Goal: Task Accomplishment & Management: Use online tool/utility

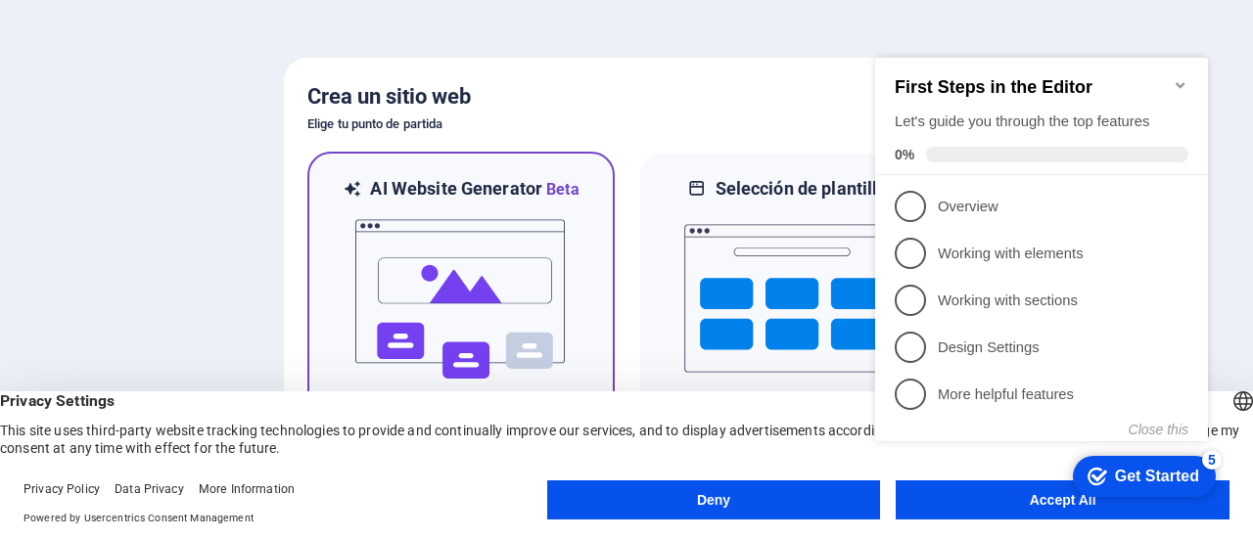
click at [506, 252] on img at bounding box center [460, 300] width 215 height 196
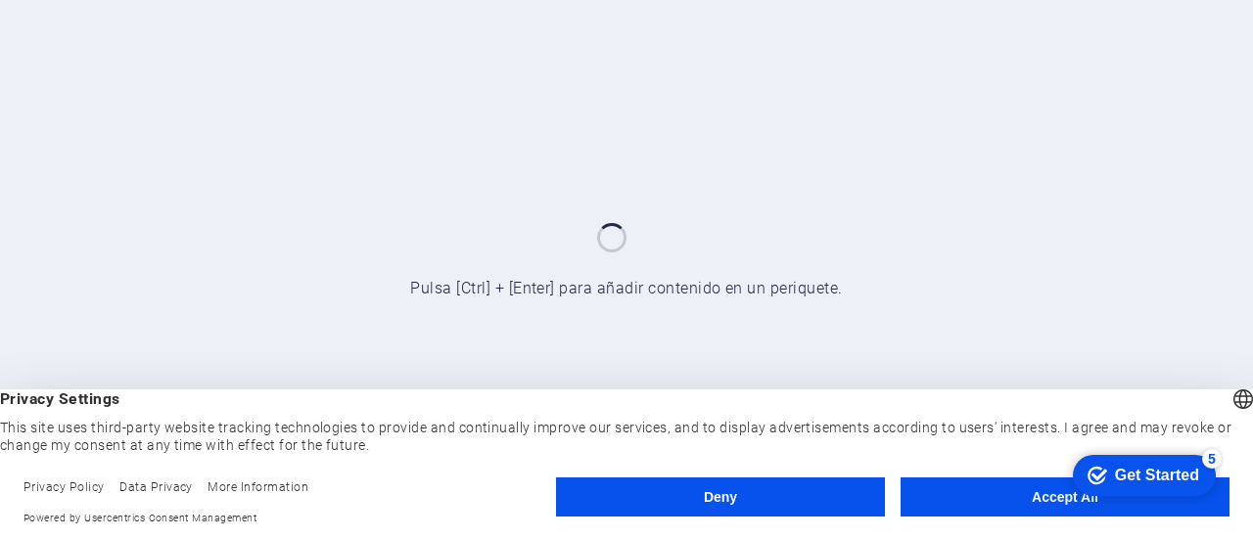
click at [924, 487] on button "Accept All" at bounding box center [1064, 497] width 329 height 39
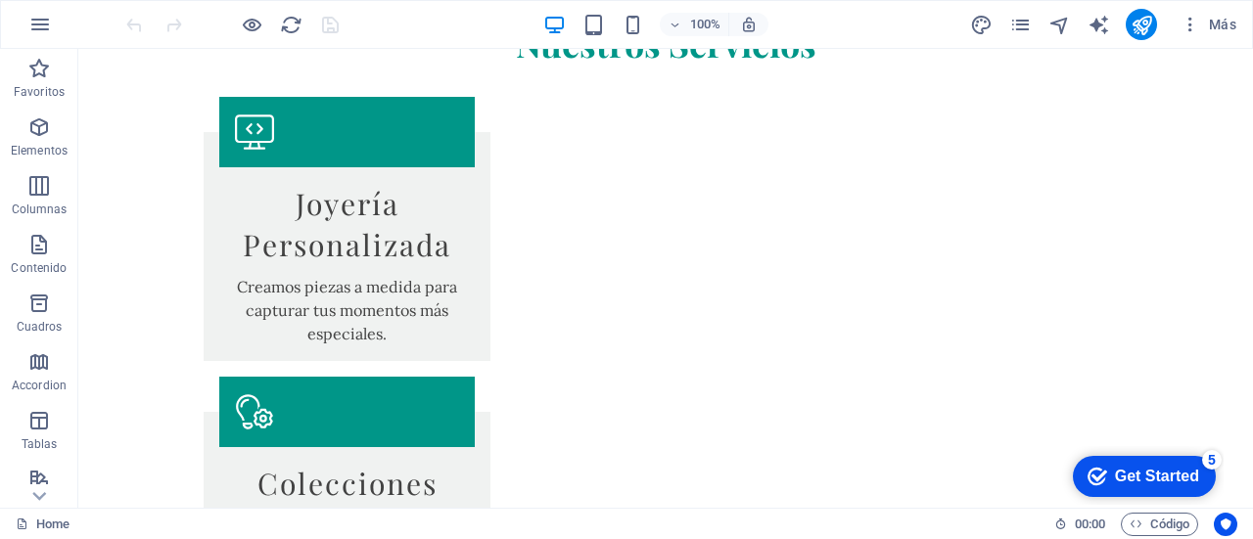
scroll to position [3090, 0]
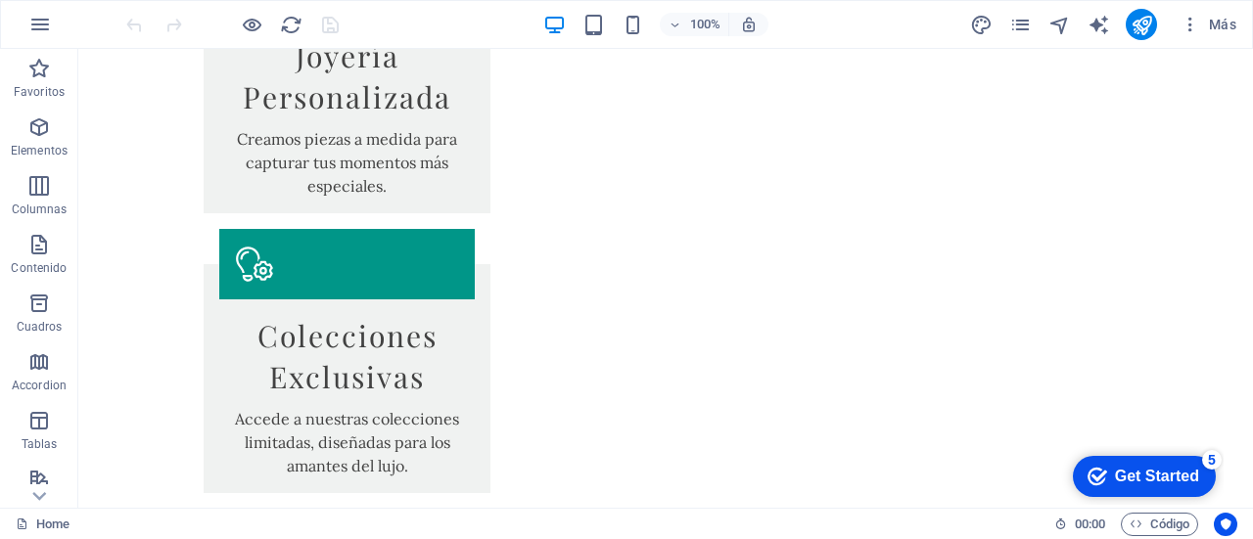
click at [1151, 484] on div "Get Started" at bounding box center [1157, 477] width 84 height 18
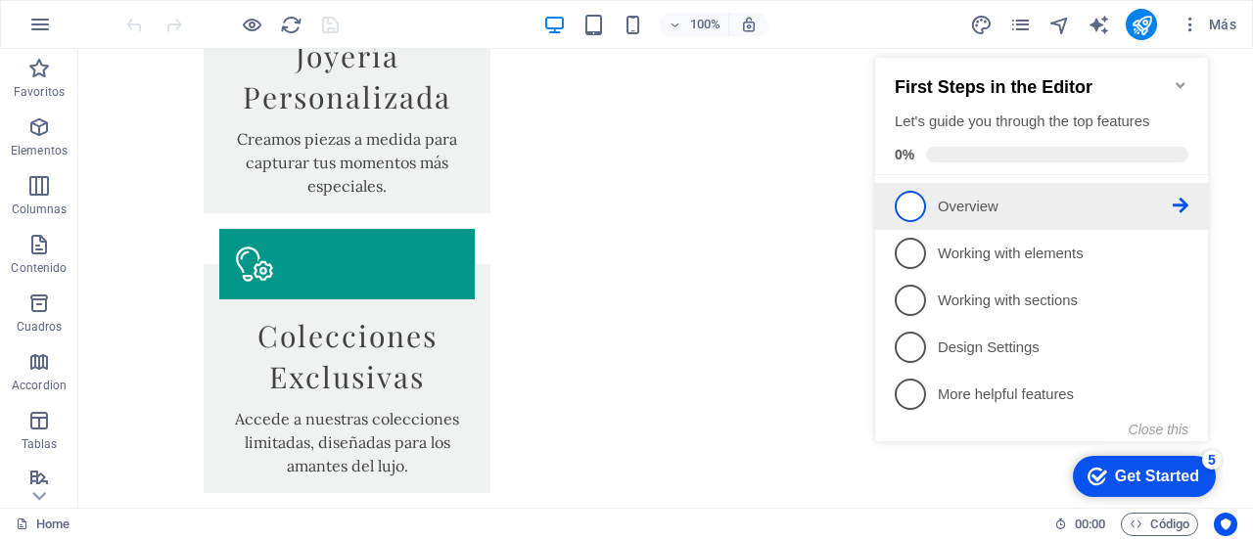
click at [996, 206] on p "Overview - incomplete" at bounding box center [1055, 207] width 235 height 21
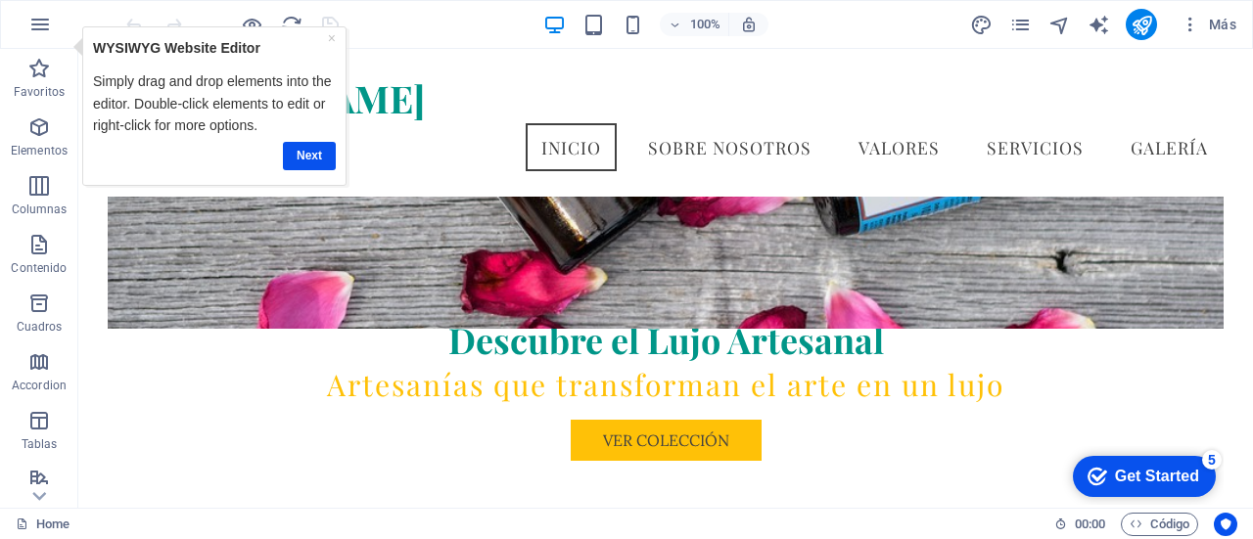
scroll to position [0, 0]
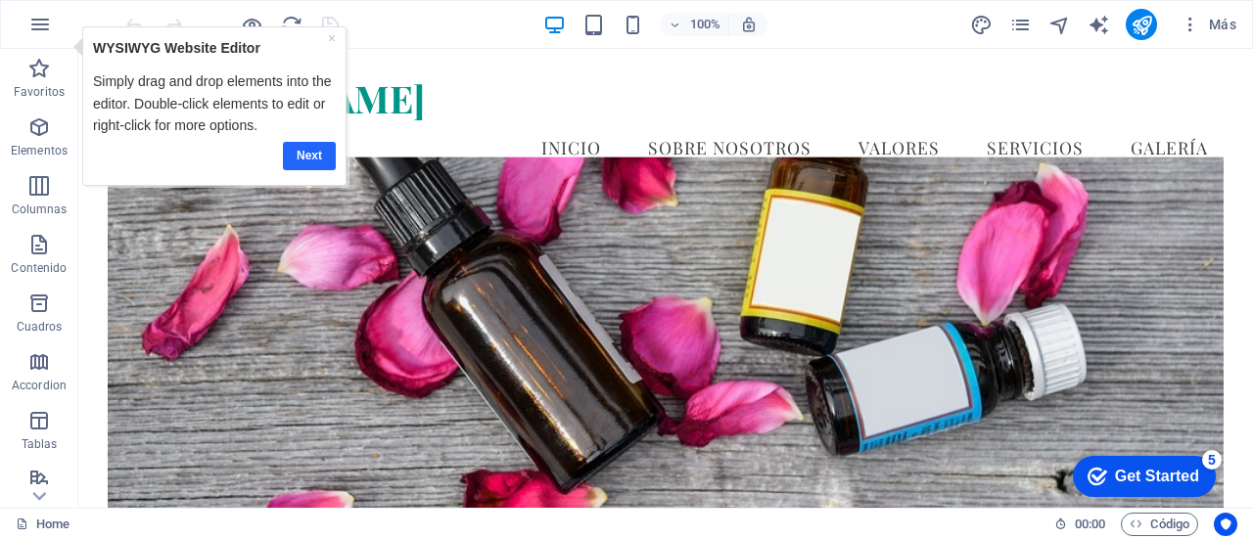
click at [305, 148] on link "Next" at bounding box center [309, 155] width 53 height 28
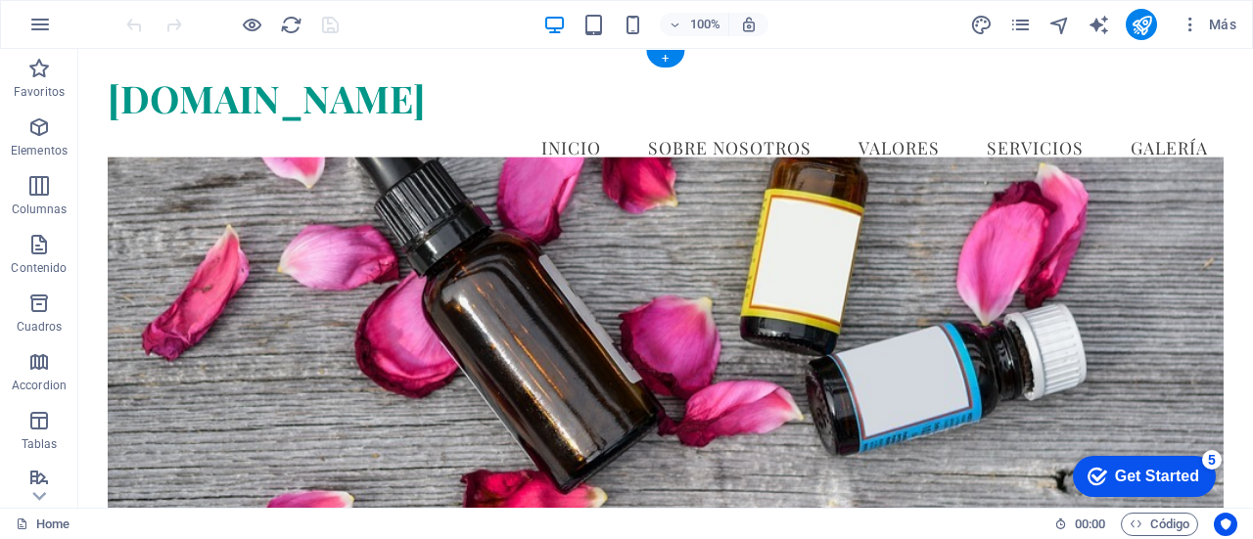
click at [711, 259] on figure at bounding box center [666, 339] width 1116 height 365
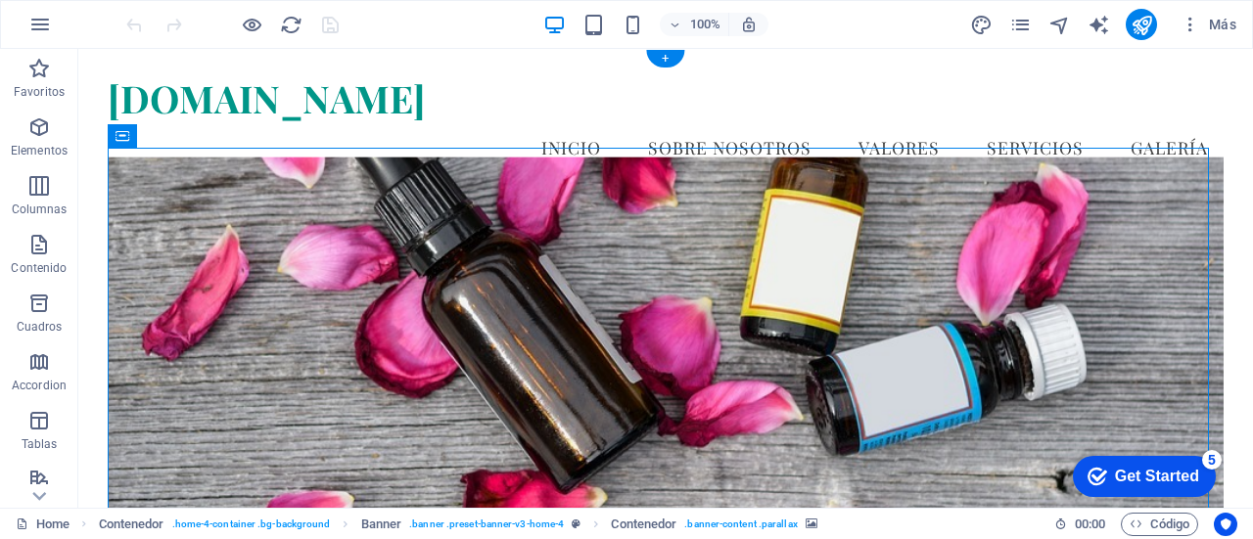
click at [711, 259] on figure at bounding box center [666, 339] width 1116 height 365
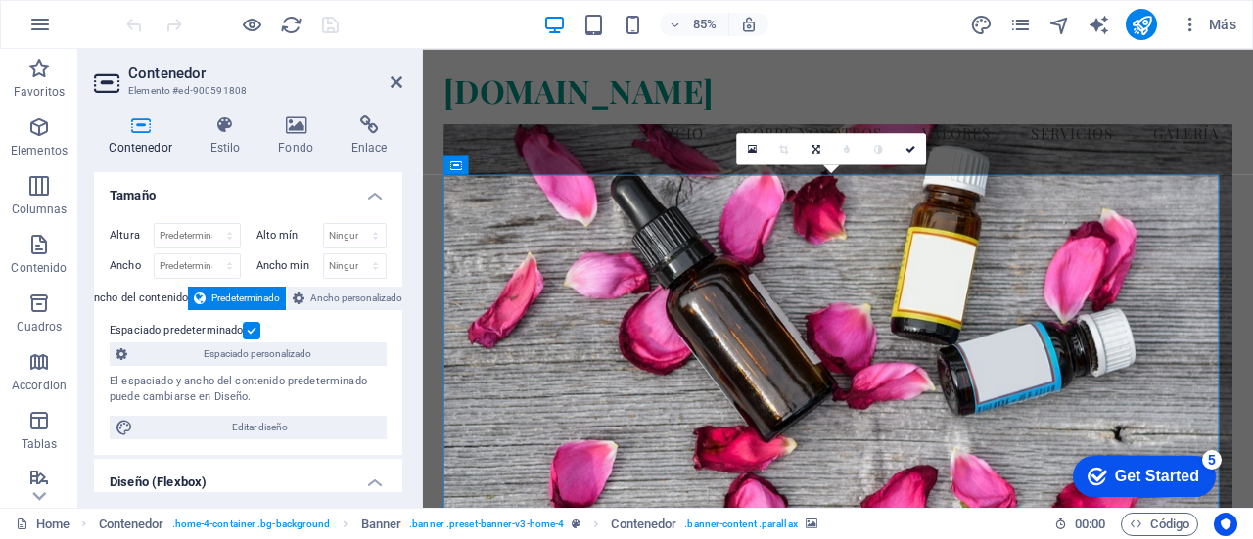
click at [964, 325] on figure at bounding box center [911, 383] width 928 height 492
click at [753, 150] on icon at bounding box center [752, 149] width 9 height 12
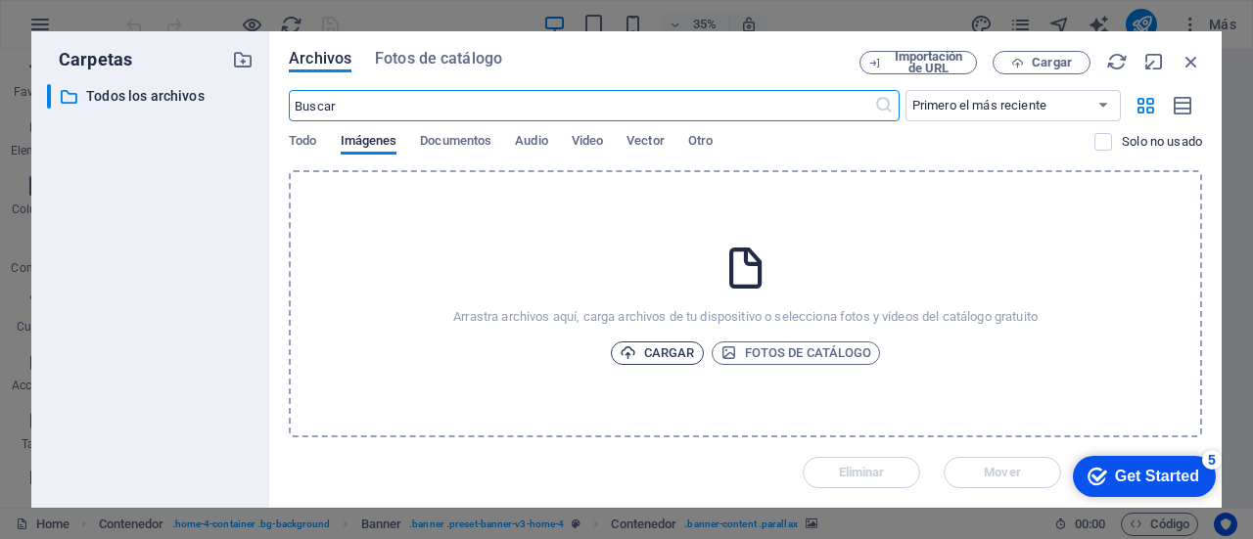
click at [677, 349] on span "Cargar" at bounding box center [656, 353] width 75 height 23
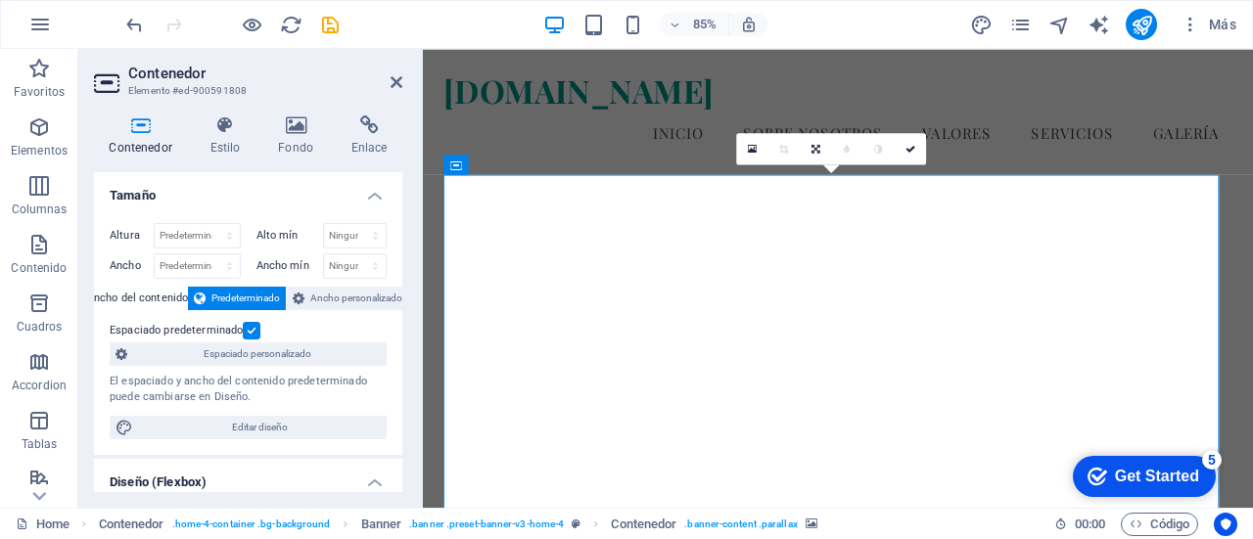
click at [833, 320] on figure at bounding box center [911, 383] width 928 height 492
click at [749, 143] on icon at bounding box center [752, 149] width 9 height 12
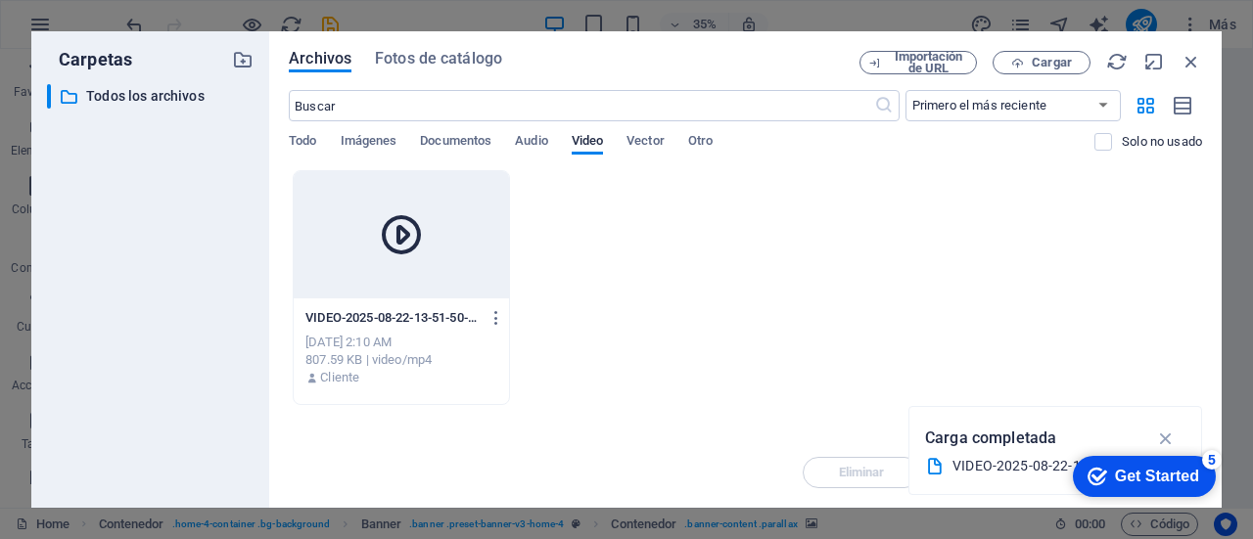
click at [425, 248] on icon at bounding box center [401, 234] width 47 height 47
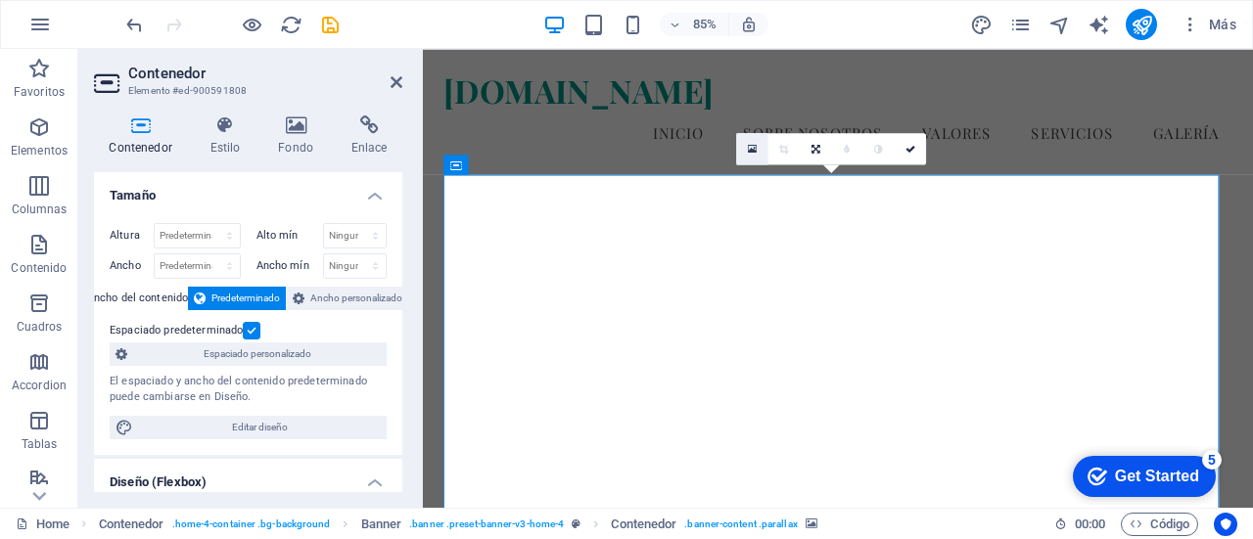
click at [754, 144] on icon at bounding box center [752, 149] width 9 height 12
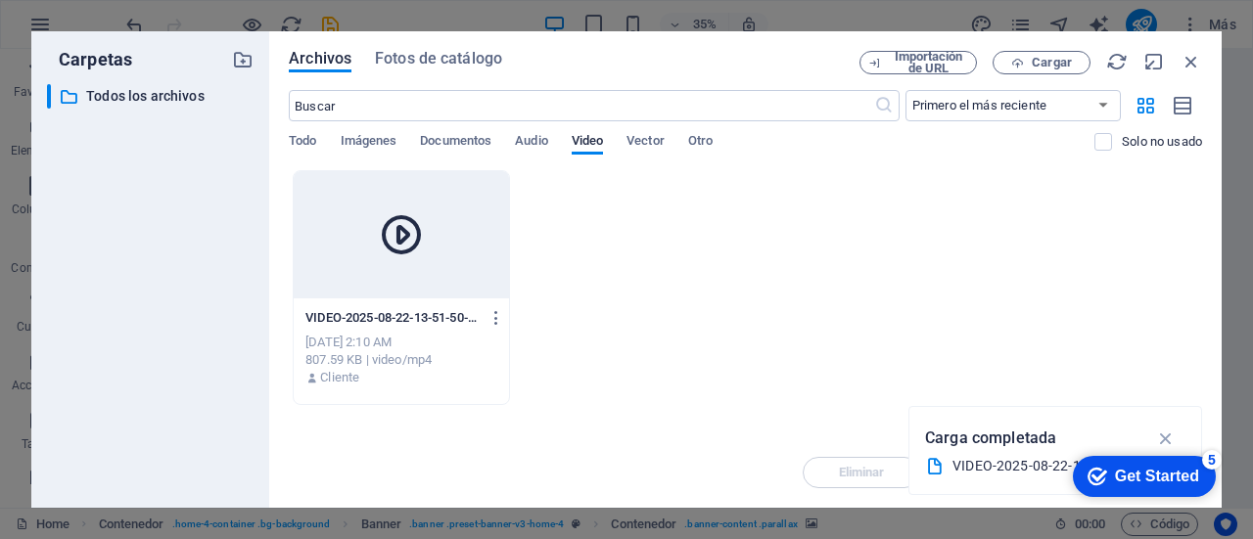
click at [438, 241] on div at bounding box center [401, 234] width 215 height 127
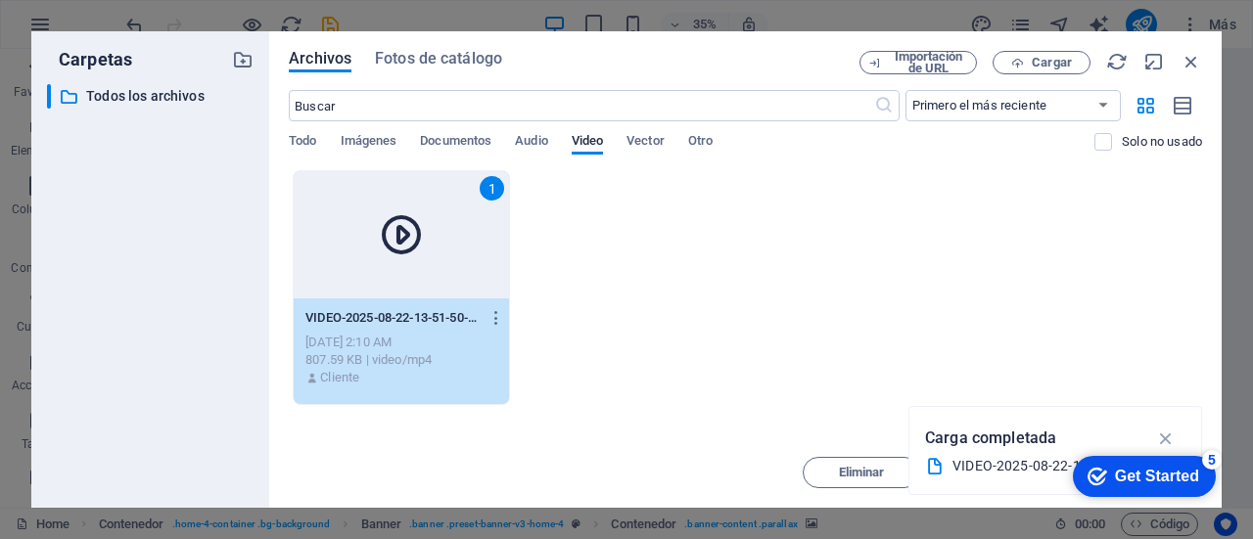
click at [438, 241] on div "1" at bounding box center [401, 234] width 215 height 127
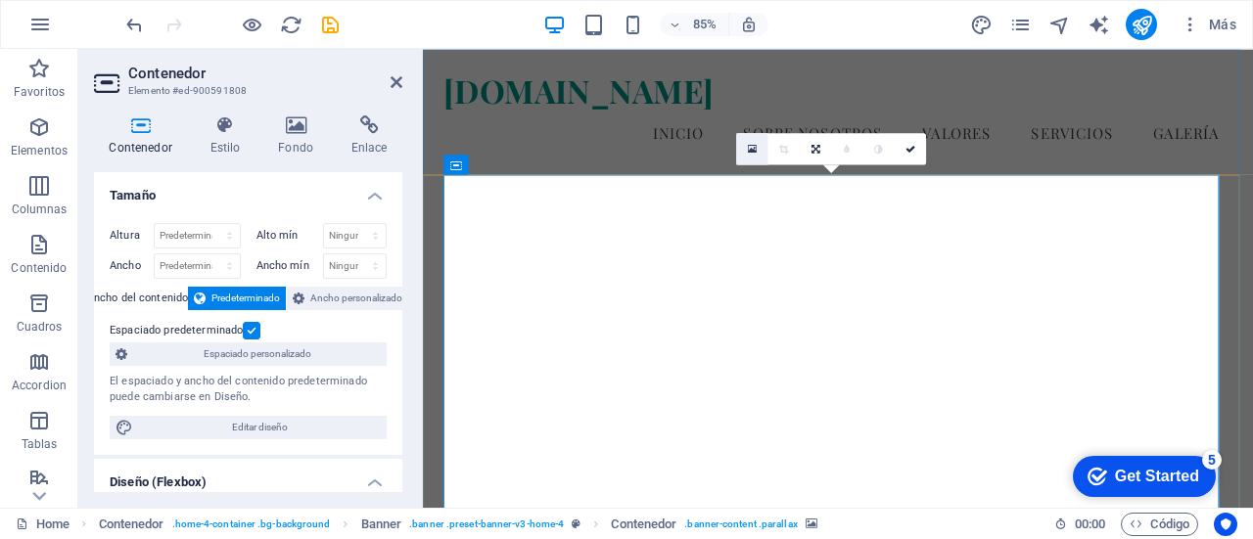
click at [753, 141] on link at bounding box center [751, 148] width 31 height 31
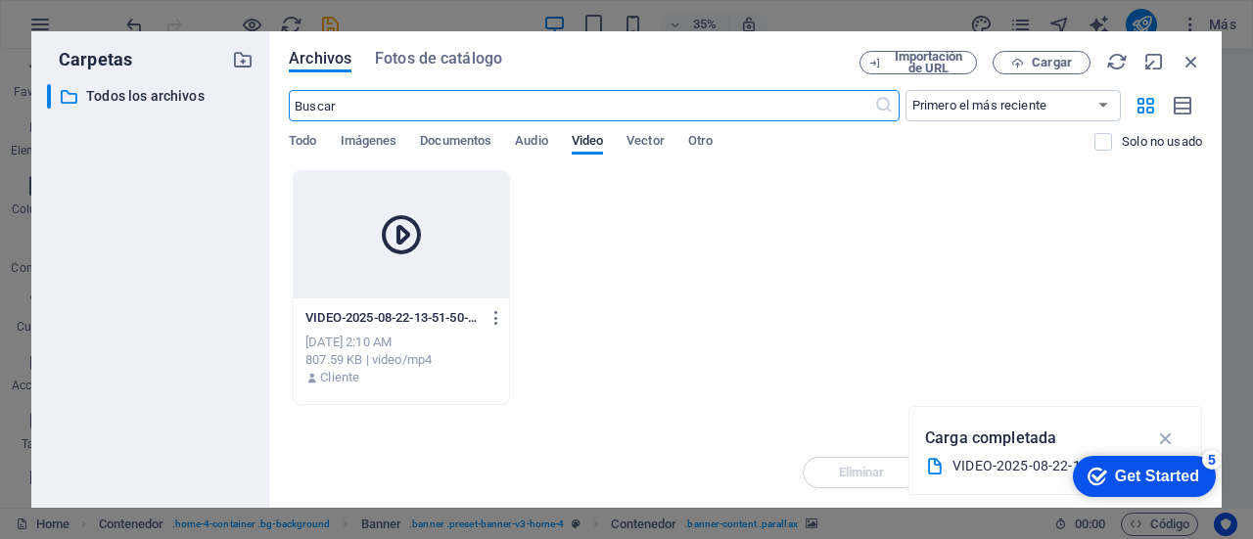
click at [462, 353] on div "807.59 KB | video/mp4" at bounding box center [401, 360] width 192 height 18
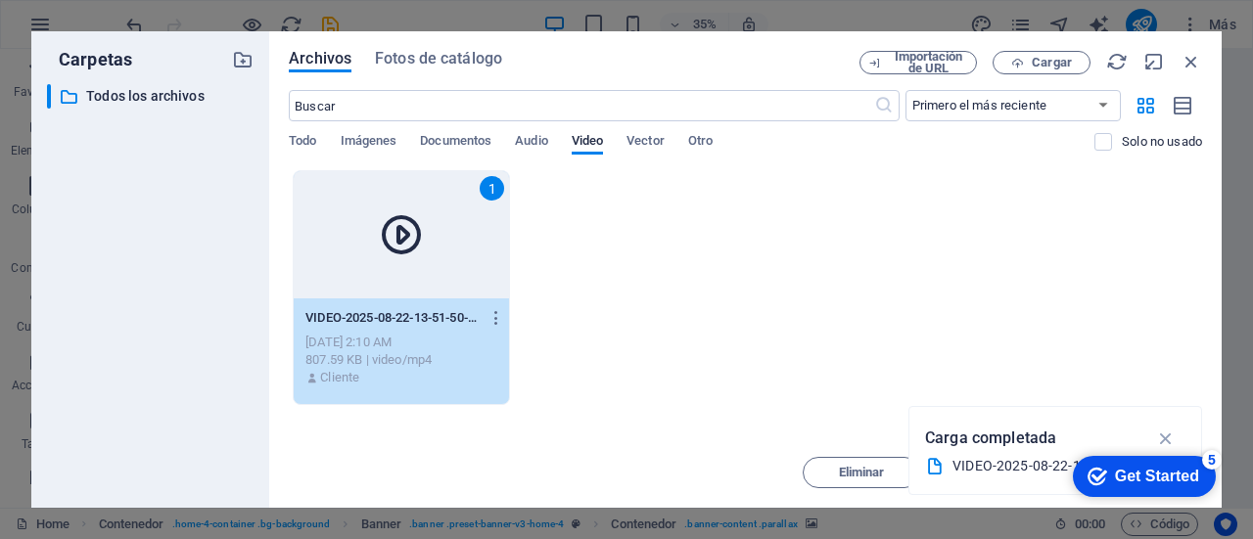
click at [1182, 473] on div "Get Started" at bounding box center [1157, 477] width 84 height 18
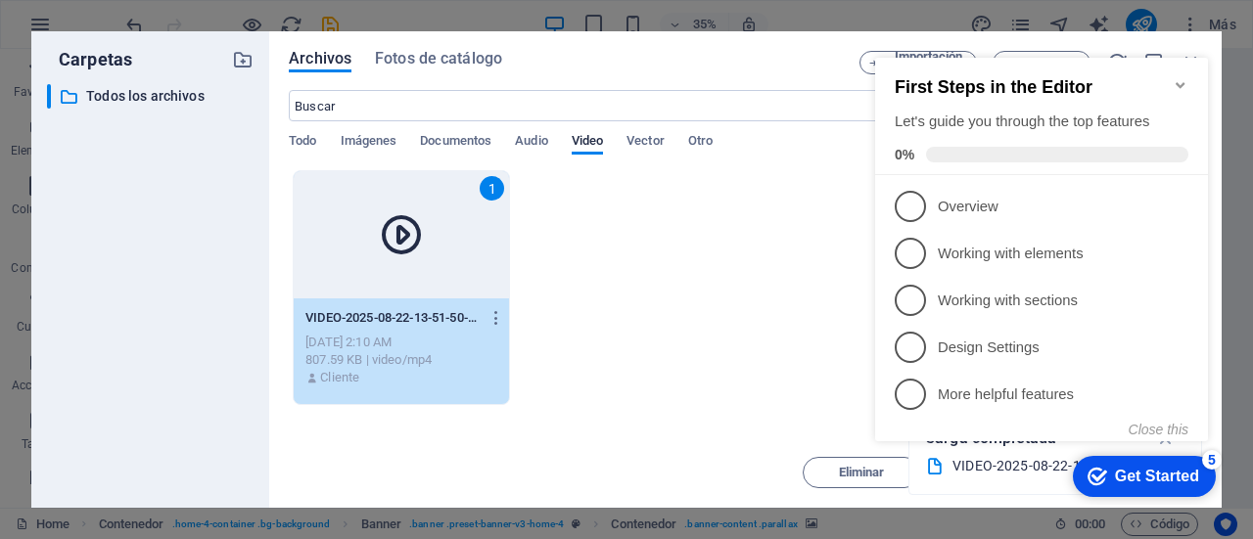
click at [797, 300] on div "1 VIDEO-2025-08-22-13-51-50-Nc2m2pWI03avYNnjwC-tVQ.mov VIDEO-2025-08-22-13-51-5…" at bounding box center [745, 287] width 913 height 235
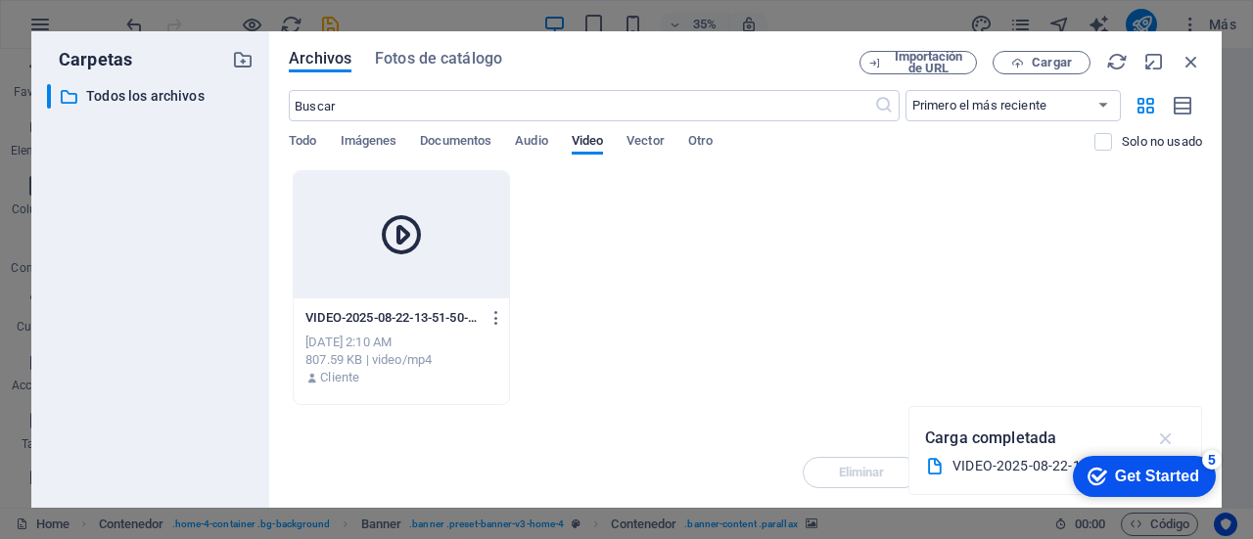
click at [1167, 439] on icon "button" at bounding box center [1166, 439] width 23 height 22
click at [395, 241] on icon at bounding box center [401, 234] width 47 height 47
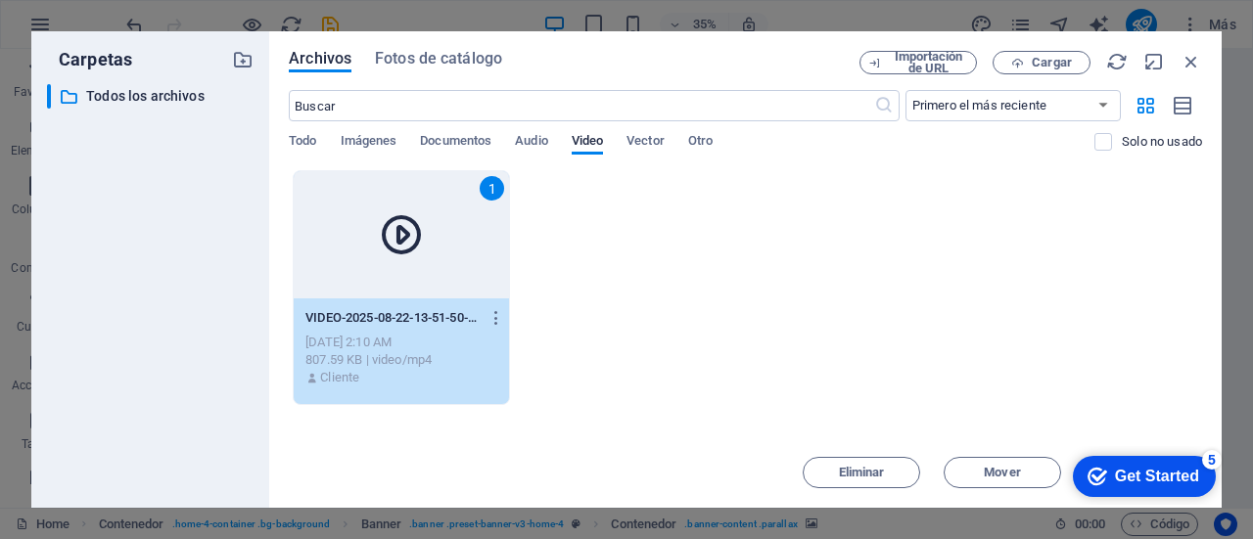
click at [395, 241] on icon at bounding box center [401, 234] width 47 height 47
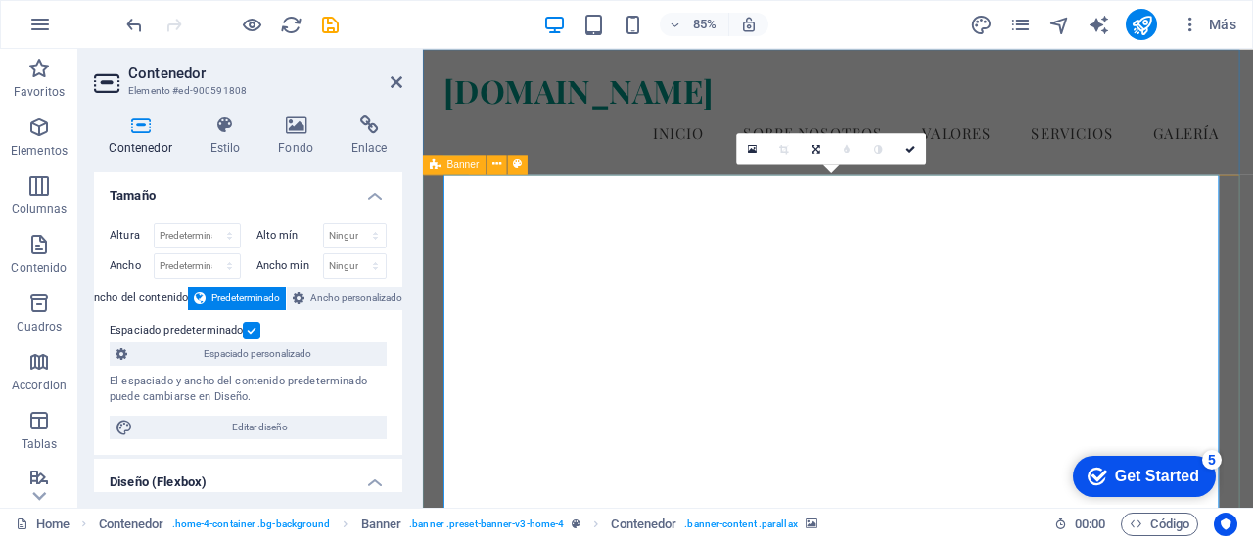
click at [615, 335] on figure at bounding box center [911, 383] width 928 height 492
click at [751, 146] on icon at bounding box center [752, 149] width 9 height 12
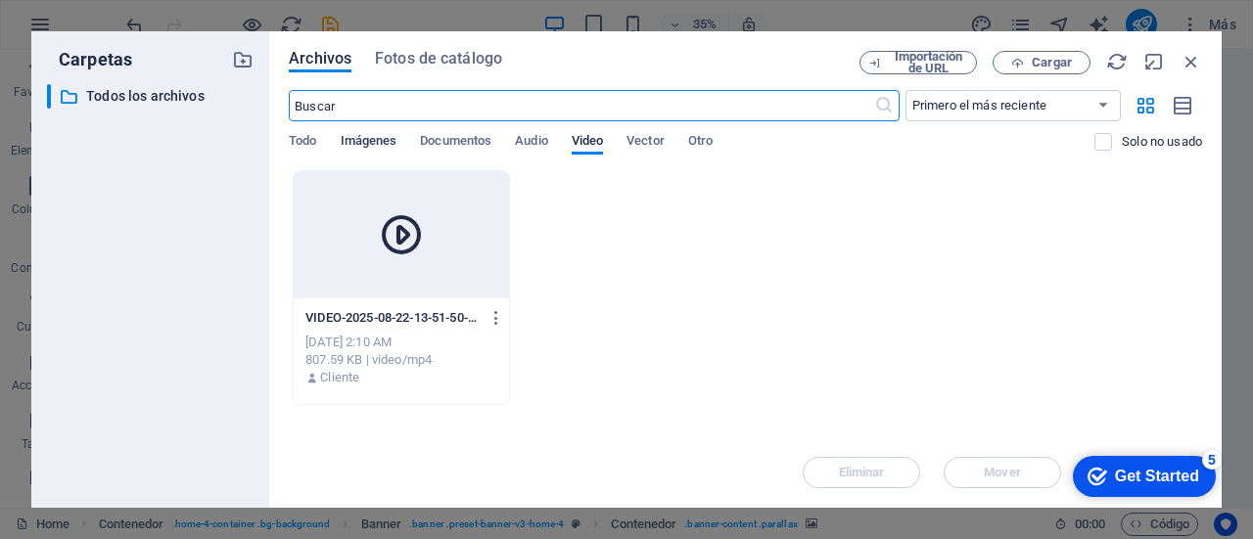
click at [384, 140] on span "Imágenes" at bounding box center [369, 142] width 57 height 27
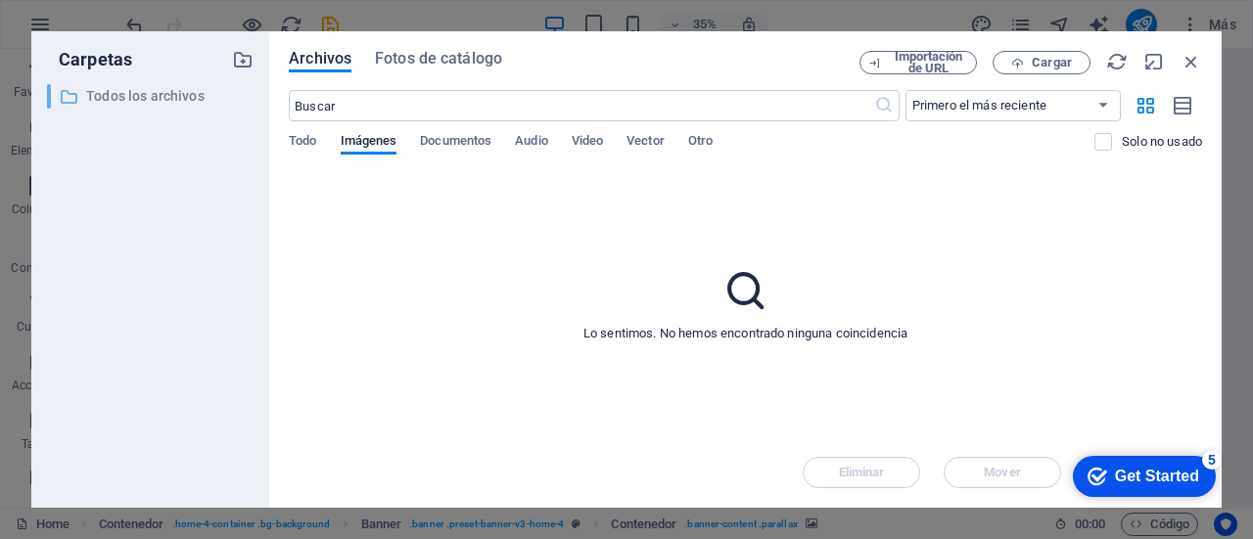
click at [174, 93] on p "Todos los archivos" at bounding box center [151, 96] width 131 height 23
click at [247, 61] on icon "button" at bounding box center [243, 60] width 22 height 22
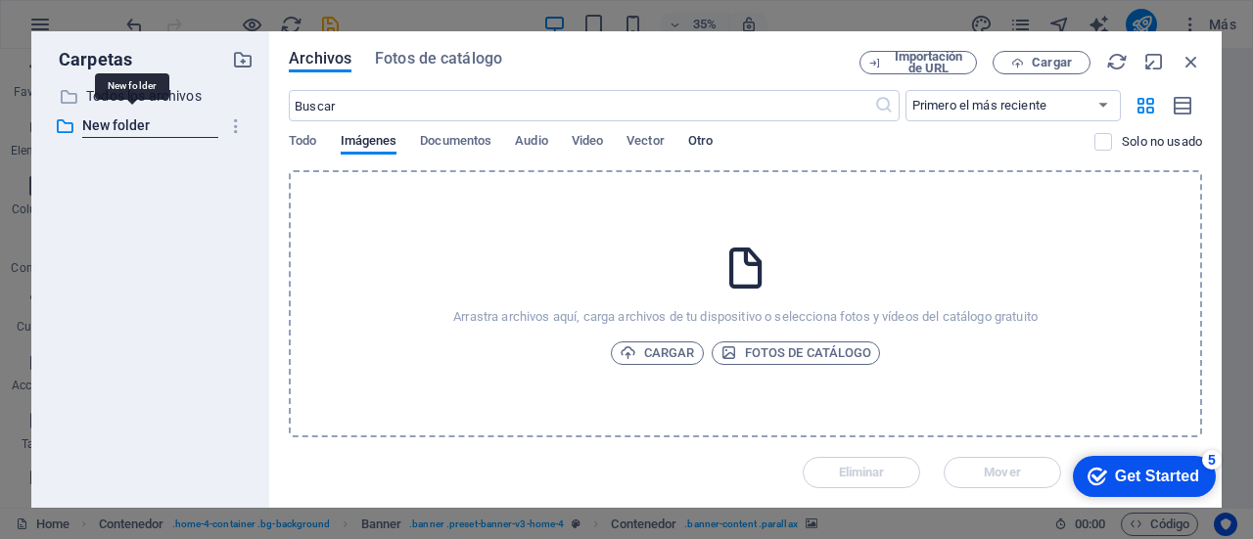
click at [712, 144] on span "Otro" at bounding box center [700, 142] width 24 height 27
click at [1047, 66] on span "Cargar" at bounding box center [1051, 63] width 40 height 12
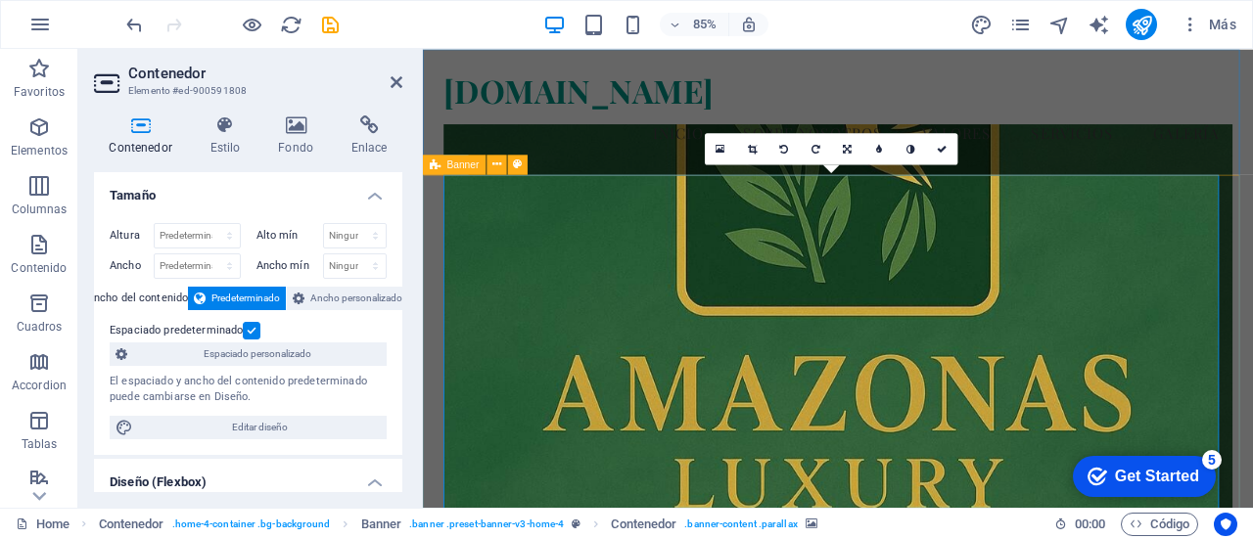
drag, startPoint x: 1084, startPoint y: 278, endPoint x: 1088, endPoint y: 293, distance: 15.2
click at [1088, 293] on figure at bounding box center [911, 383] width 928 height 492
click at [1026, 299] on figure at bounding box center [911, 383] width 928 height 492
click at [752, 150] on icon at bounding box center [752, 149] width 9 height 10
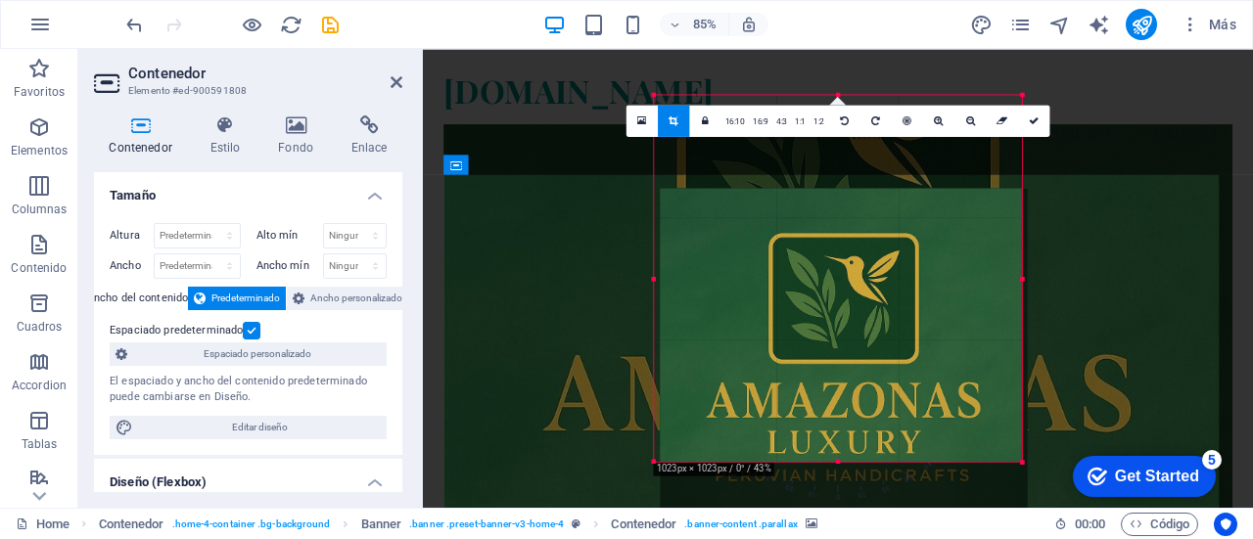
drag, startPoint x: 846, startPoint y: 246, endPoint x: 853, endPoint y: 354, distance: 108.9
click at [853, 354] on div at bounding box center [844, 372] width 368 height 368
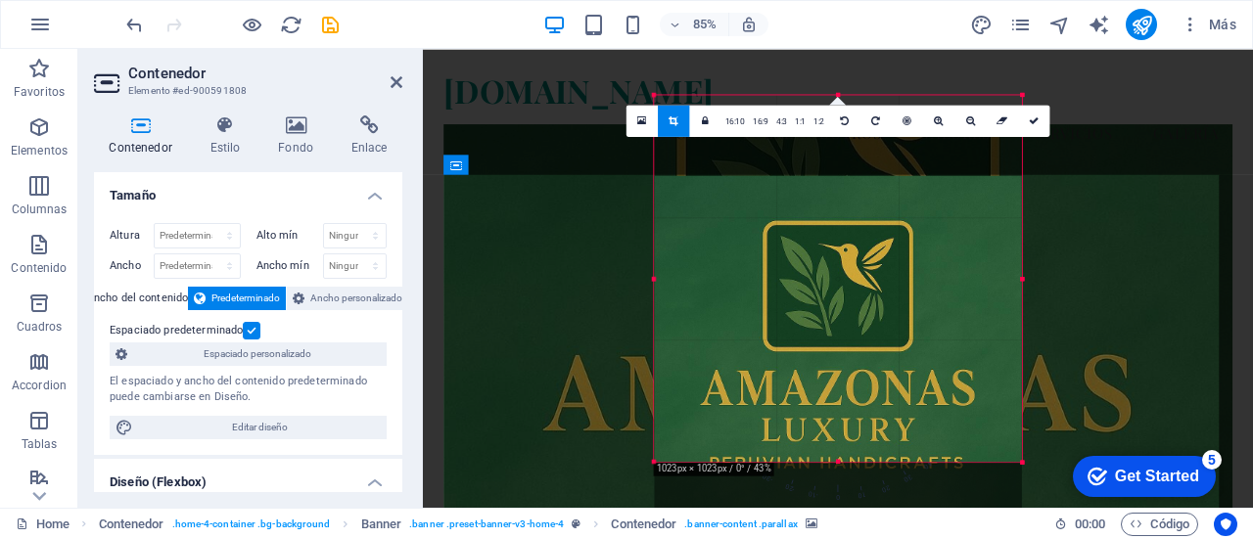
drag, startPoint x: 960, startPoint y: 206, endPoint x: 958, endPoint y: 279, distance: 72.4
click at [959, 283] on div at bounding box center [838, 359] width 368 height 368
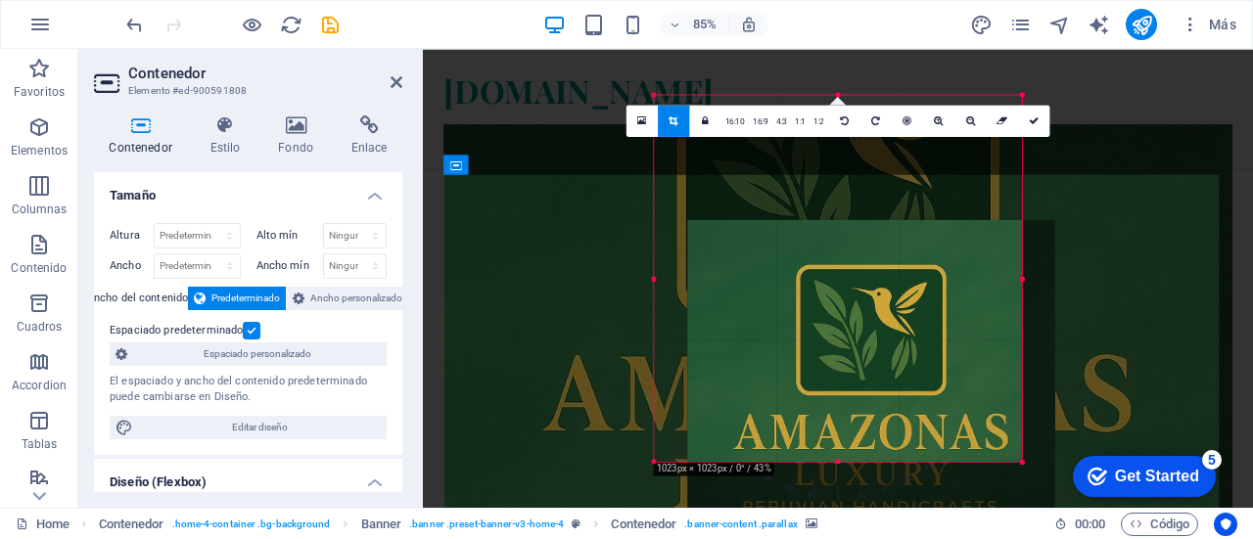
drag, startPoint x: 922, startPoint y: 97, endPoint x: 937, endPoint y: 141, distance: 46.4
click at [937, 219] on div at bounding box center [871, 403] width 368 height 368
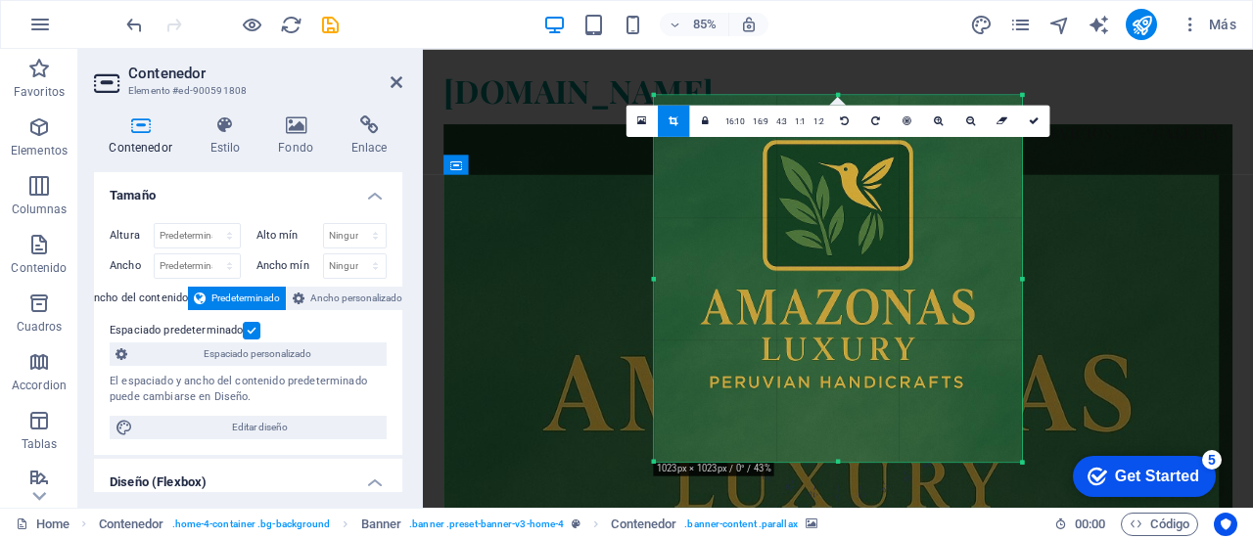
click at [1104, 369] on div "Arrastra aquí para reemplazar el contenido existente. Si quieres crear un eleme…" at bounding box center [838, 278] width 830 height 459
click at [1149, 479] on div "Get Started" at bounding box center [1157, 477] width 84 height 18
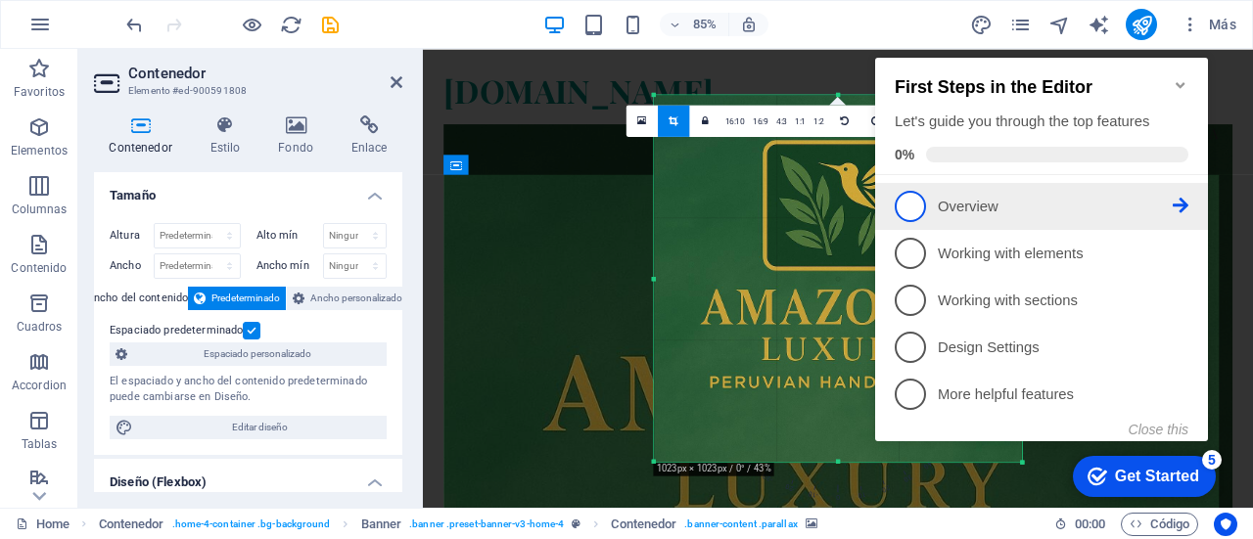
click at [911, 198] on span "1" at bounding box center [909, 206] width 31 height 31
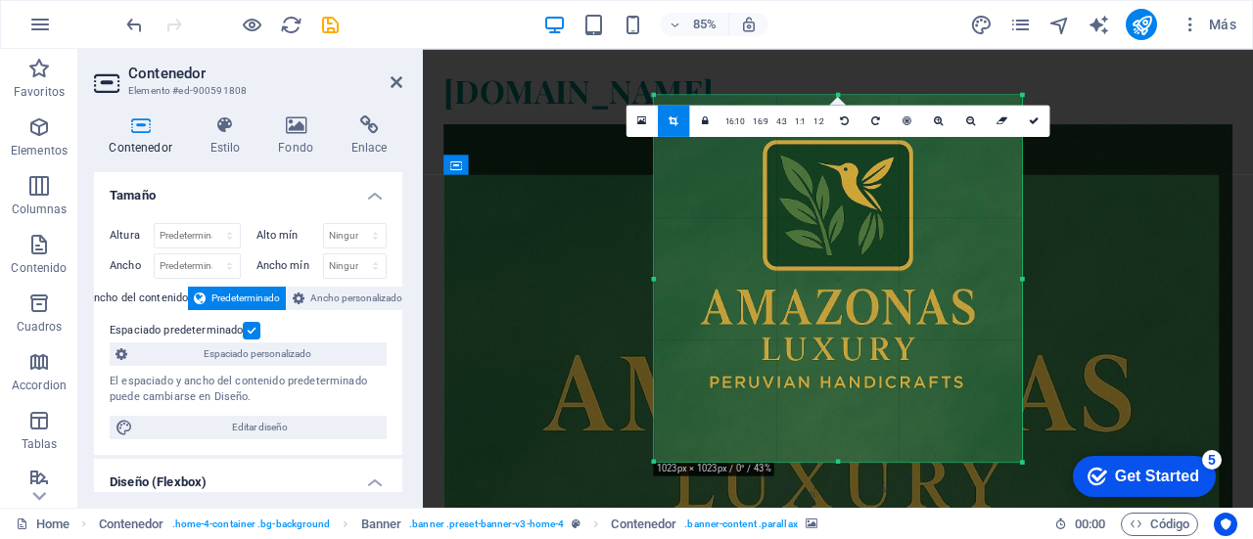
click at [565, 216] on div "Arrastra aquí para reemplazar el contenido existente. Si quieres crear un eleme…" at bounding box center [838, 278] width 830 height 459
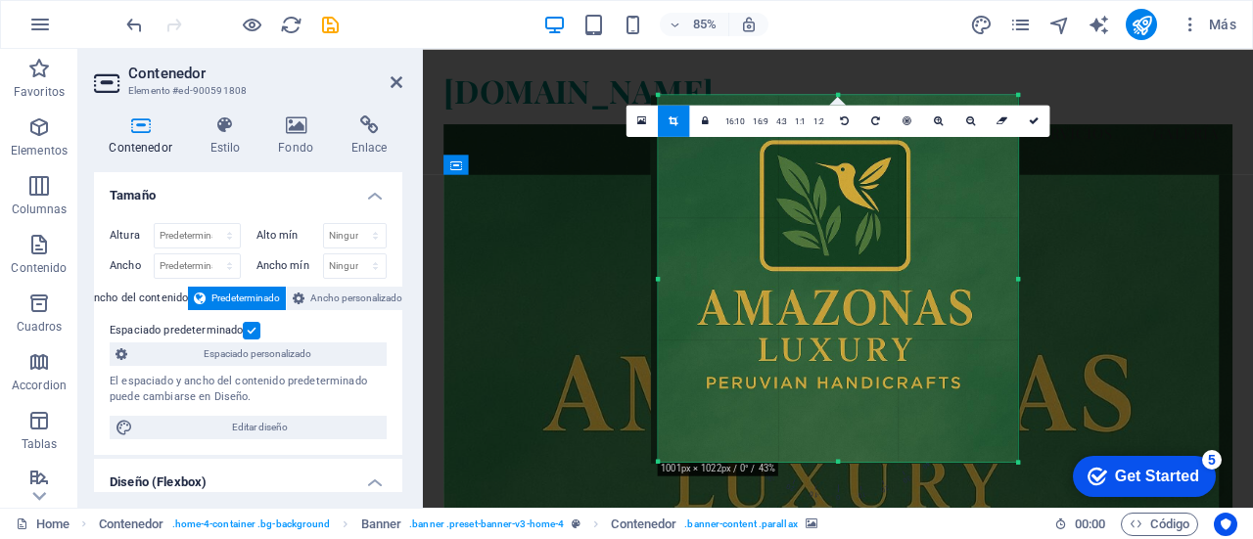
drag, startPoint x: 652, startPoint y: 207, endPoint x: 661, endPoint y: 250, distance: 43.0
click at [661, 250] on div at bounding box center [659, 278] width 6 height 367
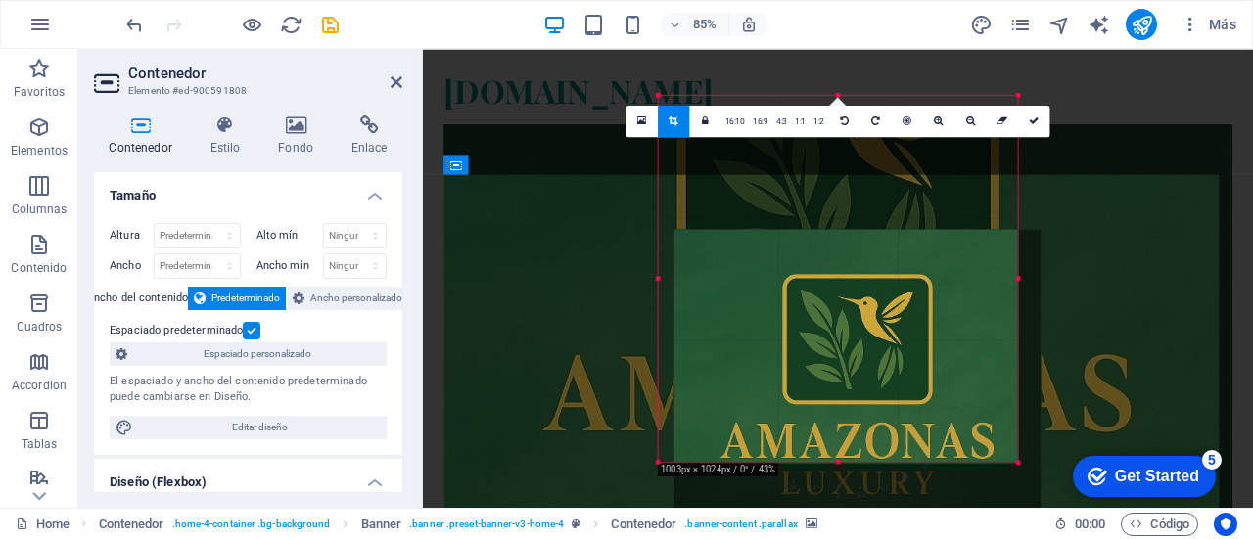
drag, startPoint x: 741, startPoint y: 99, endPoint x: 767, endPoint y: 255, distance: 158.8
click at [767, 255] on div at bounding box center [857, 412] width 367 height 367
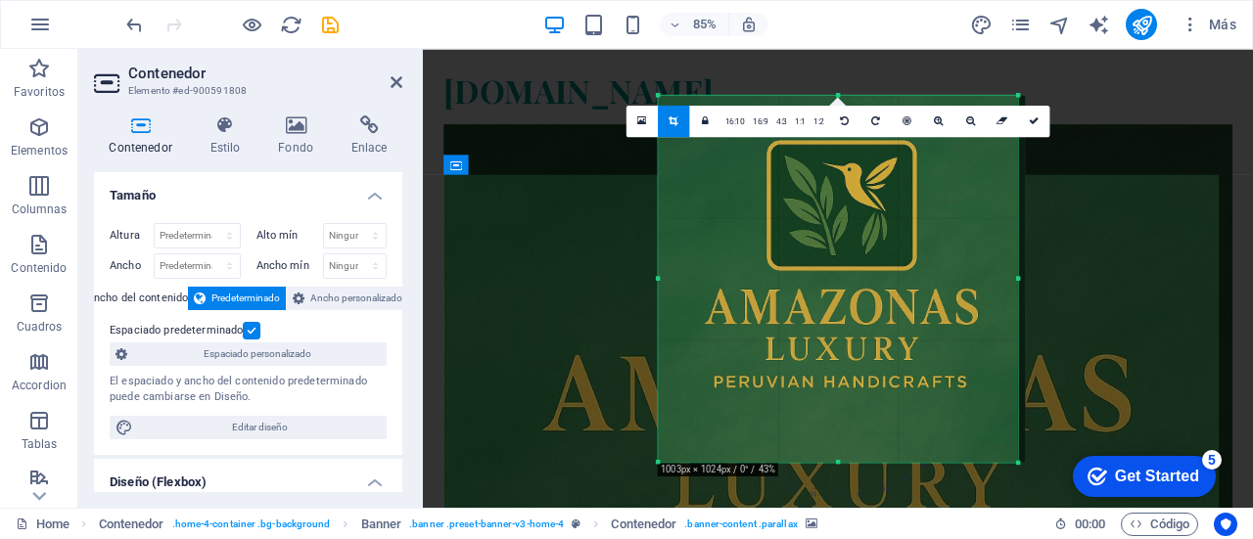
click at [1165, 224] on div "Arrastra aquí para reemplazar el contenido existente. Si quieres crear un eleme…" at bounding box center [838, 278] width 830 height 459
click at [601, 148] on div at bounding box center [838, 111] width 830 height 125
click at [648, 76] on div at bounding box center [838, 111] width 830 height 125
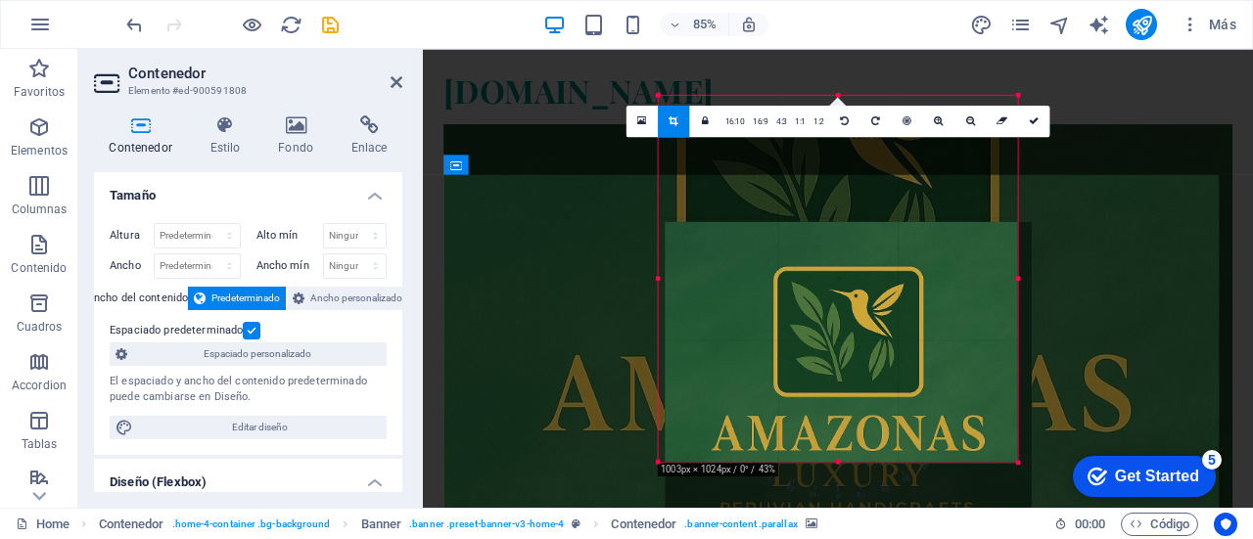
drag, startPoint x: 998, startPoint y: 357, endPoint x: 1006, endPoint y: 506, distance: 149.0
click at [1006, 506] on div at bounding box center [847, 404] width 367 height 367
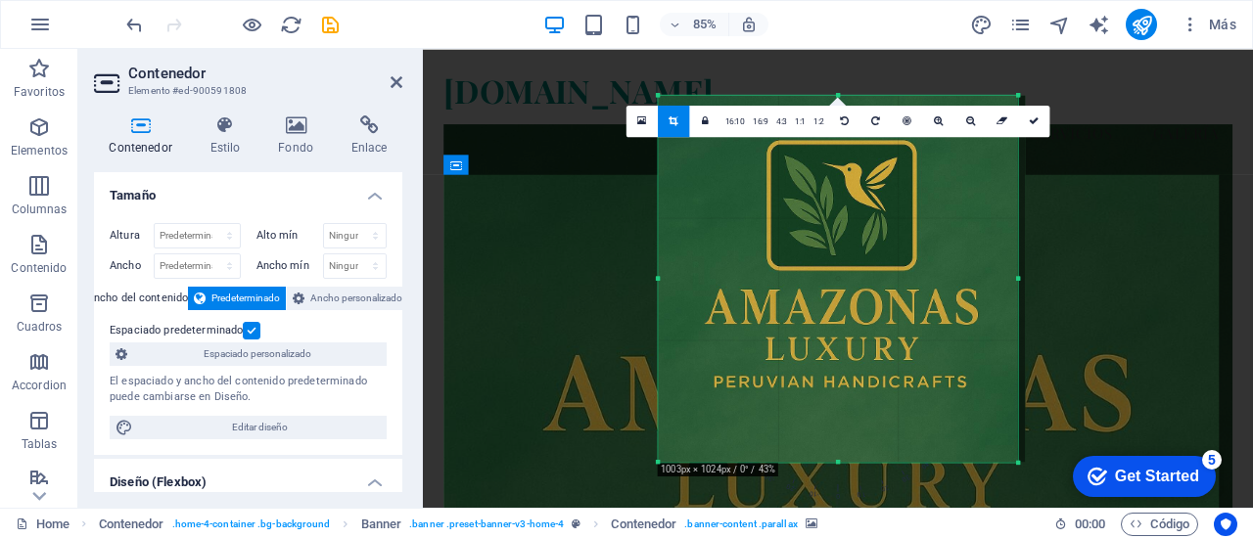
click at [1217, 272] on div "Arrastra aquí para reemplazar el contenido existente. Si quieres crear un eleme…" at bounding box center [838, 278] width 830 height 459
click at [1137, 468] on div "Get Started" at bounding box center [1157, 477] width 84 height 18
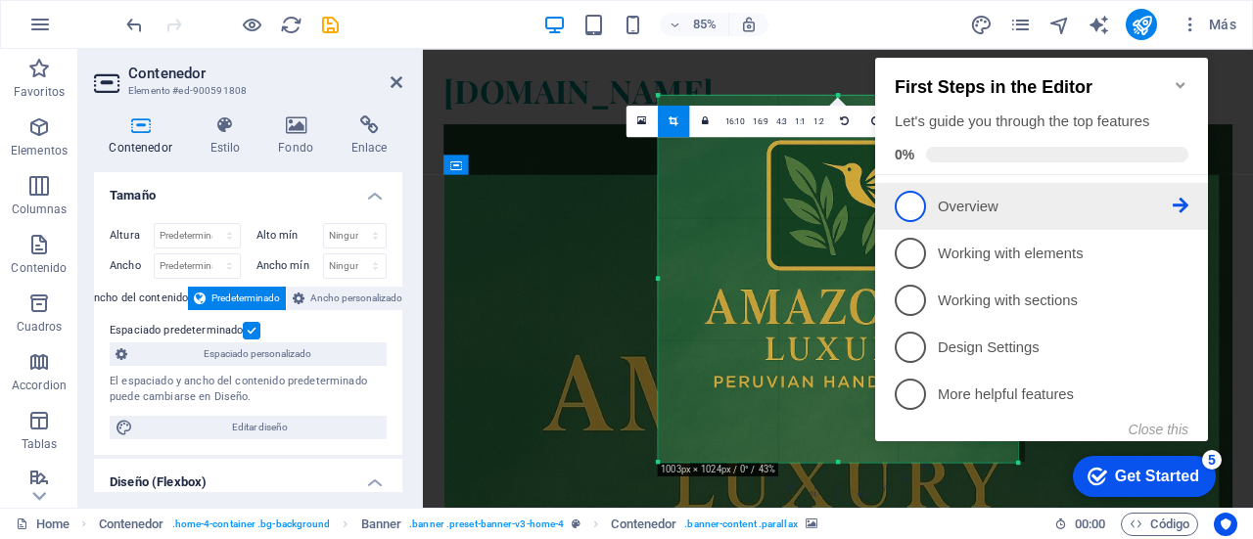
click at [990, 208] on p "Overview - incomplete" at bounding box center [1055, 207] width 235 height 21
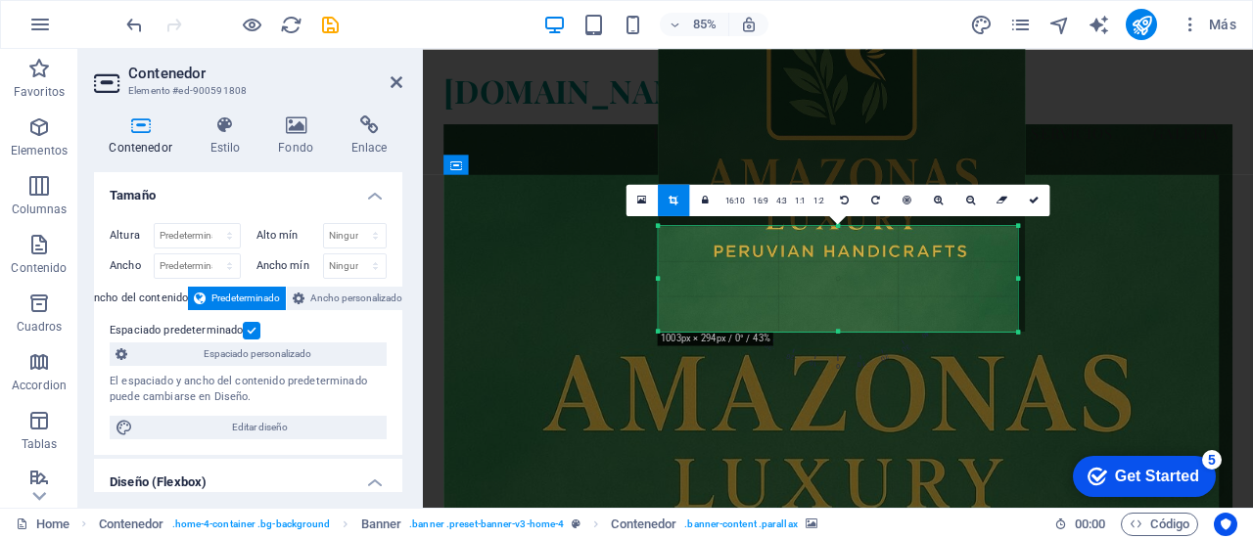
drag, startPoint x: 769, startPoint y: 97, endPoint x: 773, endPoint y: 405, distance: 308.3
click at [773, 405] on div "Arrastra aquí para reemplazar el contenido existente. Si quieres crear un eleme…" at bounding box center [838, 278] width 830 height 459
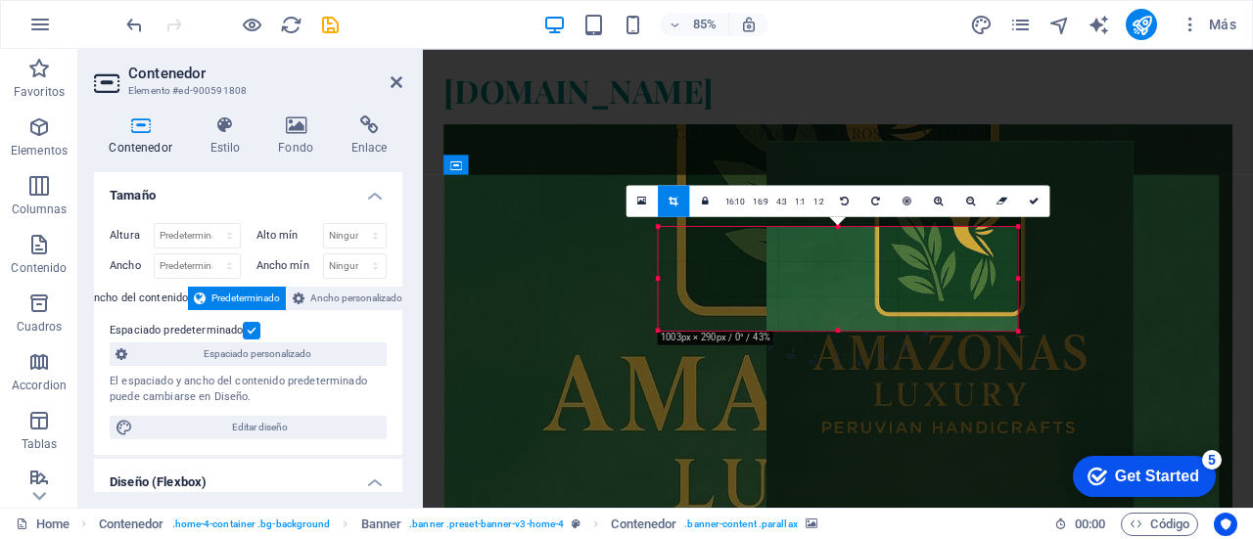
drag, startPoint x: 773, startPoint y: 286, endPoint x: 907, endPoint y: 449, distance: 211.4
click at [907, 449] on div at bounding box center [949, 324] width 367 height 367
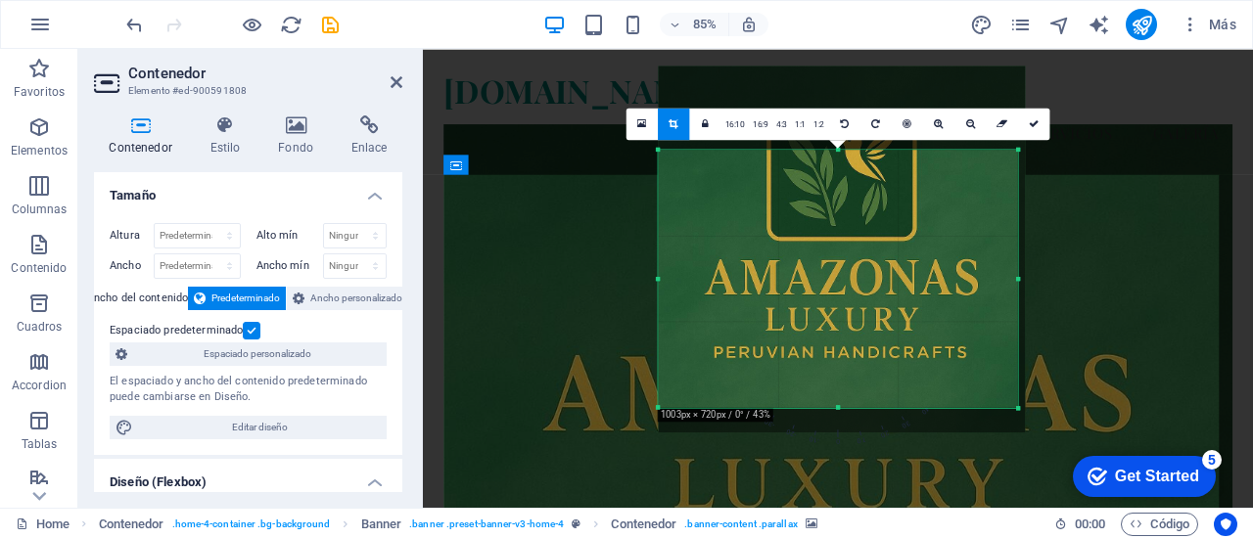
drag, startPoint x: 837, startPoint y: 330, endPoint x: 872, endPoint y: 511, distance: 184.4
click at [872, 508] on section "Favoritos Elementos Columnas Contenido Cuadros Accordion Tablas Prestaciones Im…" at bounding box center [626, 278] width 1253 height 459
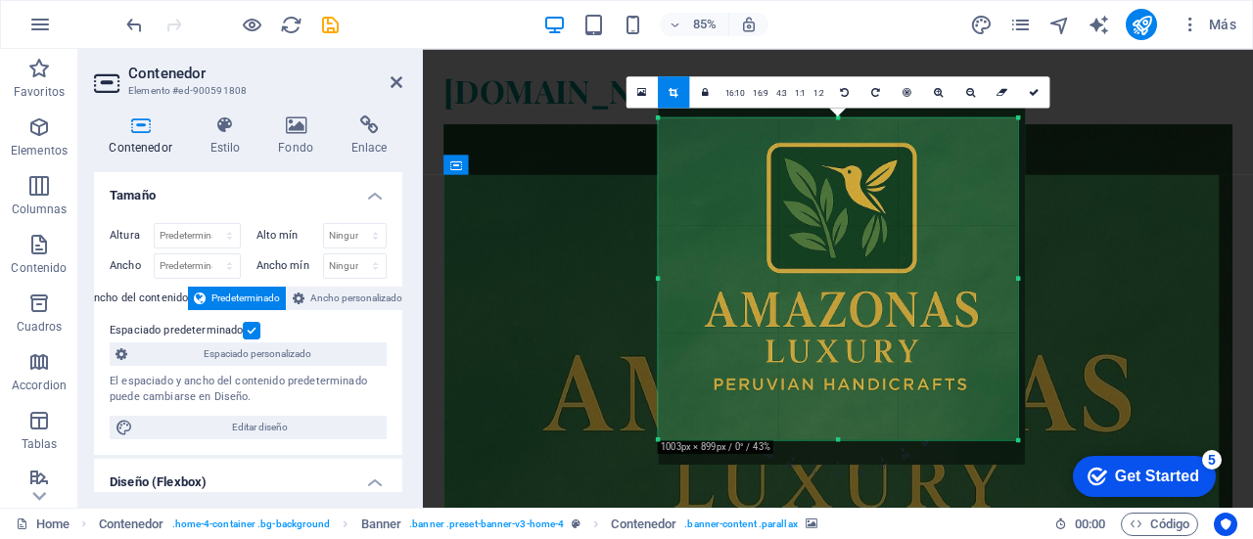
drag, startPoint x: 842, startPoint y: 149, endPoint x: 818, endPoint y: 73, distance: 78.9
click at [818, 73] on div "Arrastra aquí para reemplazar el contenido existente. Si quieres crear un eleme…" at bounding box center [838, 278] width 830 height 459
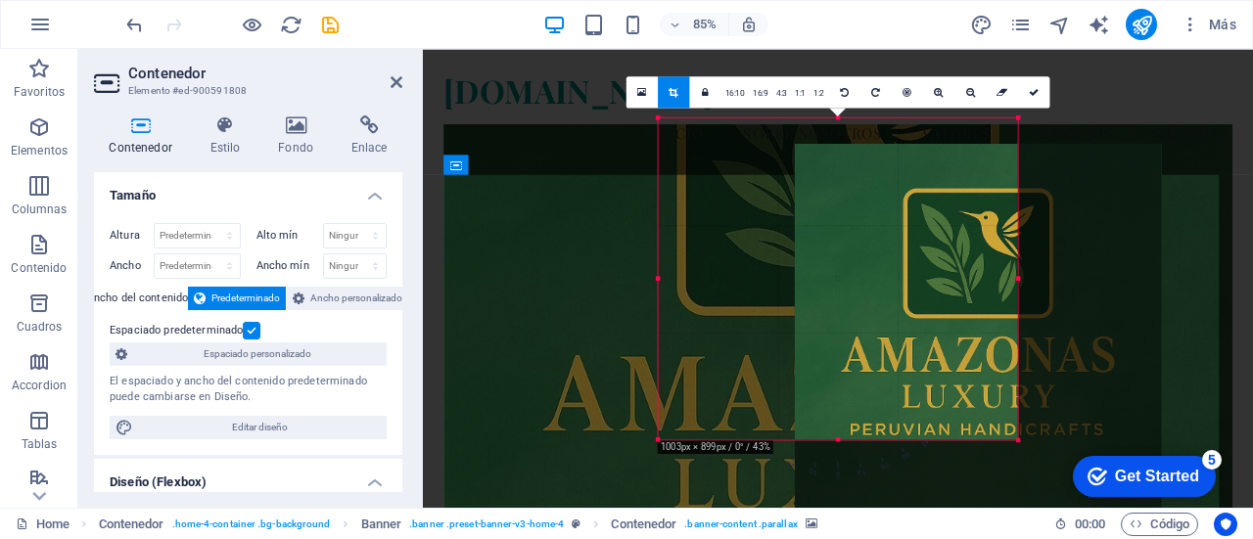
drag, startPoint x: 936, startPoint y: 378, endPoint x: 1096, endPoint y: 428, distance: 168.1
click at [1096, 428] on div at bounding box center [978, 326] width 367 height 367
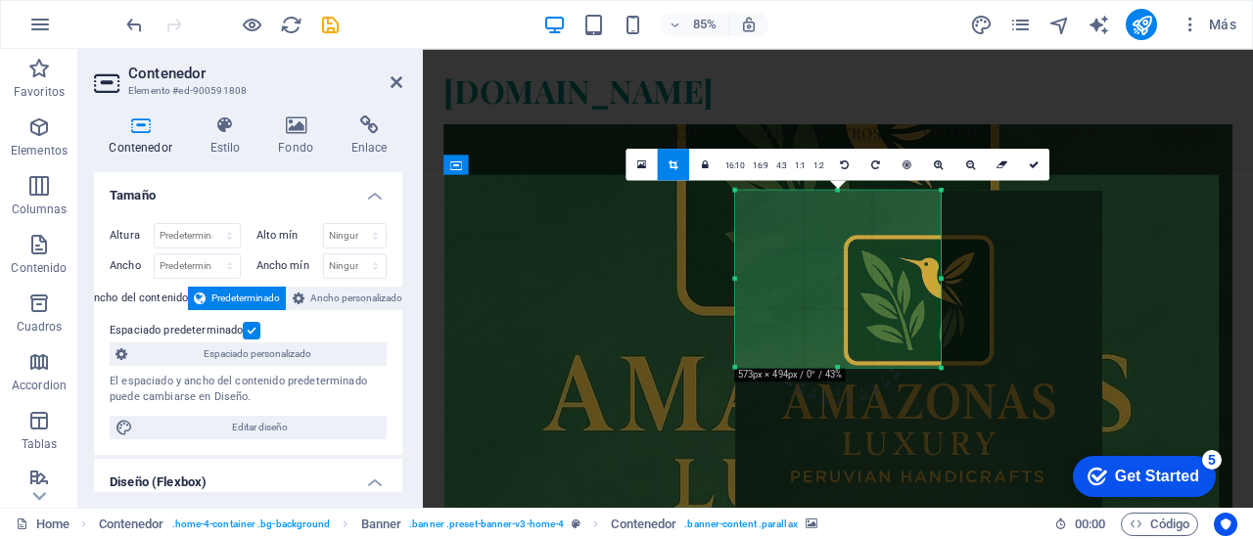
drag, startPoint x: 1019, startPoint y: 439, endPoint x: 838, endPoint y: 269, distance: 248.5
click at [838, 269] on div "180 170 160 150 140 130 120 110 100 90 80 70 60 50 40 30 20 10 0 -10 -20 -30 -4…" at bounding box center [838, 278] width 206 height 177
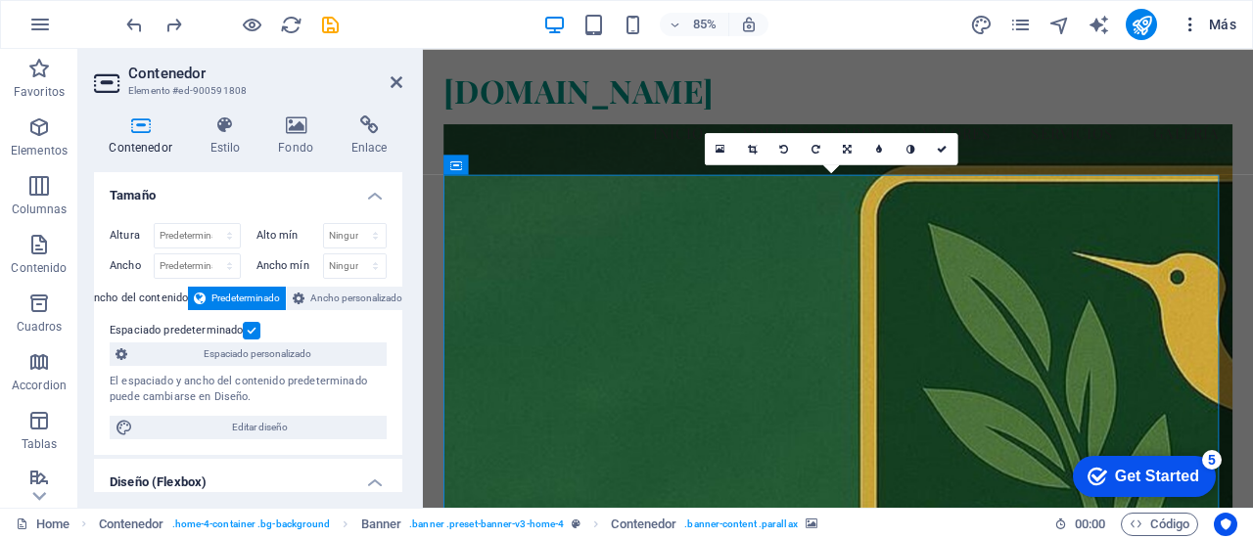
click at [1190, 26] on icon "button" at bounding box center [1190, 25] width 20 height 20
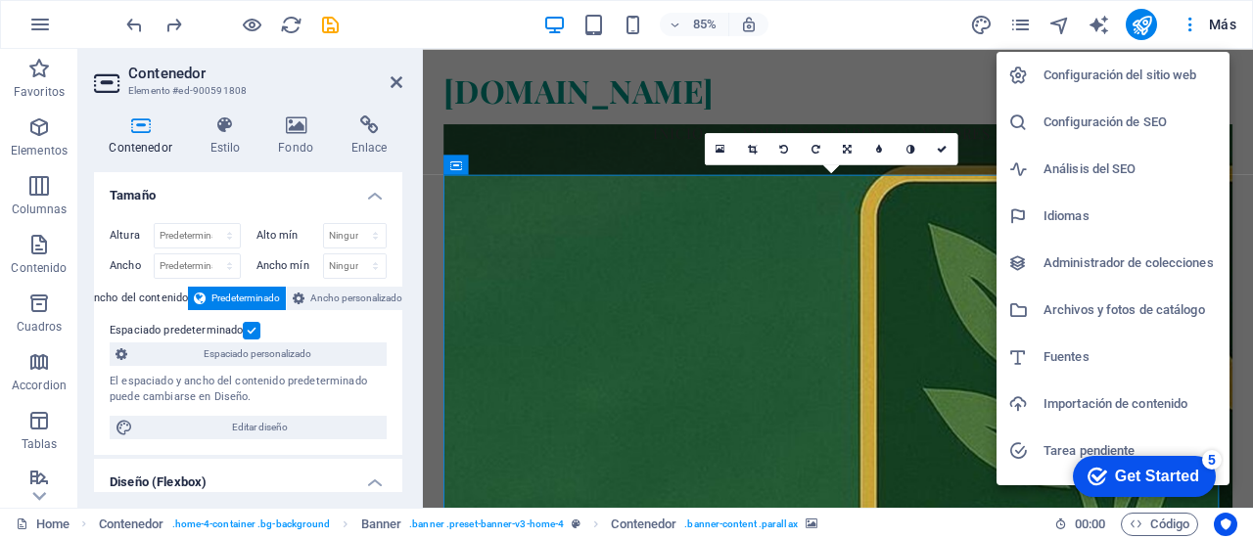
click at [793, 82] on div at bounding box center [626, 269] width 1253 height 539
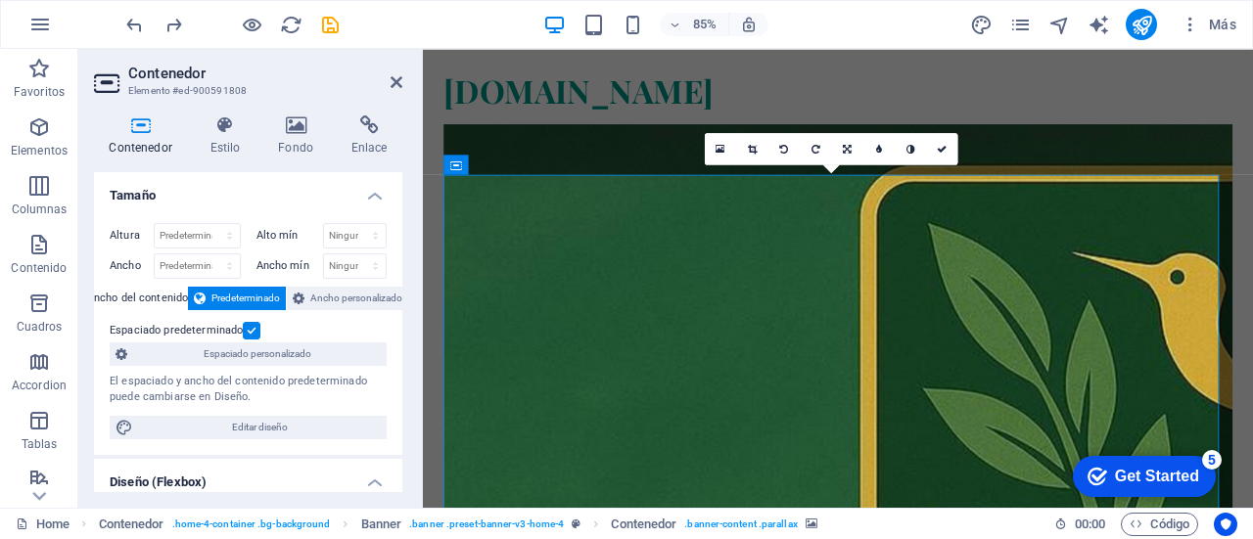
click at [1121, 468] on div "Get Started" at bounding box center [1157, 477] width 84 height 18
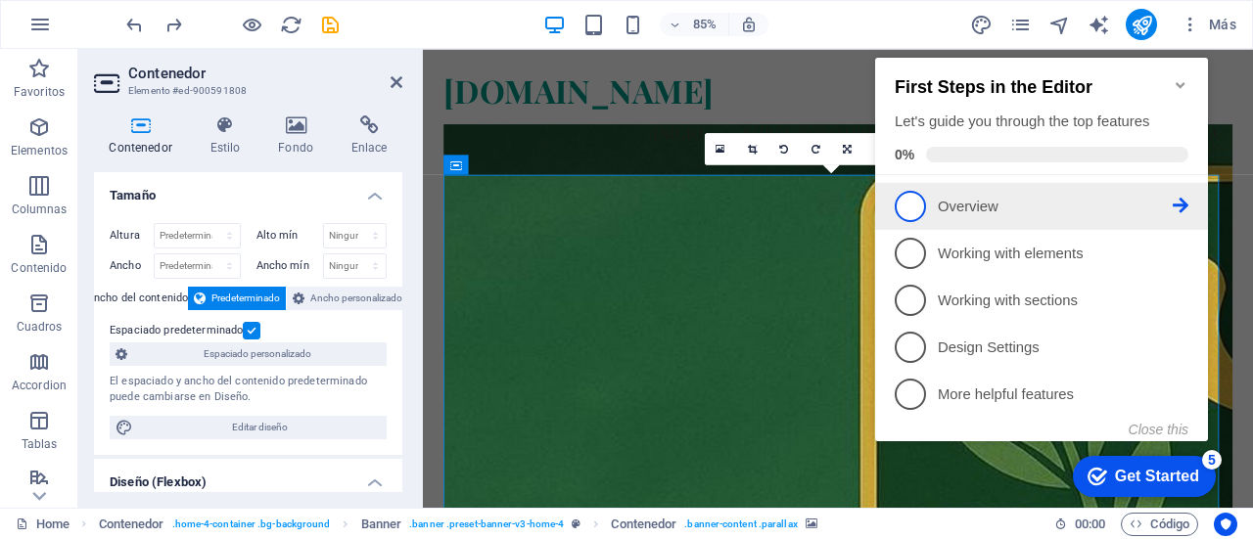
click at [977, 201] on p "Overview - incomplete" at bounding box center [1055, 207] width 235 height 21
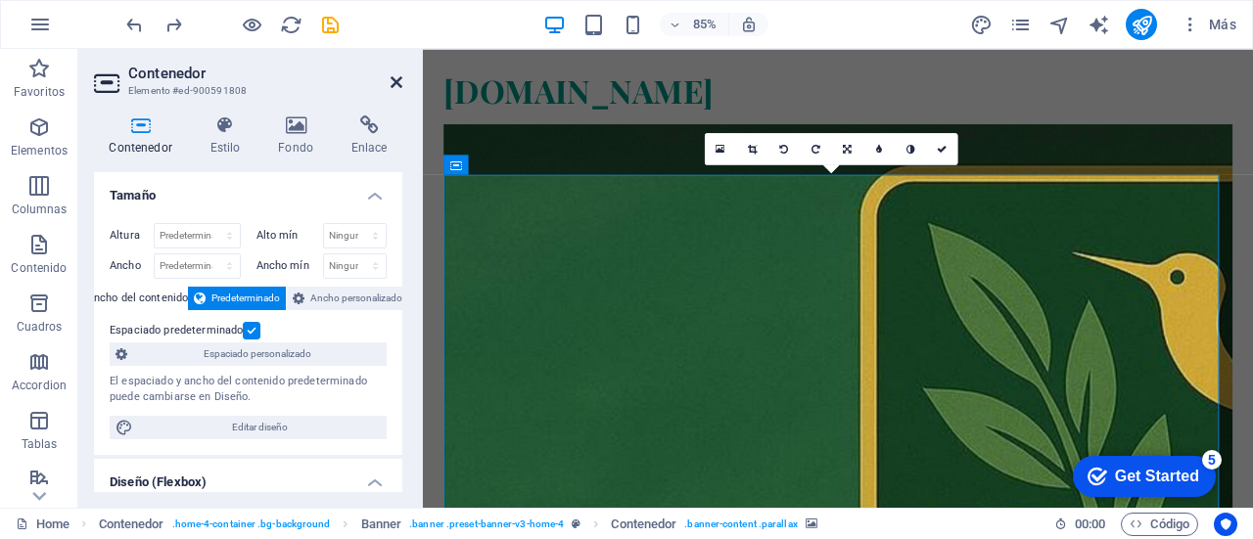
click at [397, 79] on icon at bounding box center [396, 82] width 12 height 16
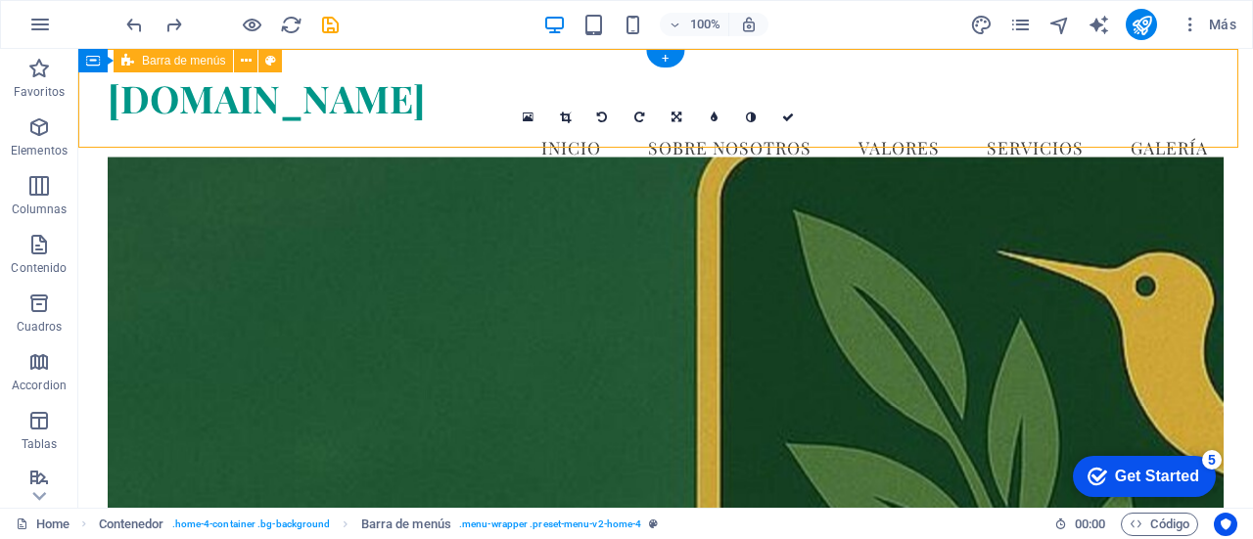
drag, startPoint x: 1237, startPoint y: 97, endPoint x: 1237, endPoint y: 79, distance: 17.6
click at [1237, 79] on div "modaole.com Menu Inicio Sobre Nosotros Valores Servicios Galería" at bounding box center [665, 123] width 1174 height 148
click at [992, 242] on figure at bounding box center [666, 366] width 1116 height 418
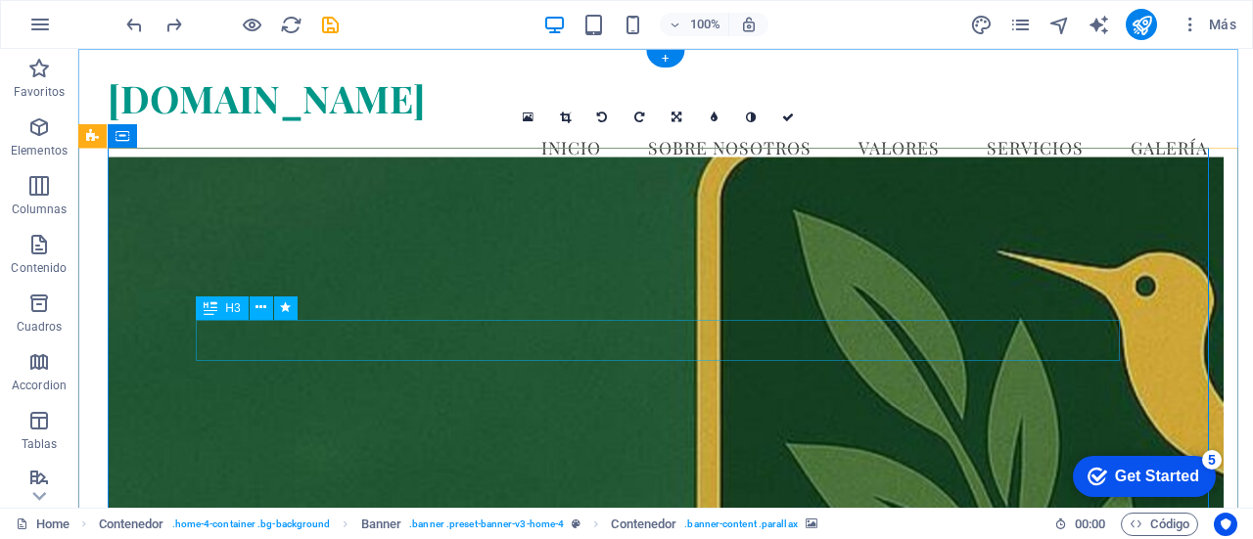
drag, startPoint x: 278, startPoint y: 237, endPoint x: 278, endPoint y: 323, distance: 86.1
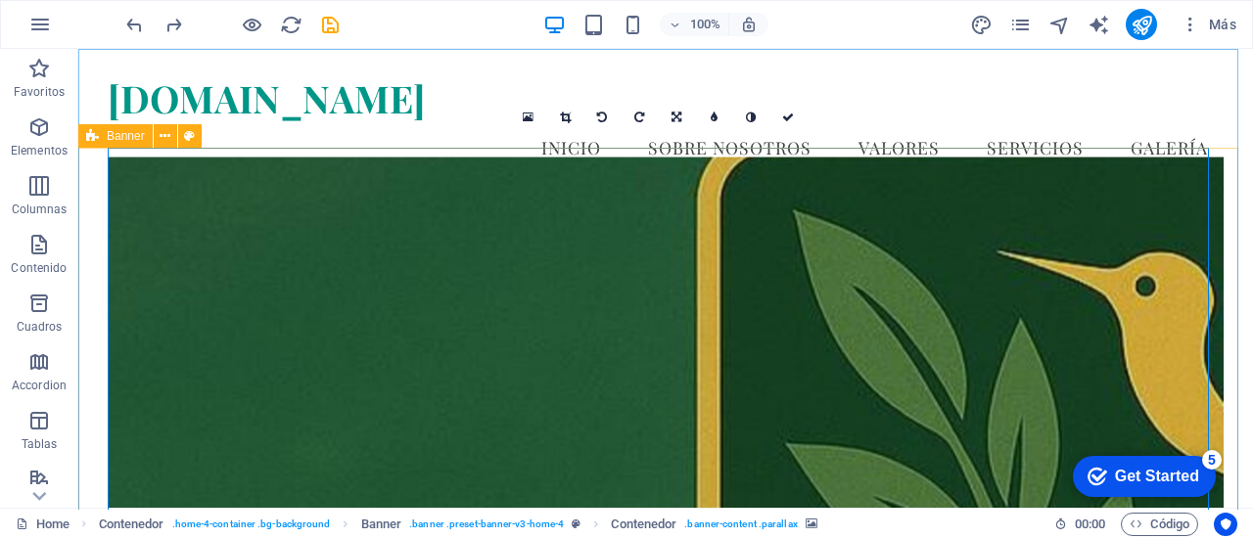
click at [124, 143] on div "Banner" at bounding box center [115, 135] width 74 height 23
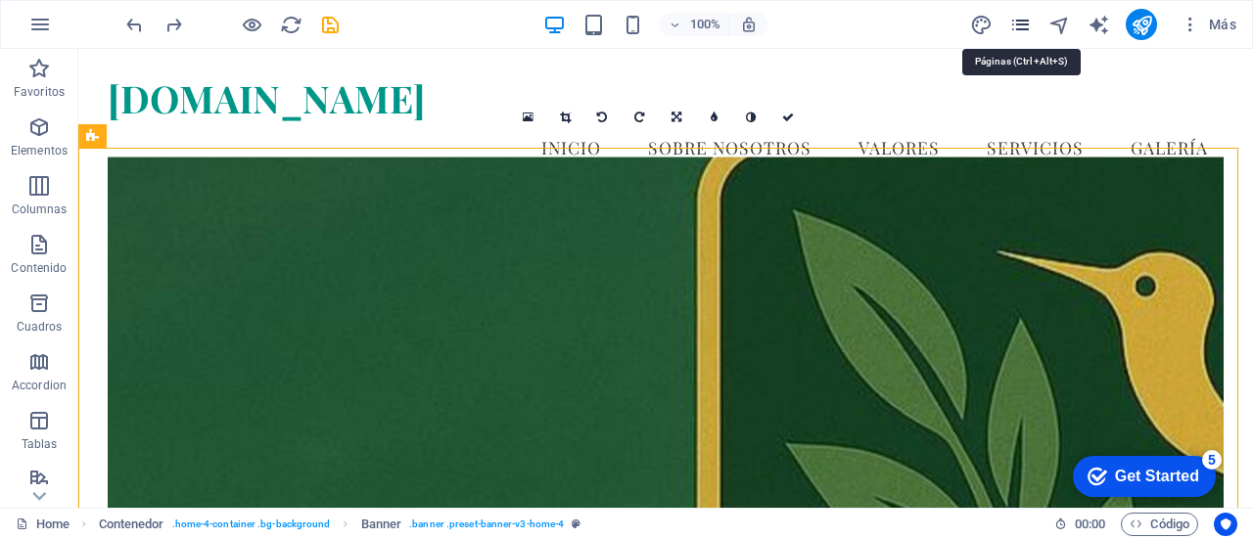
click at [1015, 15] on icon "pages" at bounding box center [1020, 25] width 23 height 23
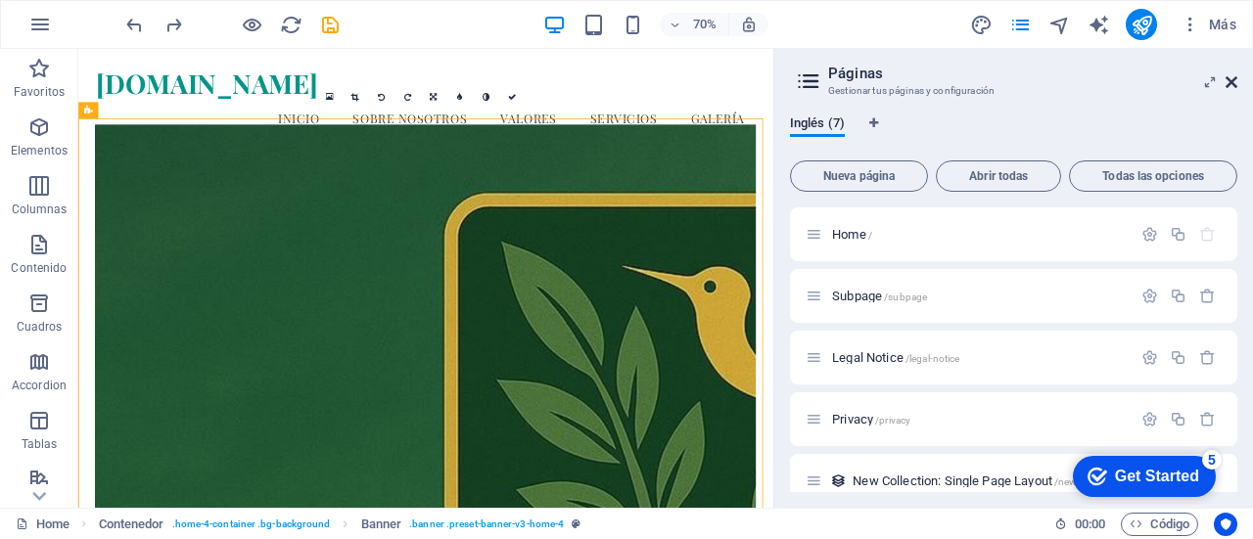
click at [1227, 79] on icon at bounding box center [1231, 82] width 12 height 16
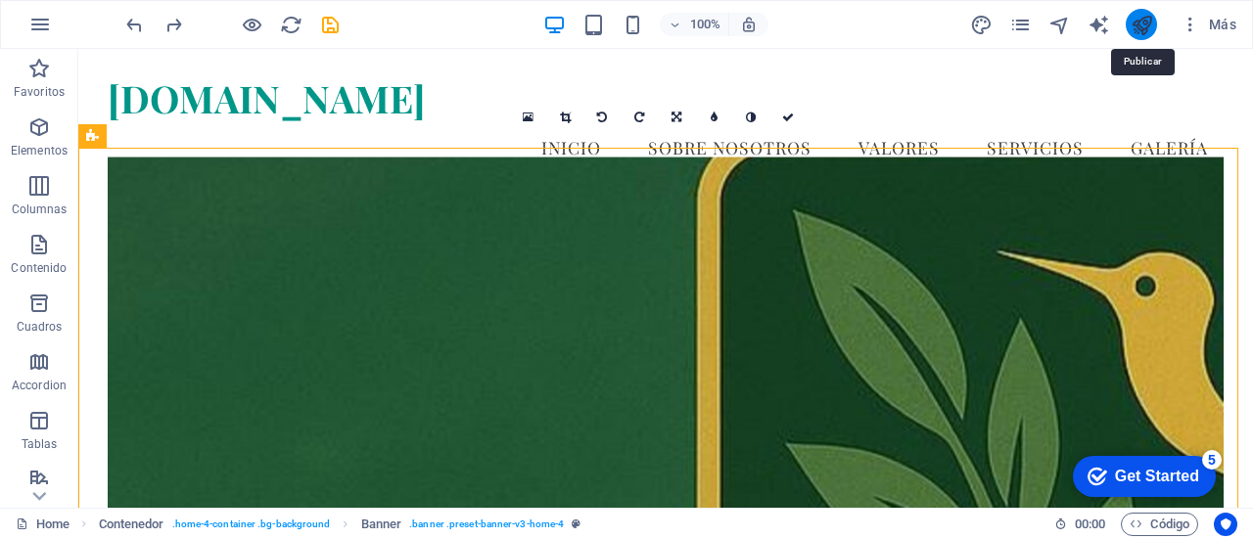
click at [1141, 26] on icon "publish" at bounding box center [1141, 25] width 23 height 23
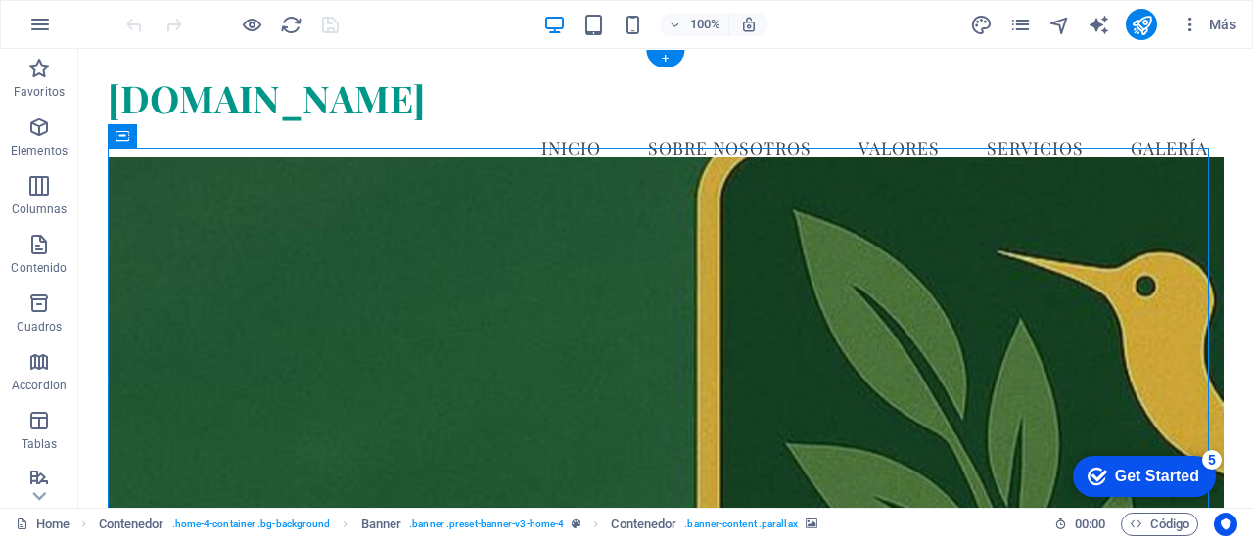
click at [944, 236] on figure at bounding box center [666, 366] width 1116 height 418
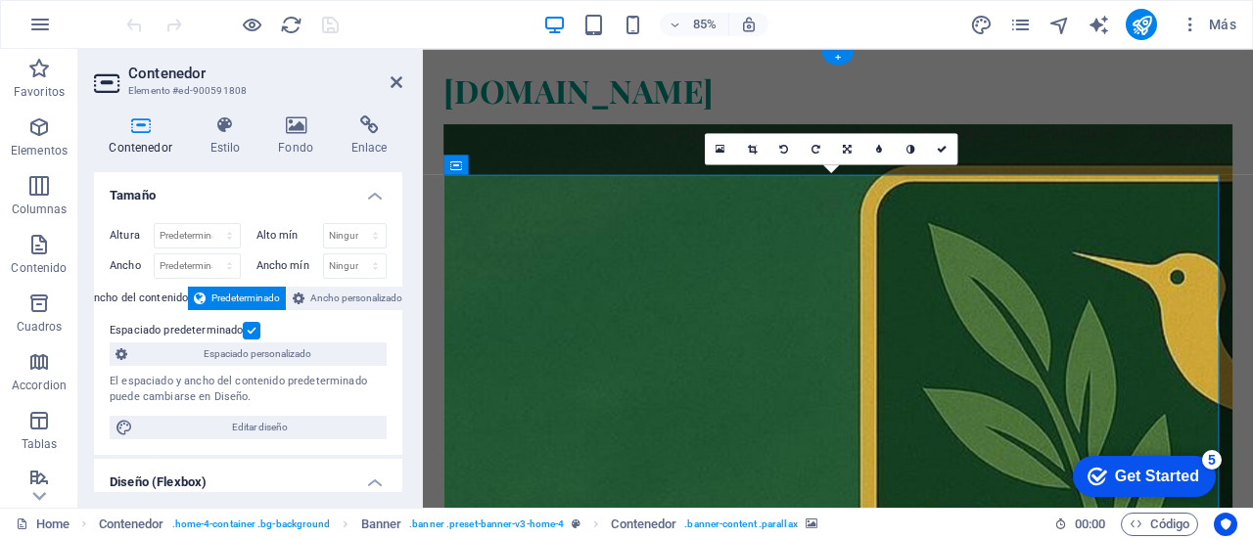
click at [565, 303] on figure at bounding box center [911, 383] width 928 height 492
click at [303, 136] on h4 "Fondo" at bounding box center [299, 135] width 73 height 41
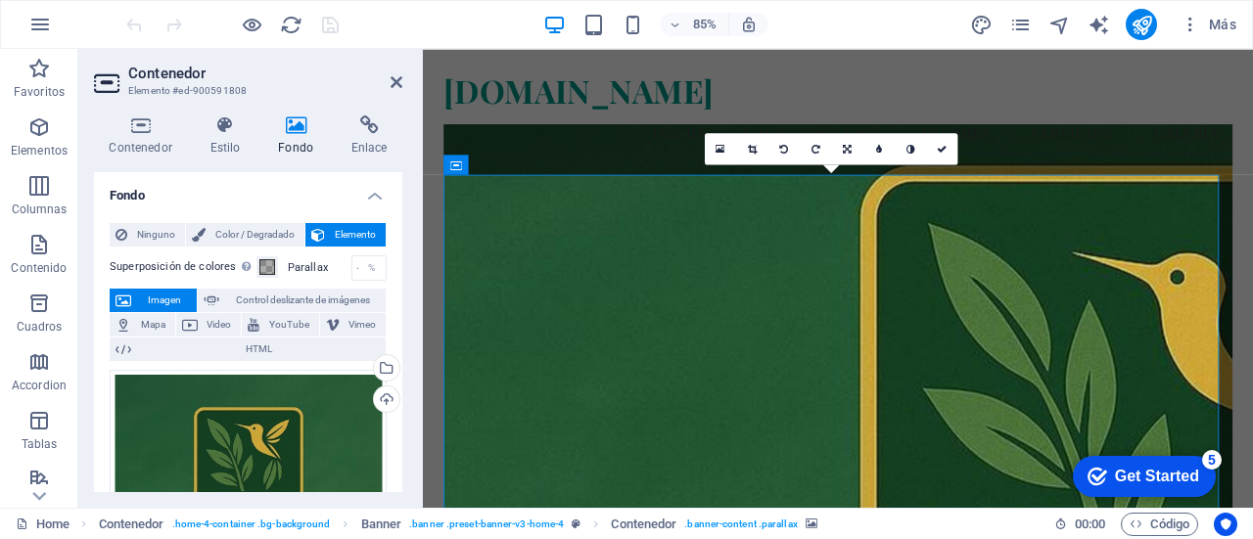
click at [175, 299] on span "Imagen" at bounding box center [164, 300] width 54 height 23
click at [243, 223] on span "Color / Degradado" at bounding box center [254, 234] width 87 height 23
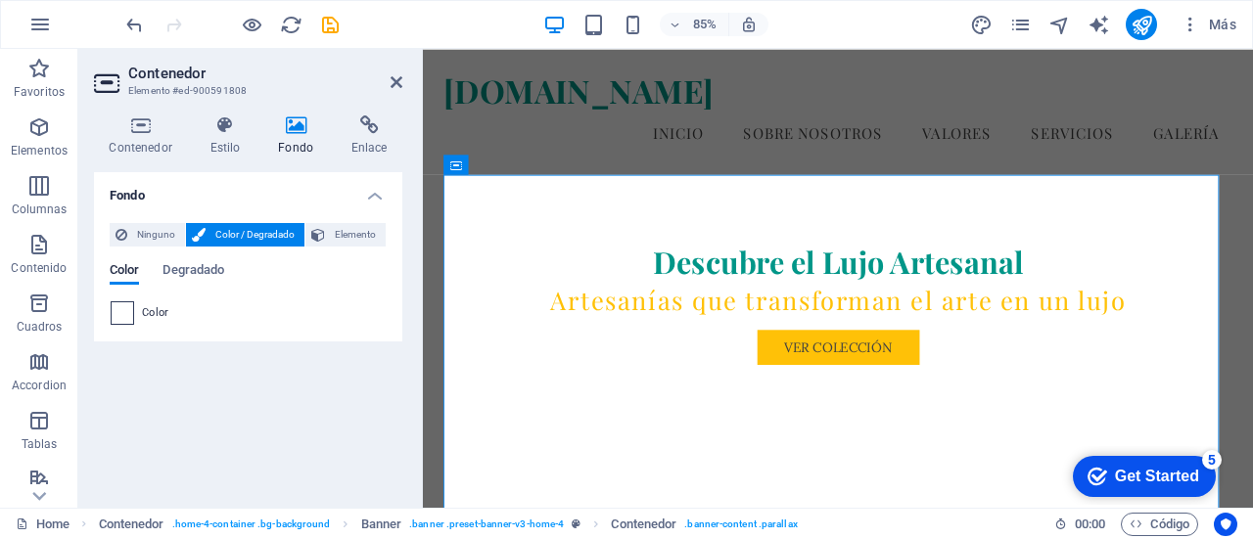
click at [114, 312] on span at bounding box center [123, 313] width 22 height 22
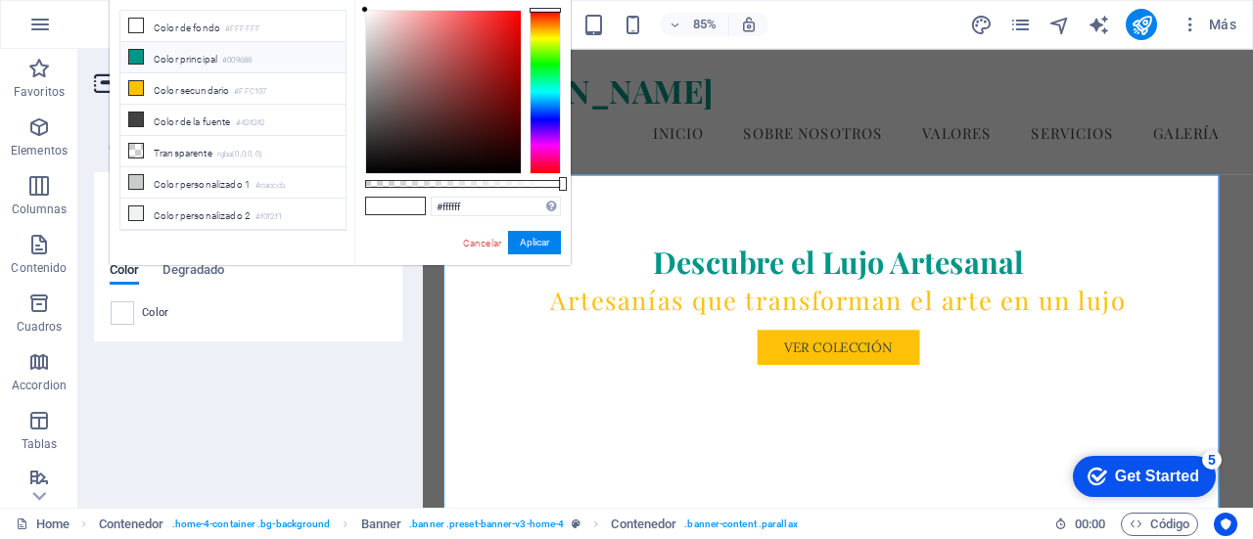
click at [164, 58] on li "Color principal #009688" at bounding box center [232, 57] width 225 height 31
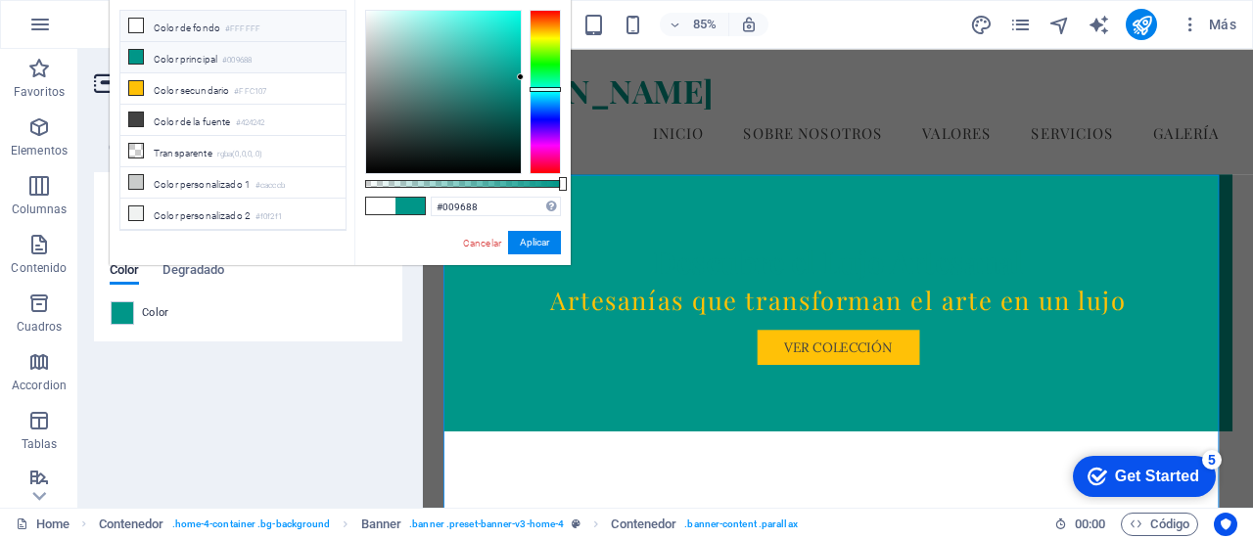
click at [189, 24] on li "Color de fondo #FFFFFF" at bounding box center [232, 26] width 225 height 31
type input "#ffffff"
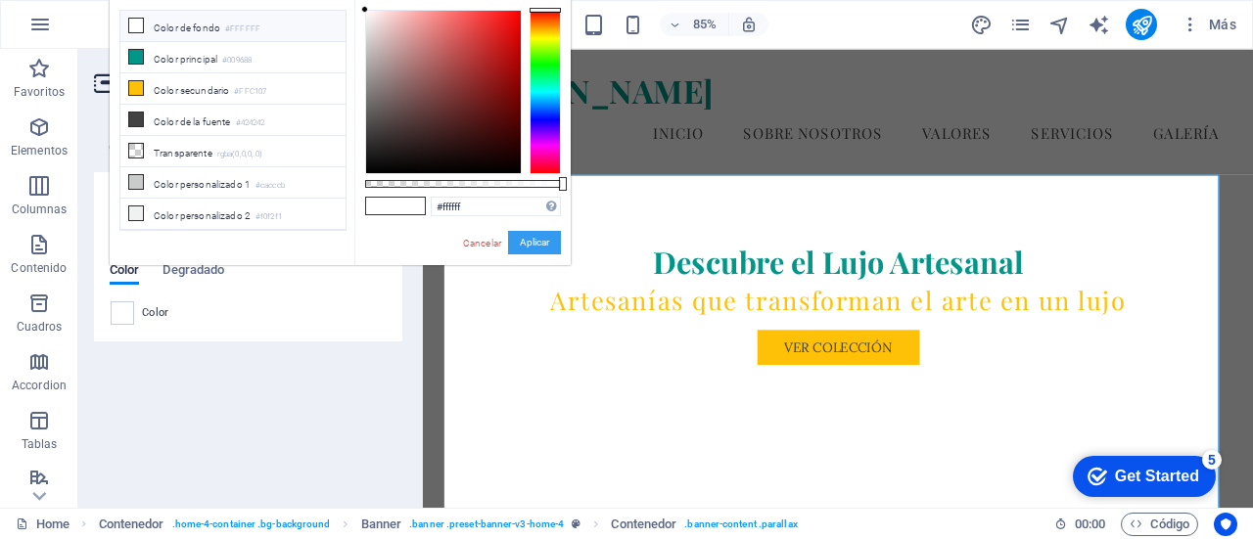
click at [548, 238] on button "Aplicar" at bounding box center [534, 242] width 53 height 23
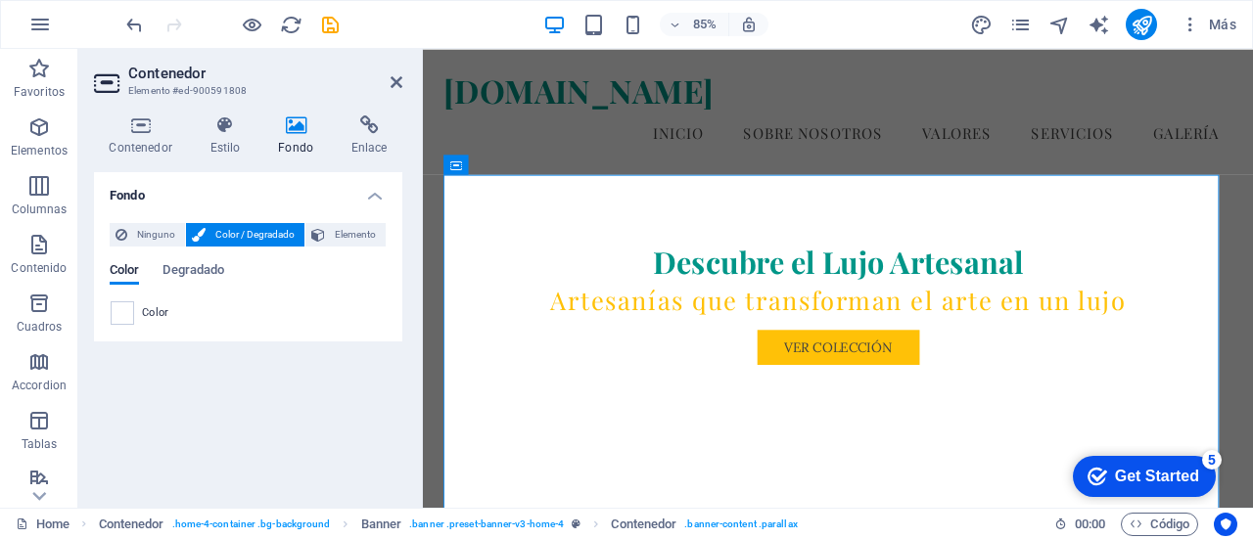
click at [317, 353] on div "Fondo Ninguno Color / Degradado Elemento Estirar fondo a ancho completo Superpo…" at bounding box center [248, 332] width 308 height 320
click at [147, 122] on icon at bounding box center [140, 125] width 93 height 20
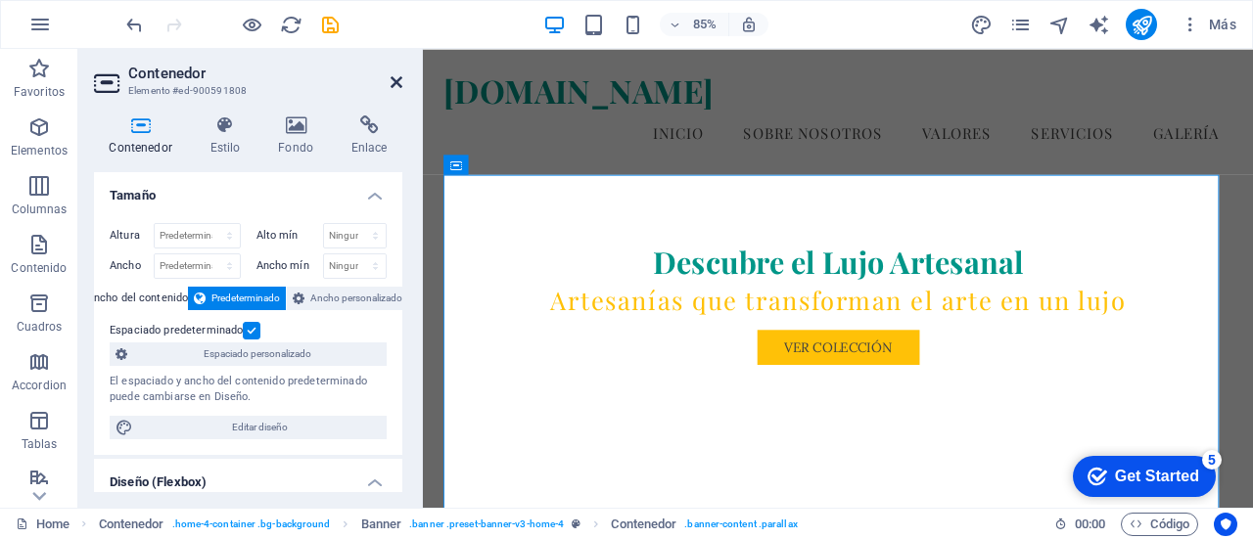
click at [400, 81] on icon at bounding box center [396, 82] width 12 height 16
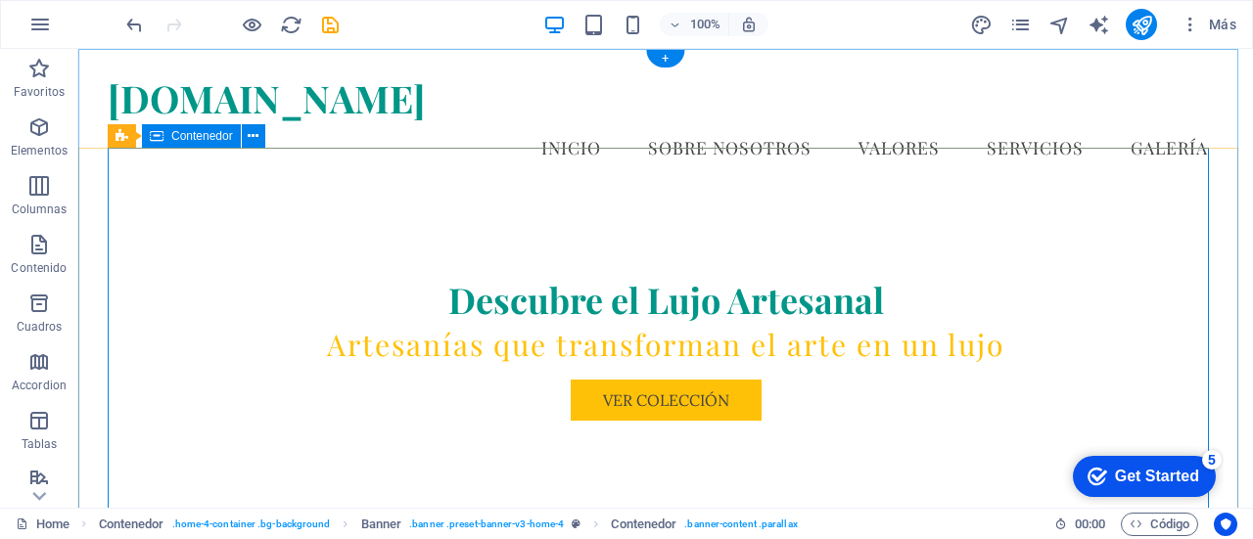
click at [845, 430] on div "Descubre el Lujo Artesanal Artesanías que transforman el arte en un lujo Ver Co…" at bounding box center [666, 348] width 1116 height 302
click at [252, 137] on icon at bounding box center [253, 136] width 11 height 21
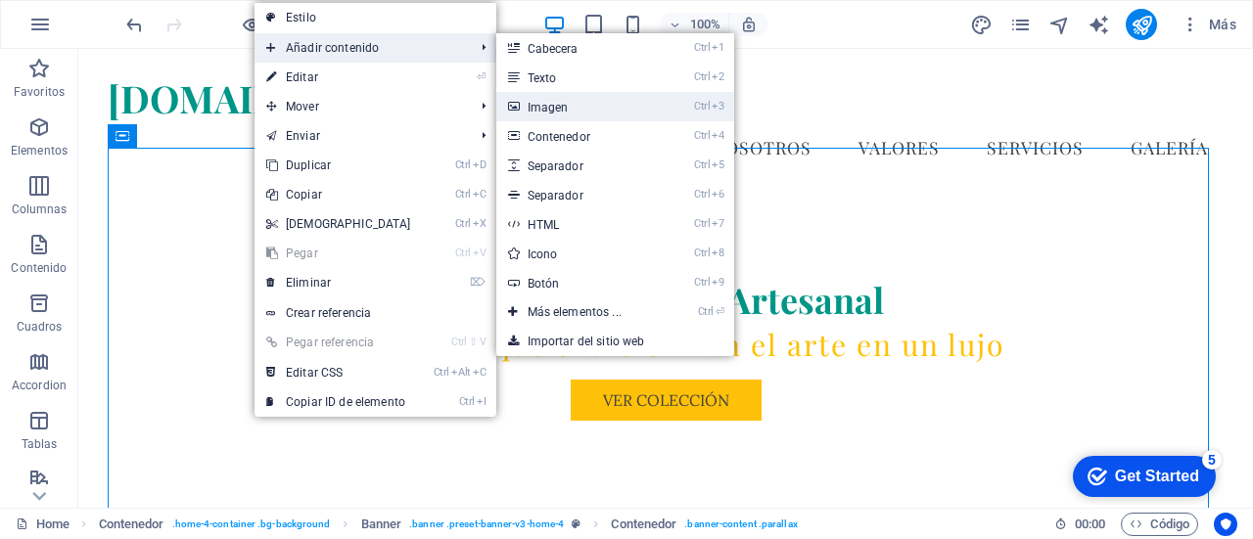
click at [579, 107] on link "Ctrl 3 Imagen" at bounding box center [578, 106] width 164 height 29
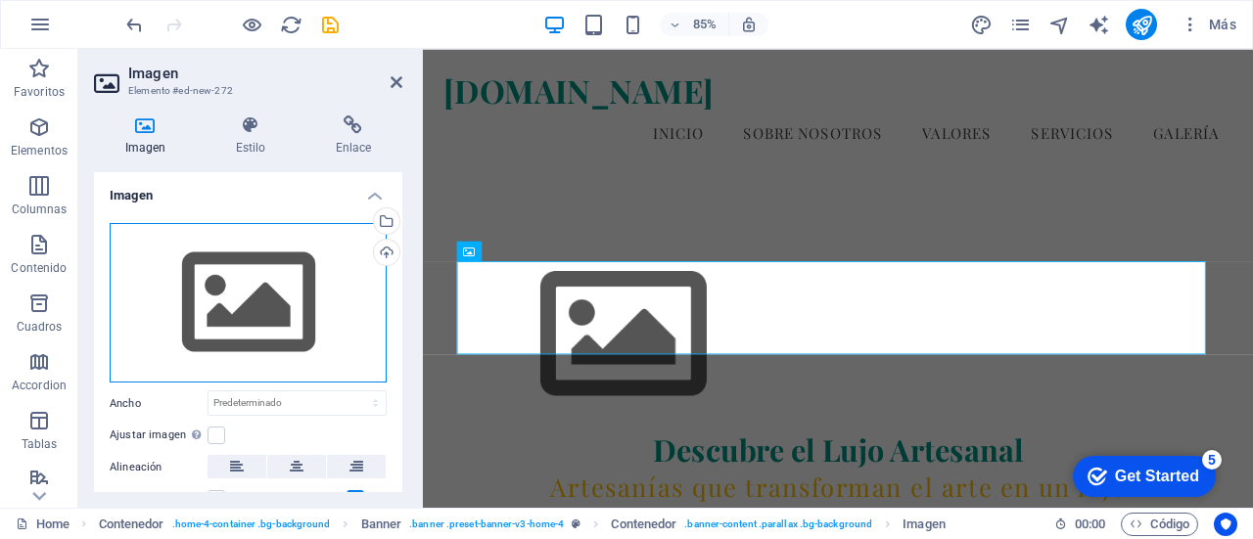
click at [278, 297] on div "Arrastra archivos aquí, haz clic para escoger archivos o selecciona archivos de…" at bounding box center [248, 303] width 277 height 160
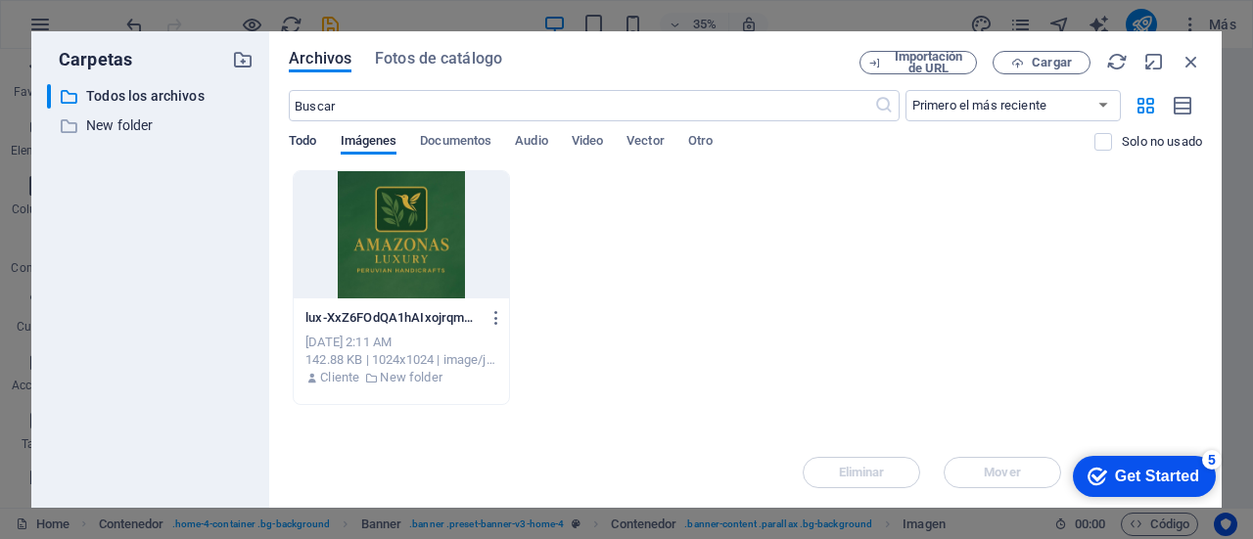
click at [309, 144] on span "Todo" at bounding box center [302, 142] width 27 height 27
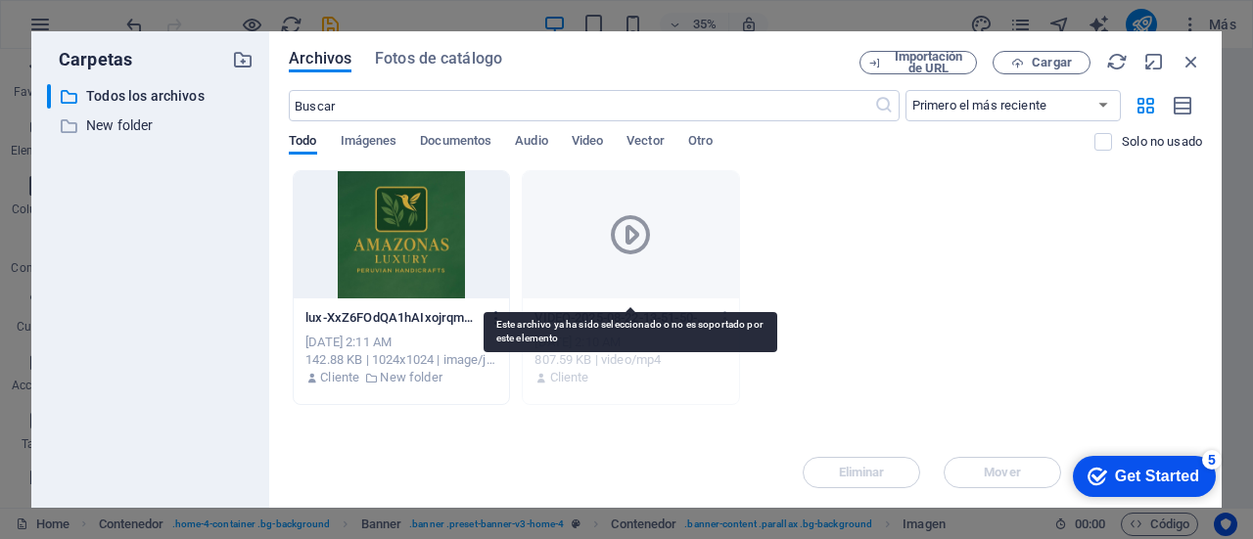
click at [574, 233] on div at bounding box center [630, 234] width 215 height 127
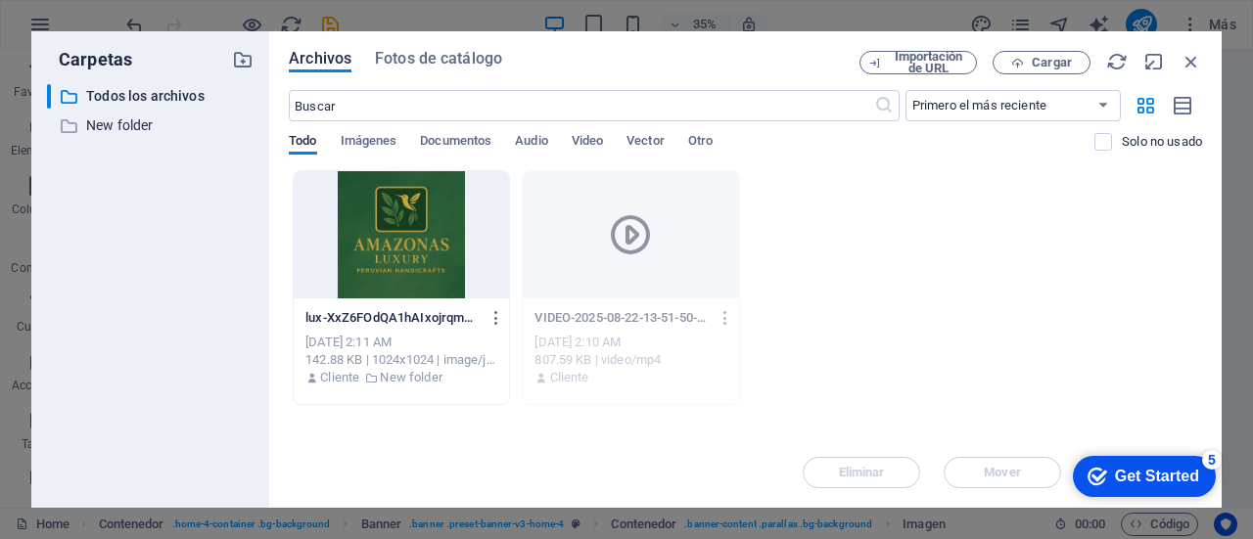
click at [642, 330] on div "VIDEO-2025-08-22-13-51-50-Nc2m2pWI03avYNnjwC-tVQ.mov VIDEO-2025-08-22-13-51-50-…" at bounding box center [630, 317] width 192 height 31
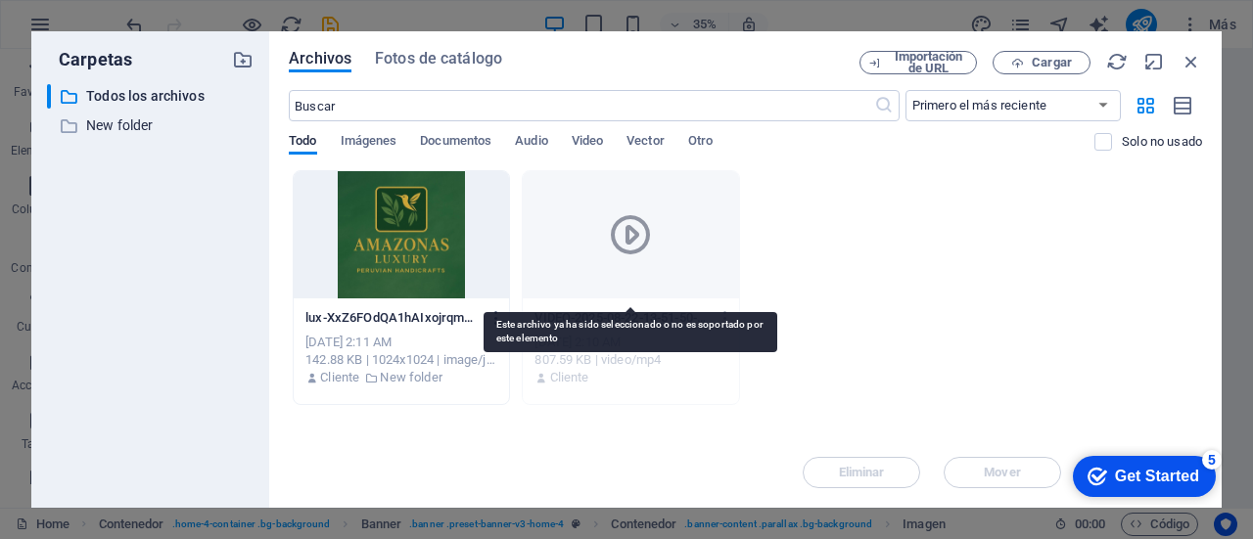
click at [630, 285] on div at bounding box center [630, 234] width 215 height 127
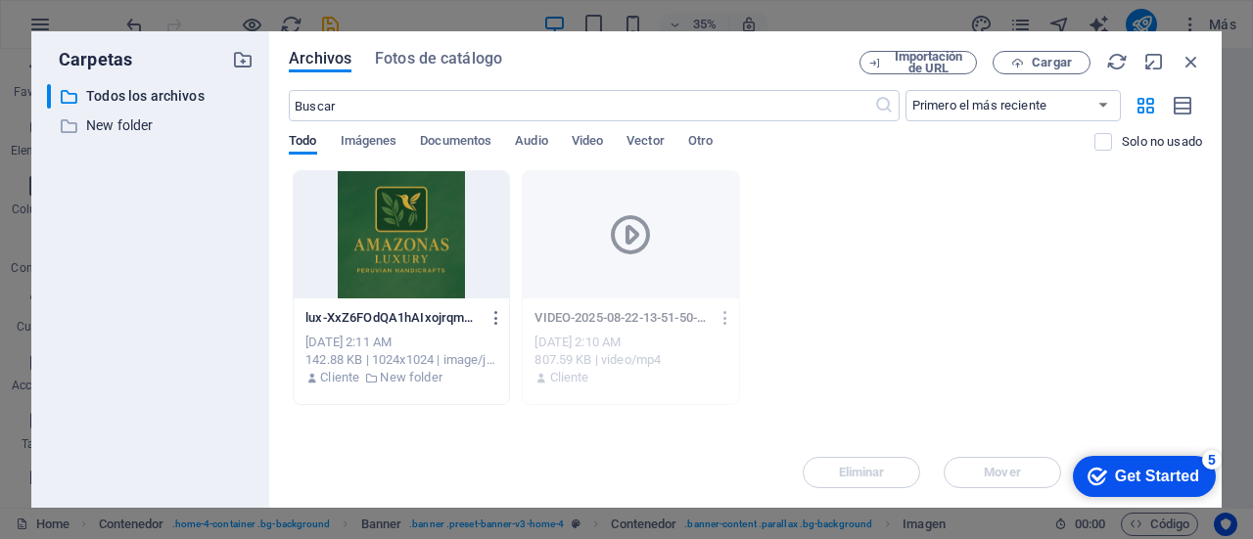
click at [1024, 50] on div "Archivos Fotos de catálogo Importación de URL Cargar ​ Primero el más reciente …" at bounding box center [745, 269] width 952 height 477
click at [1024, 57] on span "Cargar" at bounding box center [1041, 63] width 80 height 13
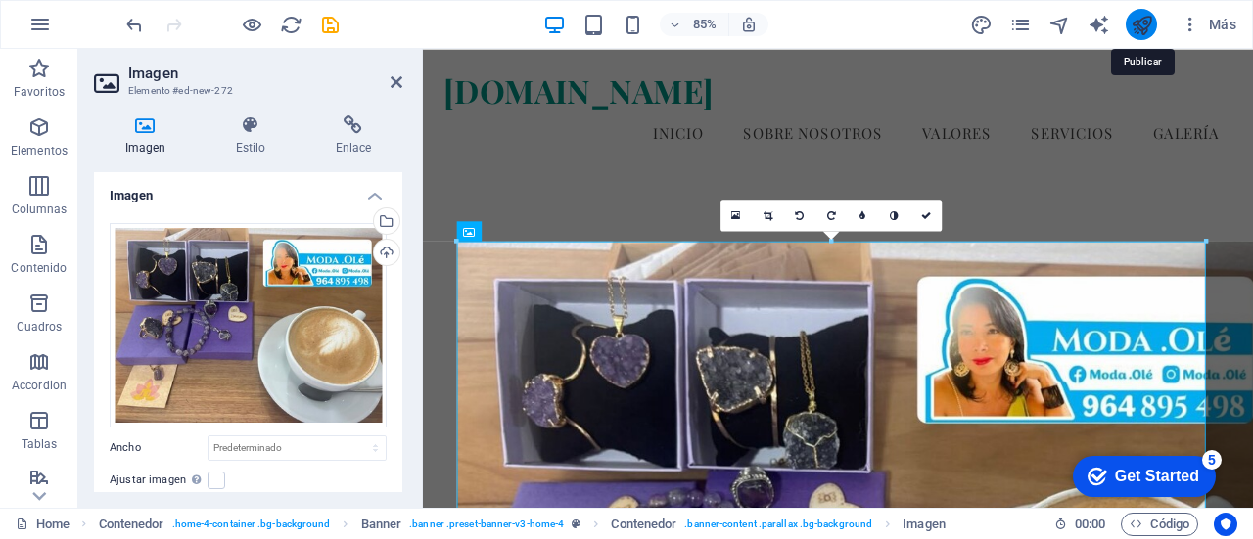
click at [1141, 23] on icon "publish" at bounding box center [1141, 25] width 23 height 23
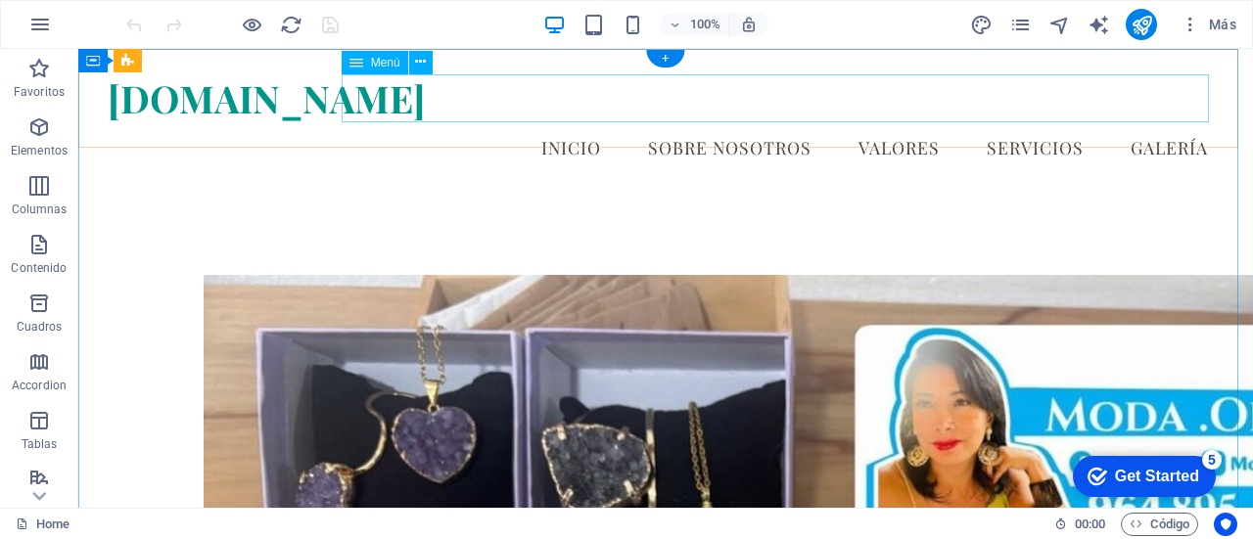
click at [561, 123] on nav "Inicio Sobre Nosotros Valores Servicios Galería" at bounding box center [666, 147] width 1116 height 49
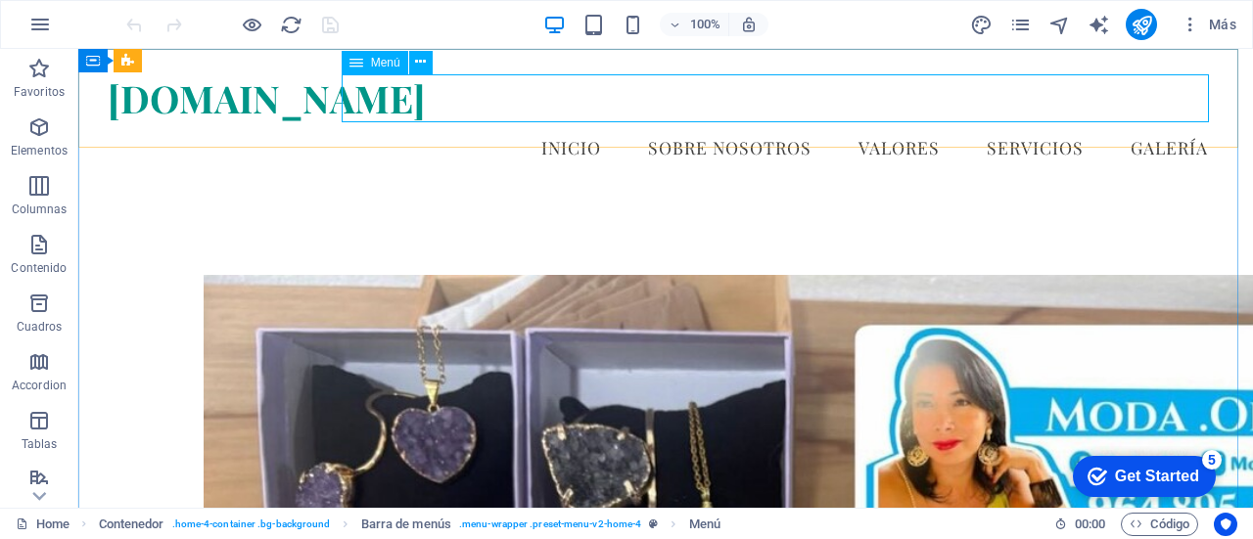
click at [362, 64] on icon at bounding box center [356, 62] width 14 height 23
click at [35, 257] on span "Contenido" at bounding box center [39, 256] width 78 height 47
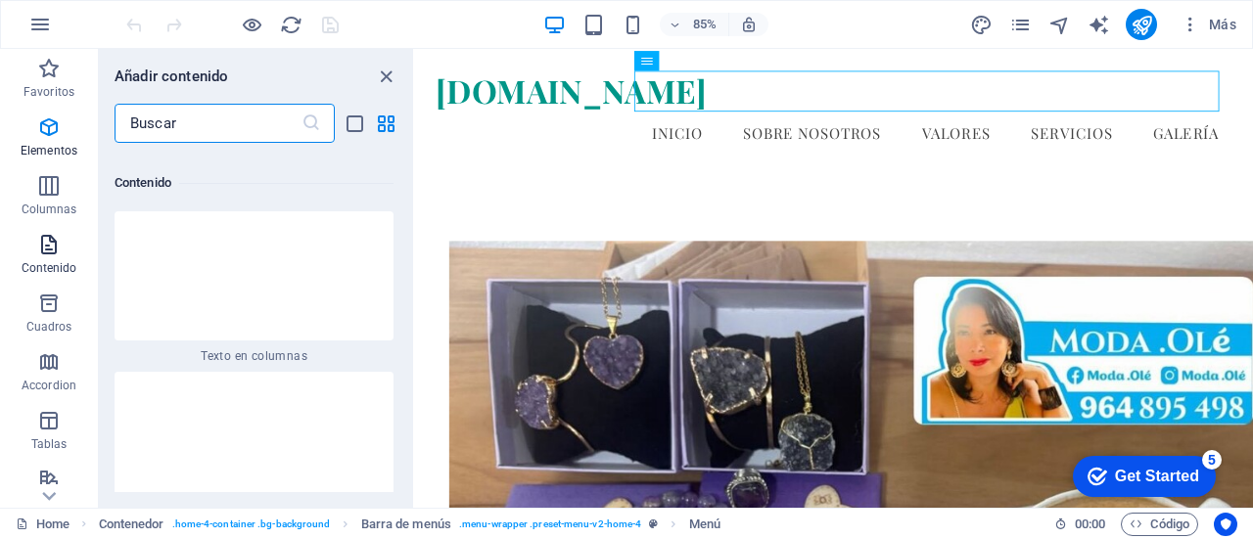
scroll to position [6359, 0]
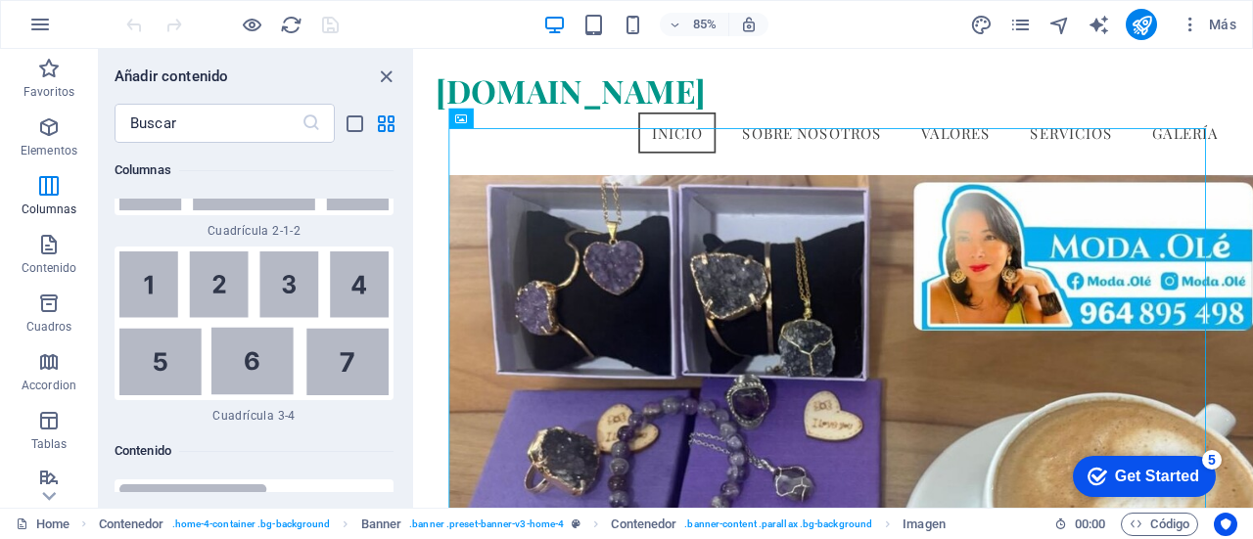
scroll to position [0, 0]
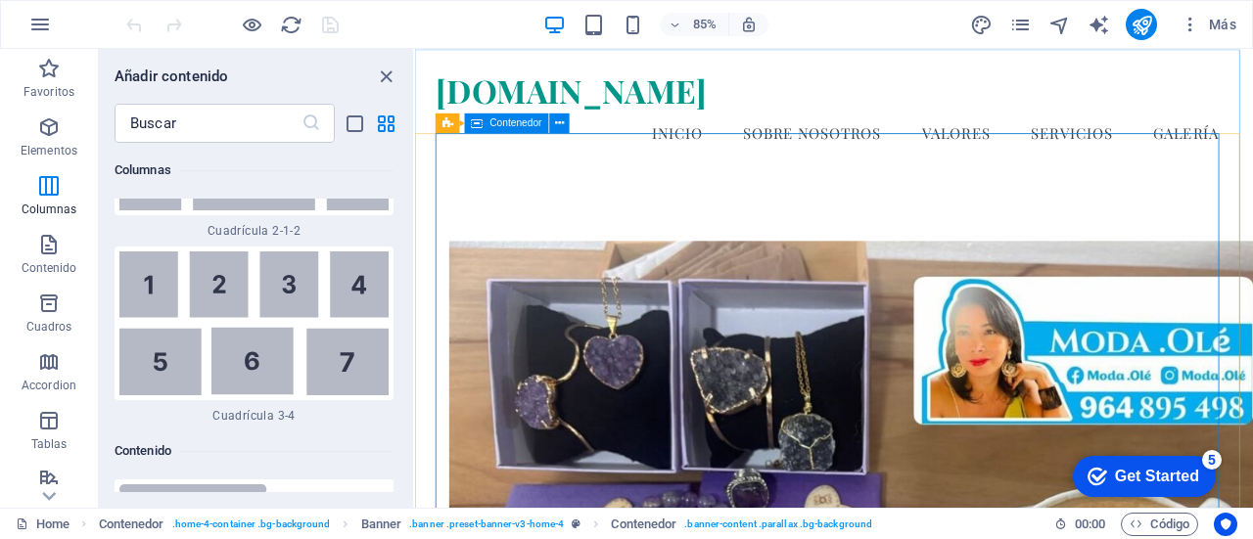
click at [511, 122] on span "Contenedor" at bounding box center [516, 123] width 52 height 10
click at [558, 126] on icon at bounding box center [559, 123] width 9 height 18
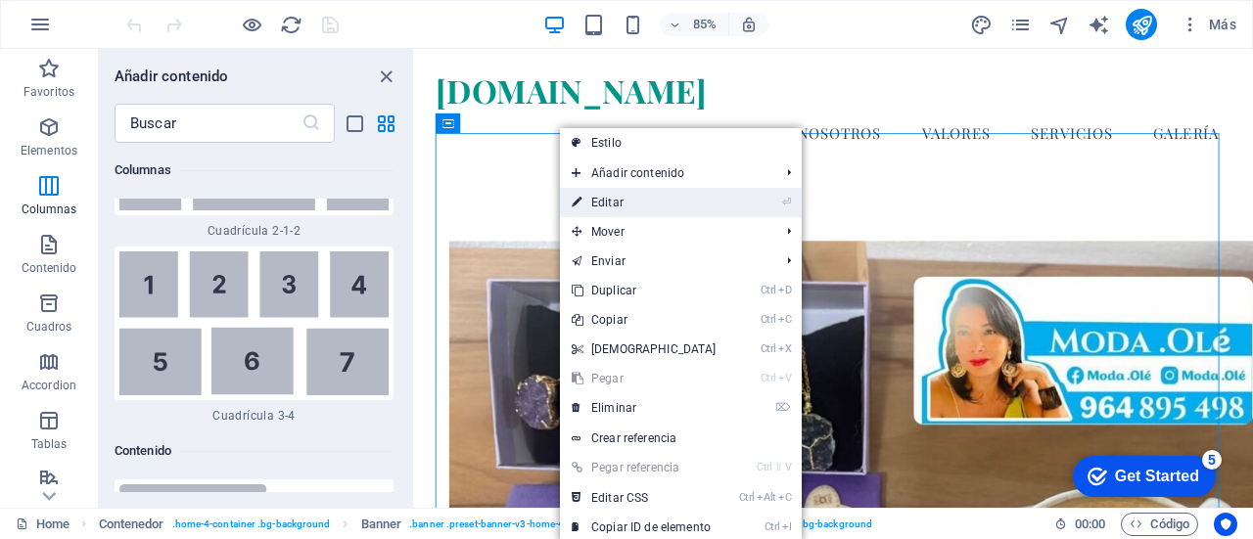
click at [636, 203] on link "⏎ Editar" at bounding box center [644, 202] width 168 height 29
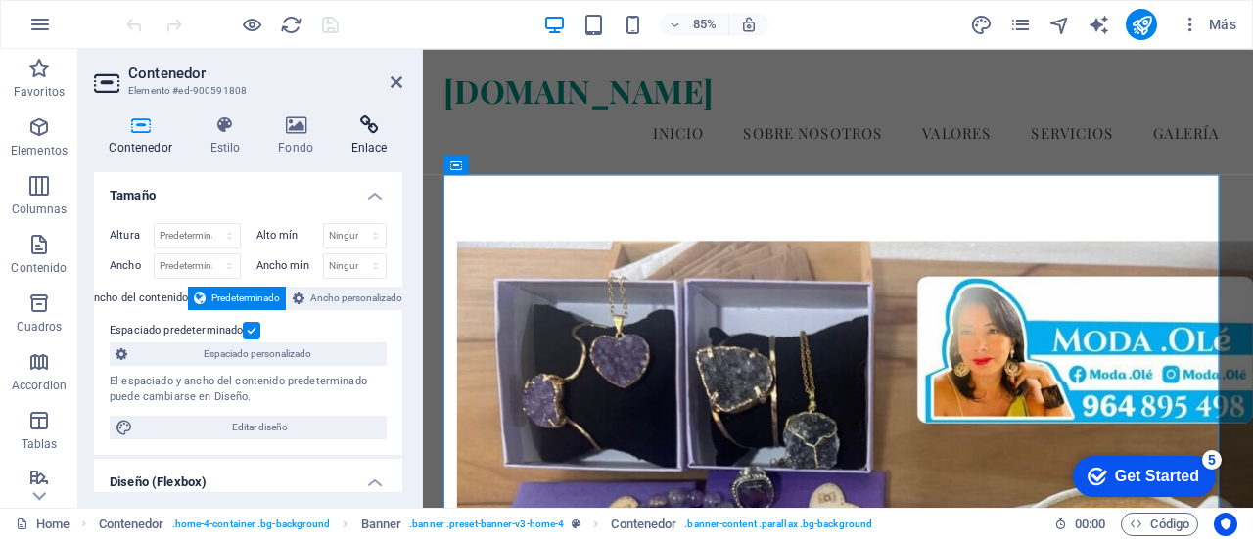
click at [356, 137] on h4 "Enlace" at bounding box center [369, 135] width 67 height 41
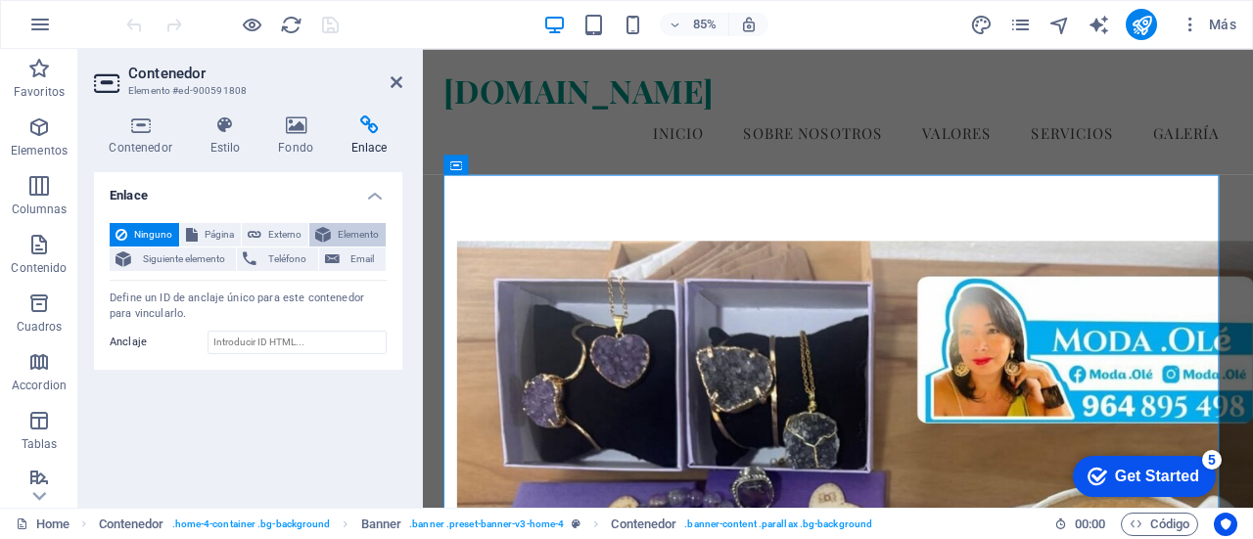
click at [357, 231] on span "Elemento" at bounding box center [358, 234] width 43 height 23
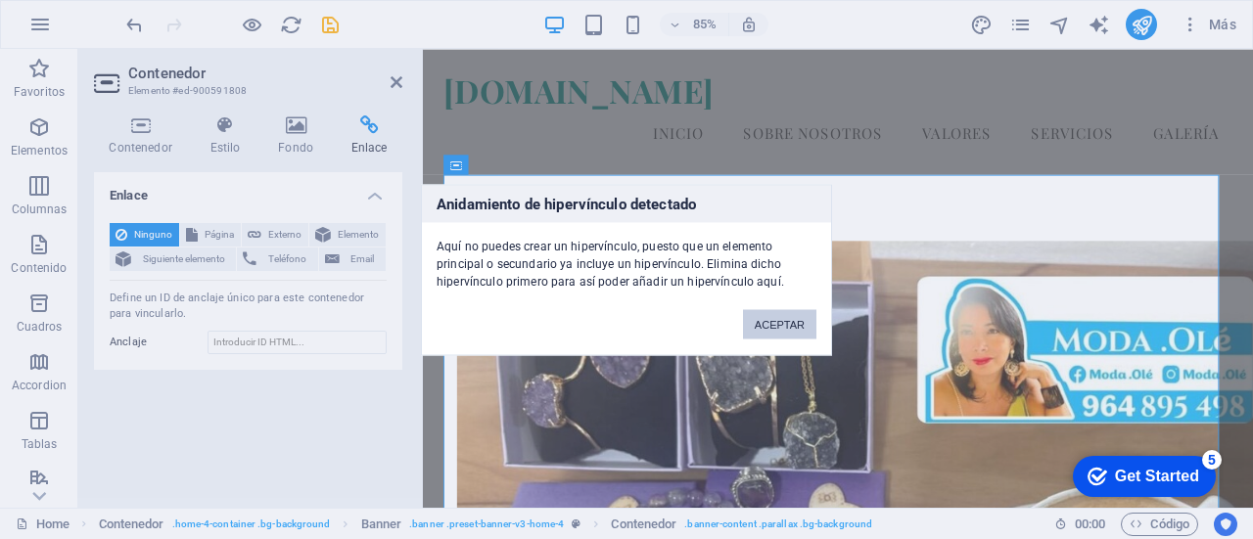
click at [775, 328] on button "ACEPTAR" at bounding box center [779, 323] width 73 height 29
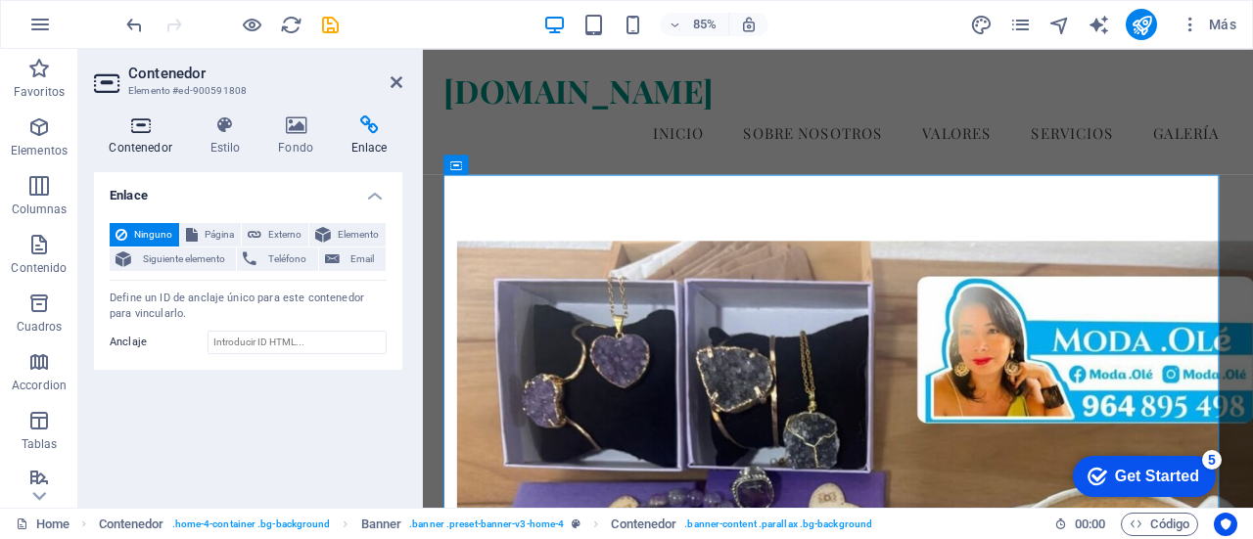
click at [145, 133] on icon at bounding box center [140, 125] width 93 height 20
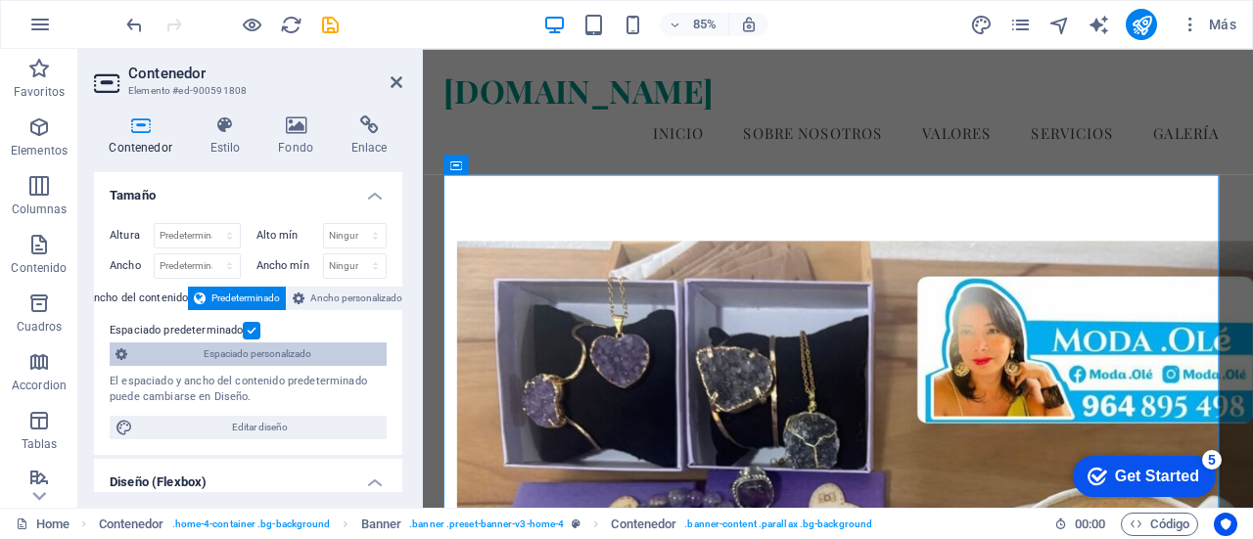
click at [288, 363] on span "Espaciado personalizado" at bounding box center [257, 354] width 248 height 23
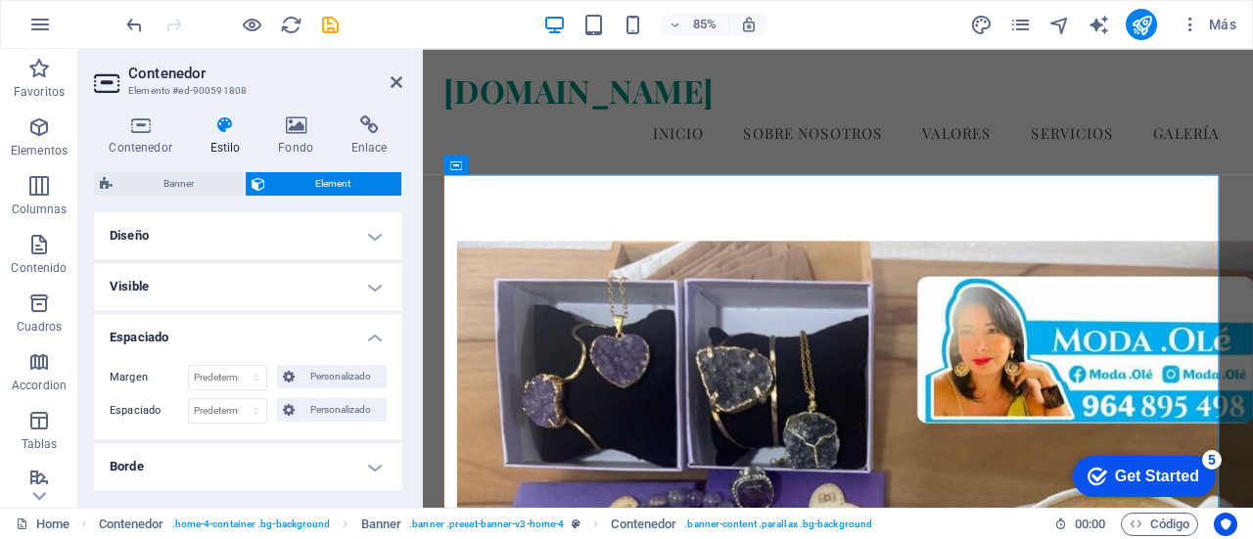
click at [241, 242] on h4 "Diseño" at bounding box center [248, 235] width 308 height 47
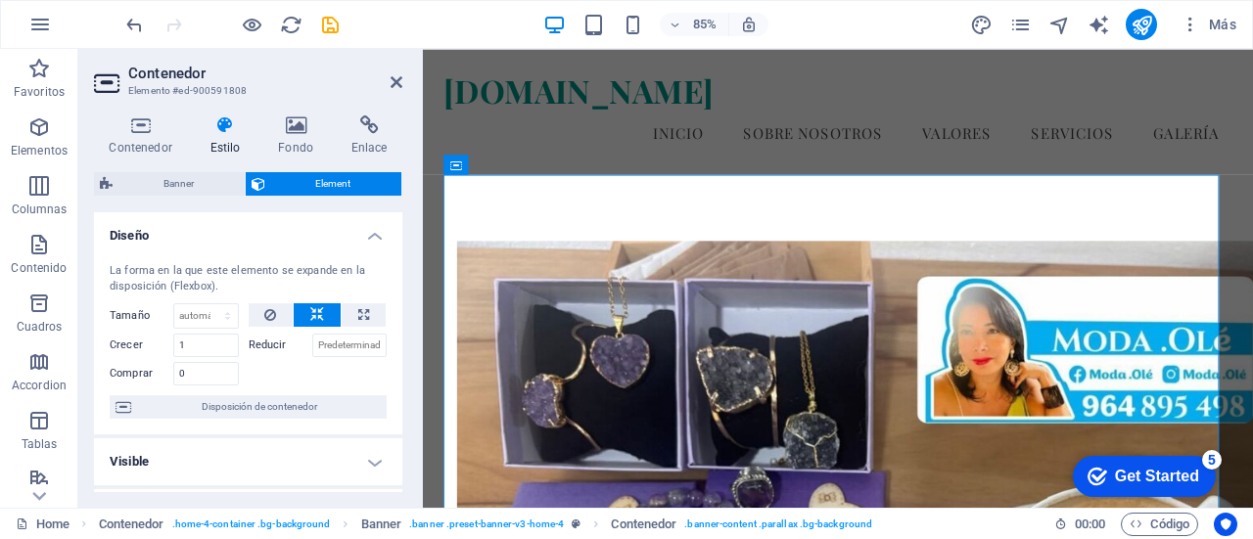
click at [314, 314] on icon at bounding box center [317, 314] width 14 height 23
click at [521, 161] on span "Contenedor" at bounding box center [523, 165] width 52 height 10
click at [393, 82] on icon at bounding box center [396, 82] width 12 height 16
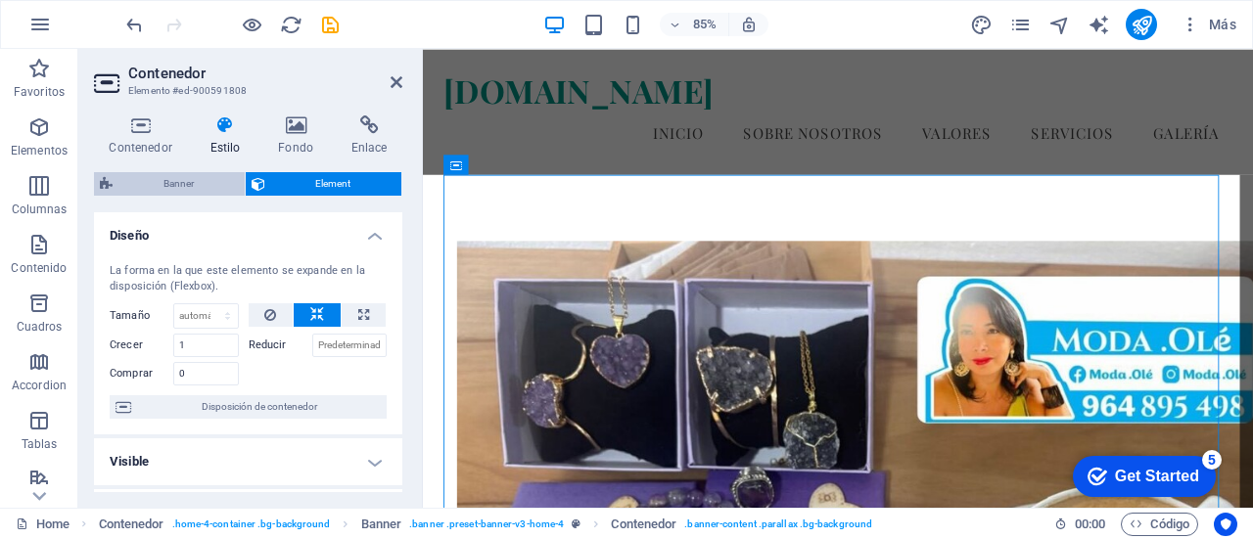
click at [168, 181] on span "Banner" at bounding box center [178, 183] width 120 height 23
select select "preset-banner-v3-home-4"
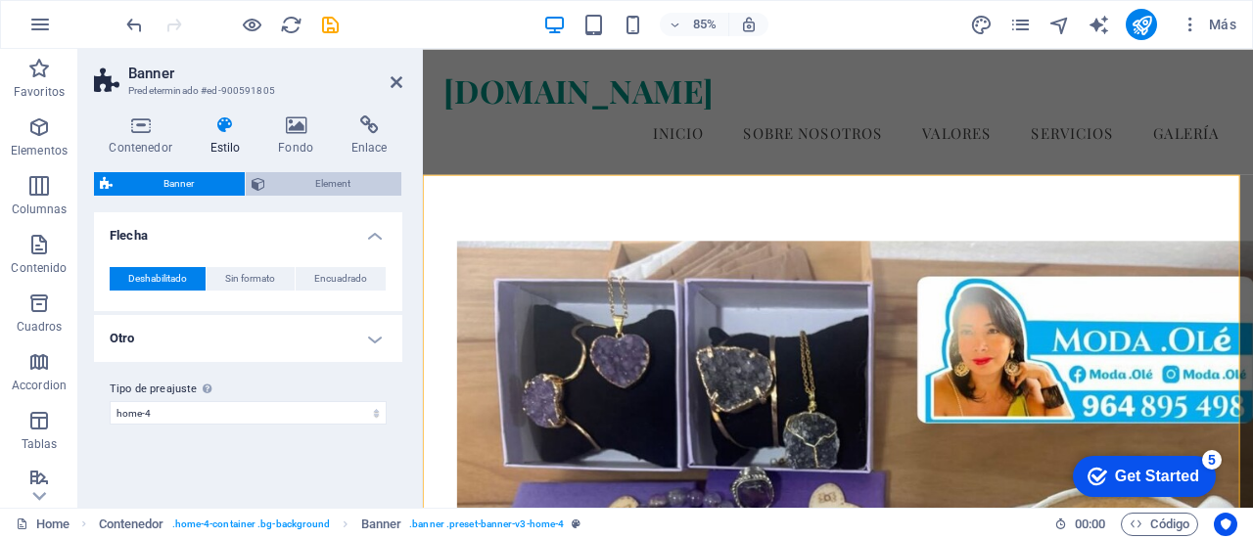
click at [284, 187] on span "Element" at bounding box center [333, 183] width 125 height 23
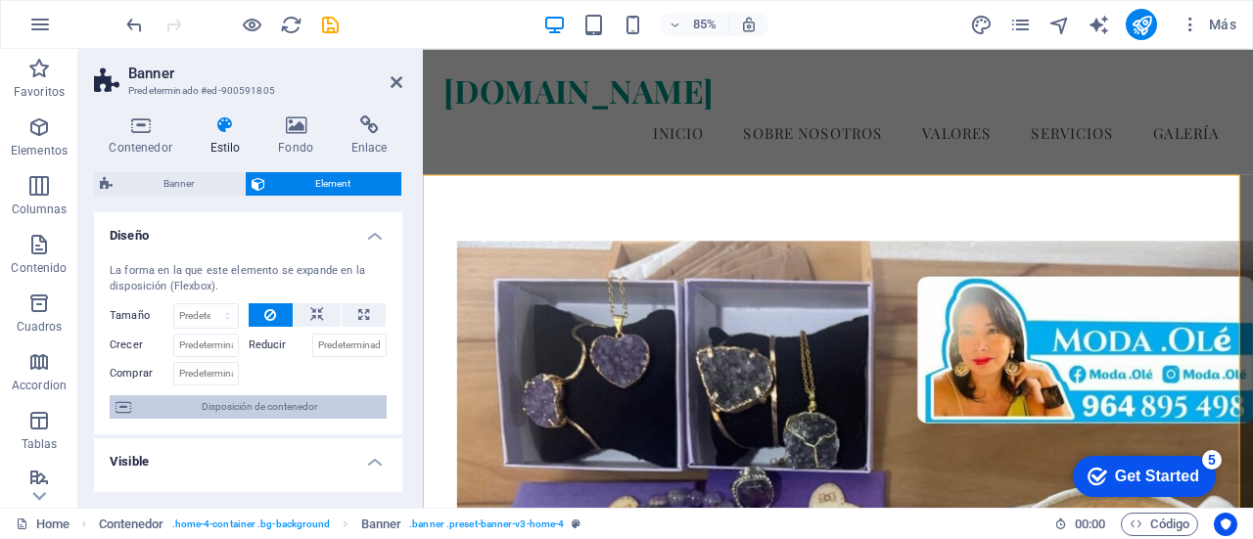
click at [288, 401] on span "Disposición de contenedor" at bounding box center [259, 406] width 244 height 23
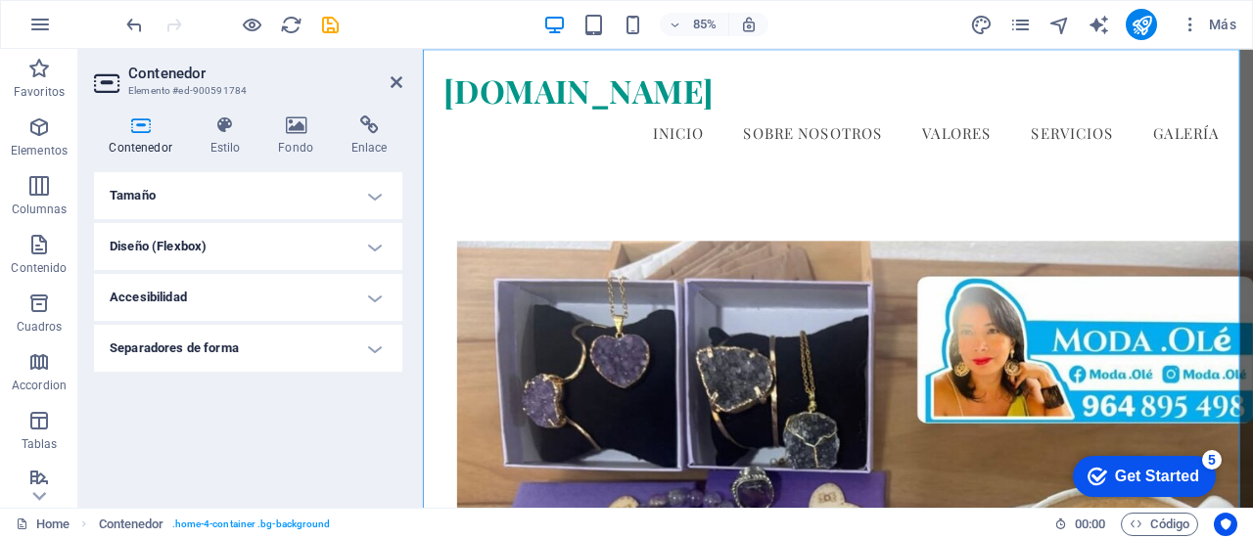
click at [139, 134] on icon at bounding box center [140, 125] width 93 height 20
click at [286, 142] on h4 "Fondo" at bounding box center [299, 135] width 73 height 41
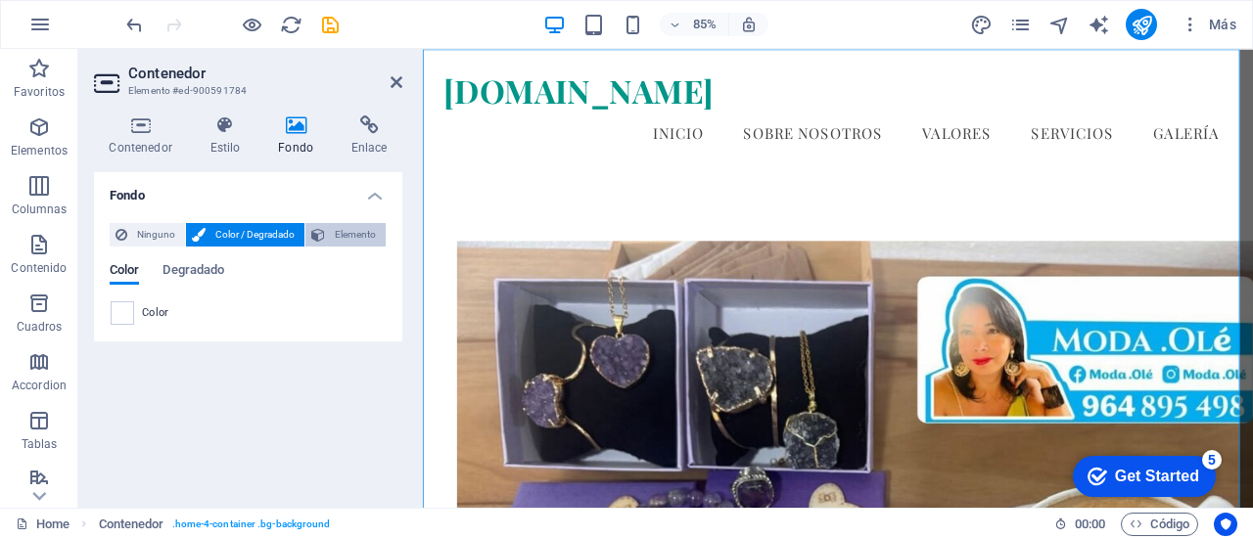
click at [329, 236] on button "Elemento" at bounding box center [345, 234] width 80 height 23
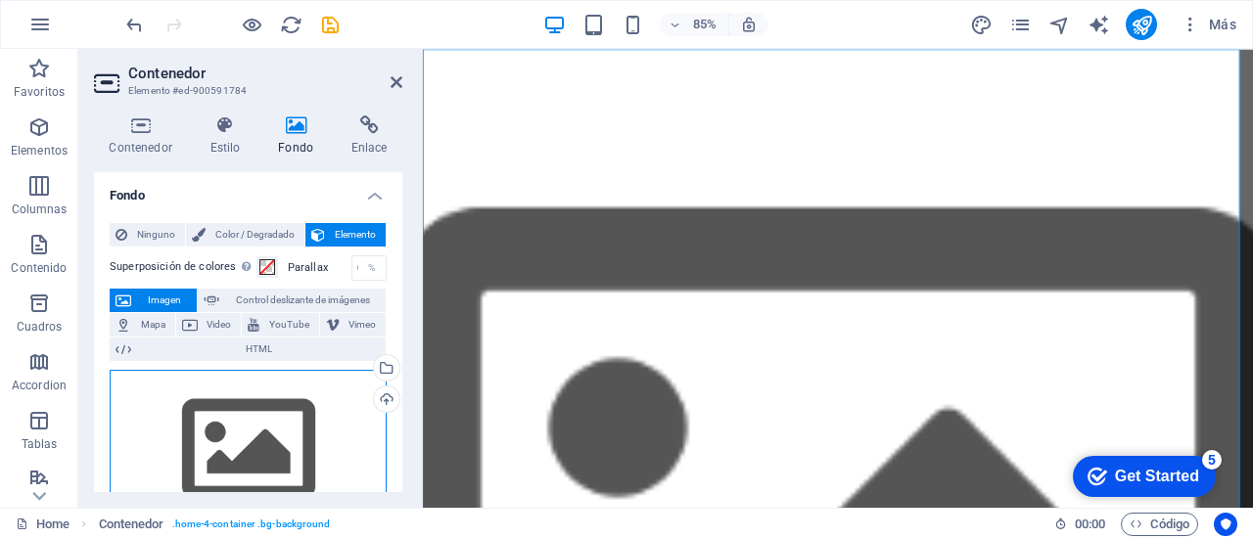
click at [280, 412] on div "Arrastra archivos aquí, haz clic para escoger archivos o selecciona archivos de…" at bounding box center [248, 450] width 277 height 160
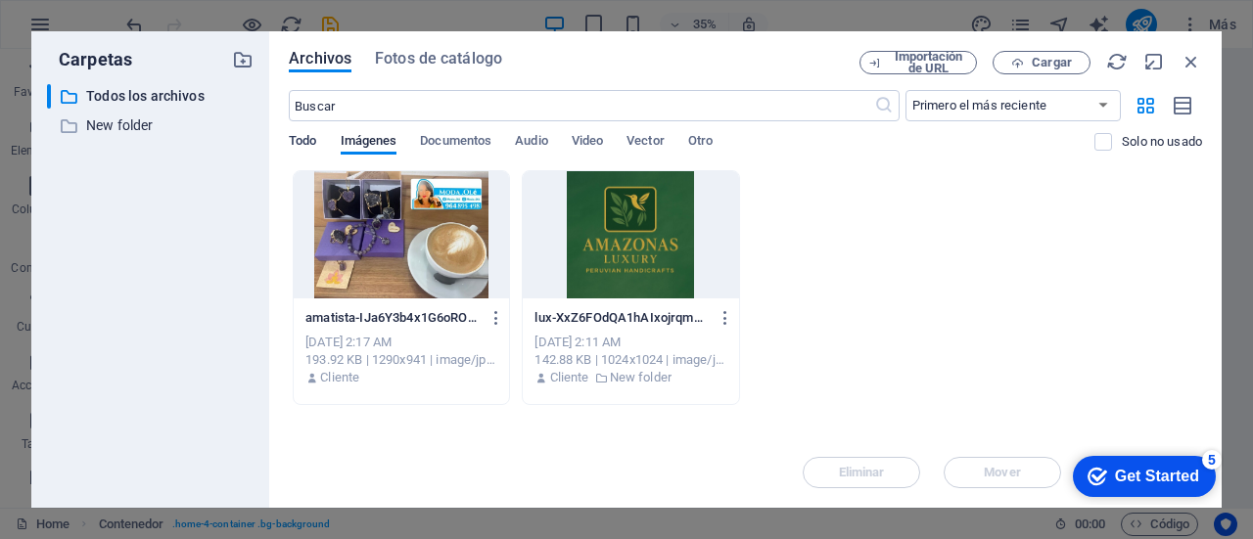
click at [302, 136] on span "Todo" at bounding box center [302, 142] width 27 height 27
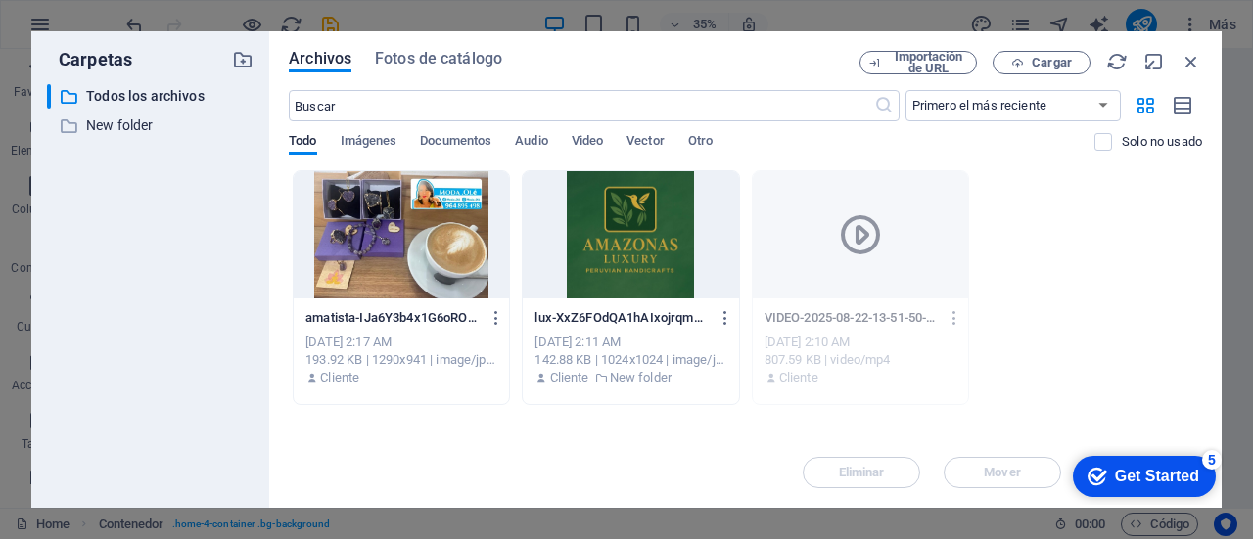
click at [857, 281] on div at bounding box center [860, 234] width 215 height 127
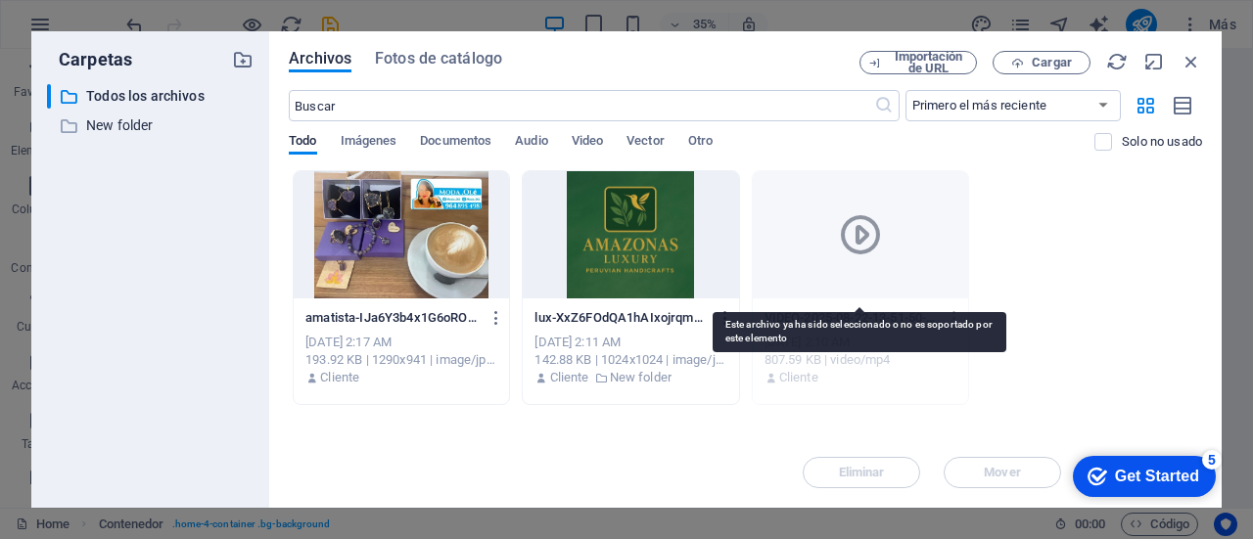
click at [857, 281] on div at bounding box center [860, 234] width 215 height 127
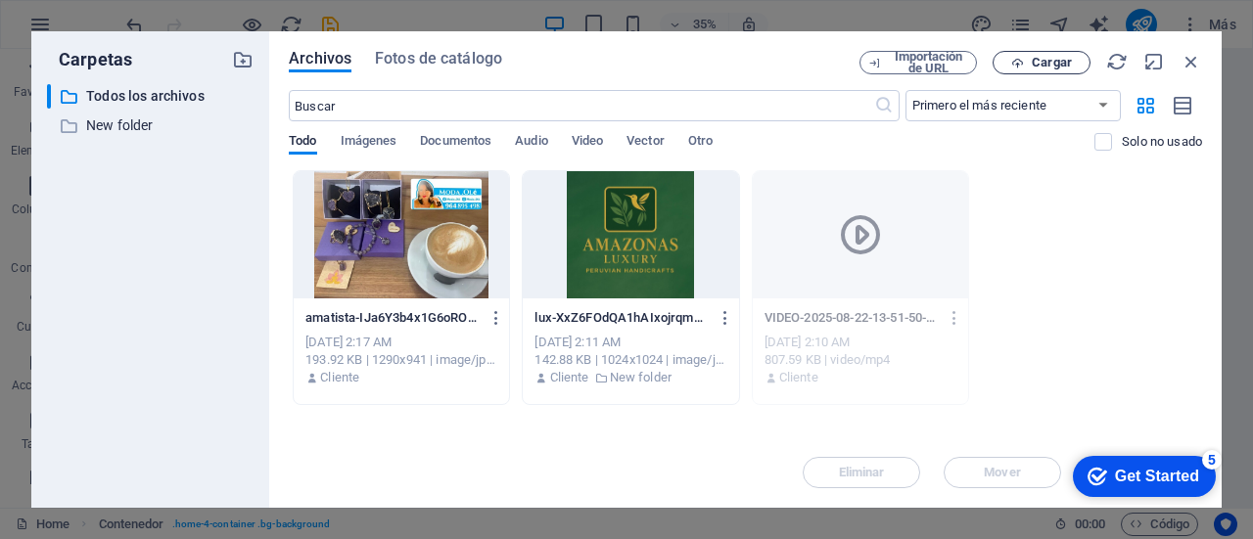
click at [1018, 68] on icon "button" at bounding box center [1017, 63] width 13 height 13
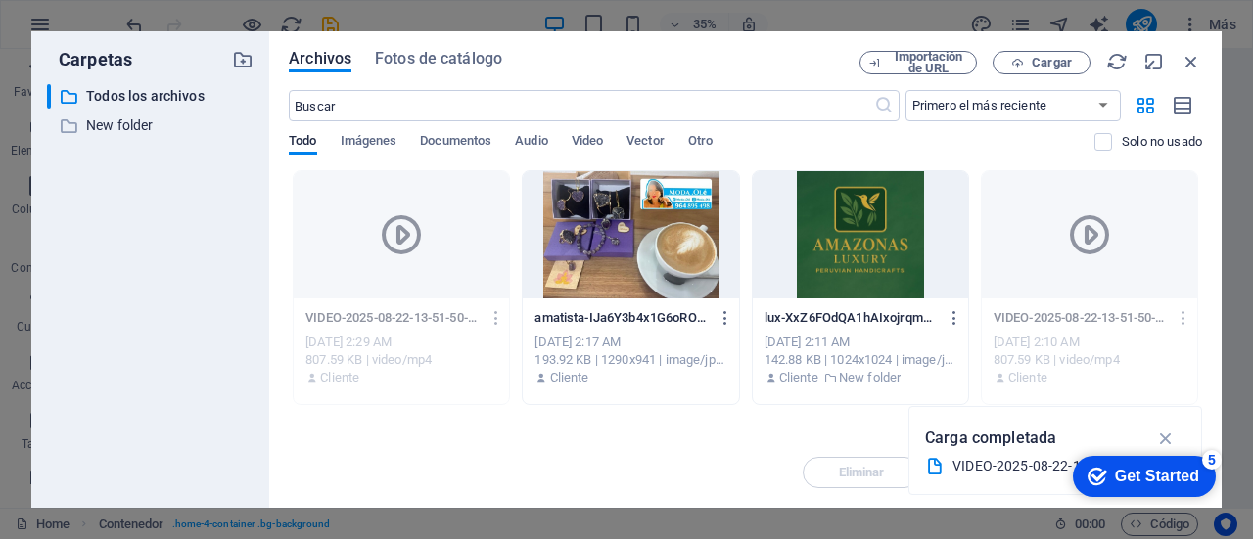
click at [1087, 322] on p "VIDEO-2025-08-22-13-51-50-Nc2m2pWI03avYNnjwC-tVQ.mov" at bounding box center [1080, 318] width 174 height 18
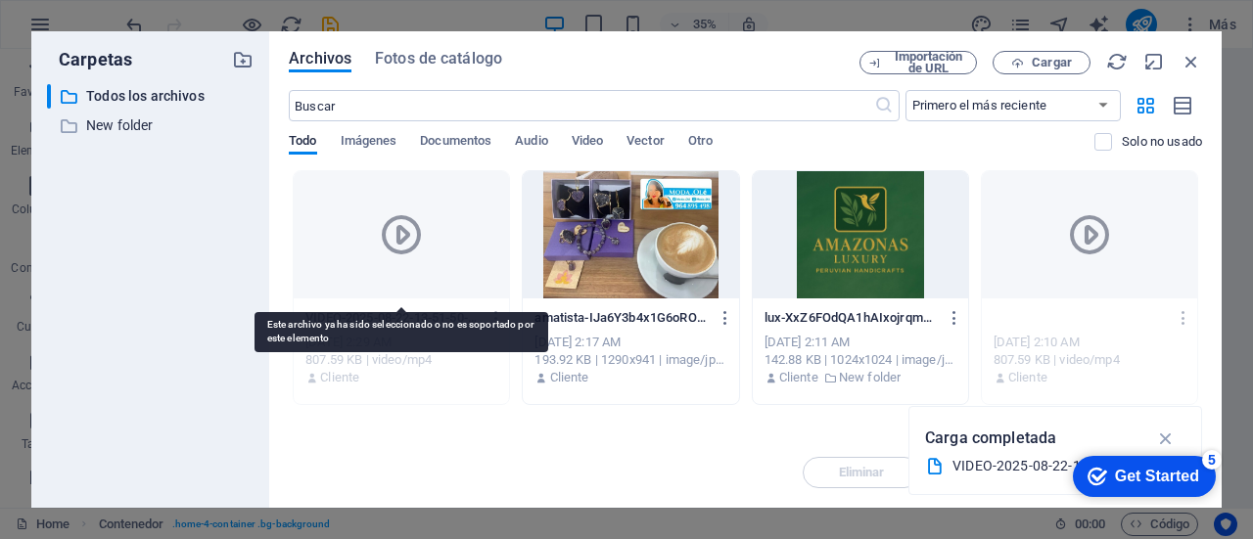
click at [483, 249] on div at bounding box center [401, 234] width 215 height 127
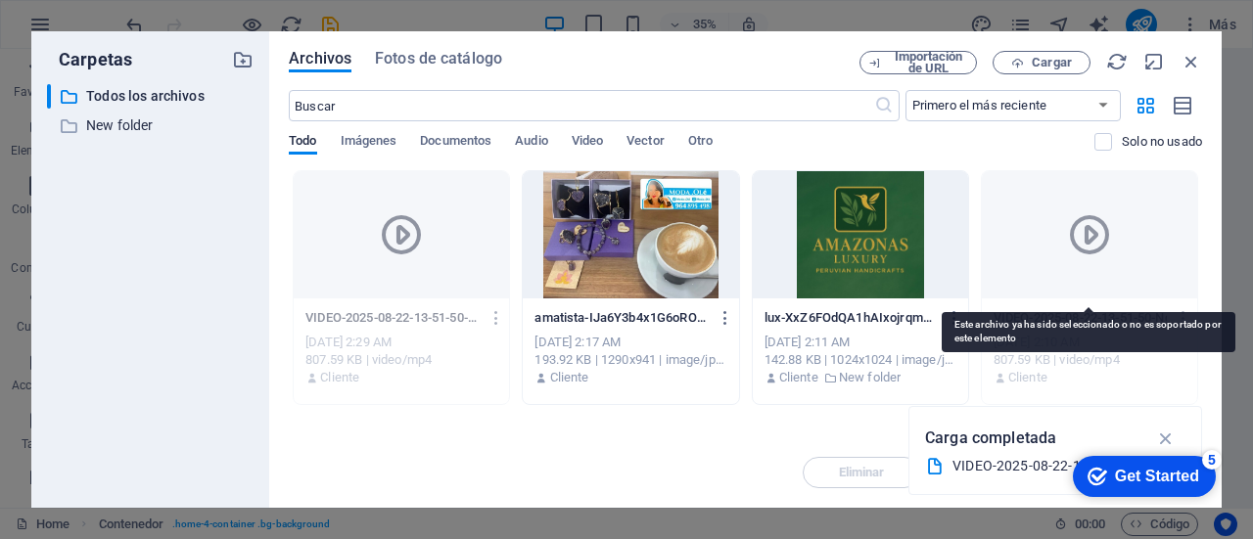
click at [1163, 261] on div at bounding box center [1089, 234] width 215 height 127
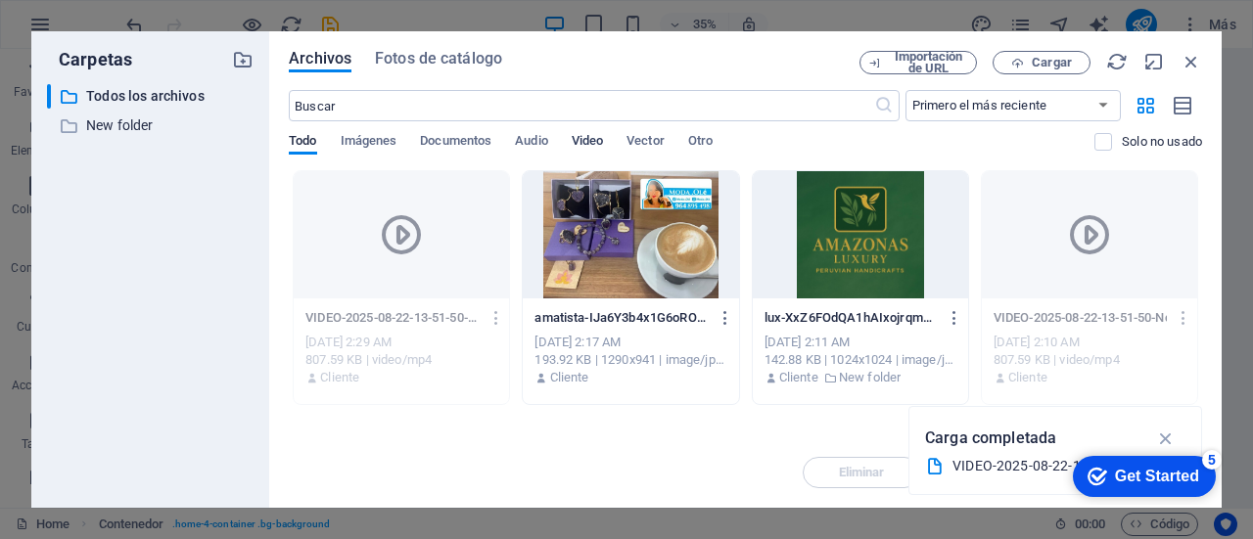
click at [603, 144] on span "Video" at bounding box center [587, 142] width 31 height 27
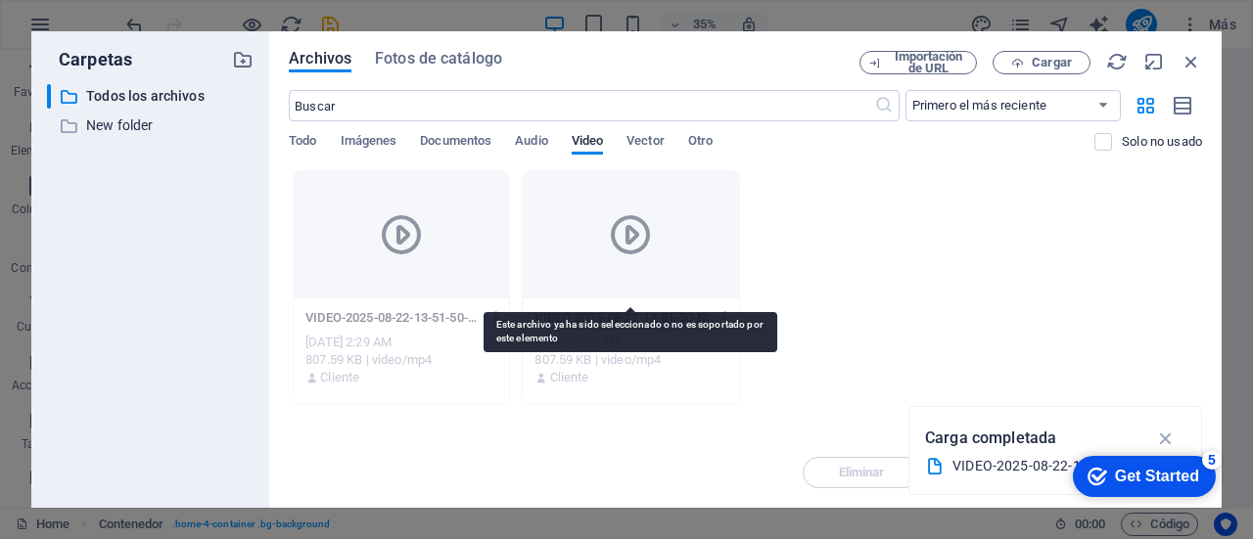
click at [662, 229] on div at bounding box center [630, 234] width 215 height 127
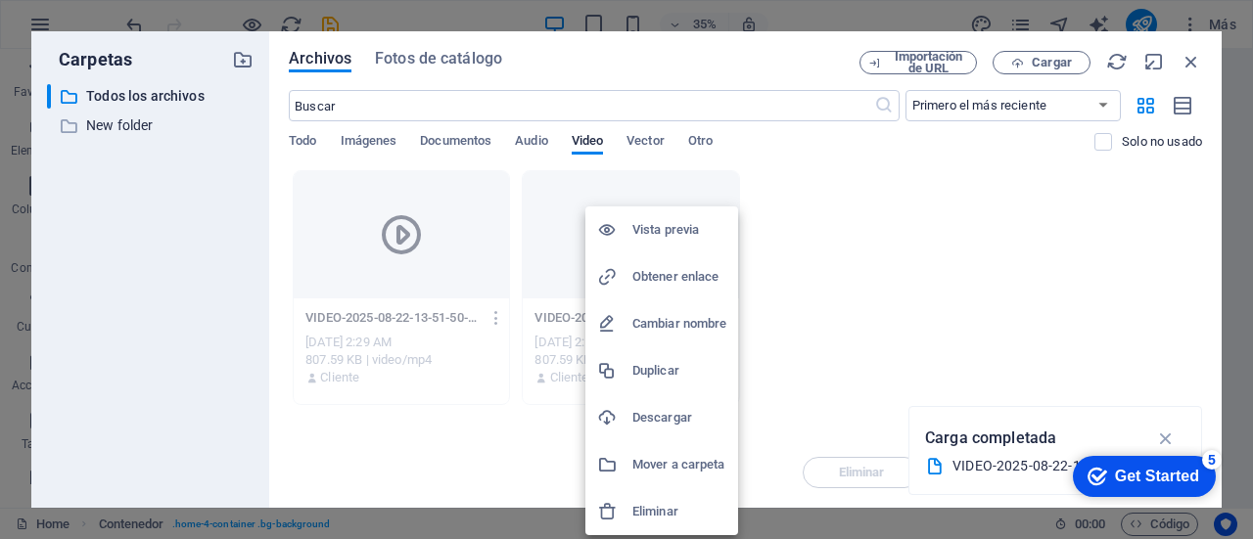
click at [662, 231] on h6 "Vista previa" at bounding box center [679, 229] width 94 height 23
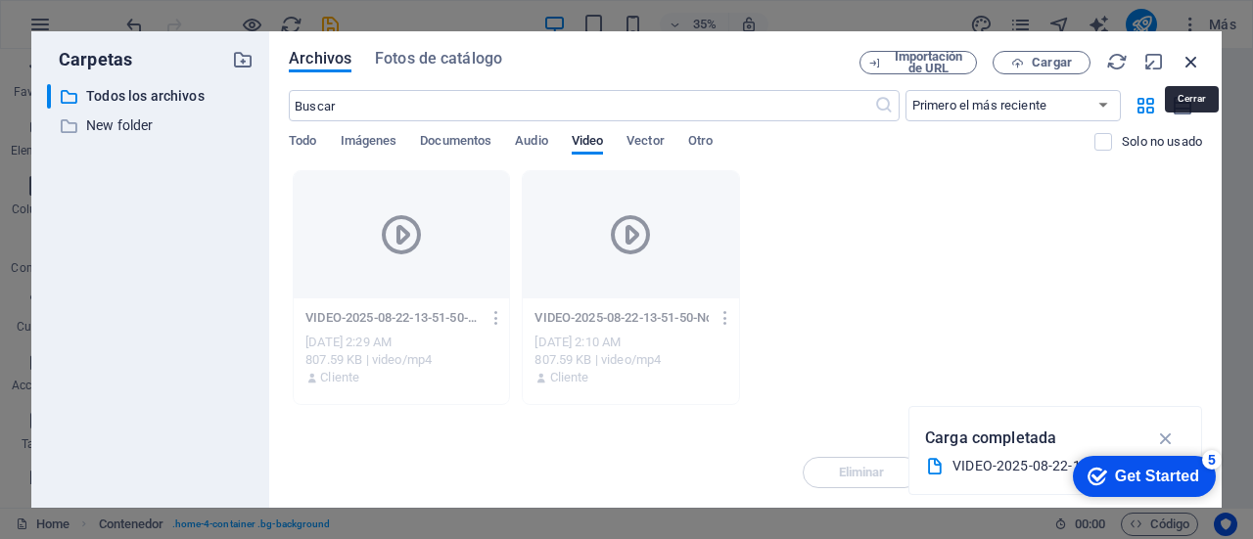
click at [1189, 56] on icon "button" at bounding box center [1191, 62] width 22 height 22
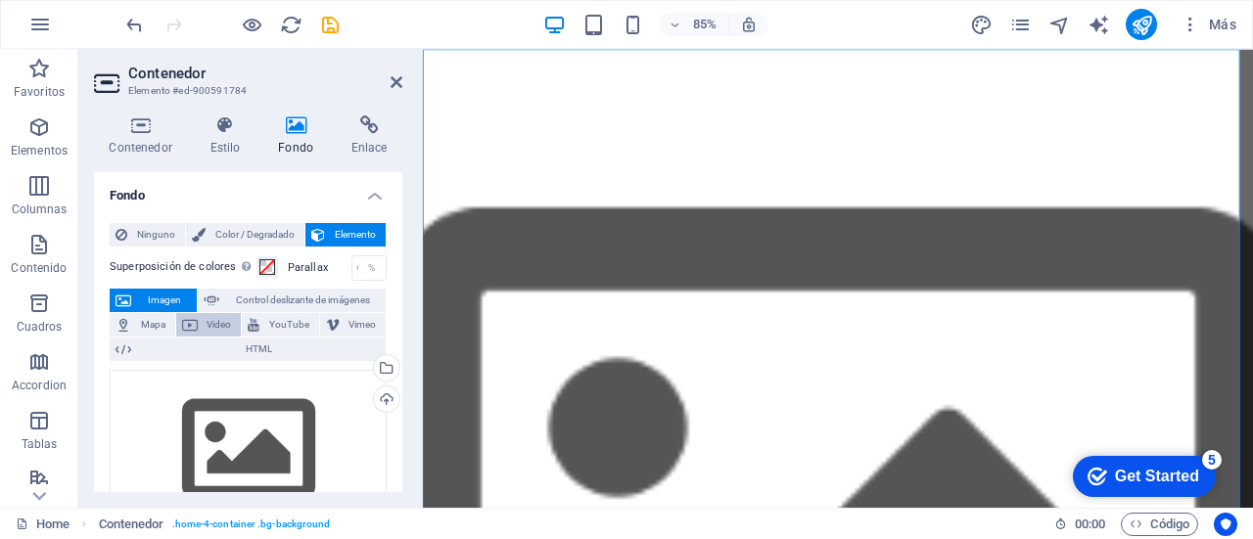
click at [213, 320] on span "Video" at bounding box center [220, 324] width 32 height 23
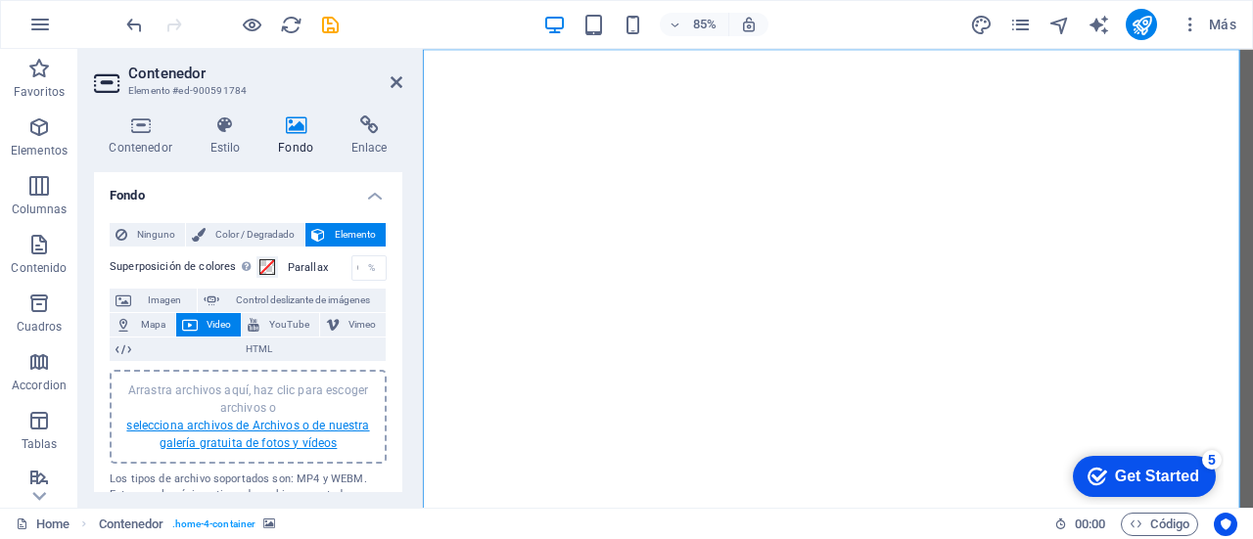
click at [277, 428] on link "selecciona archivos de Archivos o de nuestra galería gratuita de fotos y vídeos" at bounding box center [247, 434] width 243 height 31
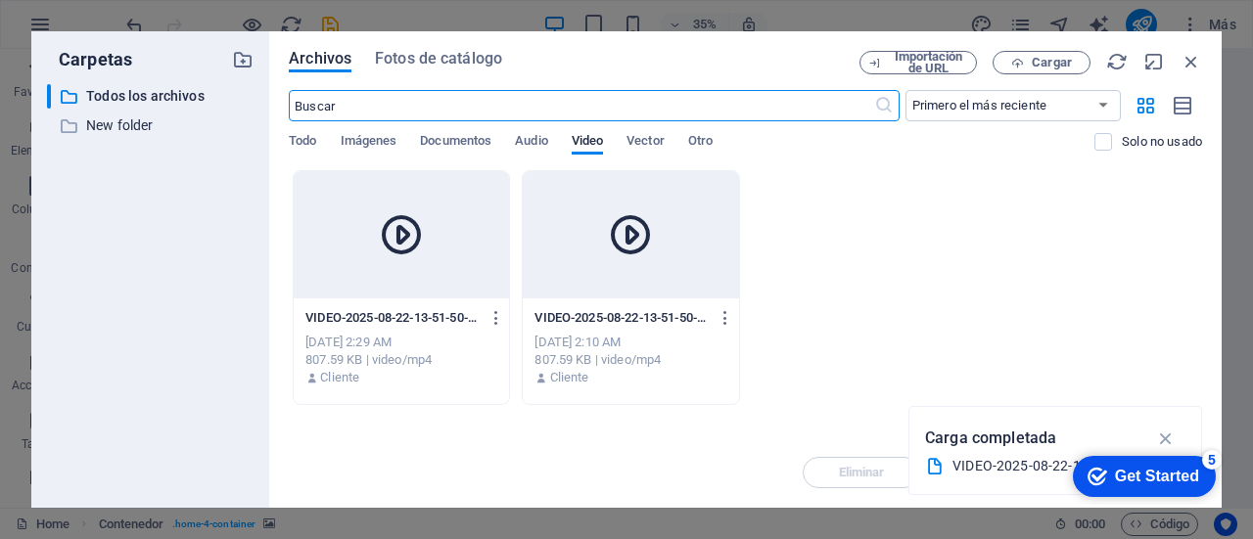
click at [425, 247] on icon at bounding box center [401, 234] width 47 height 47
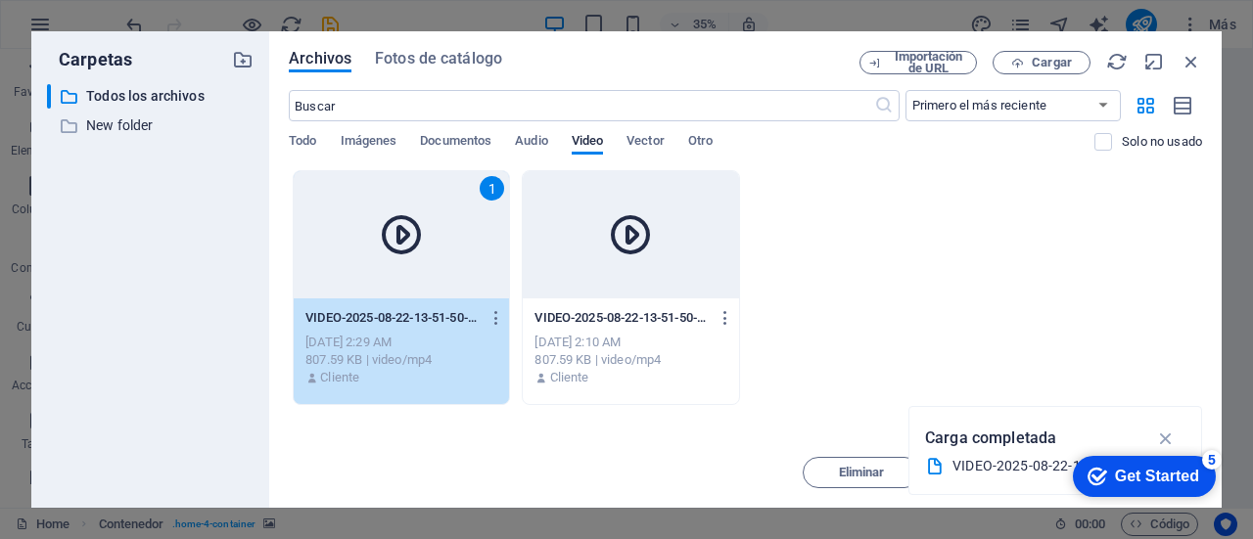
click at [425, 247] on icon at bounding box center [401, 234] width 47 height 47
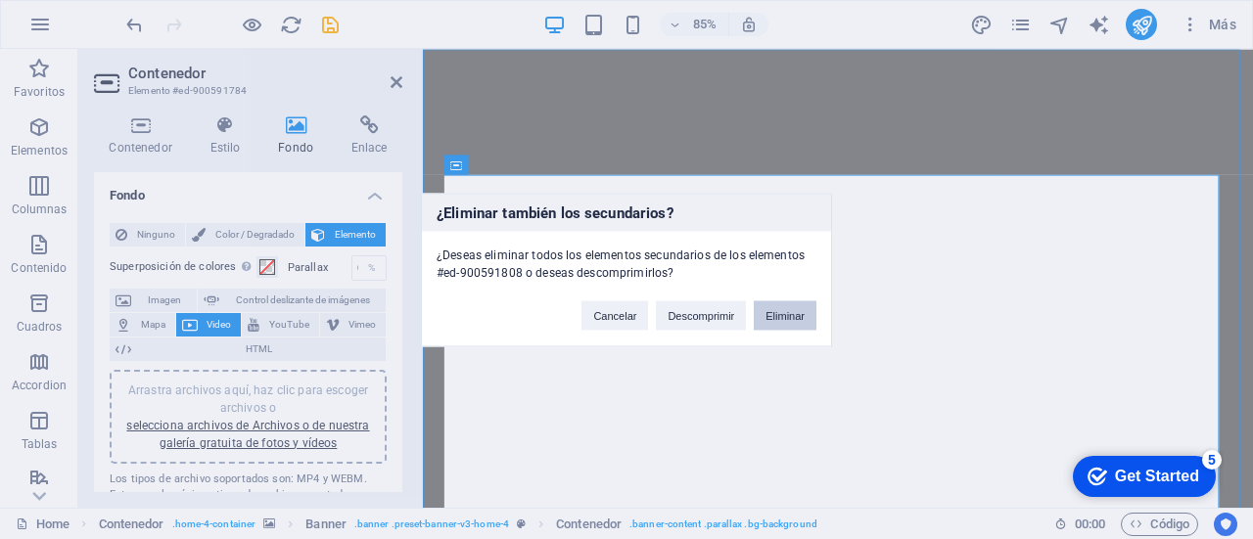
click at [779, 321] on button "Eliminar" at bounding box center [785, 314] width 63 height 29
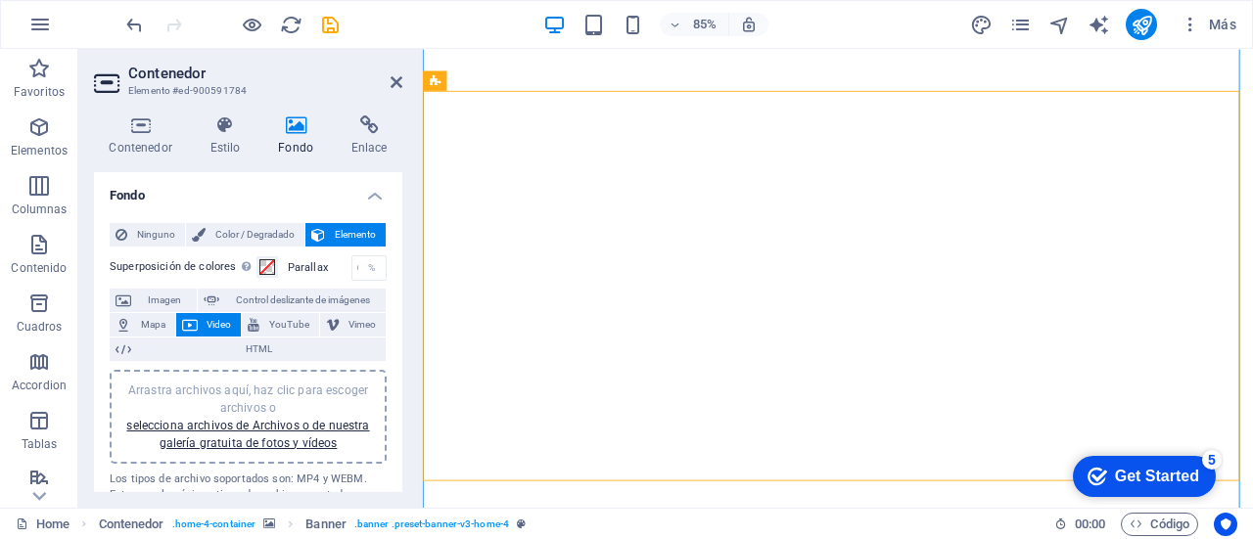
scroll to position [98, 0]
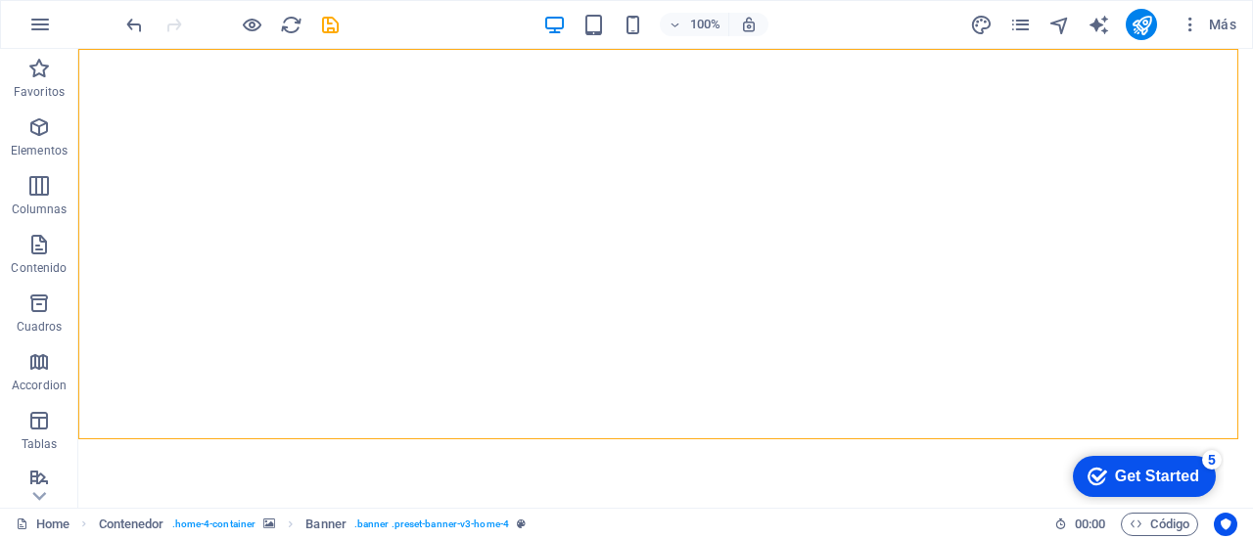
drag, startPoint x: 784, startPoint y: 274, endPoint x: 1037, endPoint y: 290, distance: 253.9
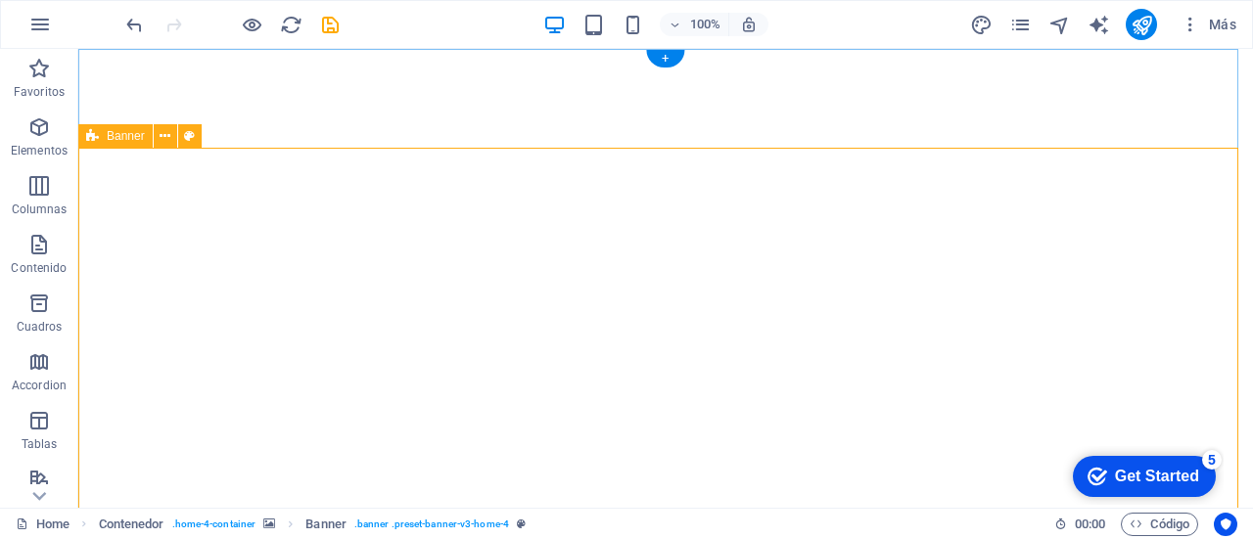
drag, startPoint x: 1121, startPoint y: 227, endPoint x: 1023, endPoint y: 345, distance: 154.2
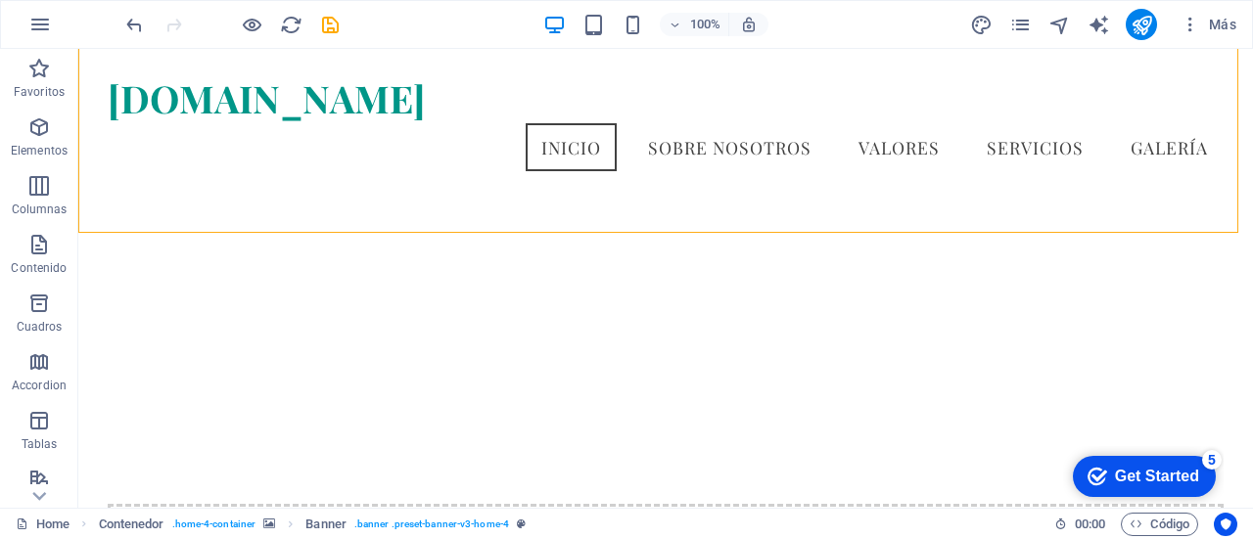
scroll to position [186, 0]
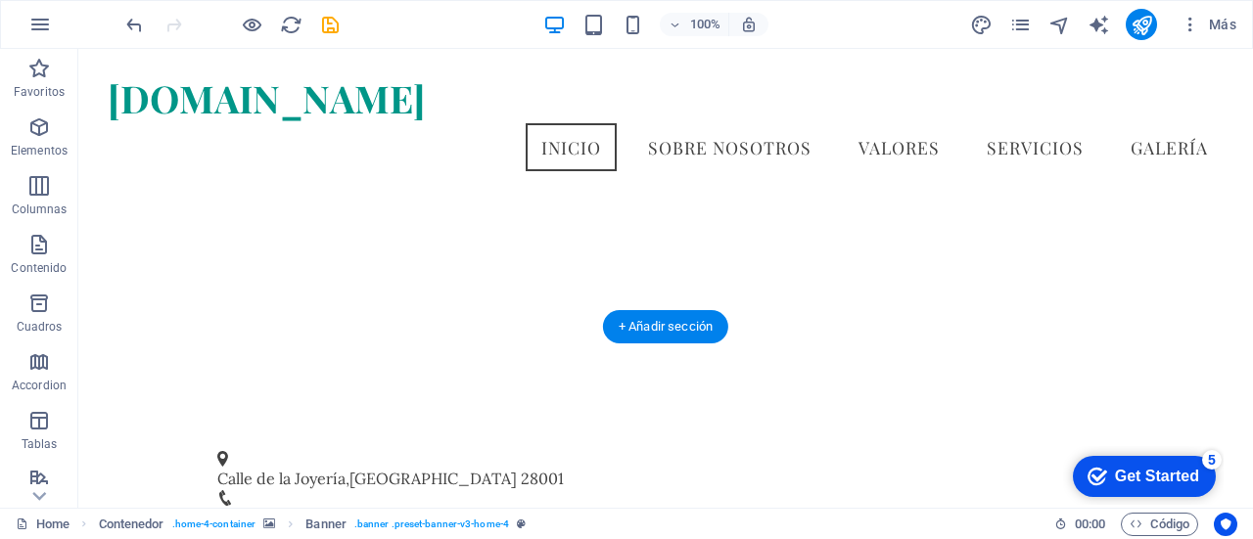
drag, startPoint x: 526, startPoint y: 225, endPoint x: 549, endPoint y: 260, distance: 41.8
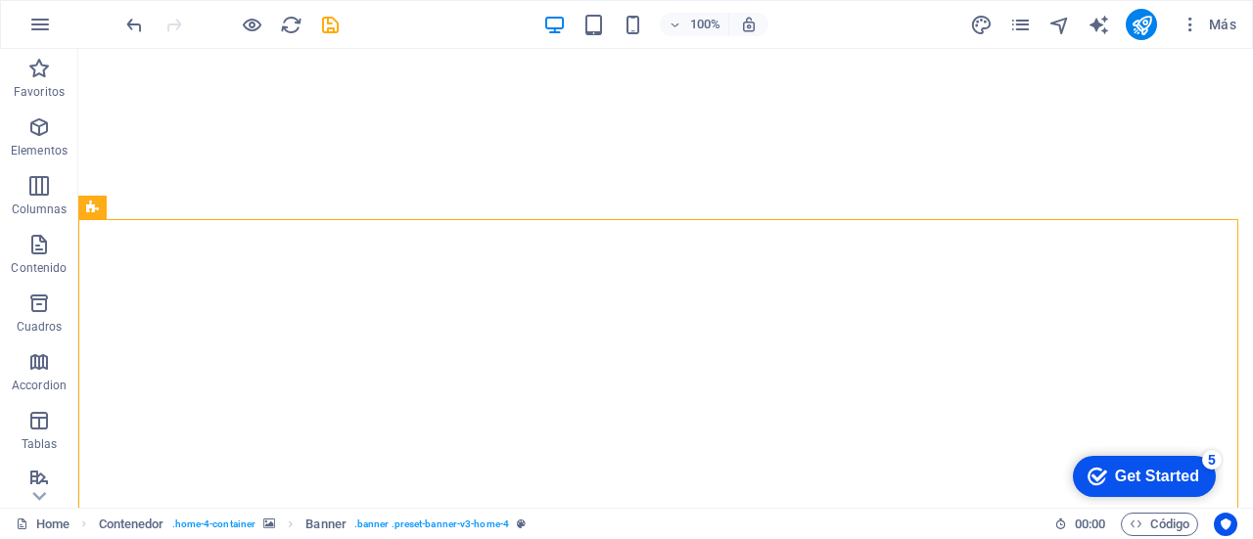
scroll to position [0, 0]
click at [1135, 477] on div "Get Started" at bounding box center [1157, 477] width 84 height 18
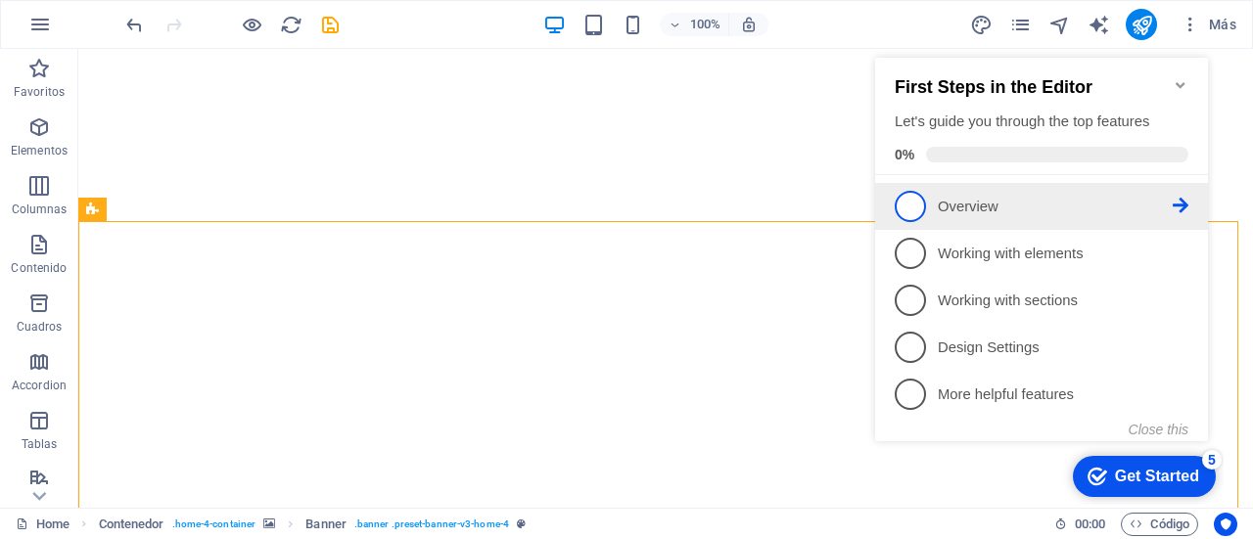
click at [960, 205] on p "Overview - incomplete" at bounding box center [1055, 207] width 235 height 21
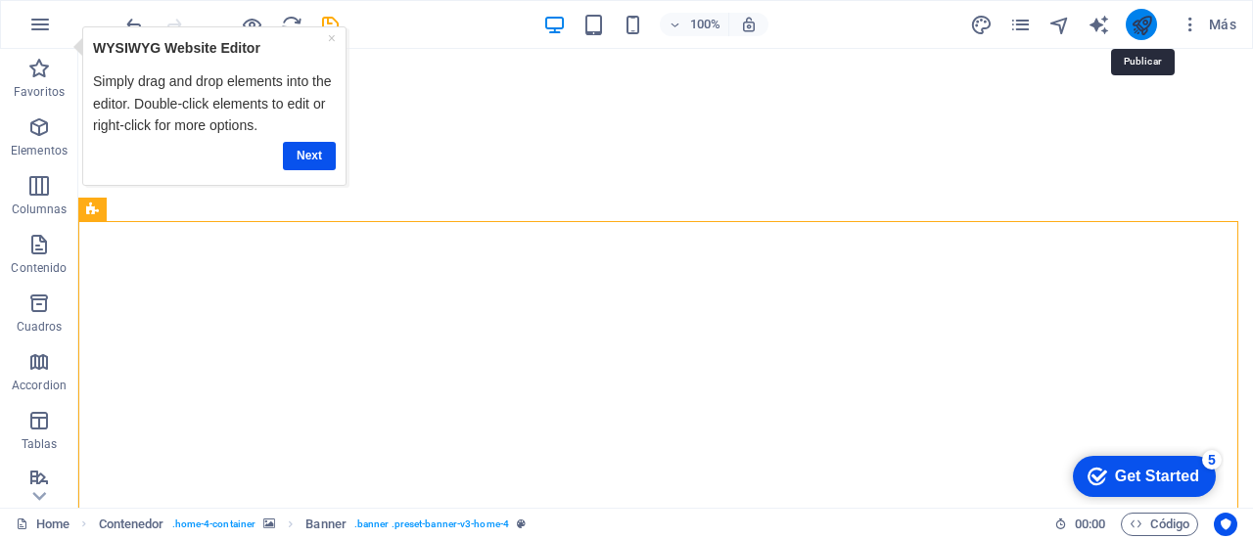
click at [1151, 26] on icon "publish" at bounding box center [1141, 25] width 23 height 23
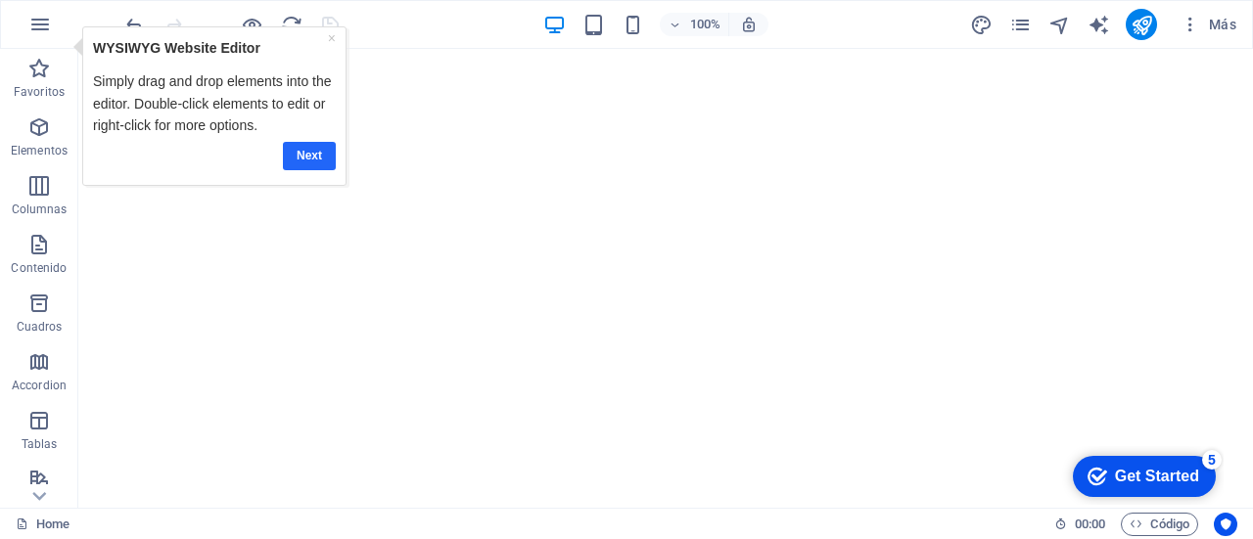
click at [304, 150] on link "Next" at bounding box center [309, 155] width 53 height 28
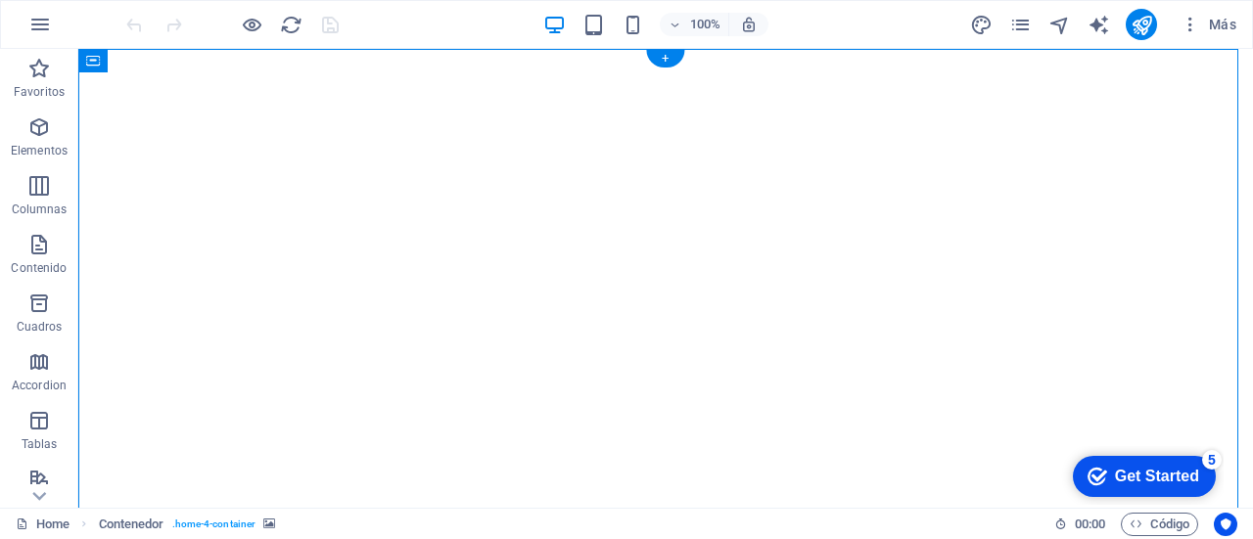
drag, startPoint x: 522, startPoint y: 345, endPoint x: 584, endPoint y: 398, distance: 81.9
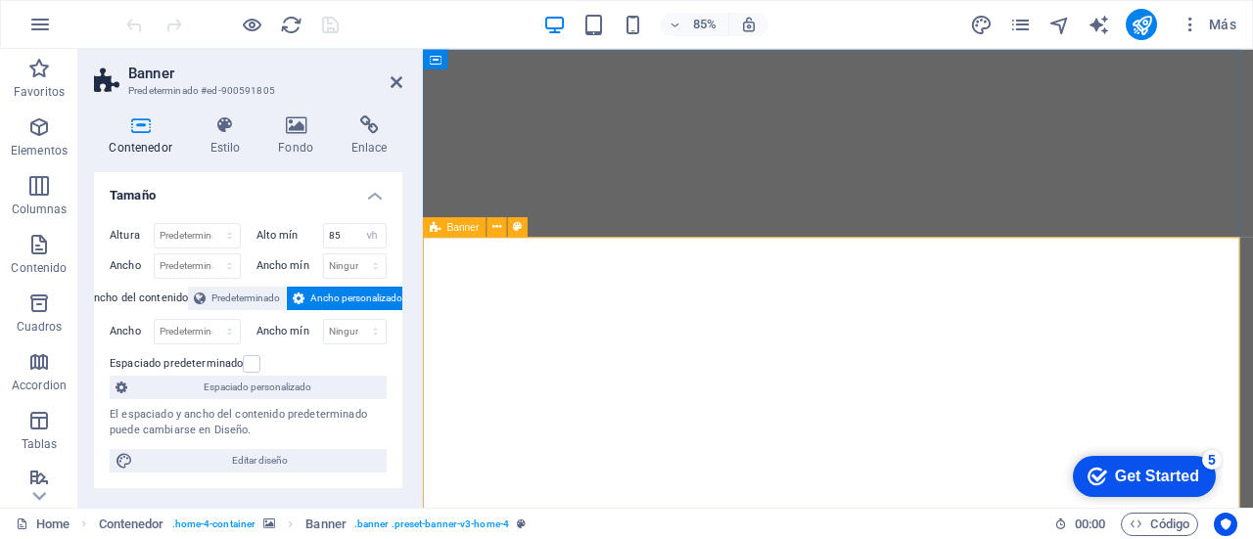
drag, startPoint x: 348, startPoint y: 233, endPoint x: 297, endPoint y: 233, distance: 50.9
click at [297, 233] on div "Alto mín 85 Ninguno px rem % vh vw" at bounding box center [321, 235] width 131 height 25
click at [367, 234] on select "Ninguno px rem % vh vw" at bounding box center [371, 235] width 27 height 23
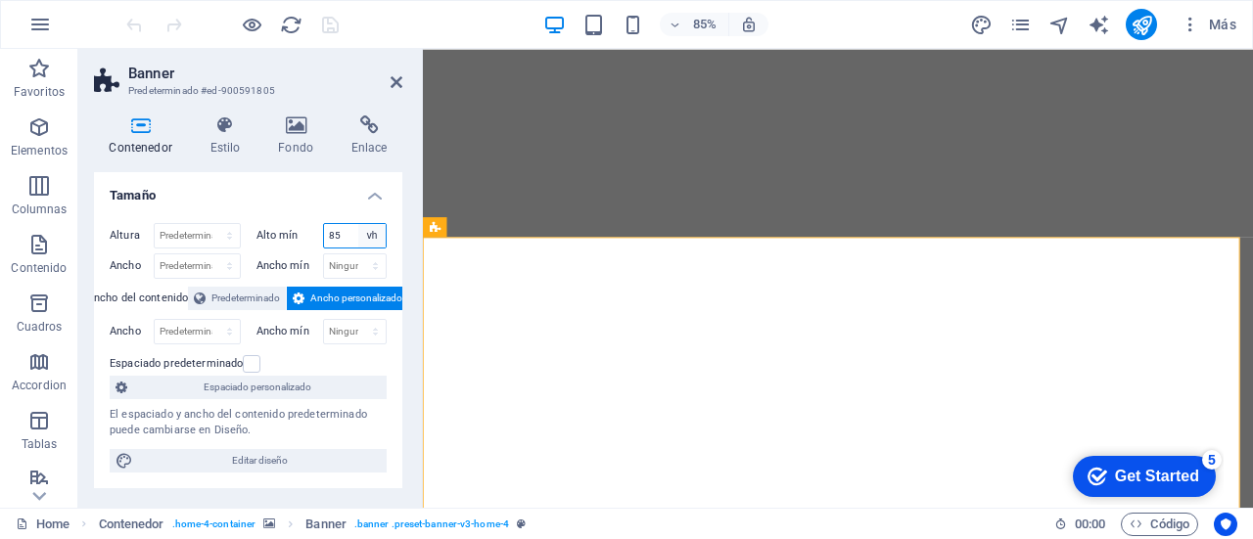
select select "ib9glio7vi8"
click at [358, 224] on select "Ninguno px rem % vh vw" at bounding box center [371, 235] width 27 height 23
select select "DISABLED_OPTION_VALUE"
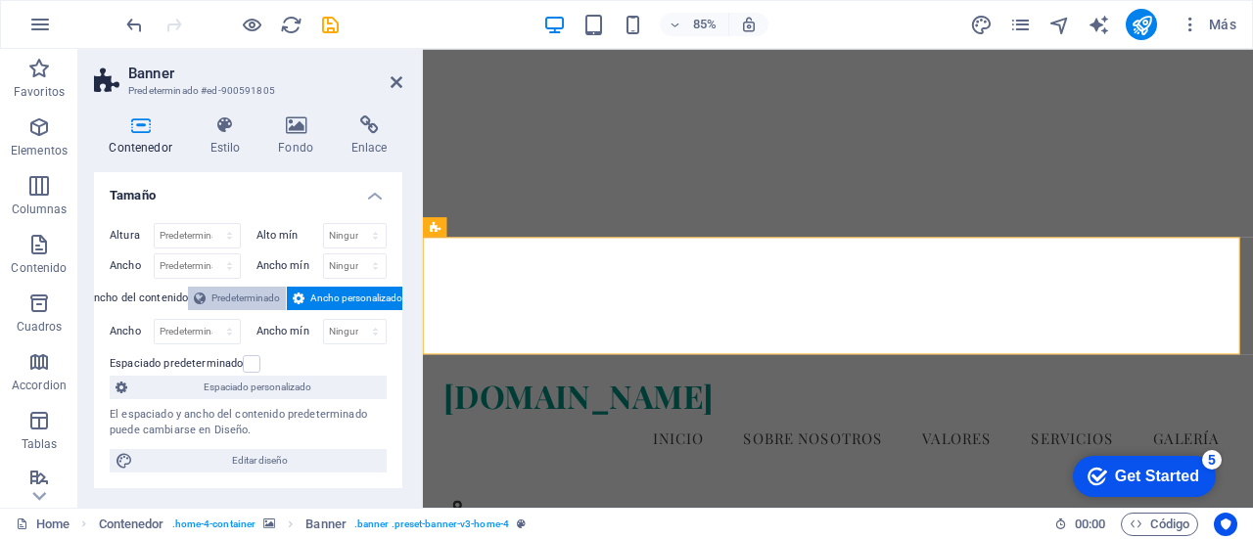
click at [259, 297] on span "Predeterminado" at bounding box center [245, 298] width 69 height 23
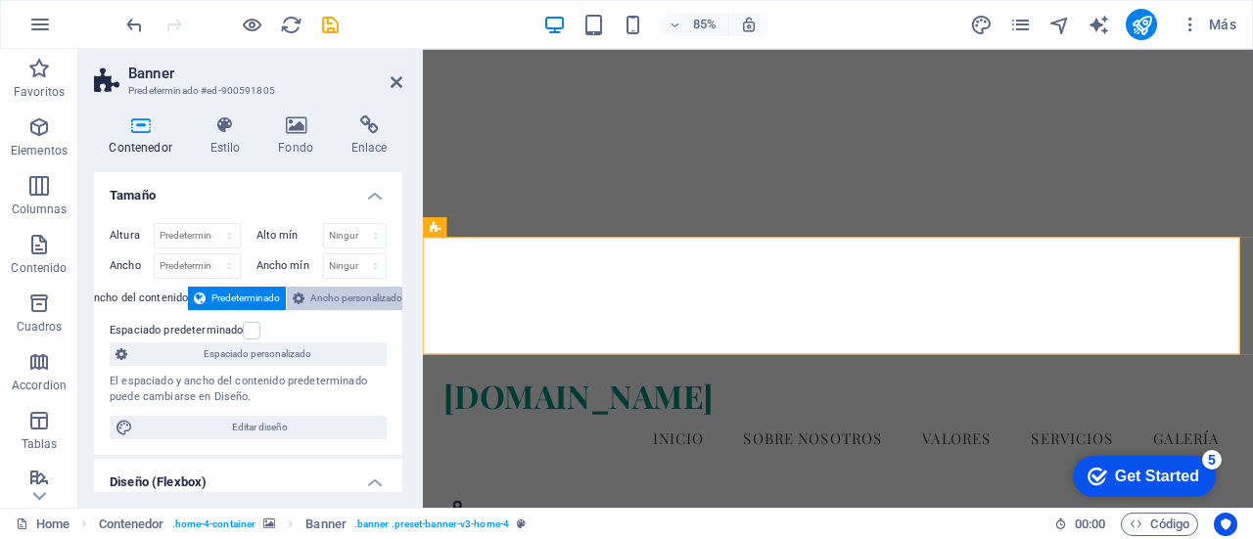
click at [337, 297] on span "Ancho personalizado" at bounding box center [356, 298] width 92 height 23
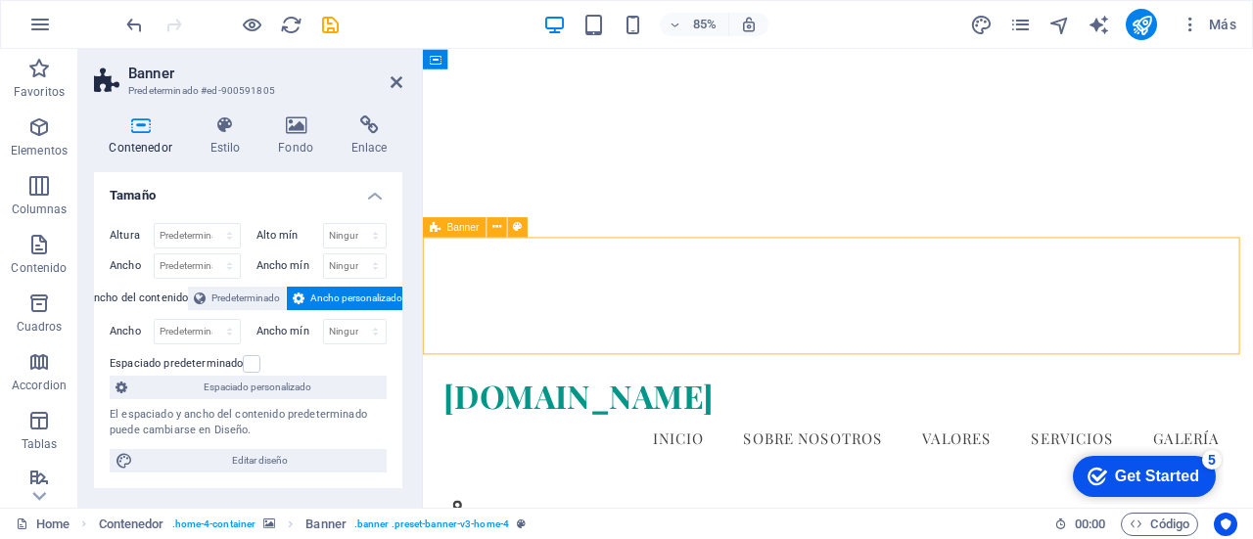
drag, startPoint x: 1050, startPoint y: 321, endPoint x: 1088, endPoint y: 405, distance: 92.4
click at [199, 295] on icon at bounding box center [200, 298] width 12 height 23
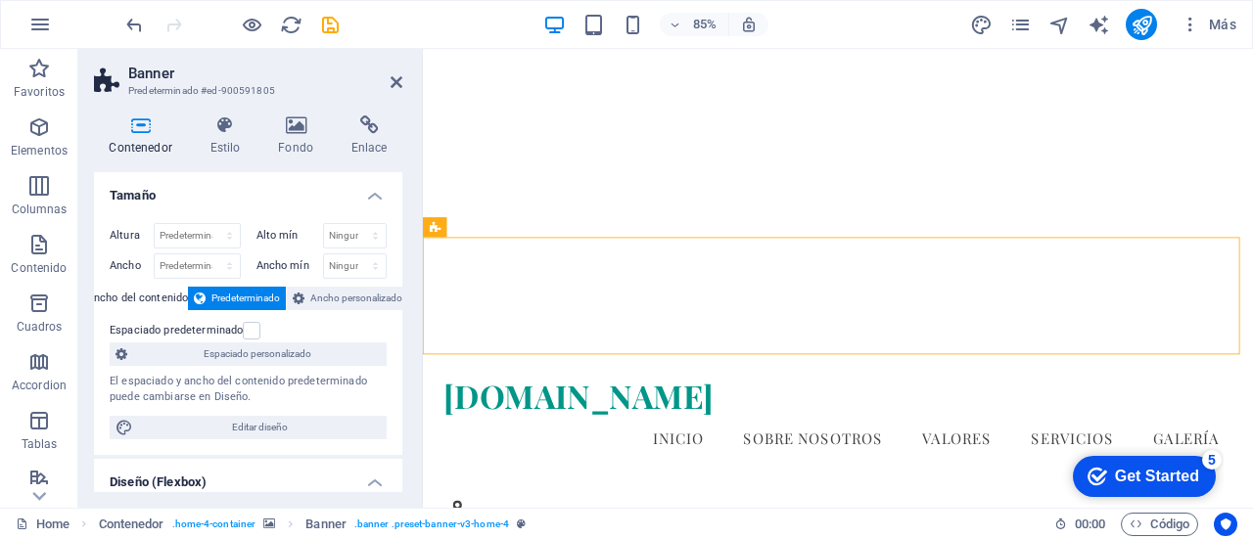
click at [199, 295] on icon at bounding box center [200, 298] width 12 height 23
click at [196, 234] on select "Predeterminado px rem % vh vw" at bounding box center [197, 235] width 85 height 23
select select "%"
click at [210, 224] on select "Predeterminado px rem % vh vw" at bounding box center [197, 235] width 85 height 23
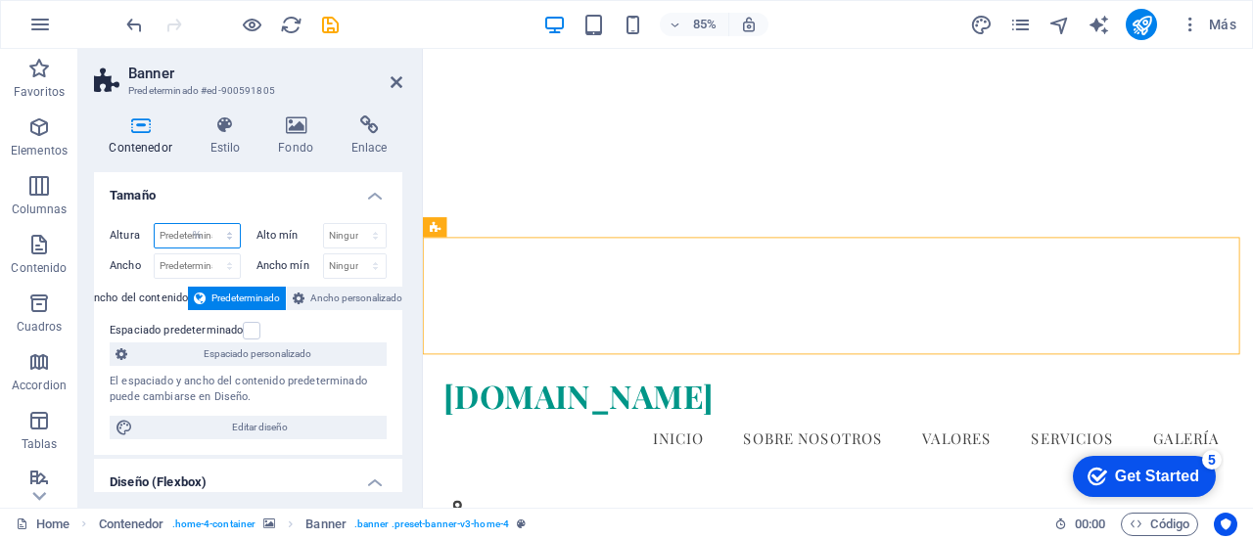
type input "100"
click at [206, 264] on select "Predeterminado px rem % em vh vw" at bounding box center [197, 265] width 85 height 23
select select "%"
click at [210, 254] on select "Predeterminado px rem % em vh vw" at bounding box center [197, 265] width 85 height 23
type input "100"
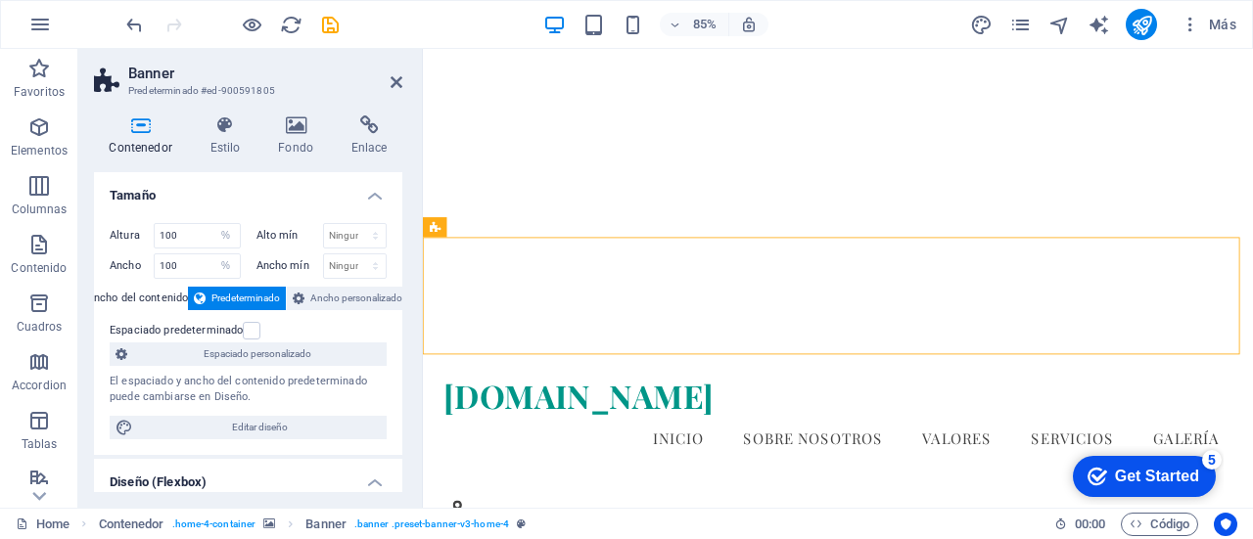
click at [241, 293] on span "Predeterminado" at bounding box center [245, 298] width 69 height 23
drag, startPoint x: 1136, startPoint y: 306, endPoint x: 1148, endPoint y: 359, distance: 54.1
drag, startPoint x: 1391, startPoint y: 78, endPoint x: 1667, endPoint y: 69, distance: 276.1
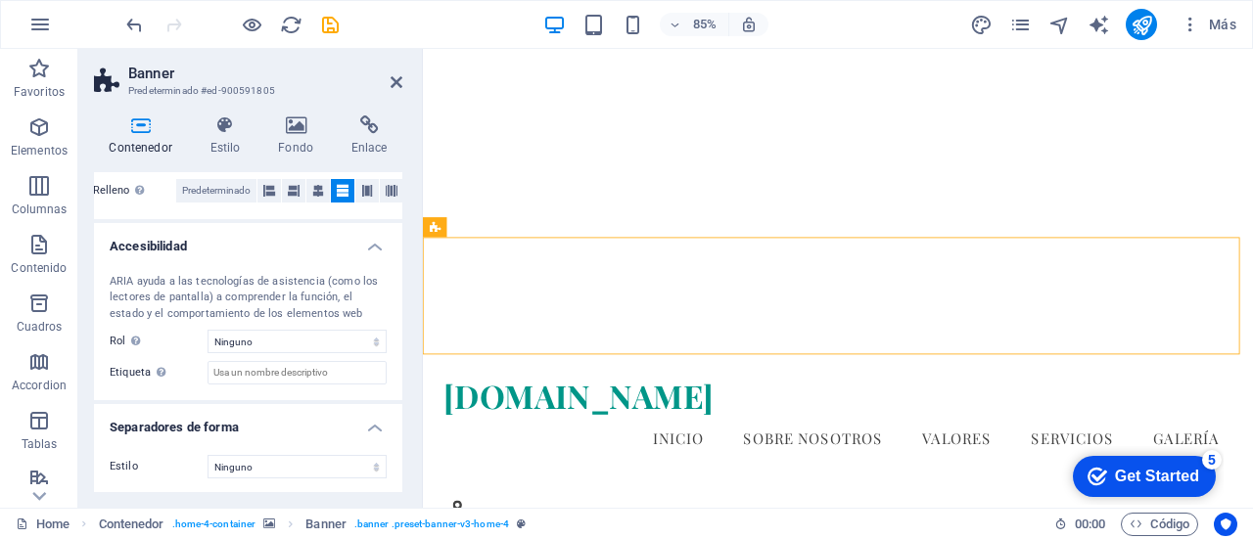
scroll to position [429, 0]
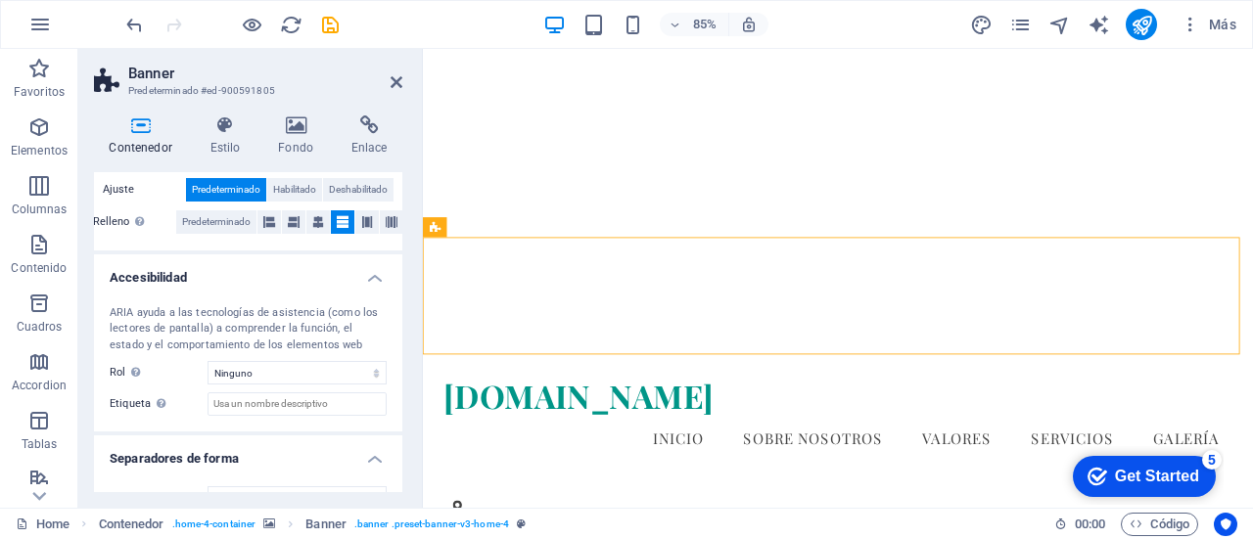
drag, startPoint x: 397, startPoint y: 423, endPoint x: 388, endPoint y: 286, distance: 137.4
click at [388, 286] on li "Accesibilidad ARIA ayuda a las tecnologías de asistencia (como los lectores de …" at bounding box center [248, 343] width 308 height 178
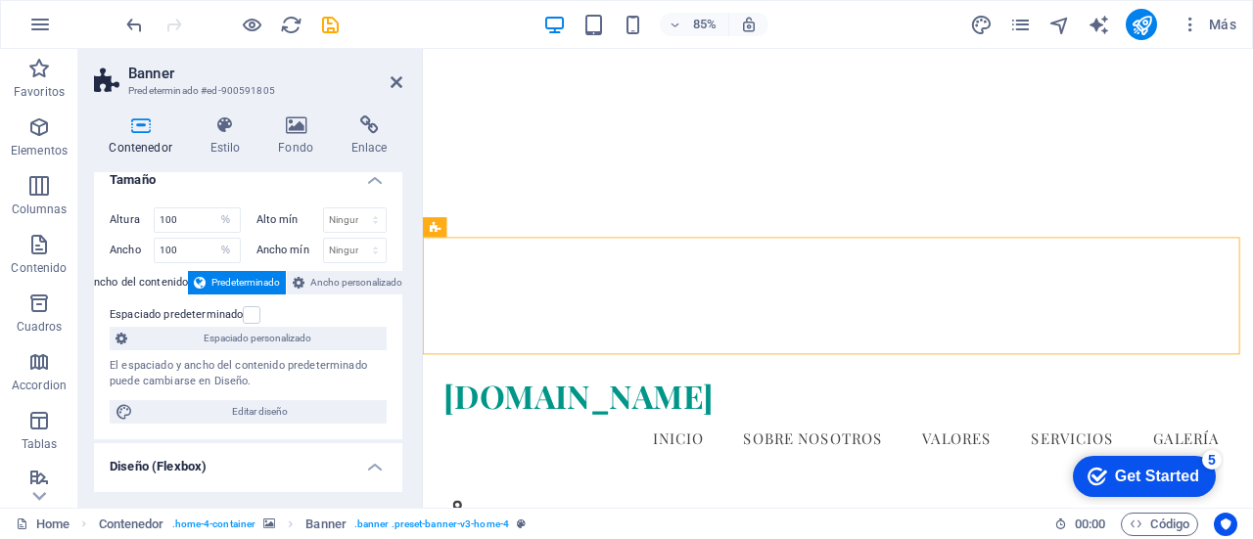
scroll to position [0, 0]
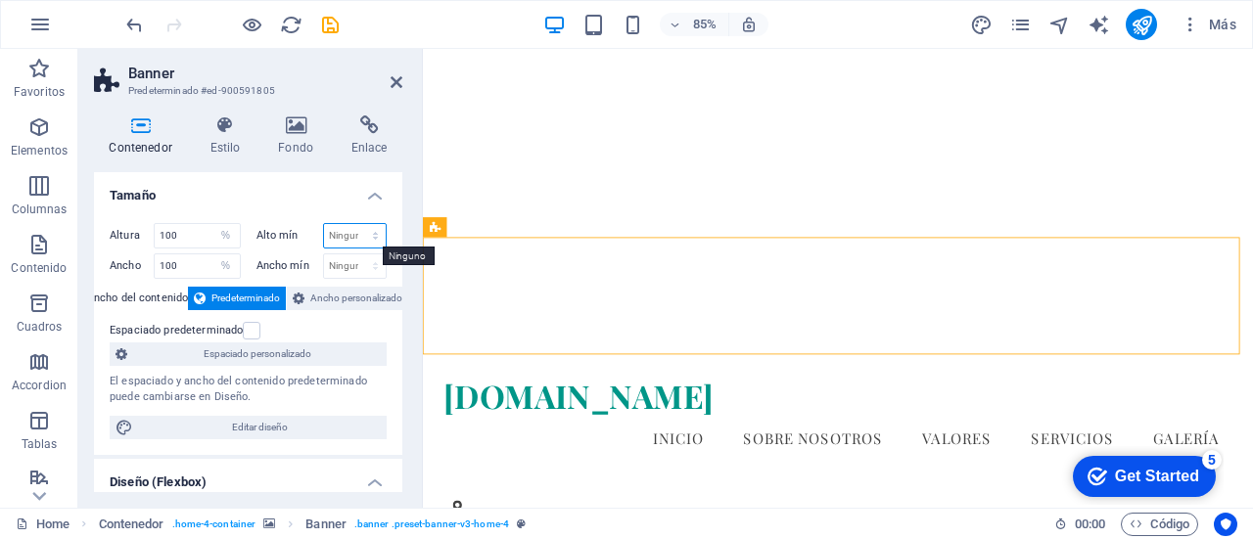
click at [341, 238] on select "Ninguno px rem % vh vw" at bounding box center [355, 235] width 63 height 23
click at [397, 80] on icon at bounding box center [396, 82] width 12 height 16
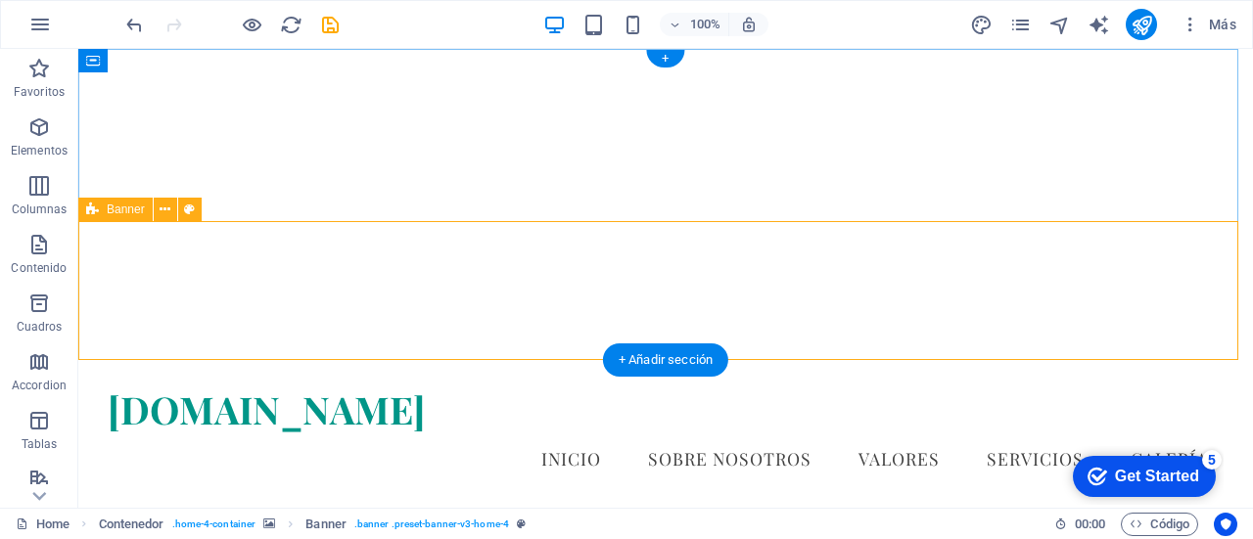
select select "%"
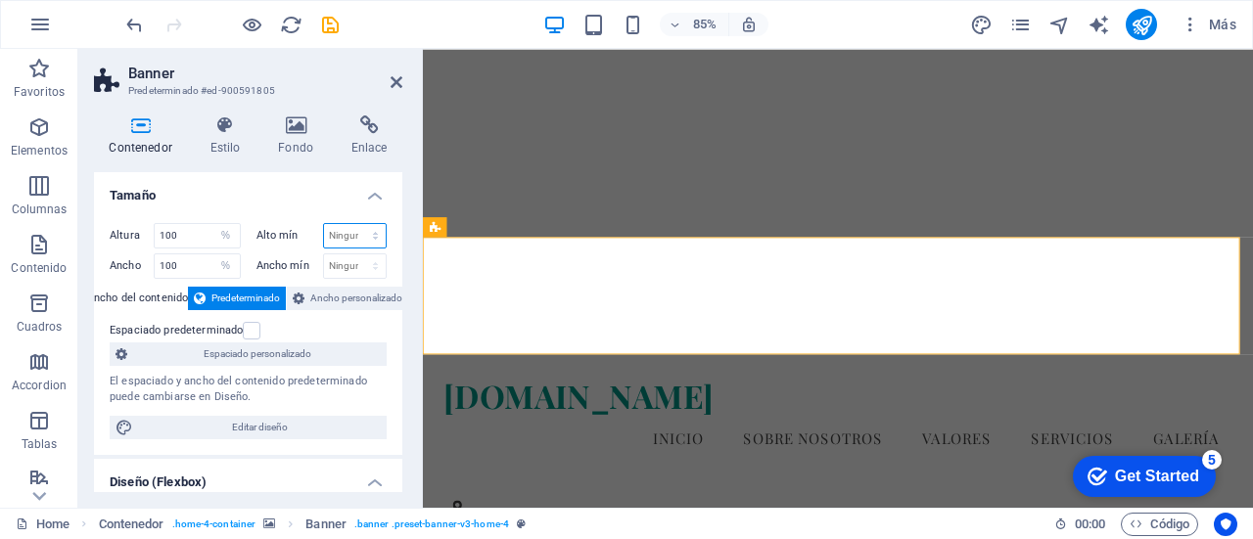
click at [344, 242] on select "Ninguno px rem % vh vw" at bounding box center [355, 235] width 63 height 23
click at [457, 225] on span "Banner" at bounding box center [463, 227] width 32 height 10
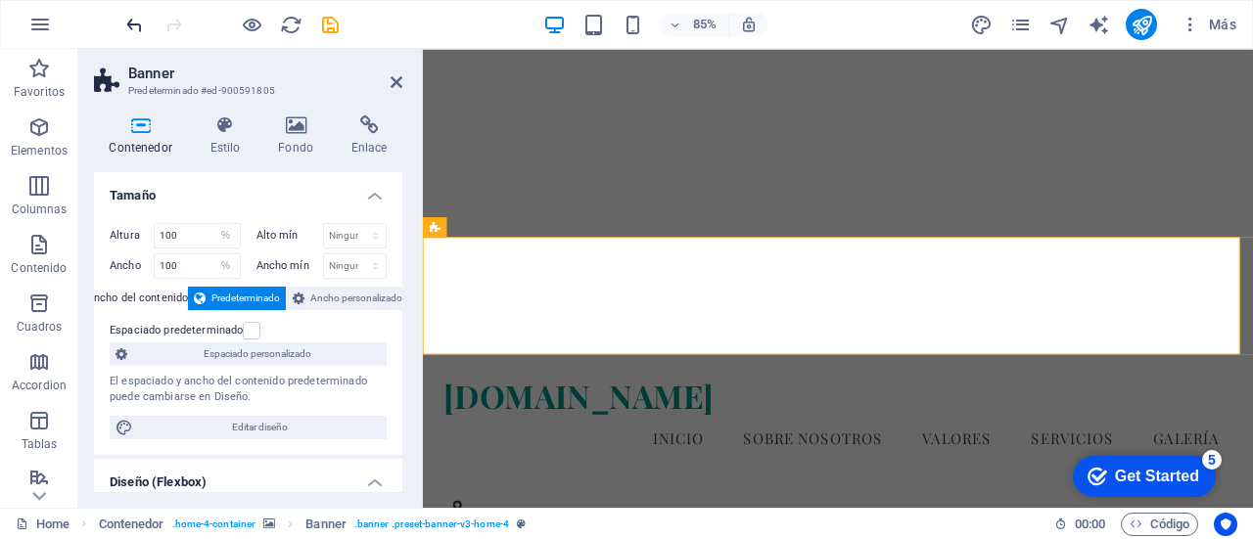
click at [133, 28] on icon "undo" at bounding box center [134, 25] width 23 height 23
select select "DISABLED_OPTION_VALUE"
click at [133, 29] on icon "undo" at bounding box center [134, 25] width 23 height 23
select select "DISABLED_OPTION_VALUE"
click at [133, 29] on icon "undo" at bounding box center [134, 25] width 23 height 23
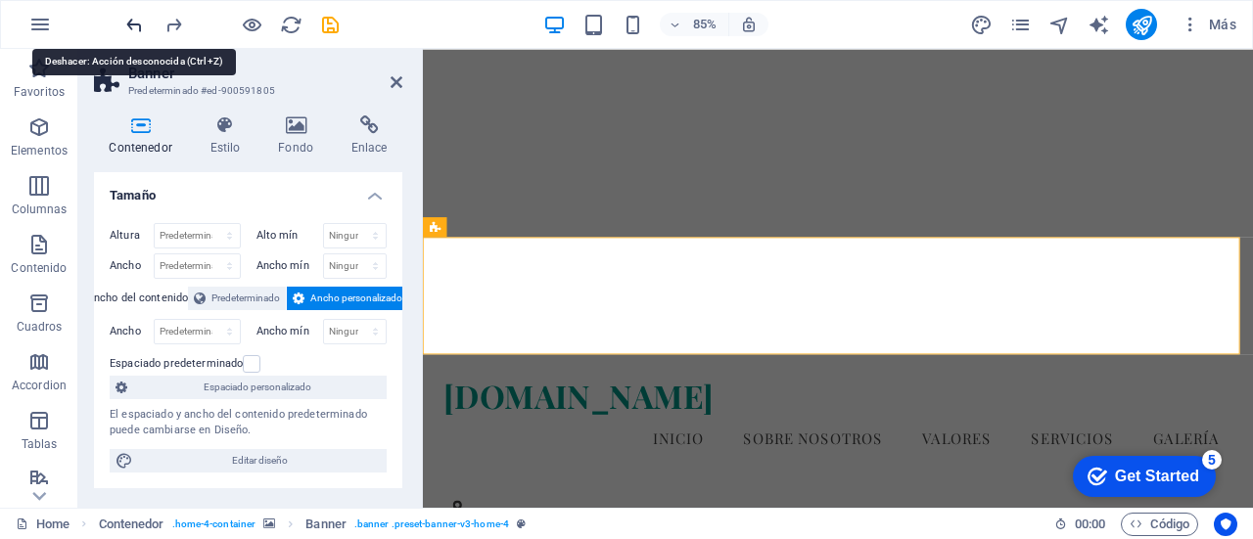
click at [133, 29] on icon "undo" at bounding box center [134, 25] width 23 height 23
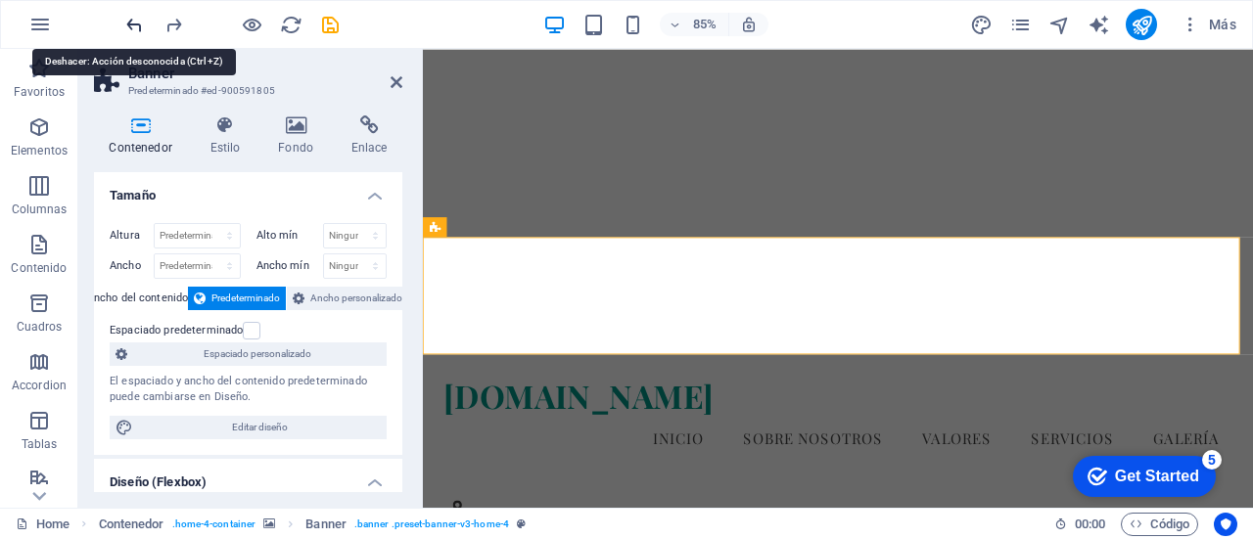
click at [133, 29] on icon "undo" at bounding box center [134, 25] width 23 height 23
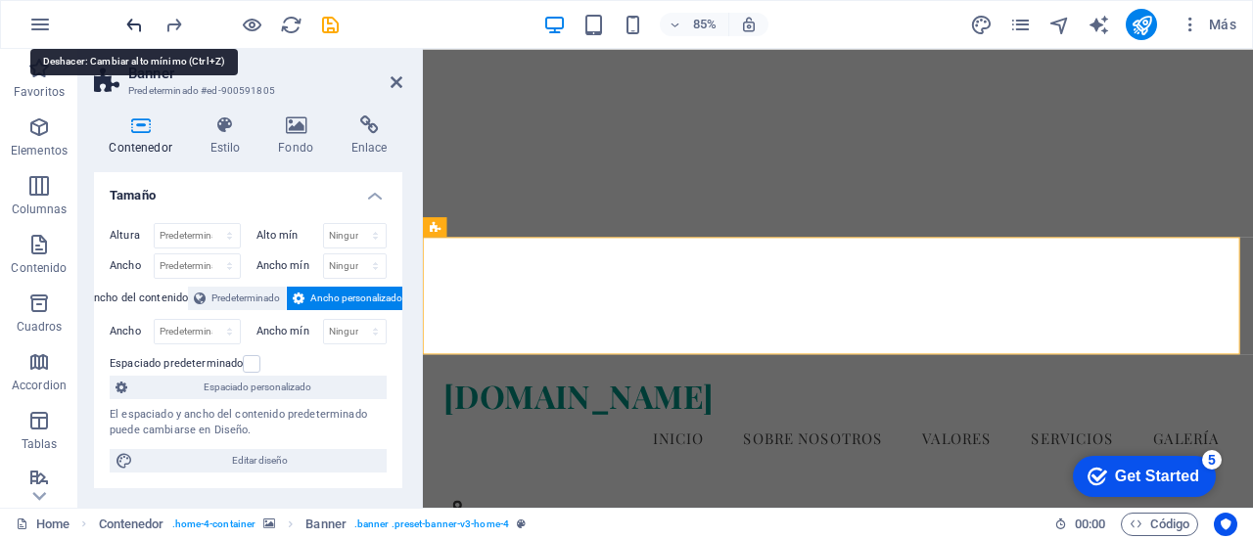
click at [133, 29] on icon "undo" at bounding box center [134, 25] width 23 height 23
type input "85"
select select "vh"
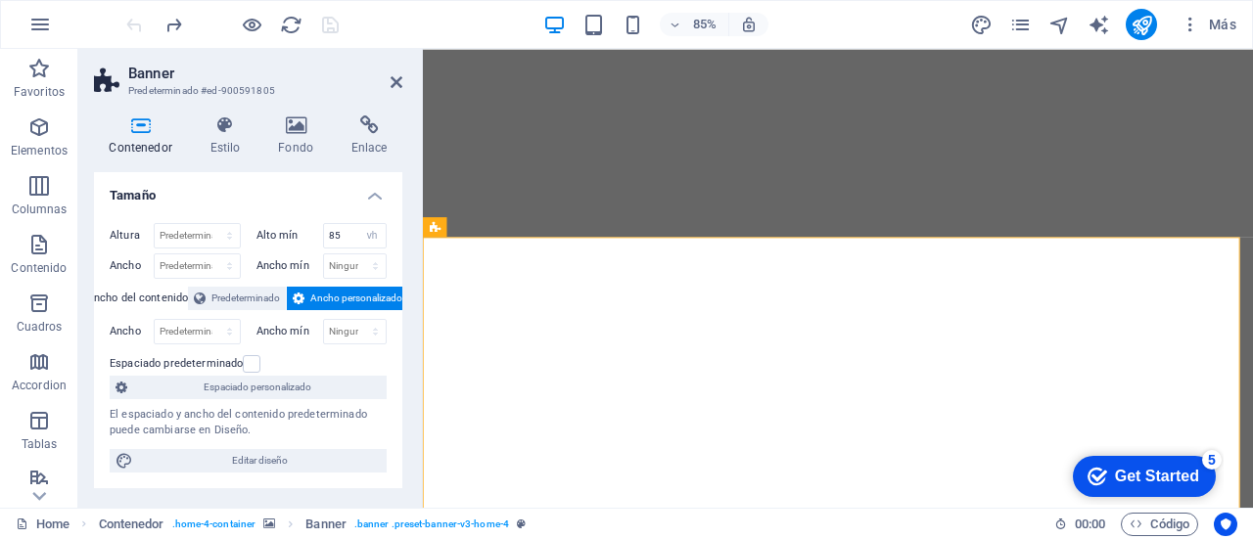
click at [133, 29] on div at bounding box center [231, 24] width 219 height 31
drag, startPoint x: 347, startPoint y: 230, endPoint x: 296, endPoint y: 228, distance: 51.9
click at [296, 228] on div "Alto mín 85 Ninguno px rem % vh vw" at bounding box center [321, 235] width 131 height 25
click at [376, 363] on div "Espaciado predeterminado" at bounding box center [246, 363] width 272 height 23
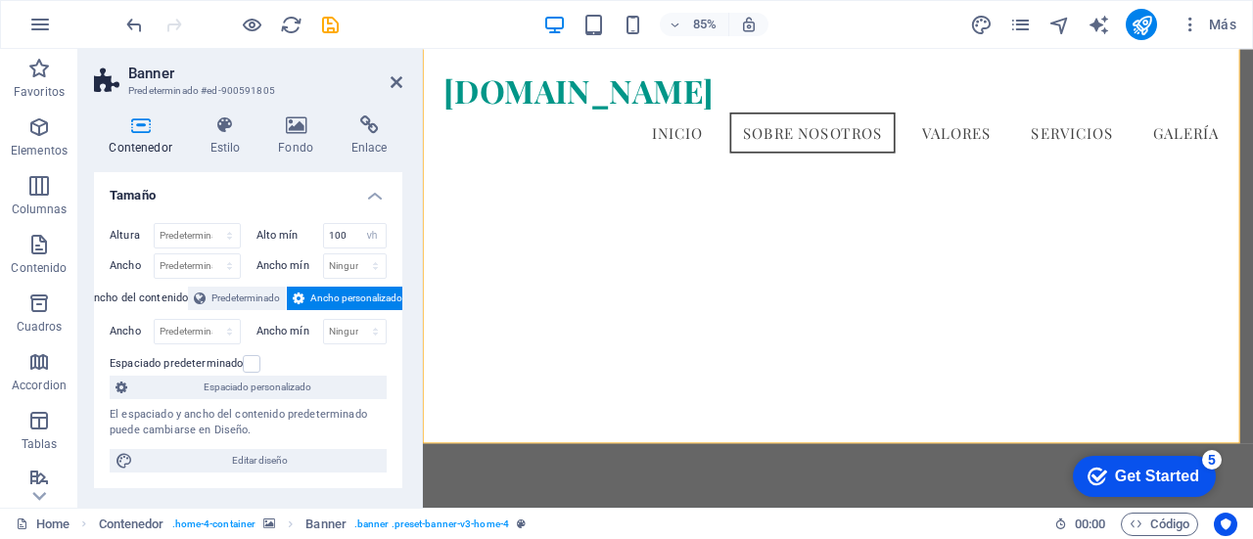
scroll to position [240, 0]
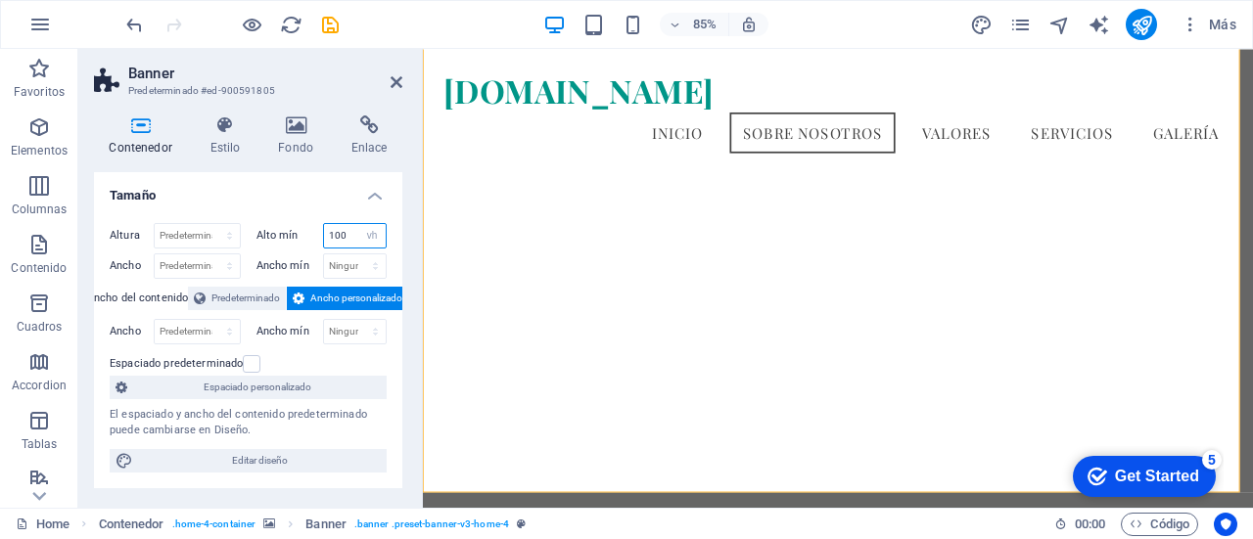
drag, startPoint x: 343, startPoint y: 238, endPoint x: 307, endPoint y: 229, distance: 37.3
click at [307, 229] on div "Alto mín 100 Ninguno px rem % vh vw" at bounding box center [321, 235] width 131 height 25
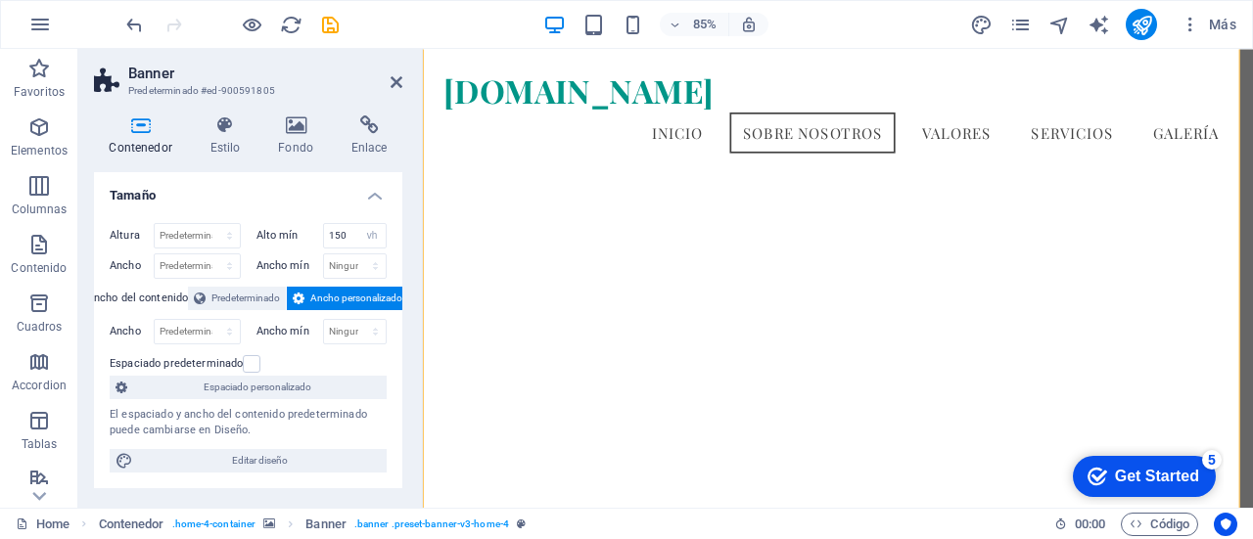
click at [411, 335] on div "Contenedor Estilo Fondo Enlace Tamaño Altura Predeterminado px rem % vh vw Alto…" at bounding box center [248, 304] width 340 height 408
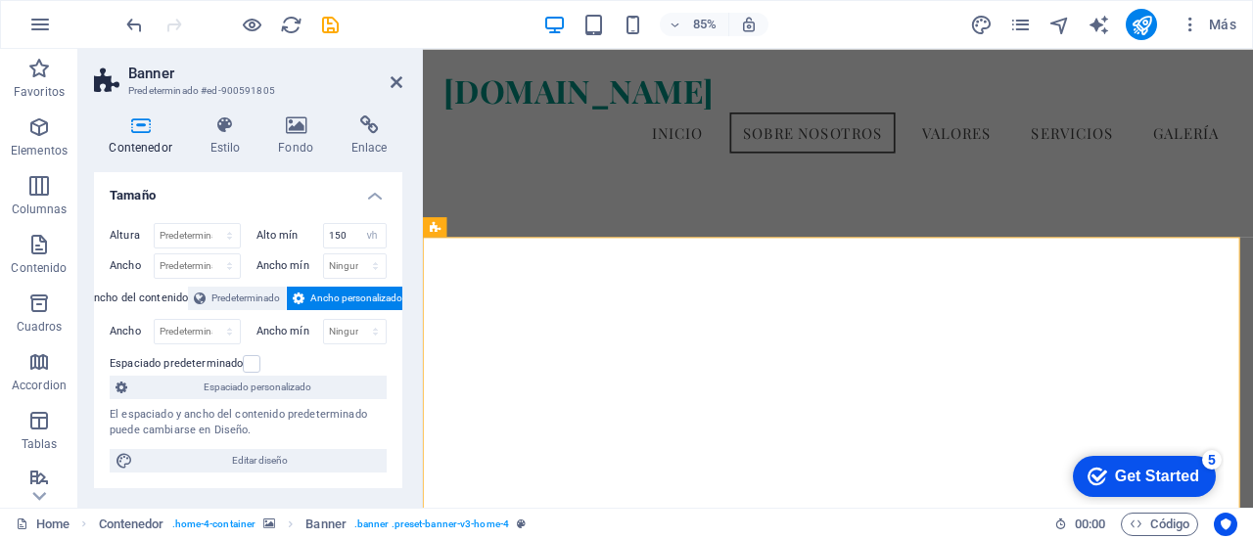
scroll to position [0, 0]
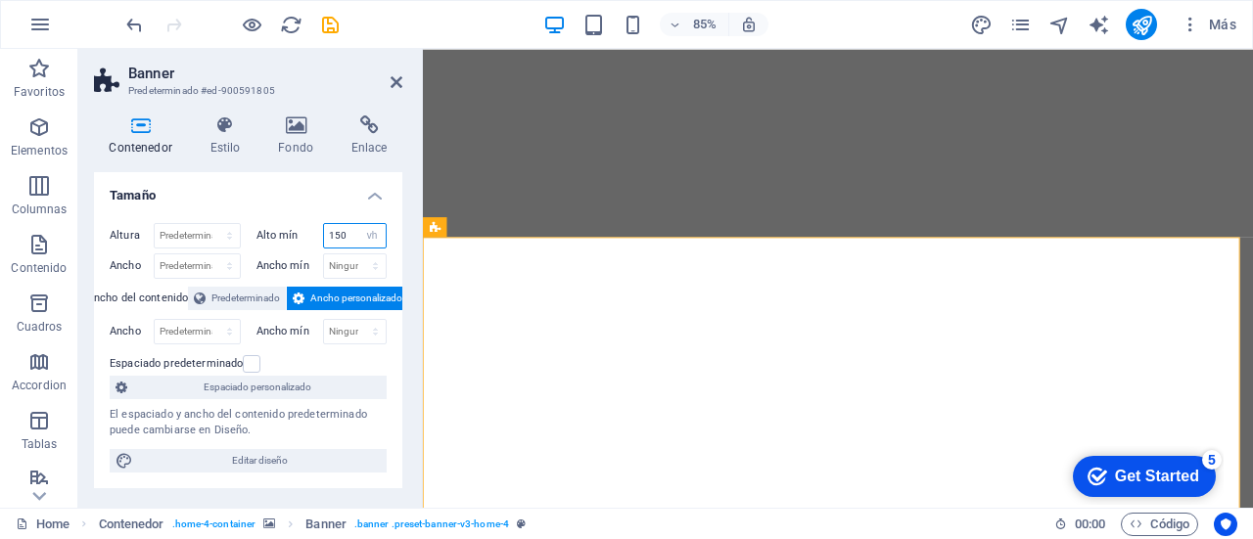
drag, startPoint x: 346, startPoint y: 235, endPoint x: 280, endPoint y: 227, distance: 67.0
click at [280, 227] on div "Alto mín 150 Ninguno px rem % vh vw" at bounding box center [321, 235] width 131 height 25
drag, startPoint x: 344, startPoint y: 236, endPoint x: 261, endPoint y: 232, distance: 83.3
click at [261, 232] on div "Alto mín 170 Ninguno px rem % vh vw" at bounding box center [321, 235] width 131 height 25
click at [393, 322] on div "Altura Predeterminado px rem % vh vw Alto mín 200 Ninguno px rem % vh vw Ancho …" at bounding box center [248, 347] width 308 height 281
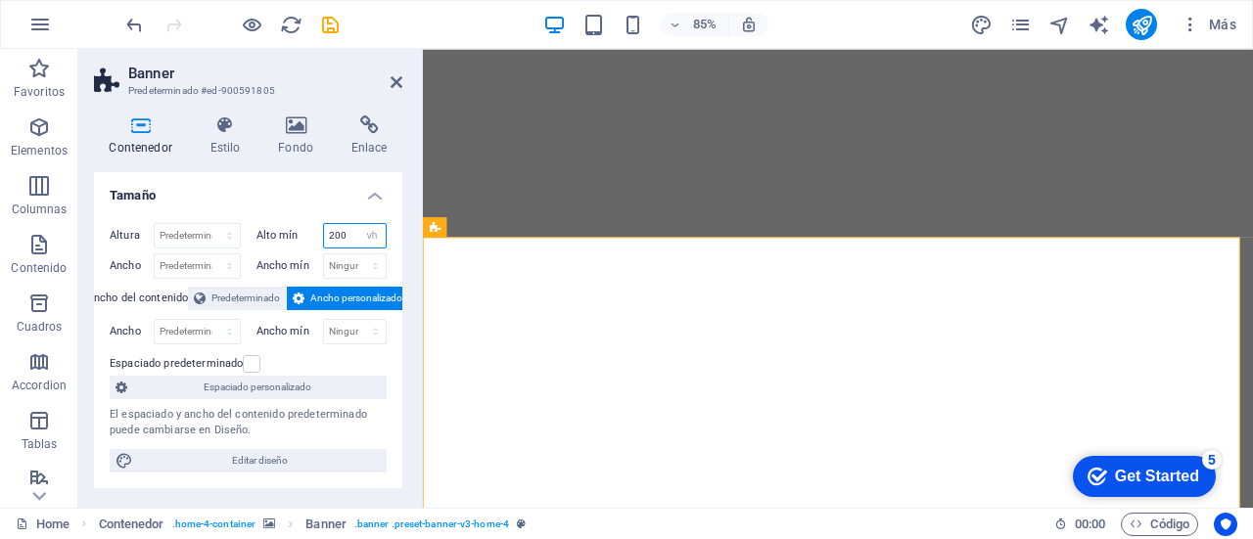
click at [346, 237] on input "200" at bounding box center [355, 235] width 63 height 23
drag, startPoint x: 346, startPoint y: 237, endPoint x: 333, endPoint y: 231, distance: 14.9
click at [333, 231] on input "200" at bounding box center [355, 235] width 63 height 23
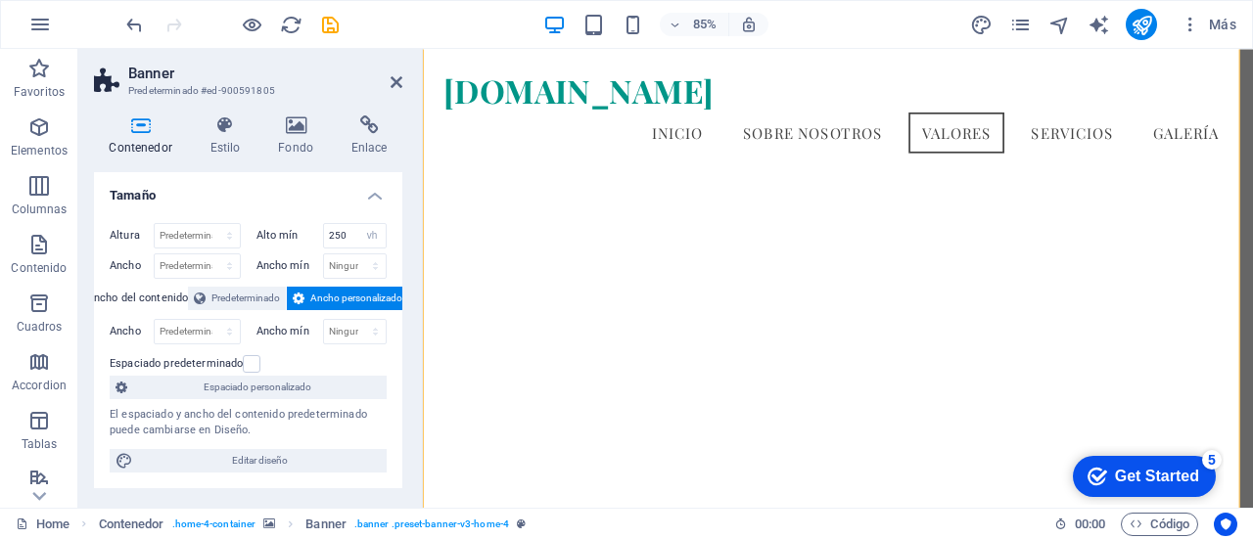
scroll to position [964, 0]
drag, startPoint x: 348, startPoint y: 238, endPoint x: 307, endPoint y: 228, distance: 42.3
click at [307, 228] on div "Alto mín 250 Ninguno px rem % vh vw" at bounding box center [321, 235] width 131 height 25
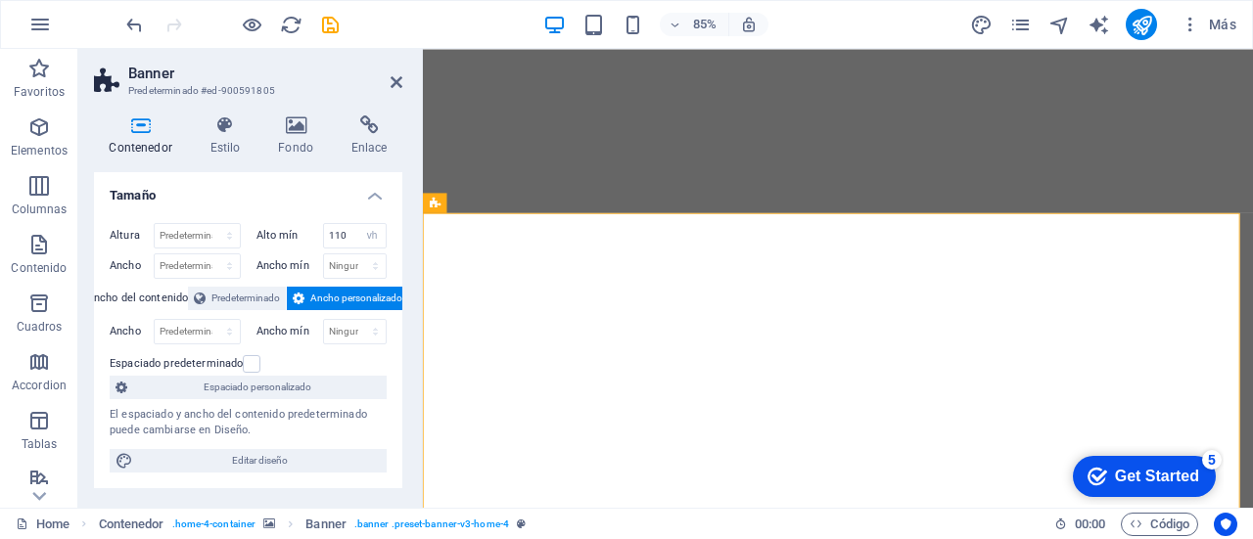
scroll to position [0, 0]
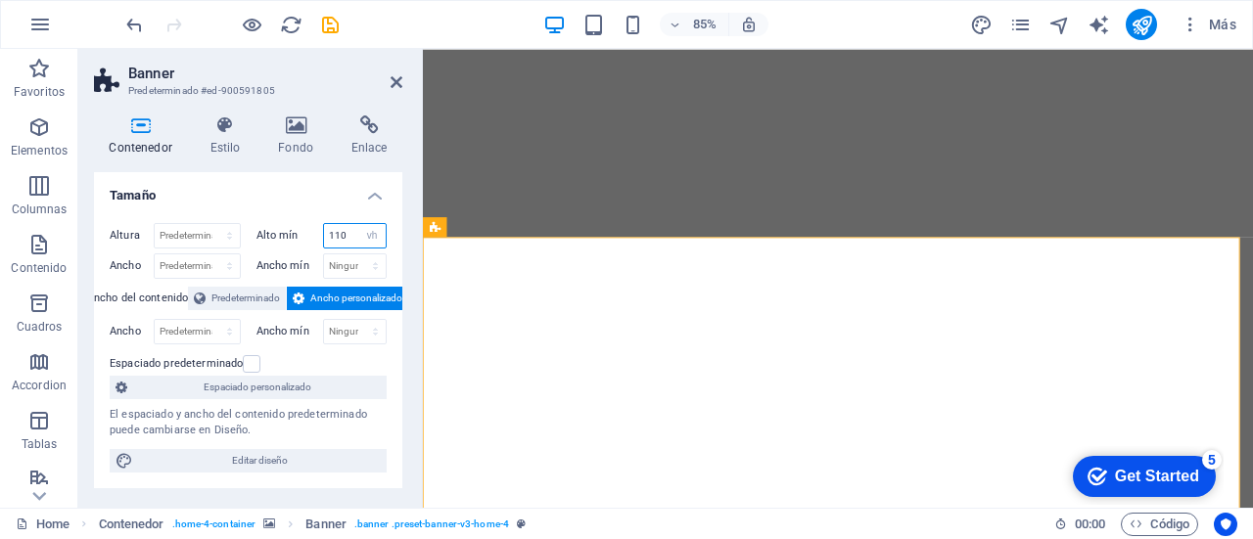
drag, startPoint x: 347, startPoint y: 238, endPoint x: 330, endPoint y: 234, distance: 18.0
click at [330, 234] on input "110" at bounding box center [355, 235] width 63 height 23
click at [389, 349] on div "Altura Predeterminado px rem % vh vw Alto mín 130 Ninguno px rem % vh vw Ancho …" at bounding box center [248, 347] width 308 height 281
drag, startPoint x: 347, startPoint y: 236, endPoint x: 333, endPoint y: 230, distance: 15.8
click at [333, 230] on input "130" at bounding box center [355, 235] width 63 height 23
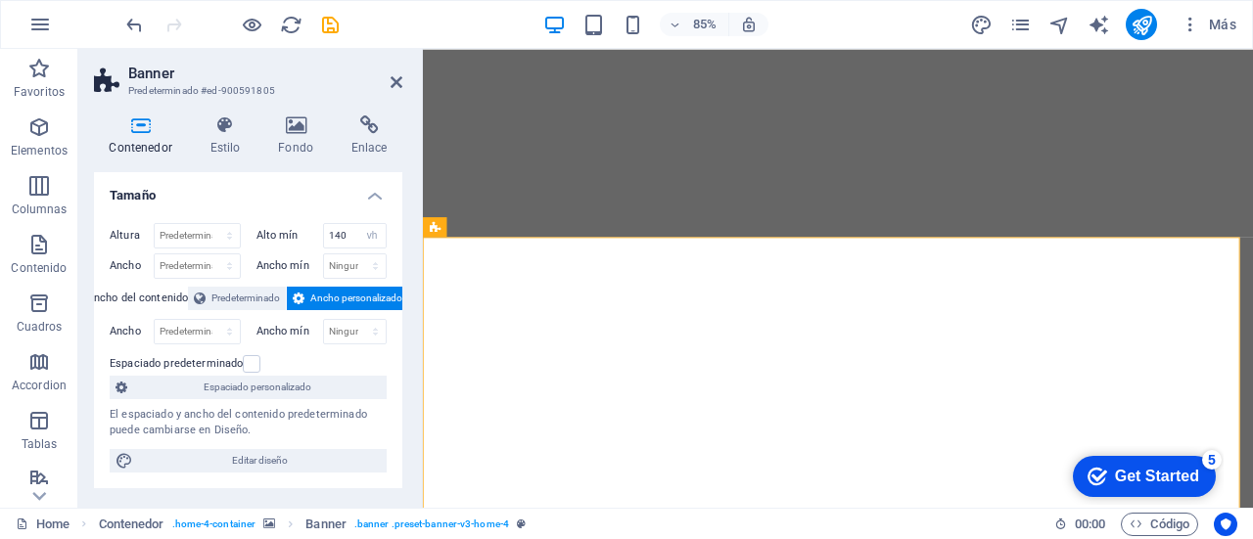
click at [393, 277] on div "Altura Predeterminado px rem % vh vw Alto mín 140 Ninguno px rem % vh vw Ancho …" at bounding box center [248, 347] width 308 height 281
drag, startPoint x: 348, startPoint y: 229, endPoint x: 333, endPoint y: 230, distance: 15.7
click at [333, 230] on input "140" at bounding box center [355, 235] width 63 height 23
click at [389, 320] on div "Altura Predeterminado px rem % vh vw Alto mín 180 Ninguno px rem % vh vw Ancho …" at bounding box center [248, 347] width 308 height 281
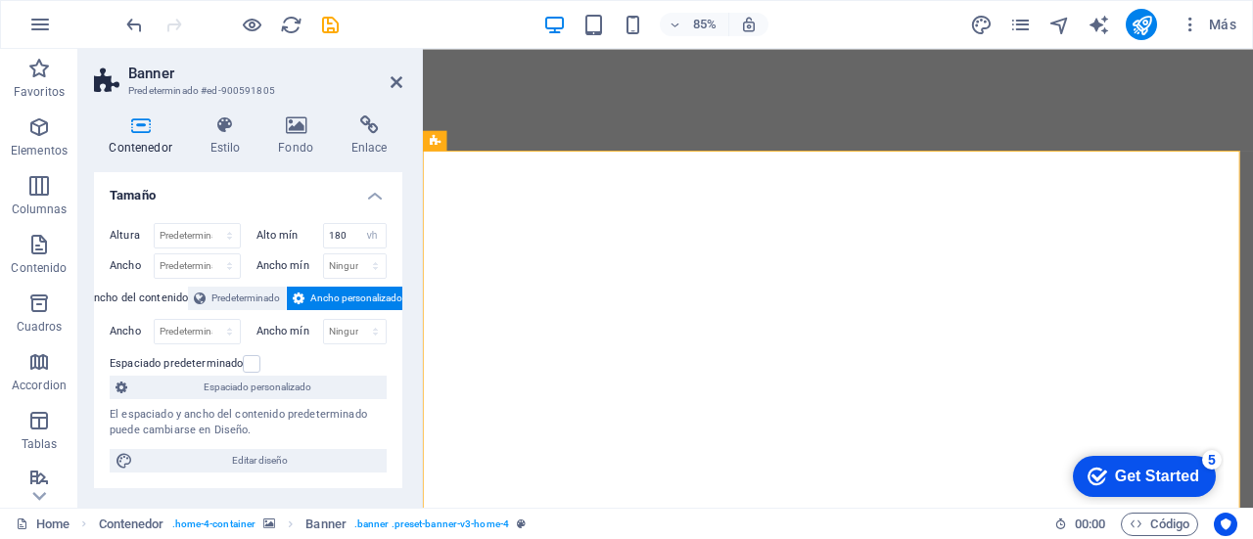
scroll to position [128, 0]
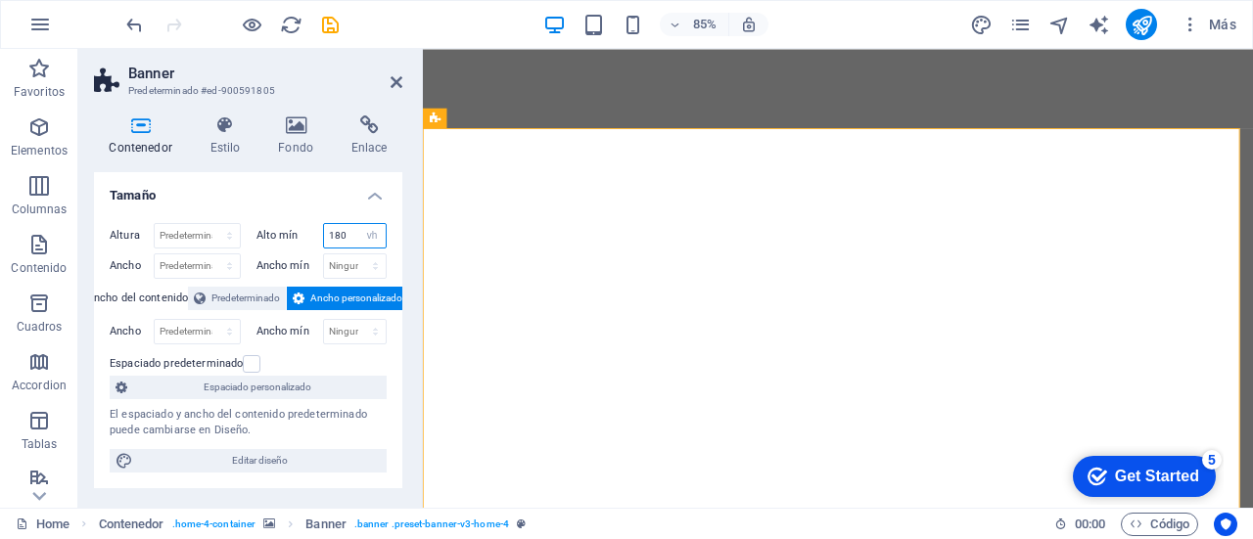
drag, startPoint x: 344, startPoint y: 236, endPoint x: 332, endPoint y: 229, distance: 14.4
click at [332, 229] on input "180" at bounding box center [355, 235] width 63 height 23
type input "170"
click at [393, 327] on div "Altura Predeterminado px rem % vh vw Alto mín 170 Ninguno px rem % vh vw Ancho …" at bounding box center [248, 347] width 308 height 281
click at [1137, 28] on icon "publish" at bounding box center [1141, 25] width 23 height 23
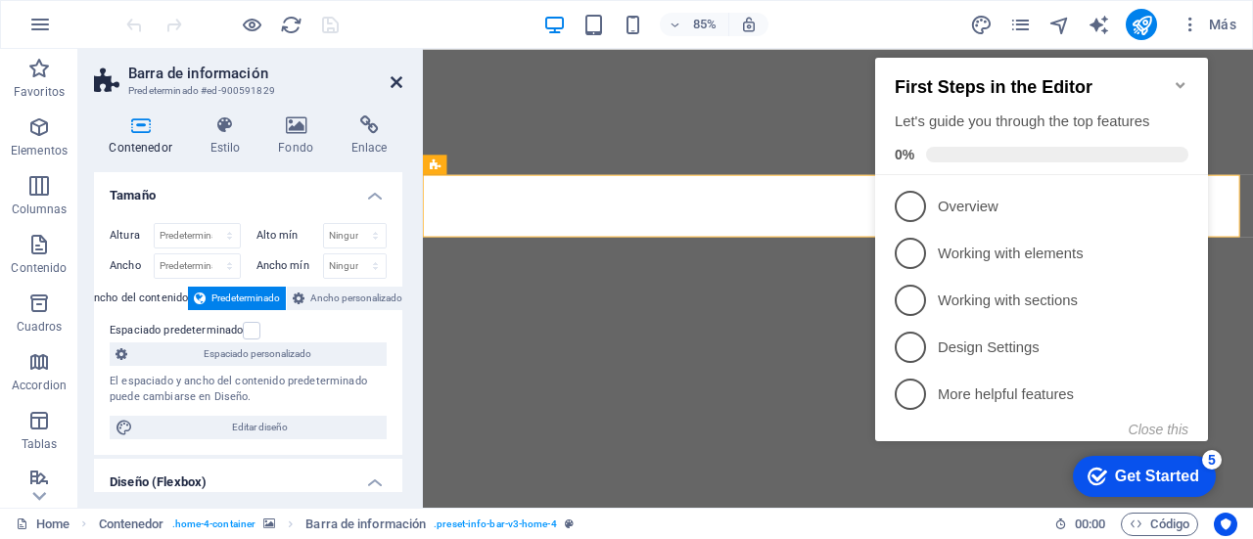
click at [399, 76] on icon at bounding box center [396, 82] width 12 height 16
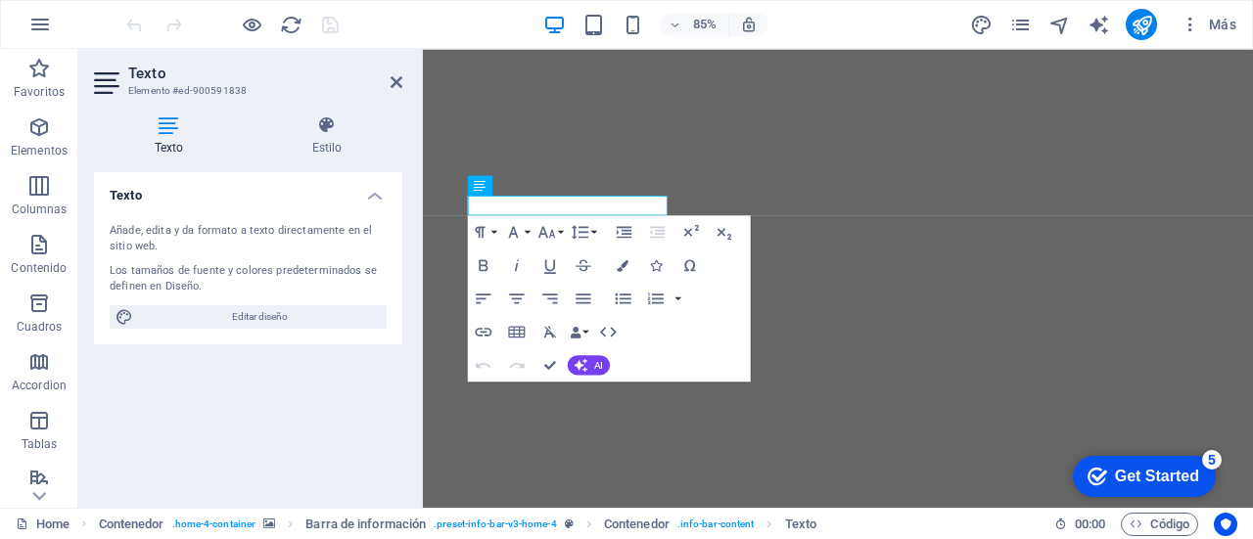
click at [374, 195] on h4 "Texto" at bounding box center [248, 189] width 308 height 35
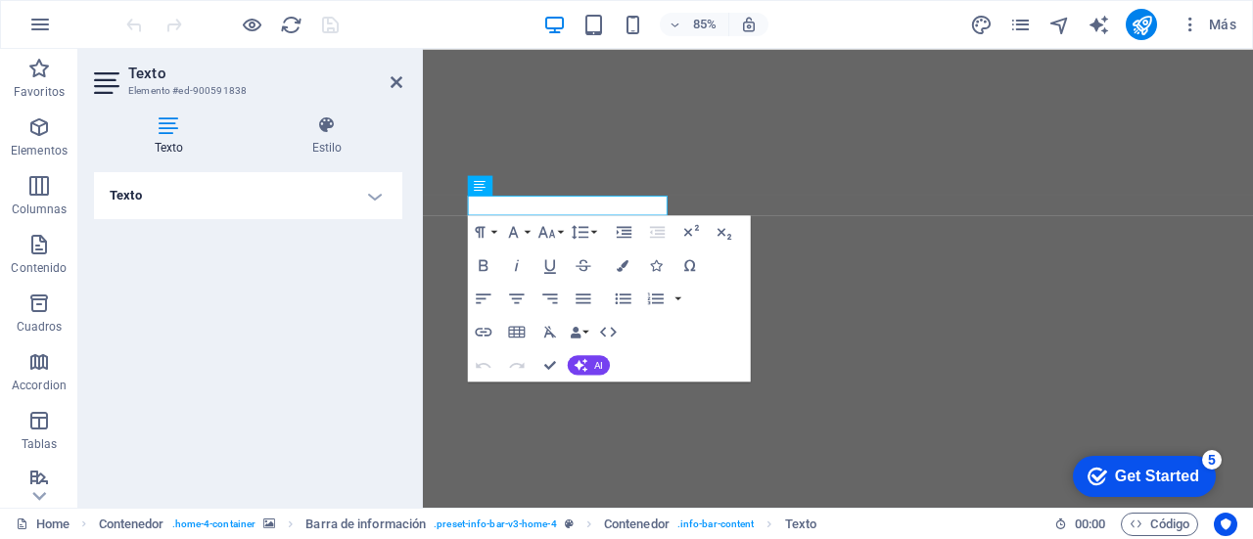
click at [374, 195] on h4 "Texto" at bounding box center [248, 195] width 308 height 47
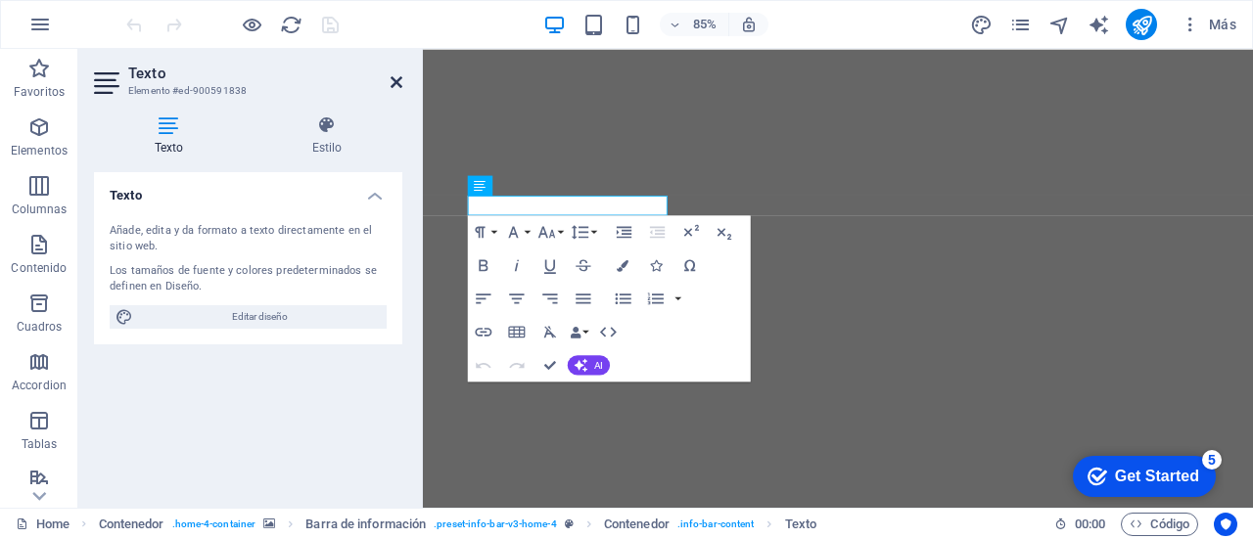
click at [393, 76] on icon at bounding box center [396, 82] width 12 height 16
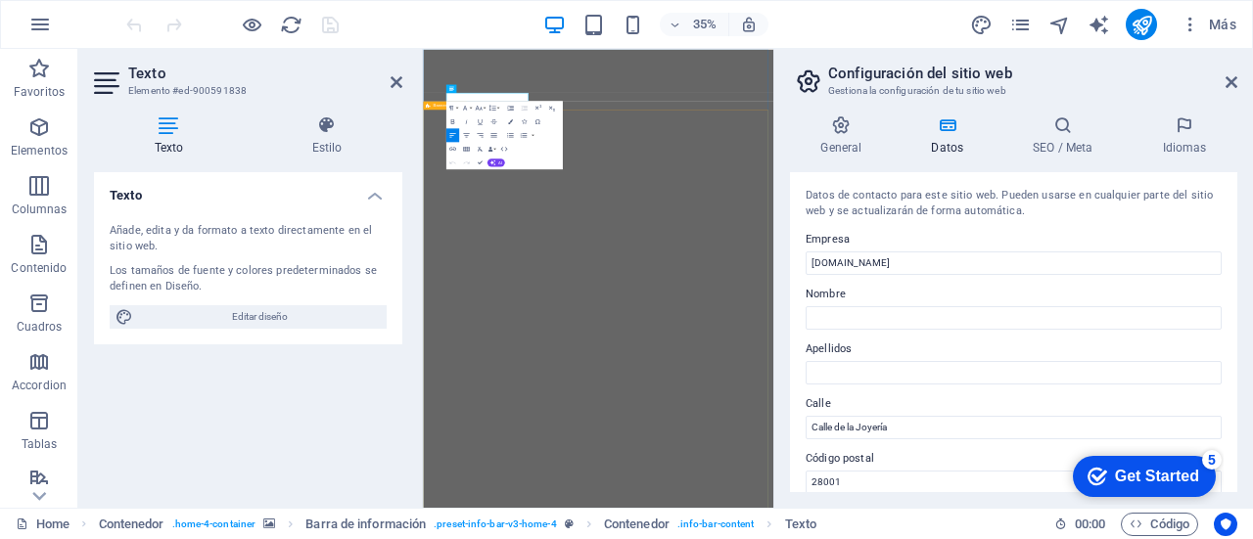
select select "vh"
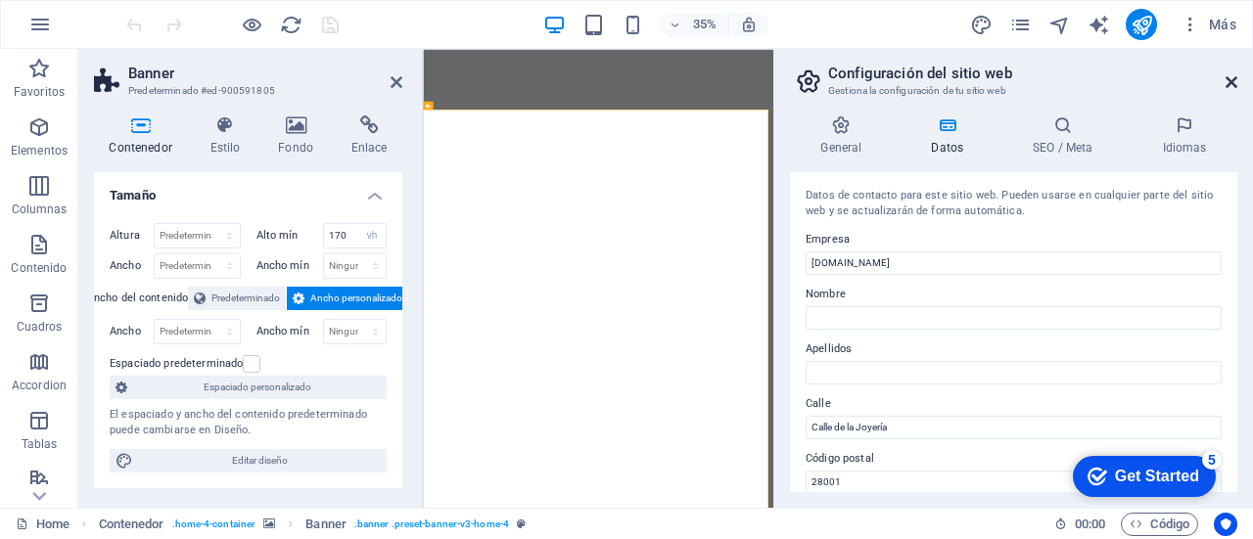
click at [1231, 80] on icon at bounding box center [1231, 82] width 12 height 16
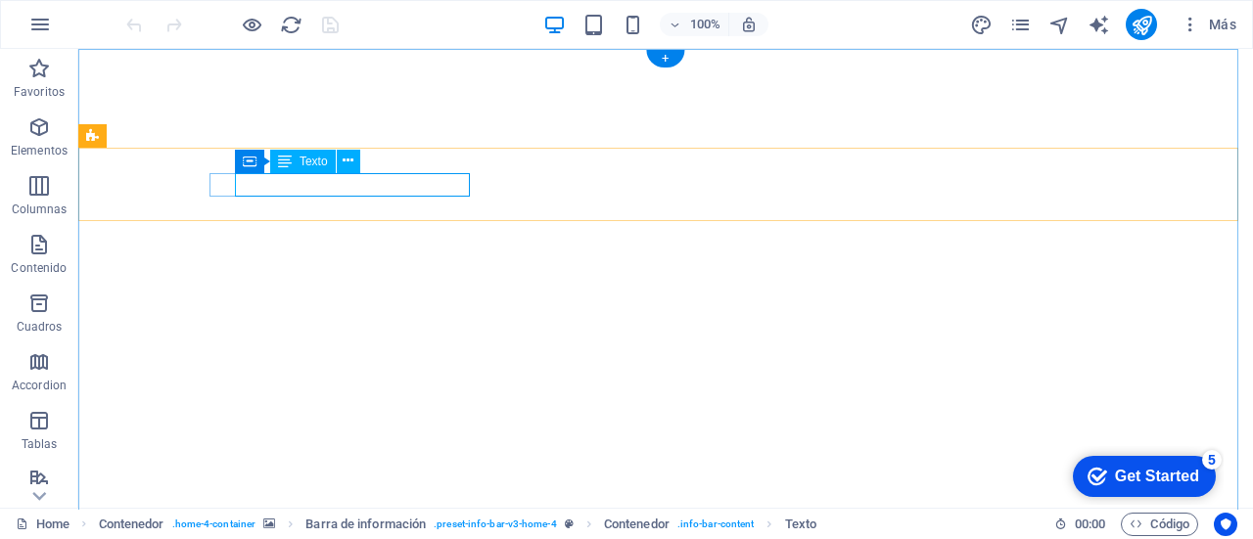
click at [293, 163] on div "Texto" at bounding box center [303, 161] width 66 height 23
click at [349, 161] on icon at bounding box center [348, 161] width 11 height 21
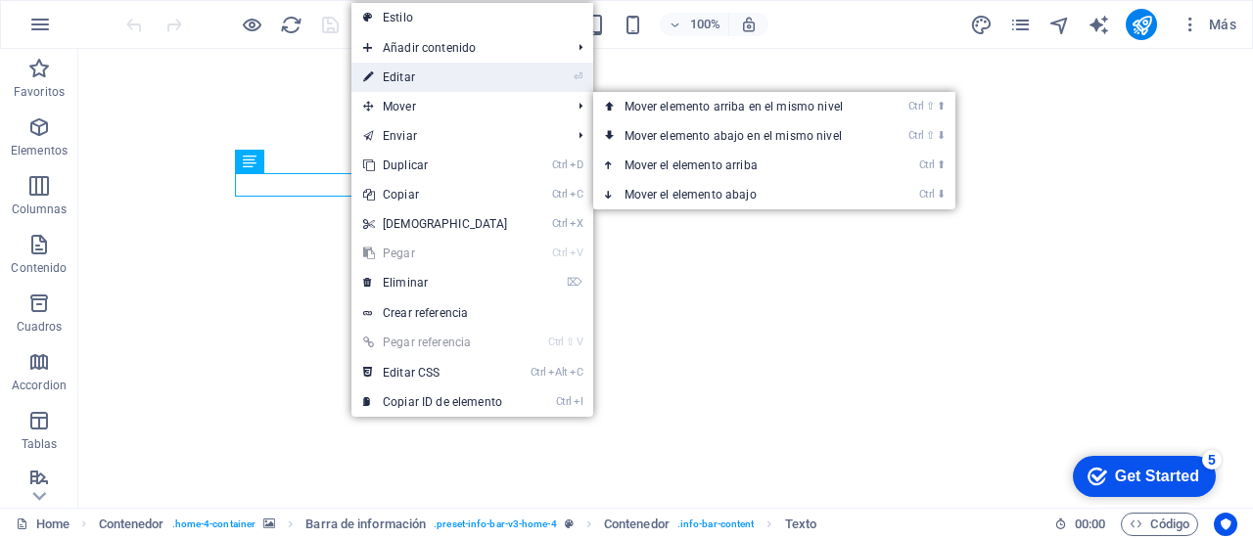
click at [421, 83] on link "⏎ Editar" at bounding box center [435, 77] width 168 height 29
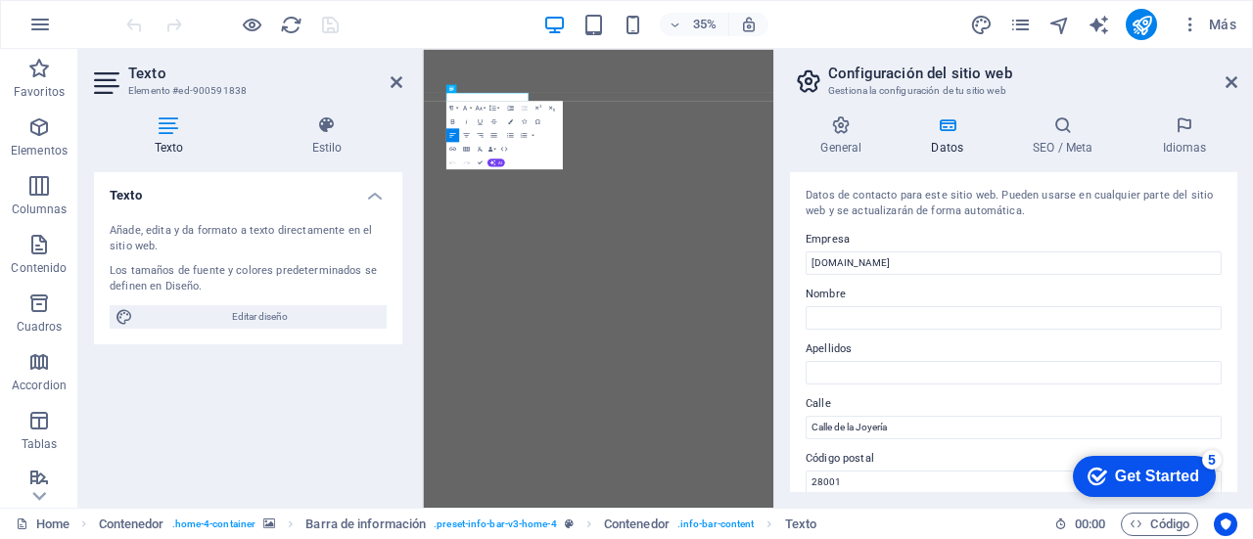
click at [1223, 78] on h2 "Configuración del sitio web" at bounding box center [1032, 74] width 409 height 18
click at [1231, 81] on icon at bounding box center [1231, 82] width 12 height 16
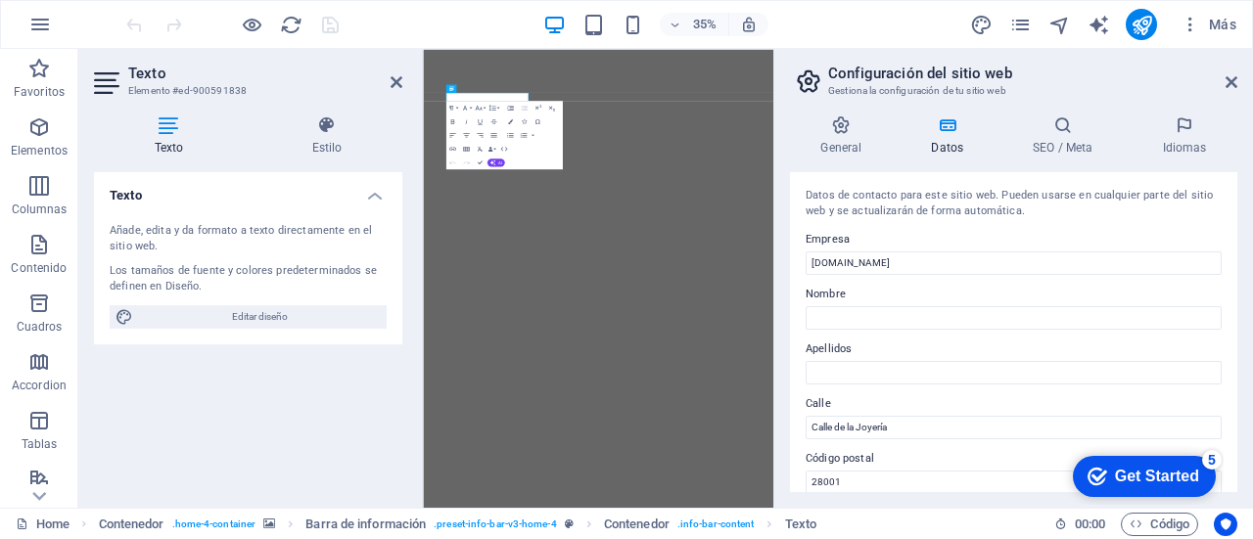
click at [170, 131] on icon at bounding box center [169, 125] width 150 height 20
click at [1235, 85] on icon at bounding box center [1231, 82] width 12 height 16
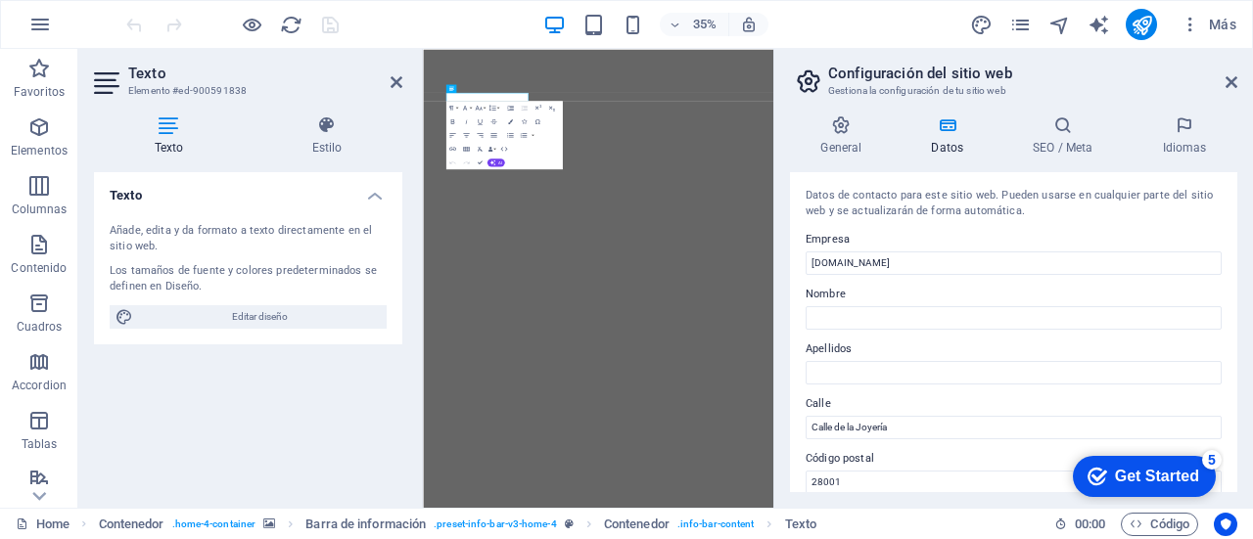
drag, startPoint x: 1231, startPoint y: 218, endPoint x: 1246, endPoint y: 280, distance: 63.4
click at [1246, 280] on div "General Datos SEO / Meta Idiomas Nombre del sitio web [DOMAIN_NAME] Logo Arrast…" at bounding box center [1013, 304] width 479 height 408
click at [1069, 130] on icon at bounding box center [1062, 125] width 121 height 20
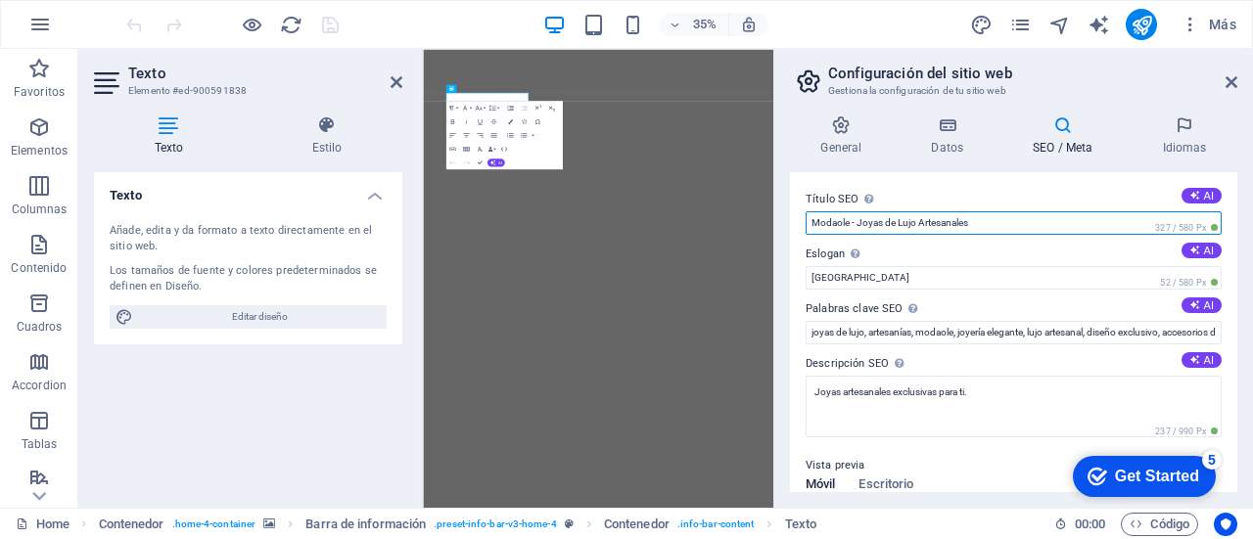
click at [1120, 218] on input "Modaole - Joyas de Lujo Artesanales" at bounding box center [1013, 222] width 416 height 23
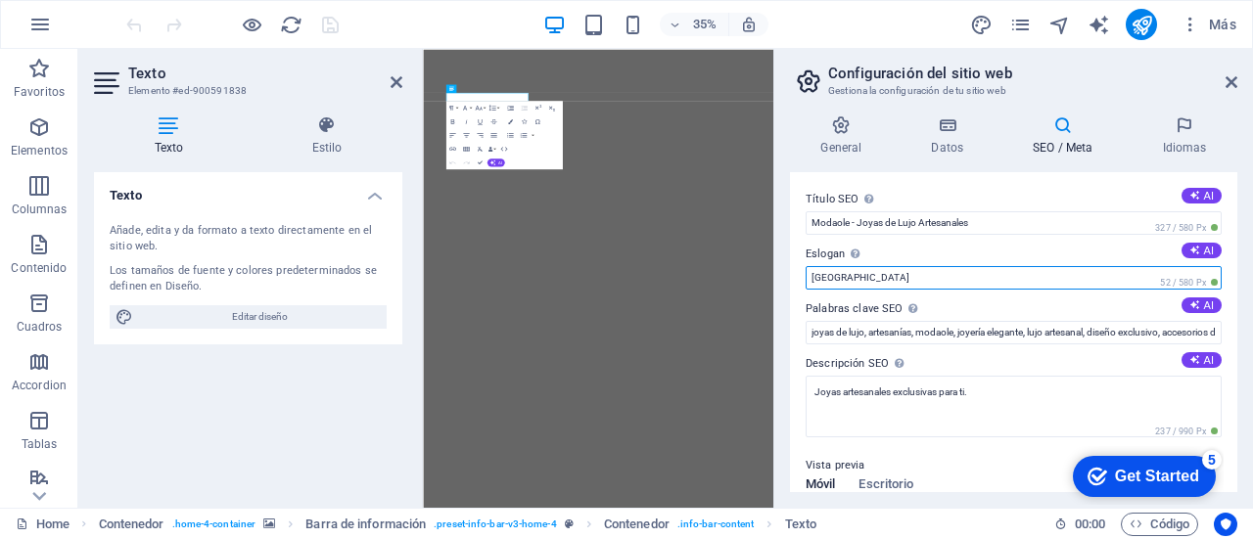
click at [1078, 285] on input "[GEOGRAPHIC_DATA]" at bounding box center [1013, 277] width 416 height 23
type input "B"
click at [1078, 285] on input "Eslogan El eslogan de tu sitio web. AI" at bounding box center [1013, 277] width 416 height 23
type input "M"
type input "Joyas de lujo para la mujer moderna"
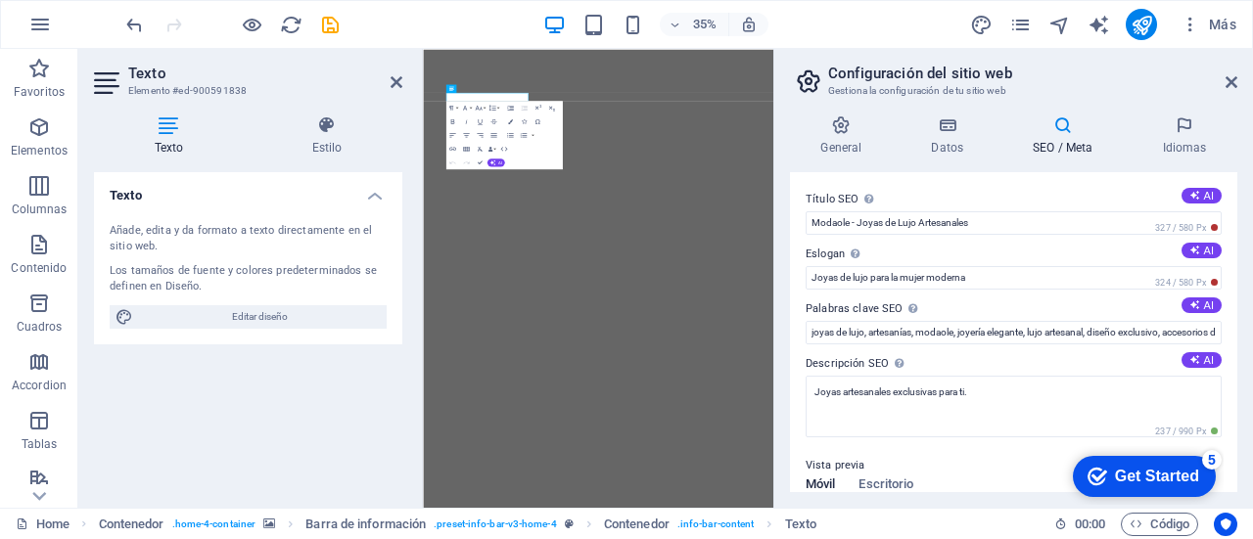
drag, startPoint x: 1232, startPoint y: 261, endPoint x: 1247, endPoint y: 320, distance: 60.5
click at [1247, 320] on div "General Datos SEO / Meta Idiomas Nombre del sitio web [DOMAIN_NAME] Logo Arrast…" at bounding box center [1013, 304] width 479 height 408
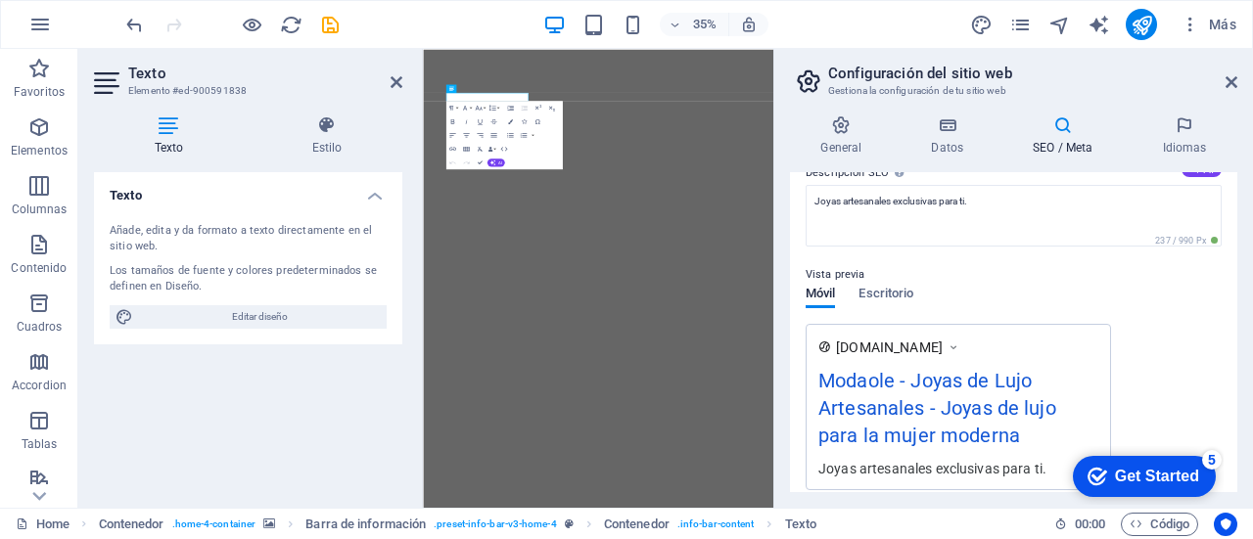
scroll to position [187, 0]
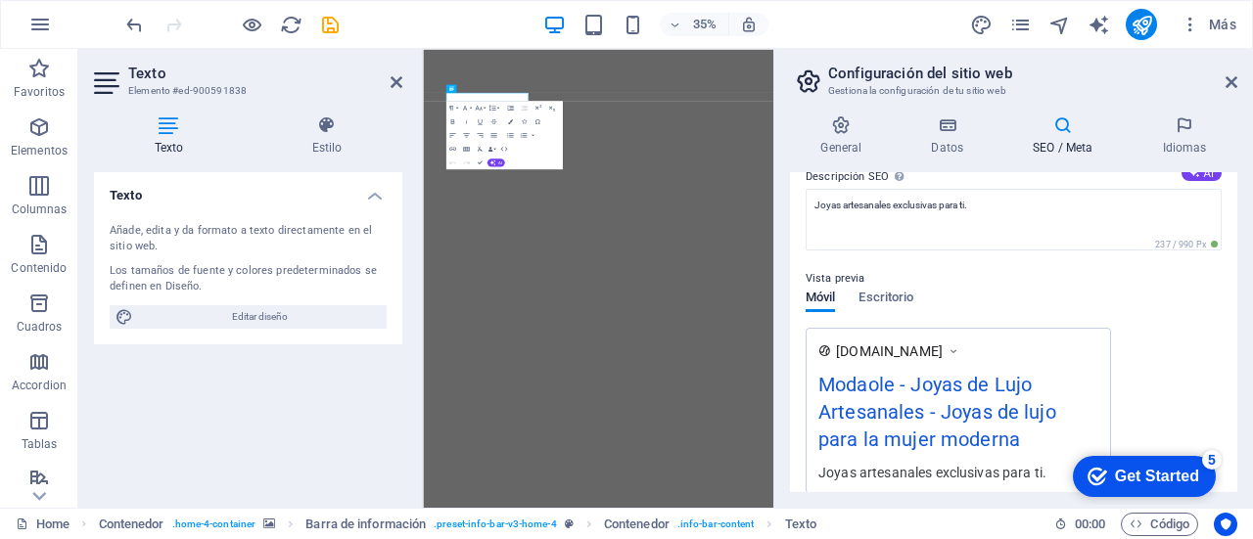
click at [957, 344] on icon at bounding box center [953, 352] width 14 height 20
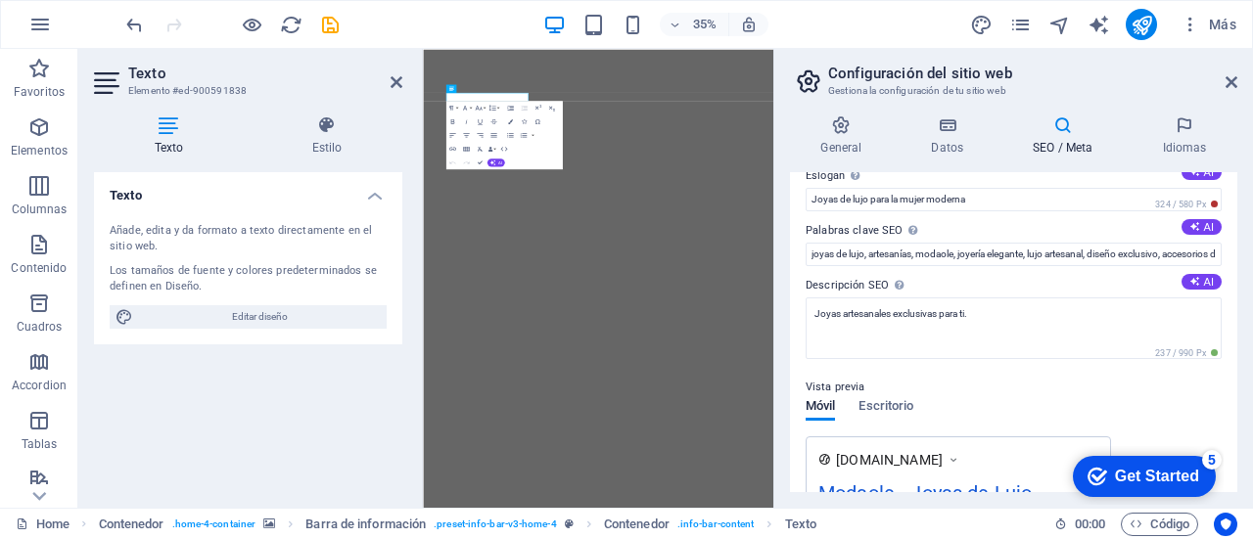
scroll to position [19, 0]
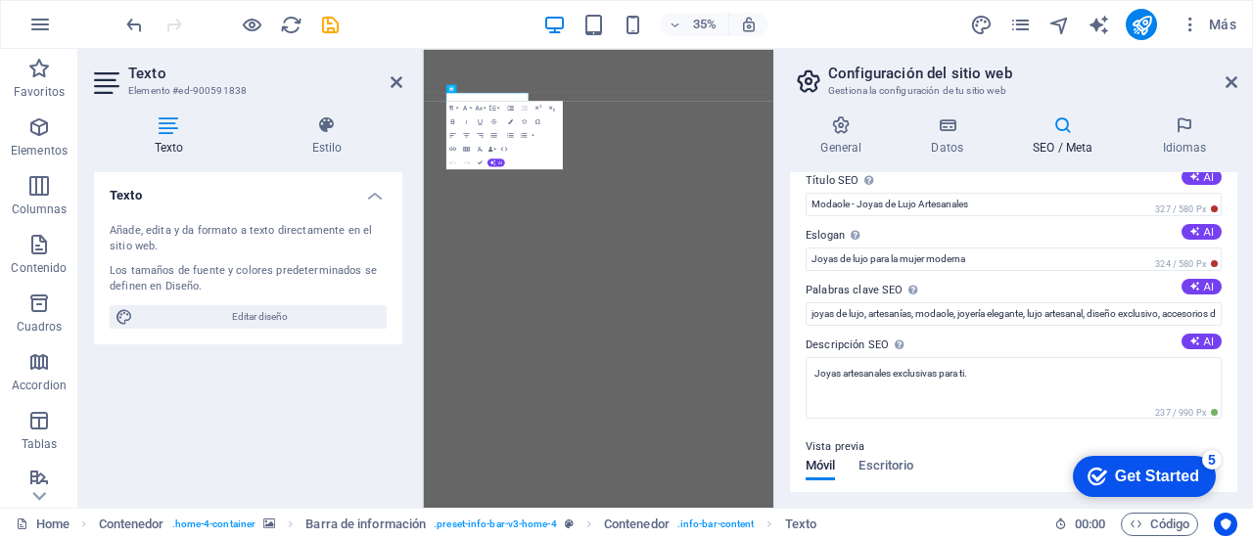
drag, startPoint x: 1228, startPoint y: 261, endPoint x: 1221, endPoint y: 212, distance: 49.4
click at [1221, 212] on div "Título SEO El título de tu sitio web. Elige algo que destaque en los resultados…" at bounding box center [1013, 332] width 447 height 320
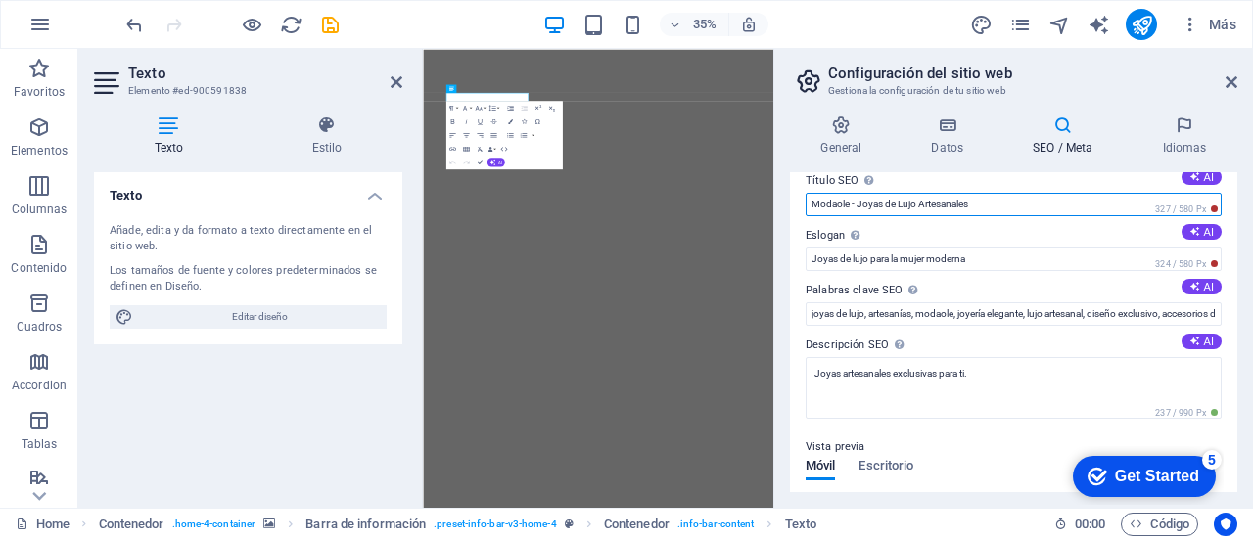
click at [1014, 206] on input "Modaole - Joyas de Lujo Artesanales" at bounding box center [1013, 204] width 416 height 23
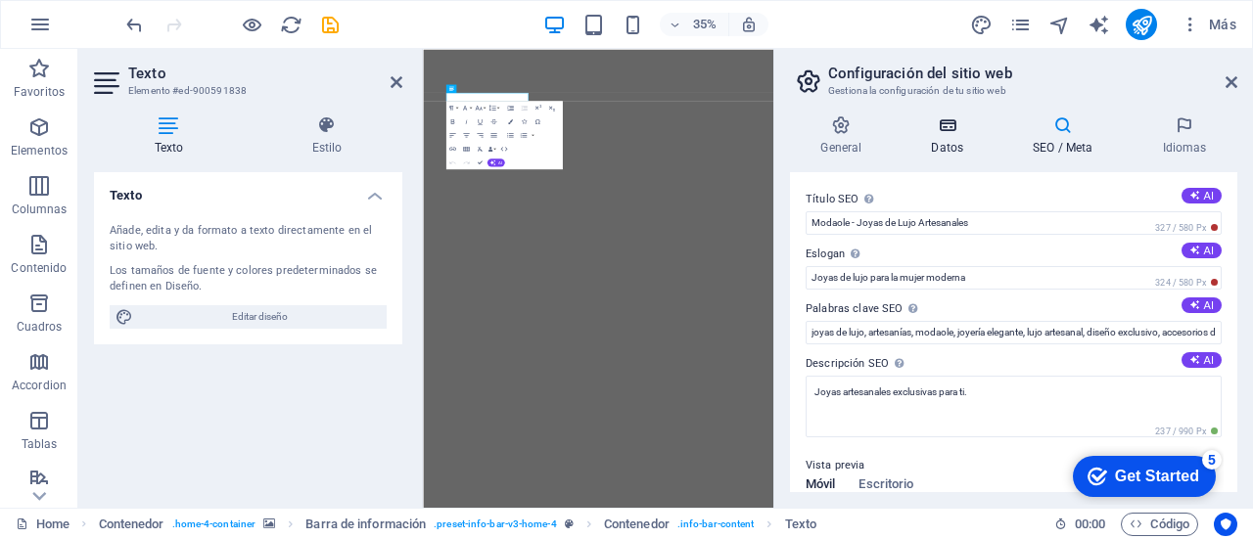
click at [949, 122] on icon at bounding box center [947, 125] width 94 height 20
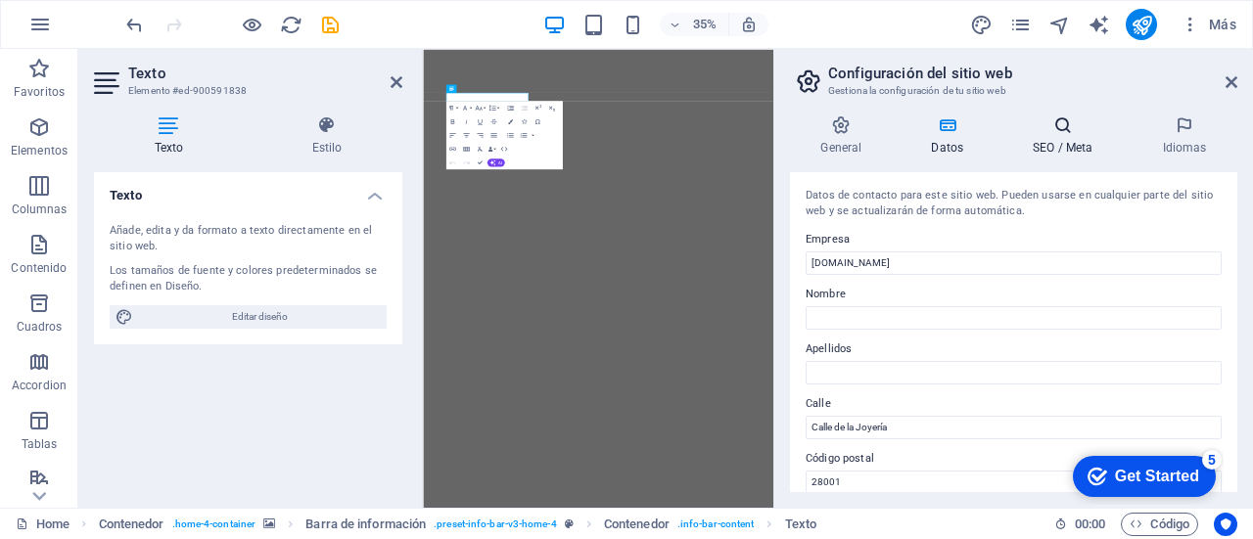
click at [1061, 150] on h4 "SEO / Meta" at bounding box center [1066, 135] width 129 height 41
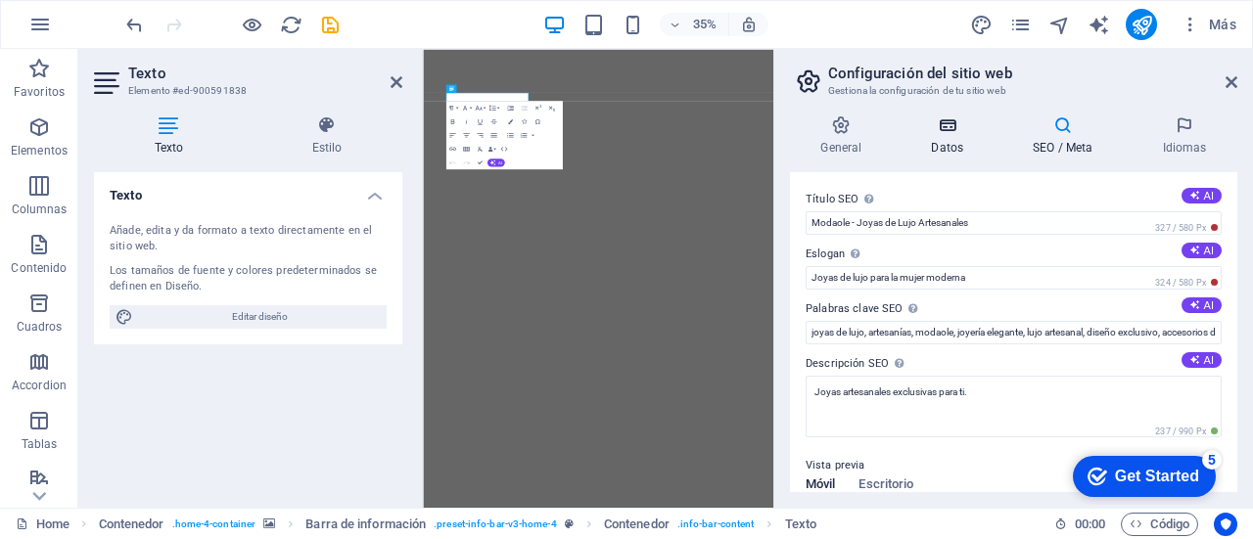
click at [944, 136] on h4 "Datos" at bounding box center [951, 135] width 102 height 41
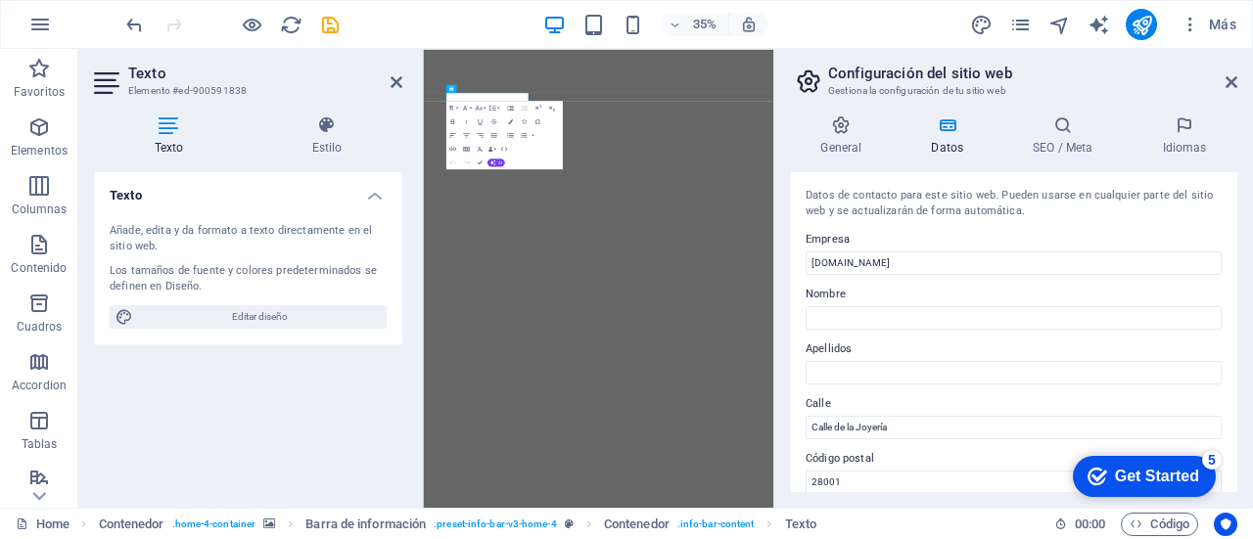
drag, startPoint x: 1238, startPoint y: 252, endPoint x: 1247, endPoint y: 326, distance: 74.9
click at [1247, 326] on div "General Datos SEO / Meta Idiomas Nombre del sitio web [DOMAIN_NAME] Logo Arrast…" at bounding box center [1013, 304] width 479 height 408
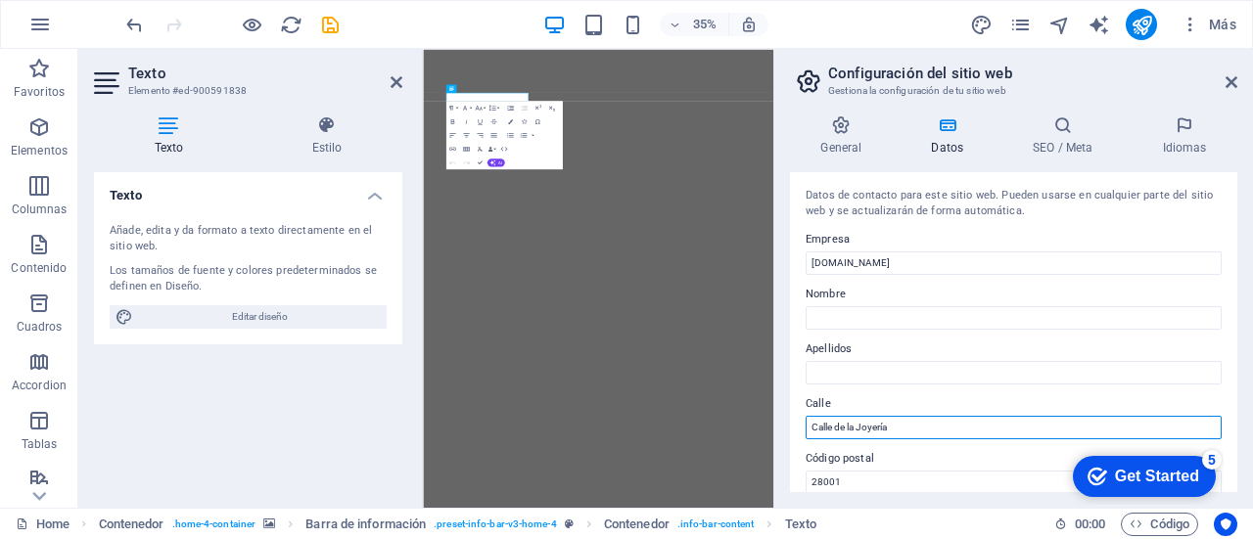
click at [930, 416] on input "Calle de la Joyería" at bounding box center [1013, 427] width 416 height 23
type input "C"
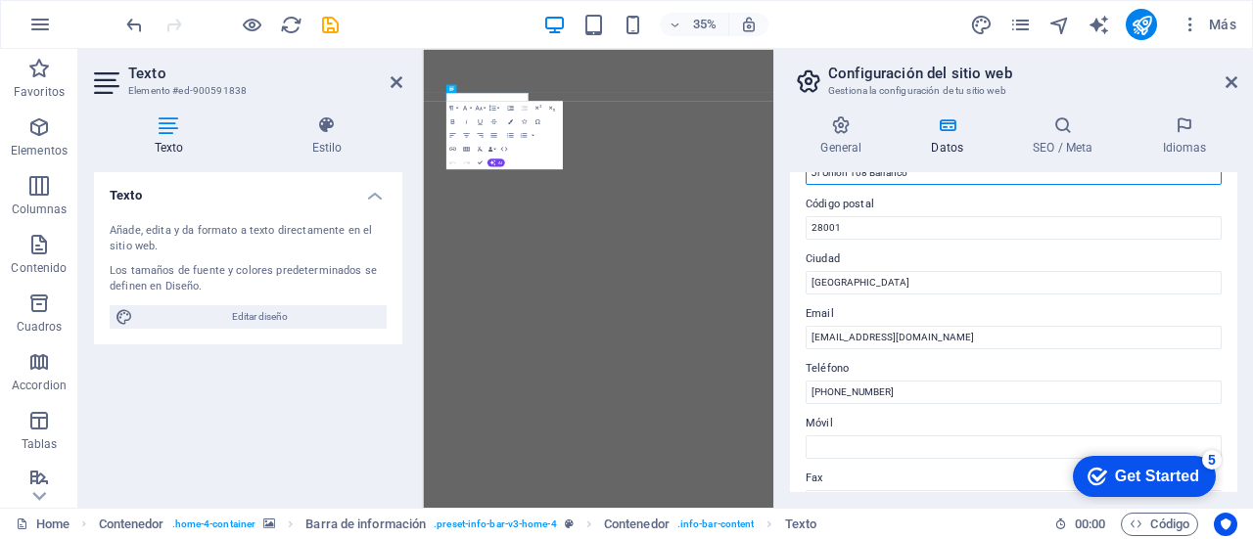
scroll to position [256, 0]
type input "Jr Union 108 Barranco"
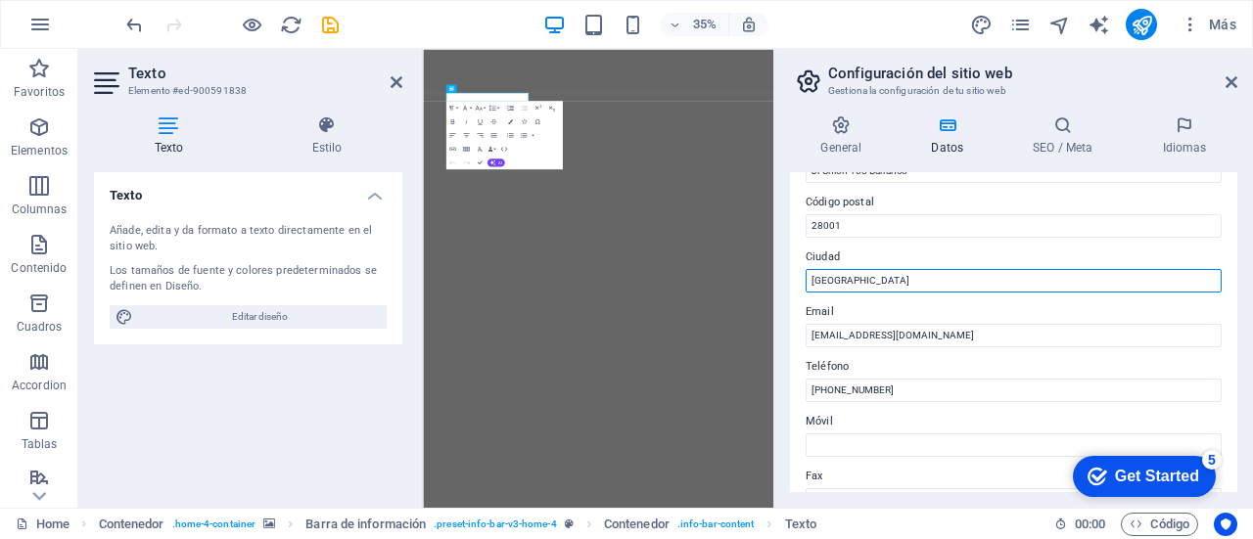
click at [928, 283] on input "[GEOGRAPHIC_DATA]" at bounding box center [1013, 280] width 416 height 23
type input "M"
type input "[GEOGRAPHIC_DATA]"
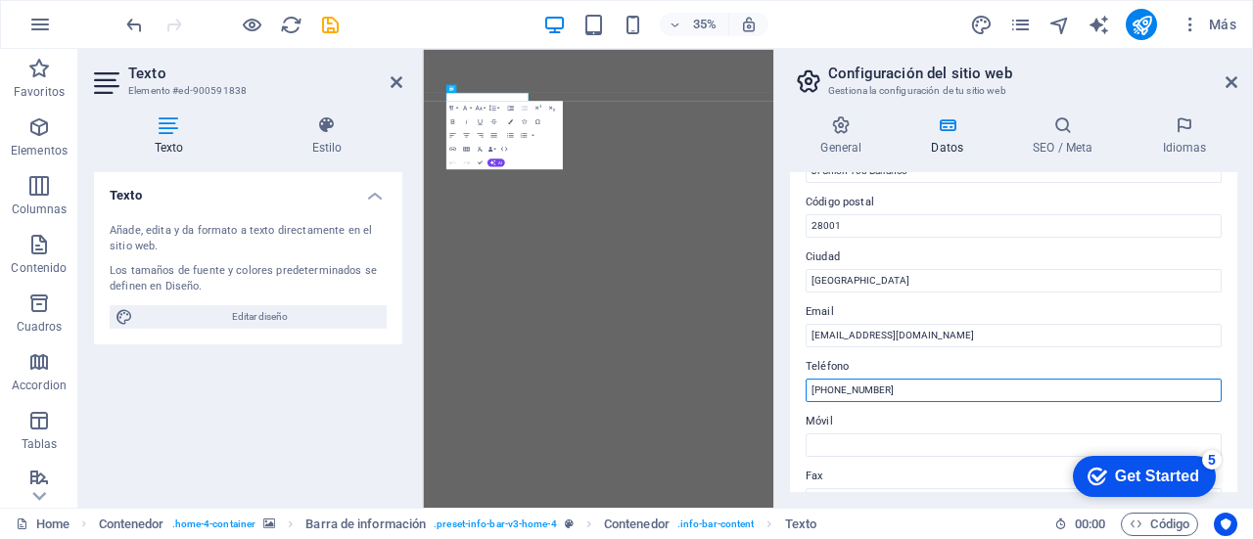
click at [938, 379] on input "[PHONE_NUMBER]" at bounding box center [1013, 390] width 416 height 23
drag, startPoint x: 892, startPoint y: 390, endPoint x: 818, endPoint y: 396, distance: 73.6
click at [818, 396] on input "[PHONE_NUMBER]" at bounding box center [1013, 390] width 416 height 23
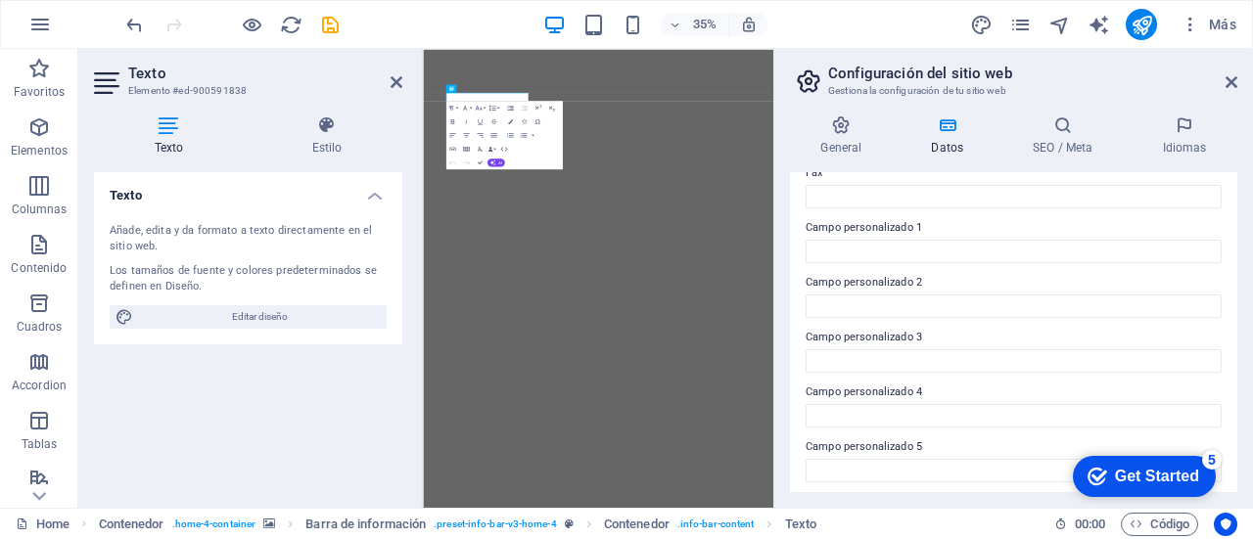
scroll to position [619, 0]
type input "[PHONE_NUMBER]"
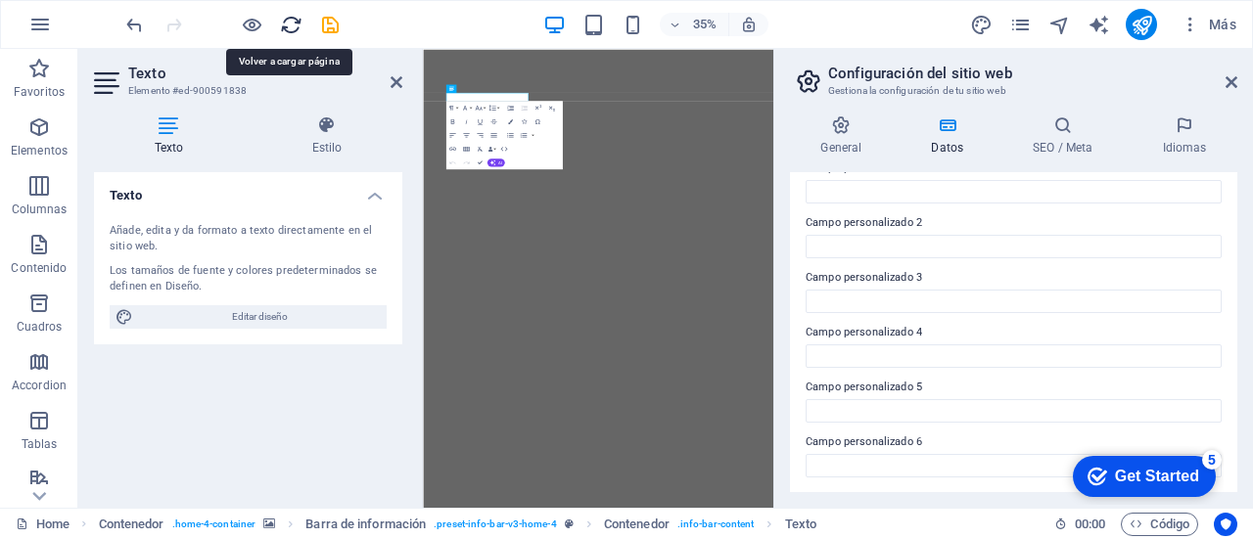
click at [296, 23] on icon "reload" at bounding box center [291, 25] width 23 height 23
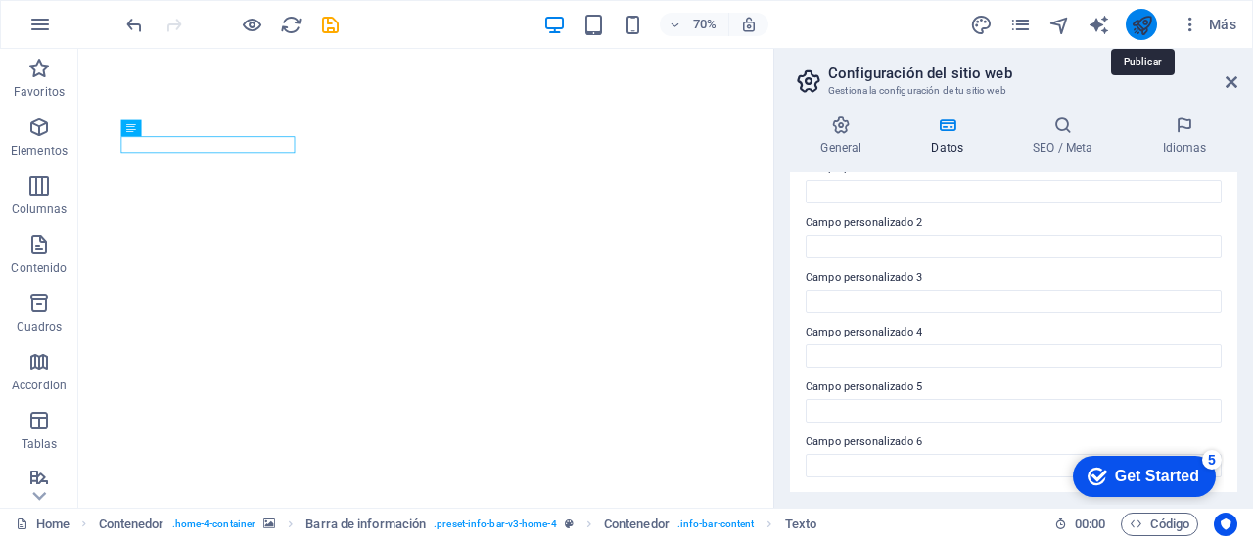
click at [1141, 23] on icon "publish" at bounding box center [1141, 25] width 23 height 23
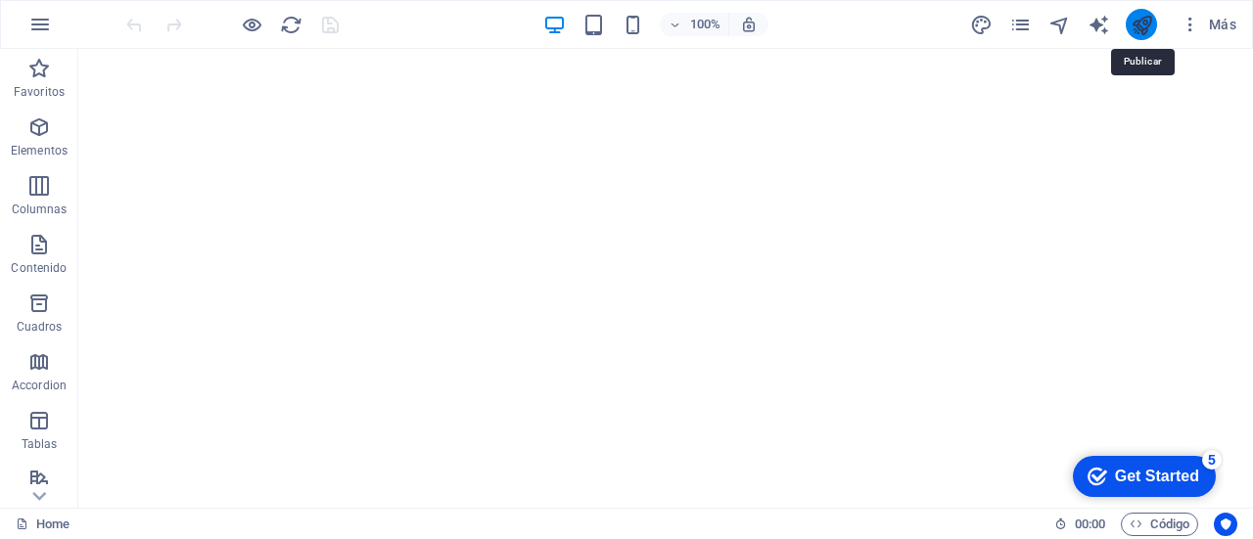
click at [1134, 28] on icon "publish" at bounding box center [1141, 25] width 23 height 23
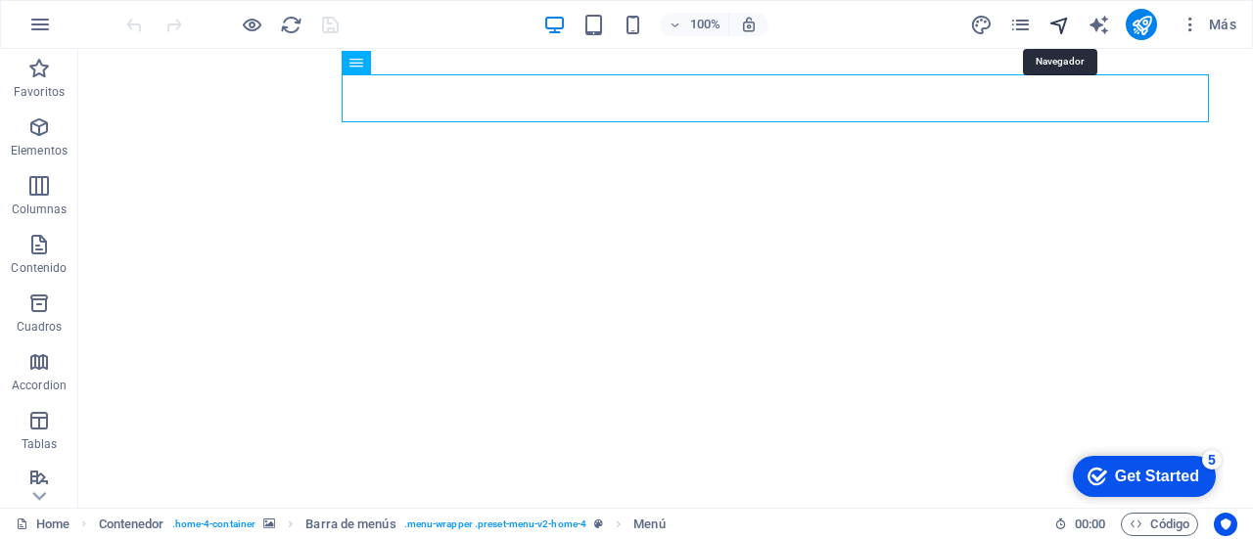
click at [1060, 23] on icon "navigator" at bounding box center [1059, 25] width 23 height 23
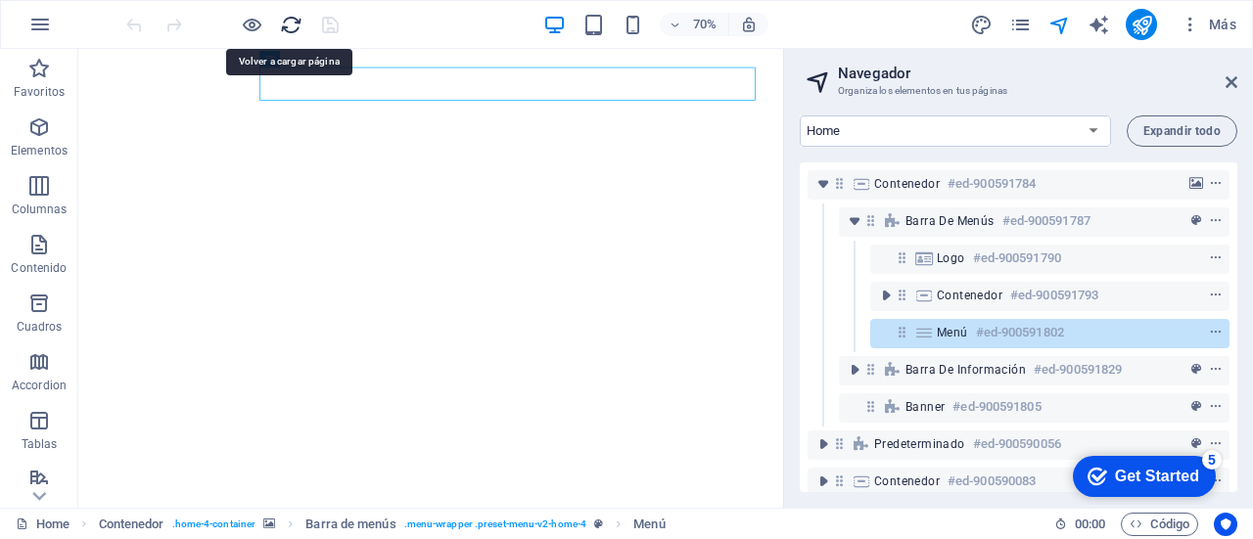
click at [288, 23] on icon "reload" at bounding box center [291, 25] width 23 height 23
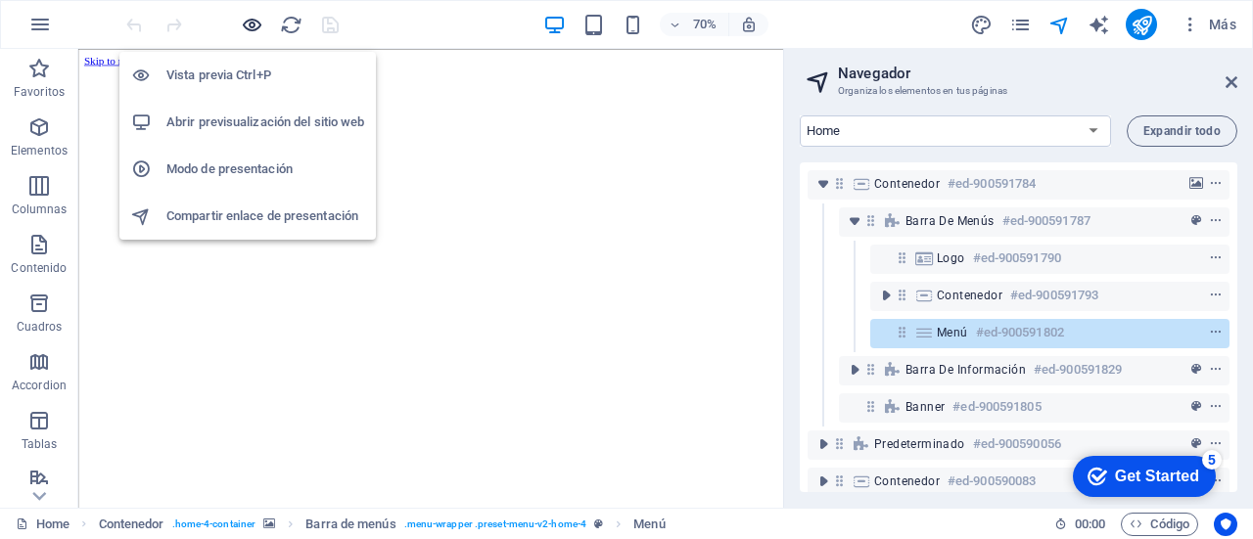
click at [256, 23] on icon "button" at bounding box center [252, 25] width 23 height 23
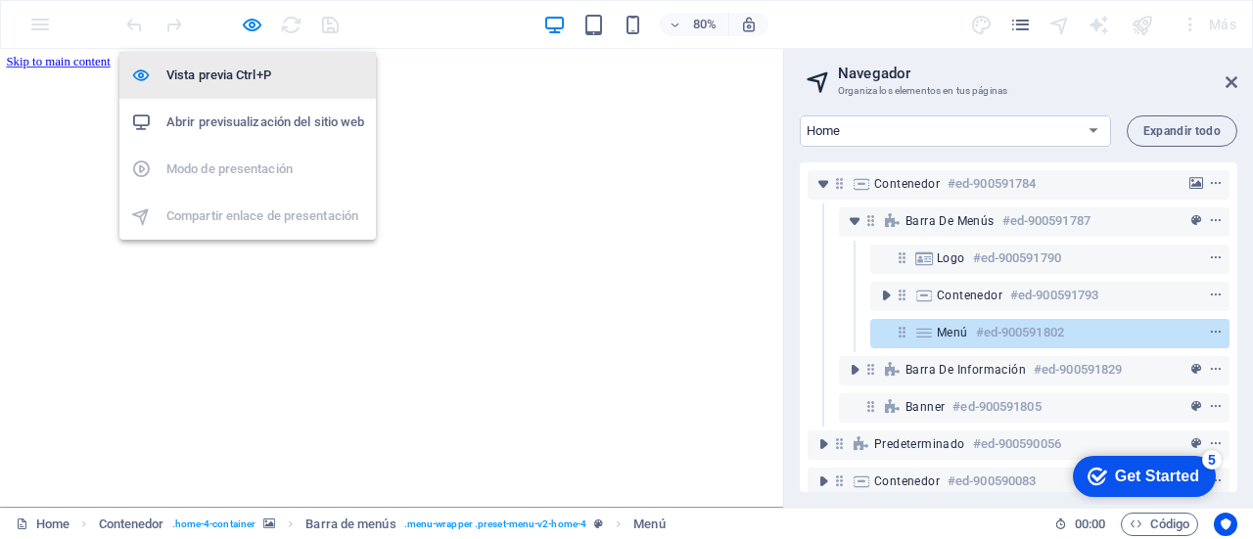
click at [255, 73] on h6 "Vista previa Ctrl+P" at bounding box center [265, 75] width 198 height 23
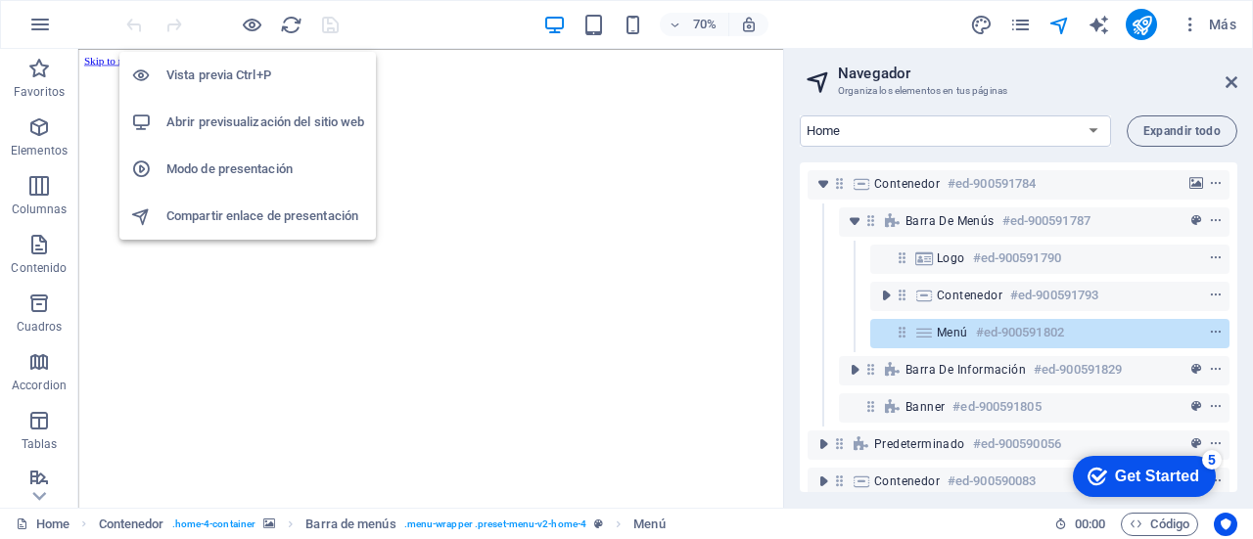
click at [256, 71] on h6 "Vista previa Ctrl+P" at bounding box center [265, 75] width 198 height 23
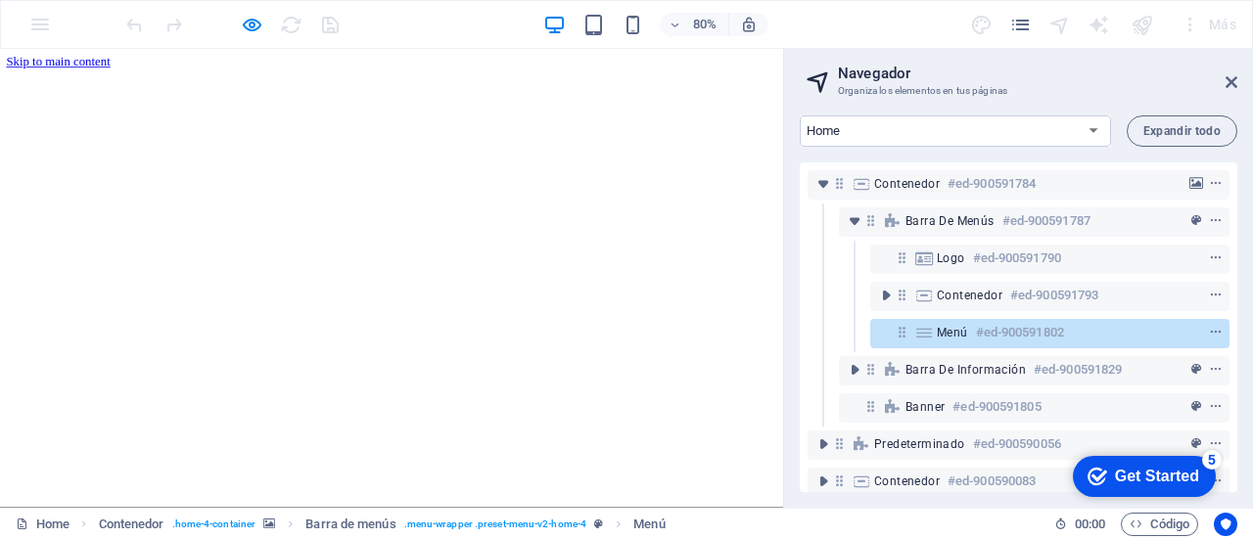
click at [1143, 482] on div "Get Started" at bounding box center [1157, 477] width 84 height 18
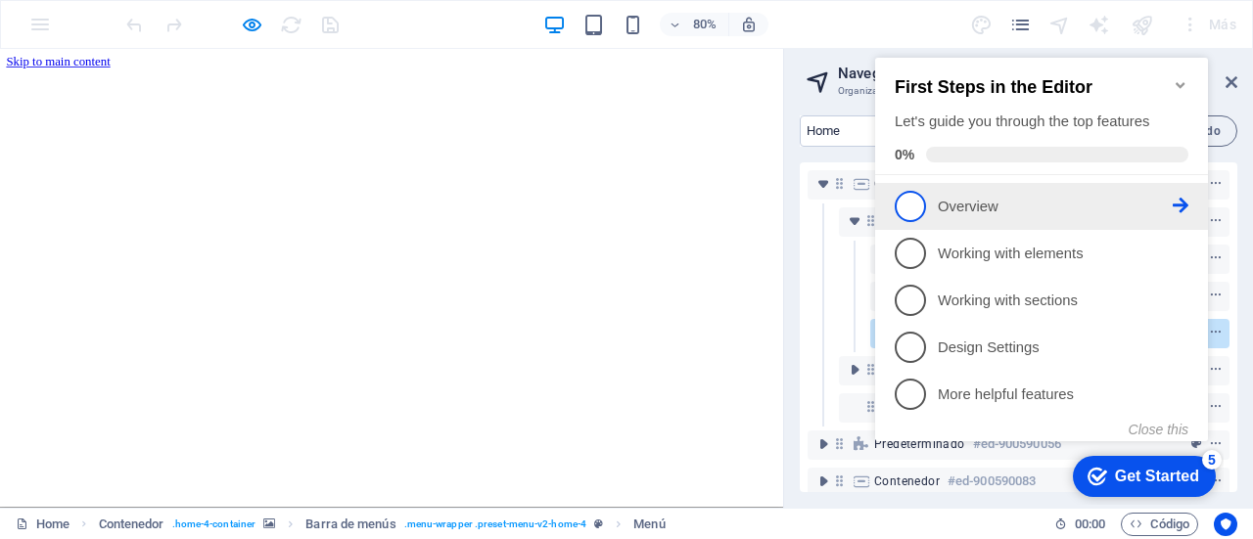
click at [1003, 203] on p "Overview - incomplete" at bounding box center [1055, 207] width 235 height 21
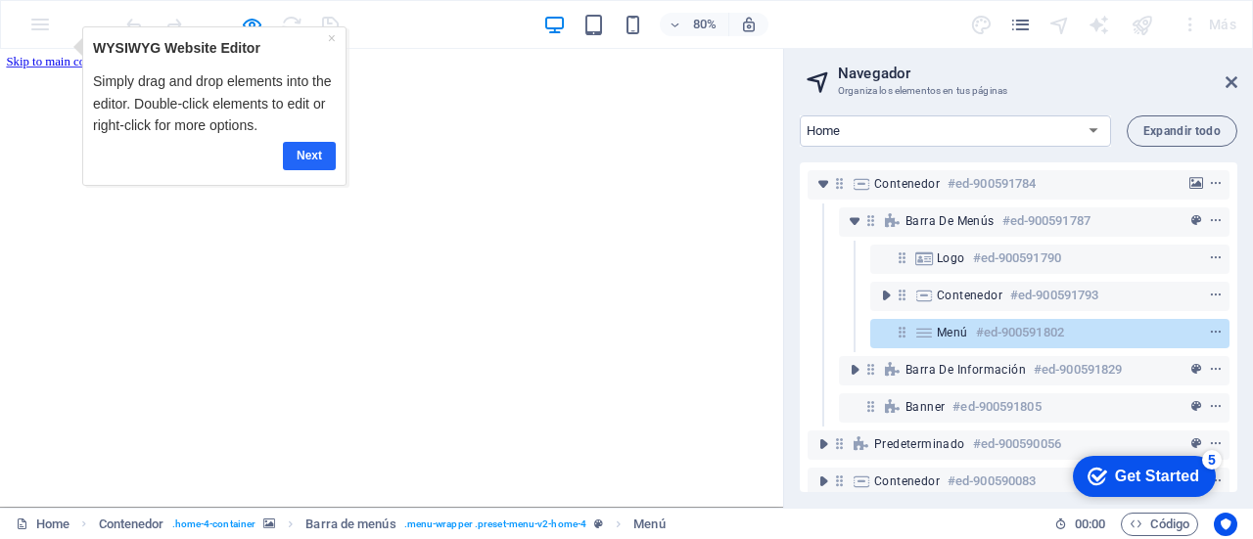
click at [318, 152] on link "Next" at bounding box center [309, 155] width 53 height 28
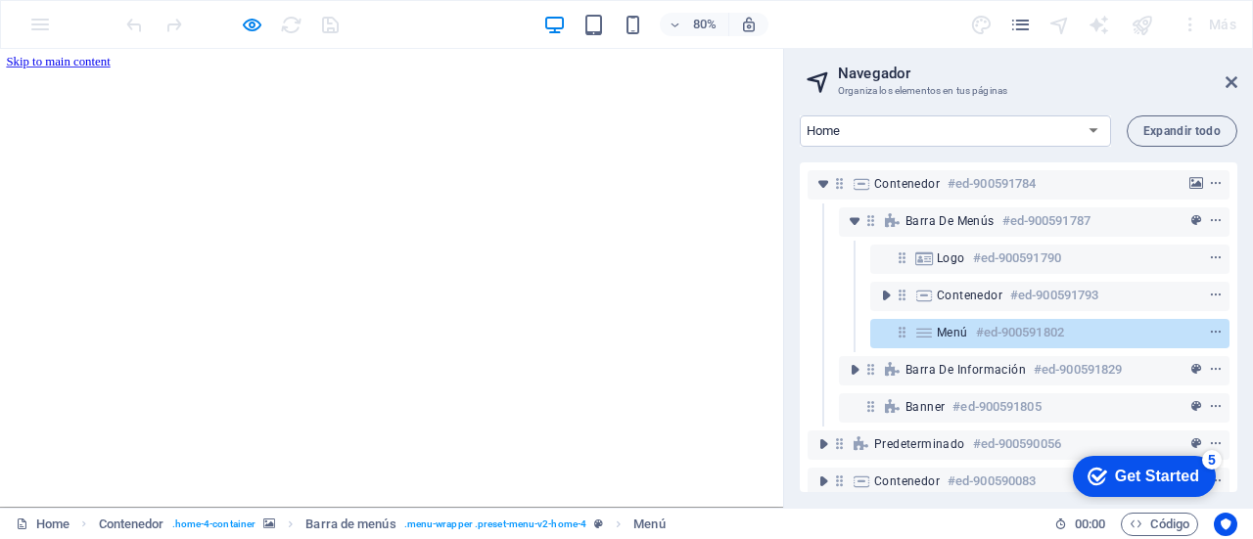
click at [848, 87] on h3 "Organiza los elementos en tus páginas" at bounding box center [1018, 91] width 360 height 18
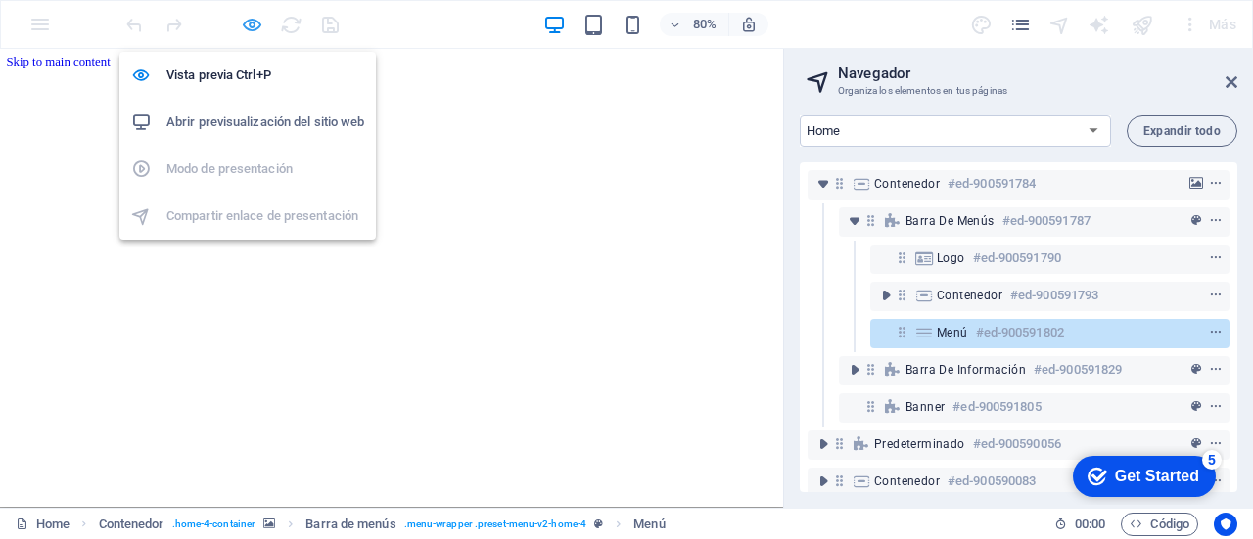
click at [255, 24] on icon "button" at bounding box center [252, 25] width 23 height 23
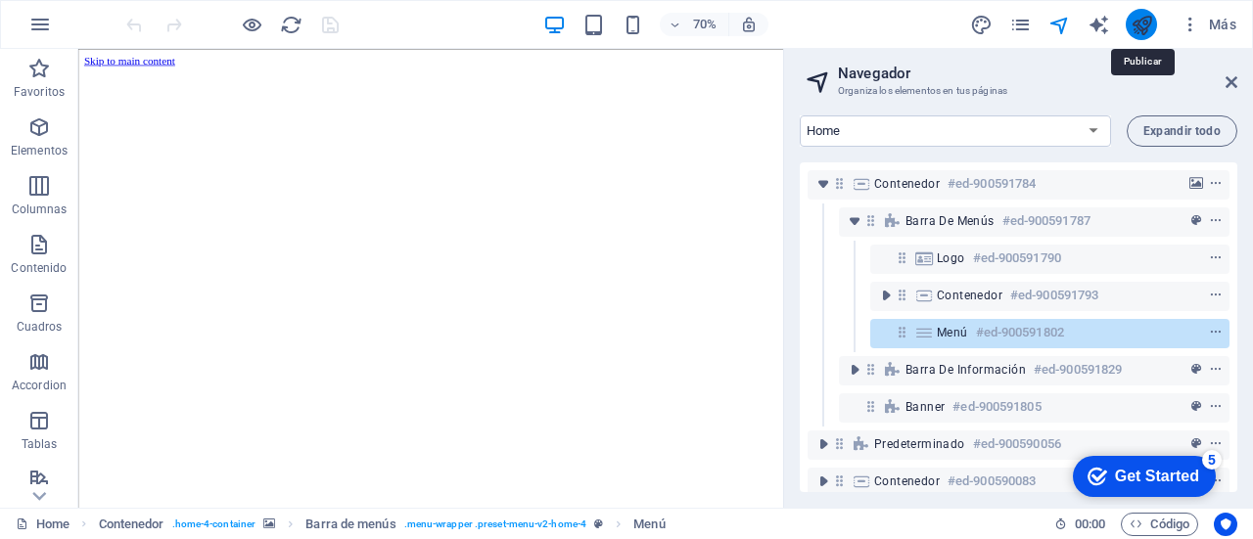
click at [1133, 27] on icon "publish" at bounding box center [1141, 25] width 23 height 23
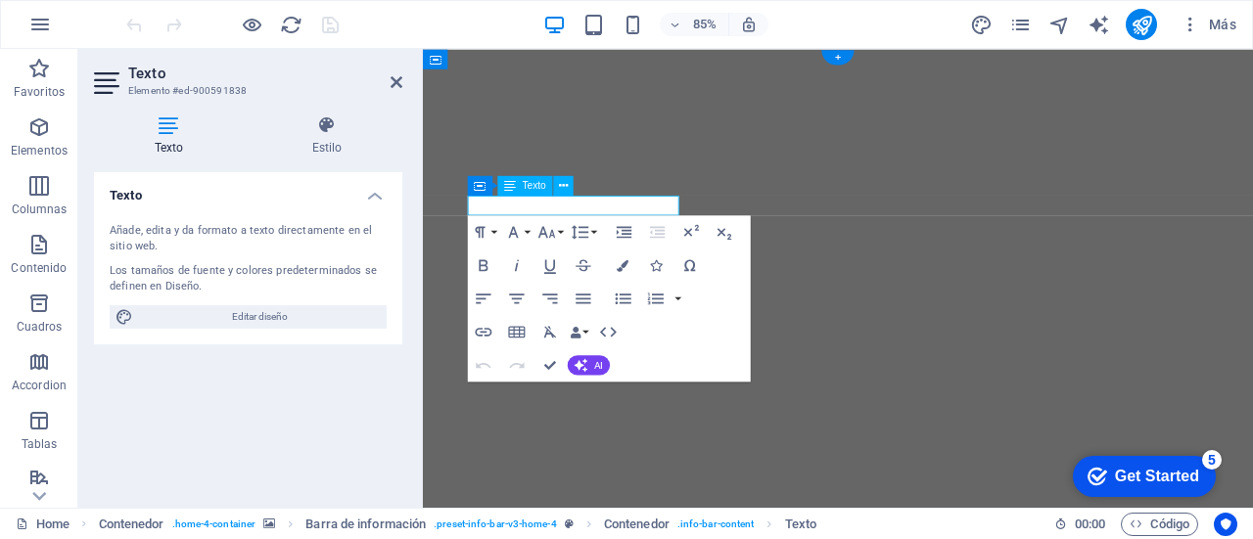
click at [140, 28] on div at bounding box center [231, 24] width 219 height 31
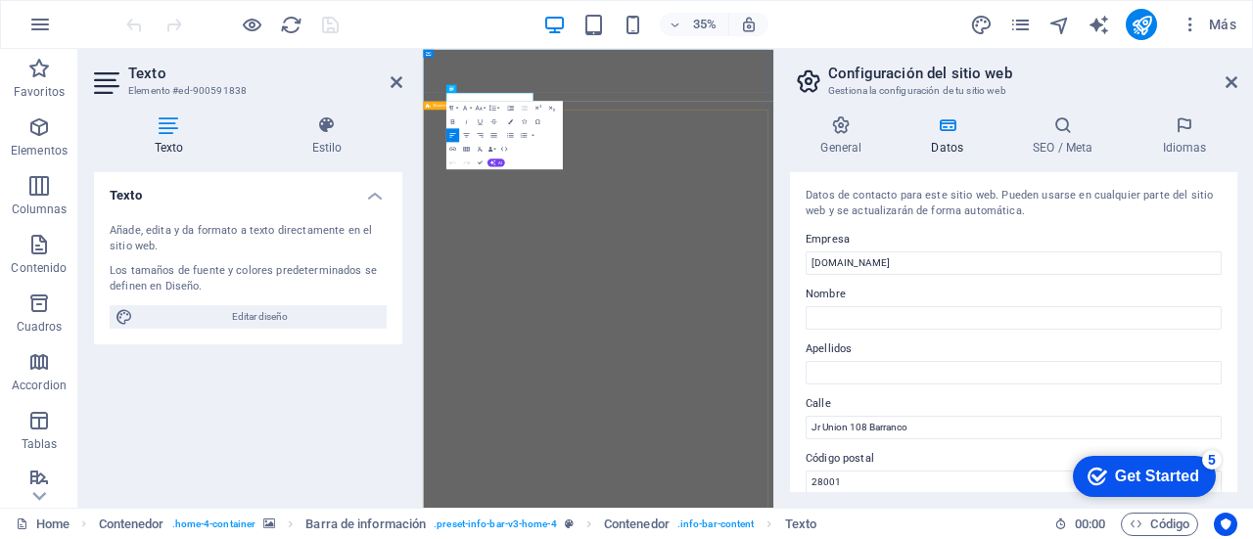
select select "vh"
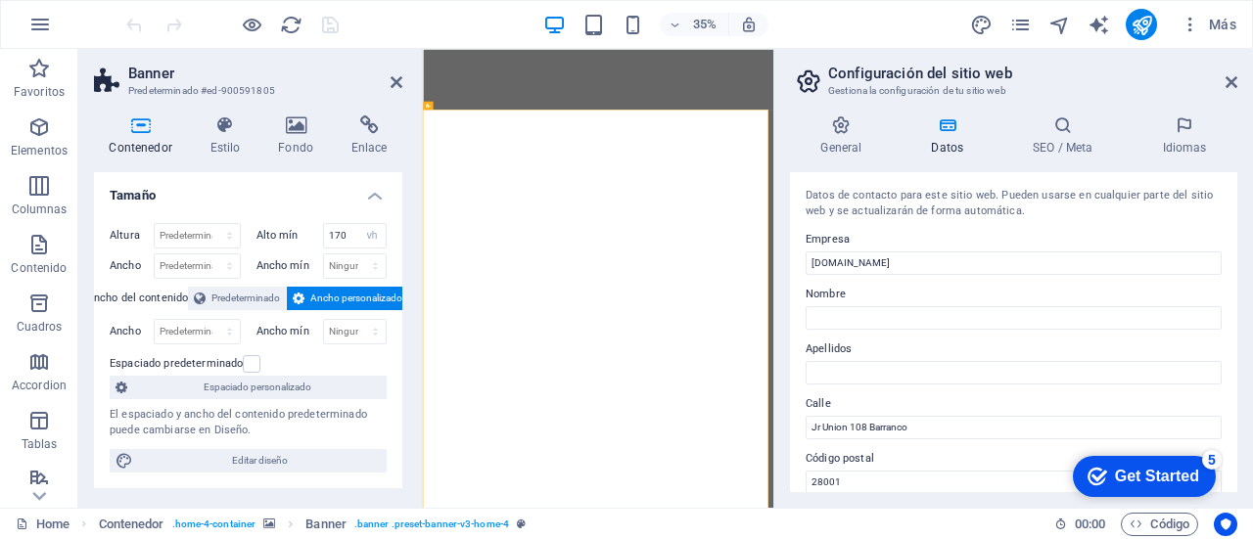
drag, startPoint x: 1228, startPoint y: 238, endPoint x: 1252, endPoint y: 398, distance: 162.2
click at [1252, 398] on div "General Datos SEO / Meta Idiomas Nombre del sitio web [DOMAIN_NAME] Logo Arrast…" at bounding box center [1013, 304] width 479 height 408
drag, startPoint x: 1232, startPoint y: 251, endPoint x: 1243, endPoint y: 394, distance: 144.3
click at [1243, 394] on div "General Datos SEO / Meta Idiomas Nombre del sitio web [DOMAIN_NAME] Logo Arrast…" at bounding box center [1013, 304] width 479 height 408
click at [1231, 86] on icon at bounding box center [1231, 82] width 12 height 16
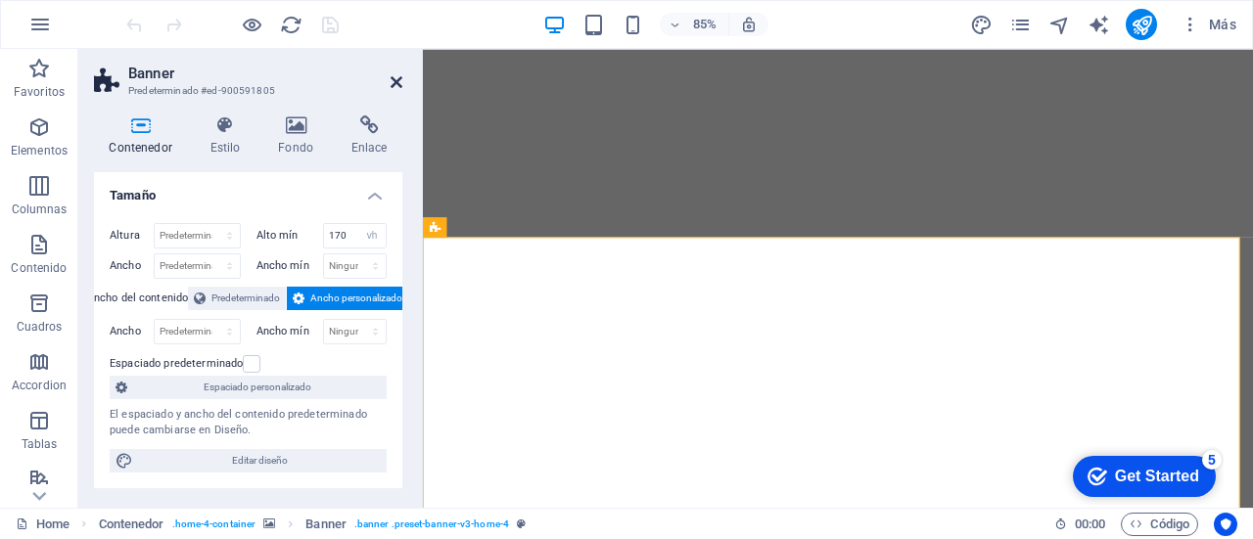
click at [395, 84] on icon at bounding box center [396, 82] width 12 height 16
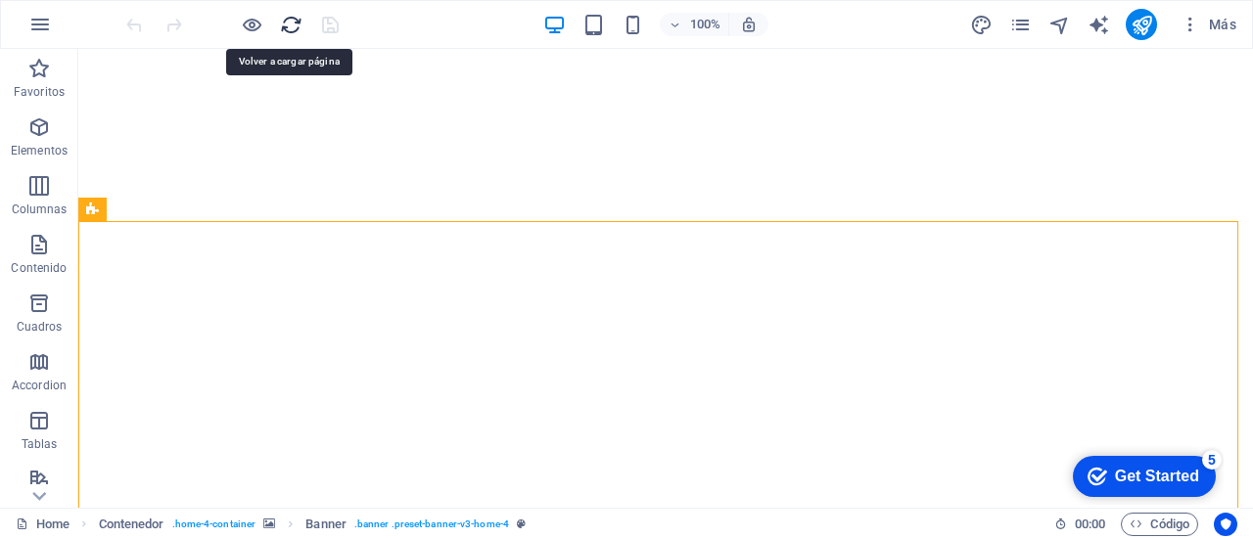
click at [291, 26] on icon "reload" at bounding box center [291, 25] width 23 height 23
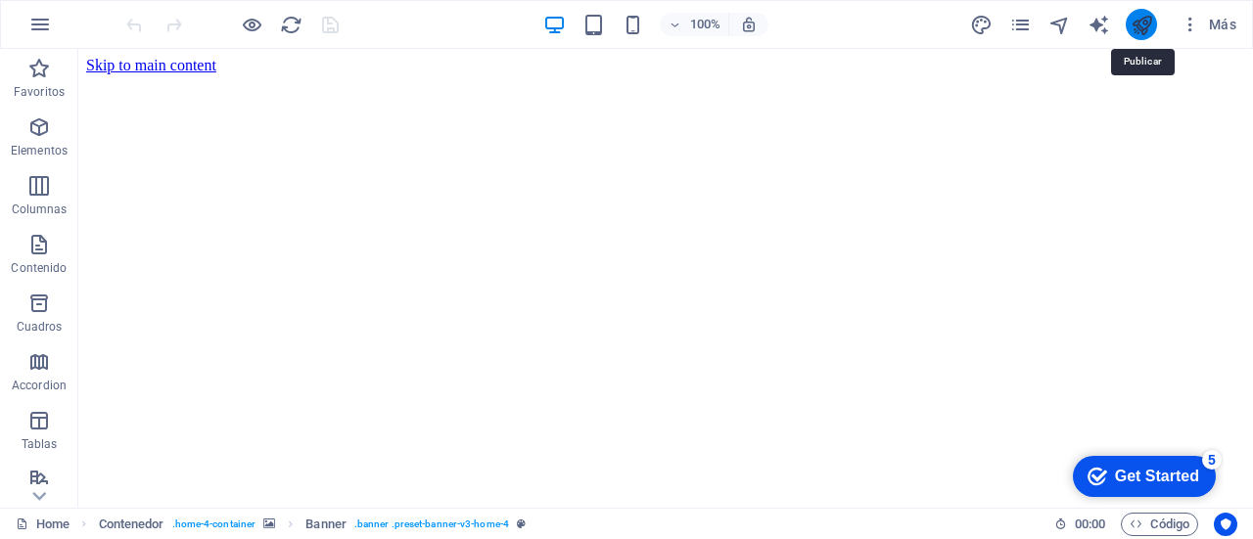
click at [1132, 26] on icon "publish" at bounding box center [1141, 25] width 23 height 23
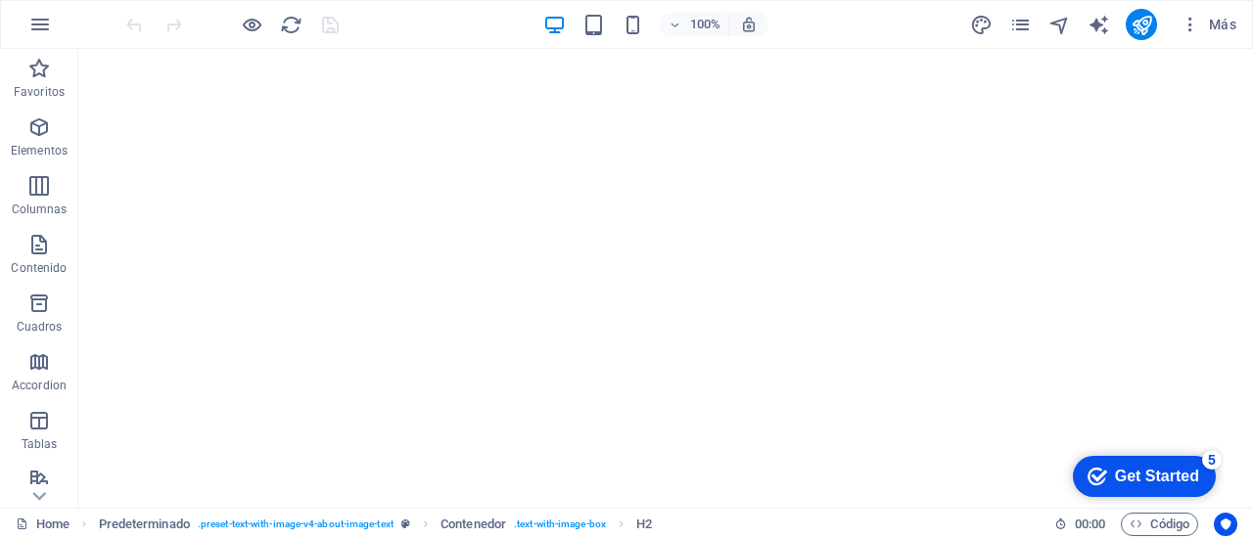
drag, startPoint x: 1247, startPoint y: 180, endPoint x: 1324, endPoint y: 86, distance: 121.7
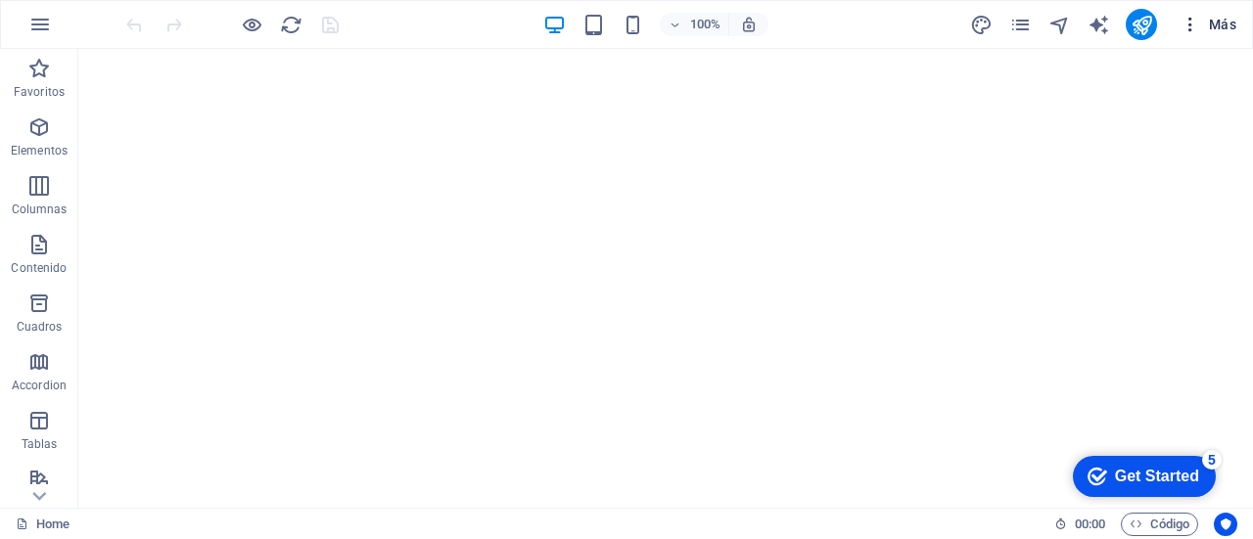
click at [1190, 29] on icon "button" at bounding box center [1190, 25] width 20 height 20
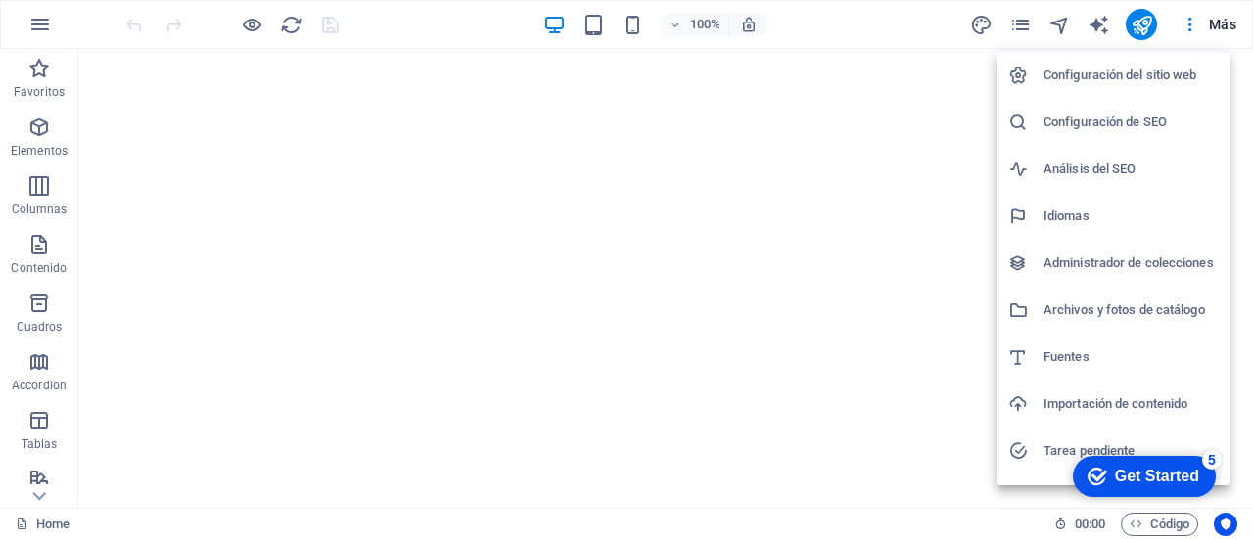
click at [1139, 117] on h6 "Configuración de SEO" at bounding box center [1130, 122] width 174 height 23
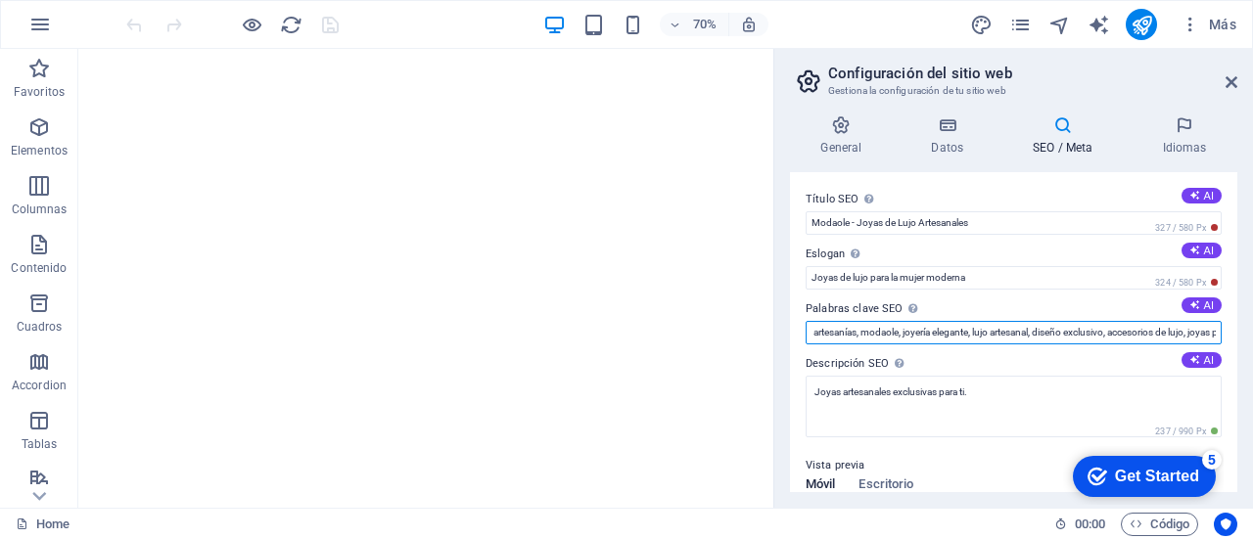
scroll to position [0, 145]
drag, startPoint x: 1057, startPoint y: 337, endPoint x: 1221, endPoint y: 341, distance: 164.5
click at [1221, 341] on div "Título SEO El título de tu sitio web. Elige algo que destaque en los resultados…" at bounding box center [1013, 332] width 447 height 320
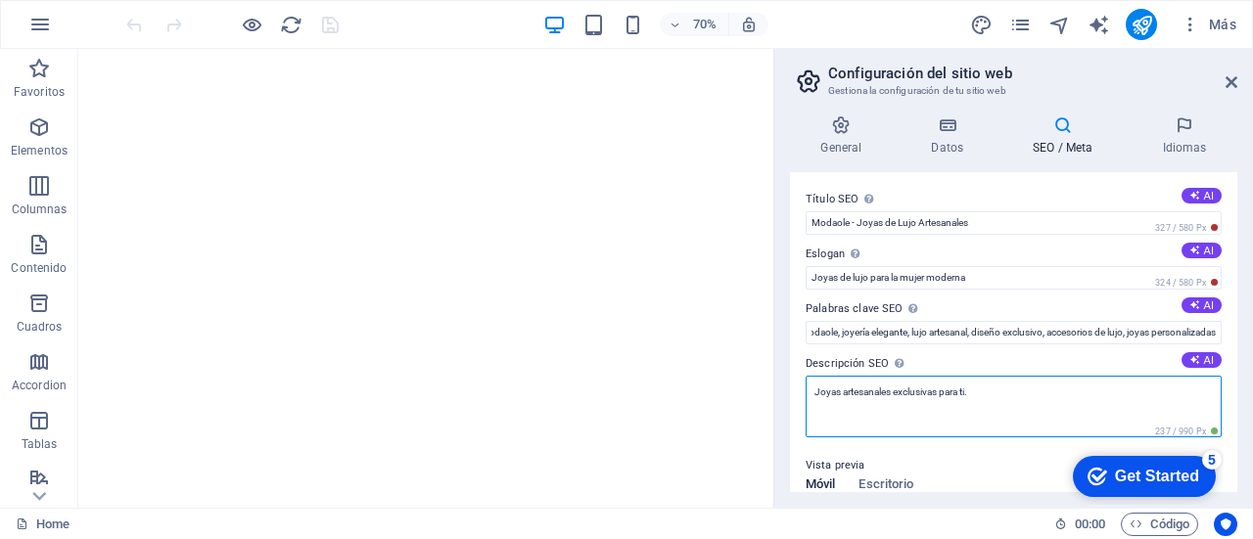
scroll to position [0, 0]
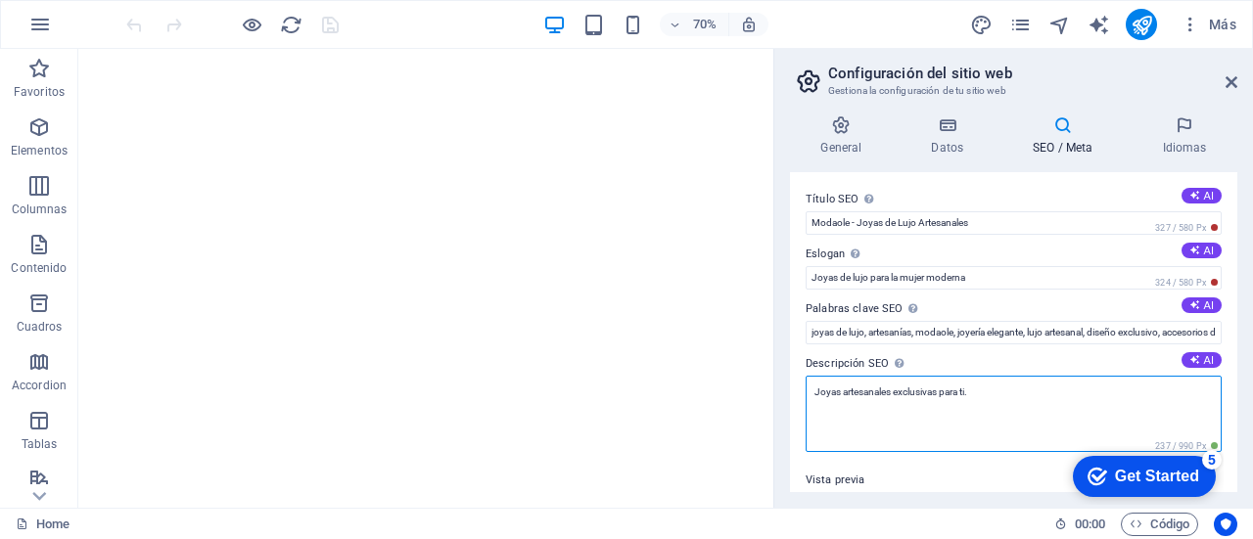
click at [1051, 417] on textarea "Joyas artesanales exclusivas para ti." at bounding box center [1013, 414] width 416 height 76
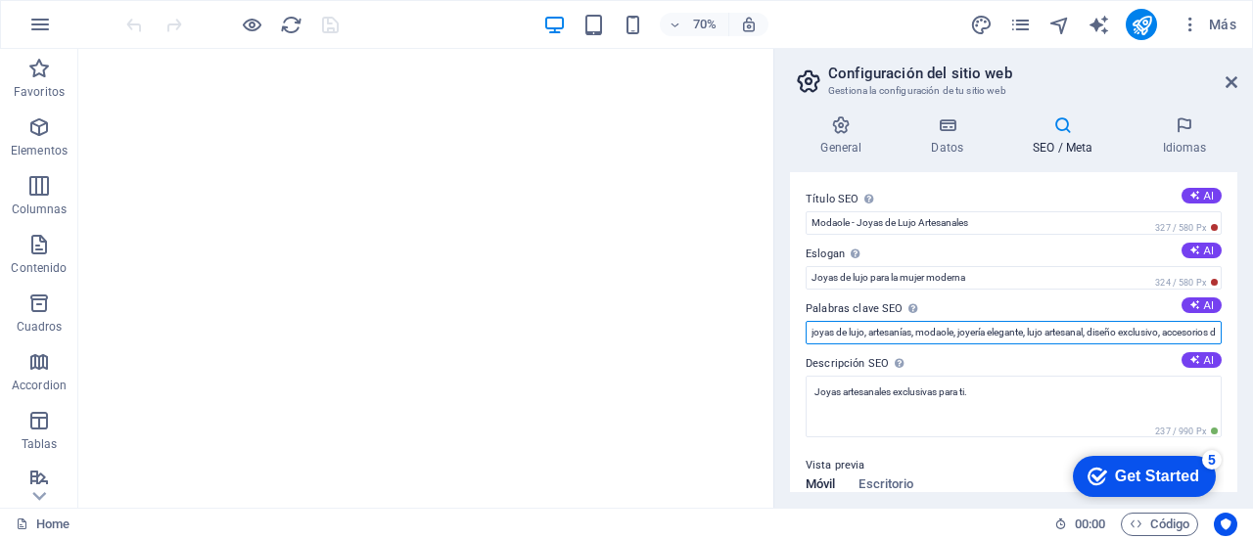
scroll to position [0, 145]
drag, startPoint x: 1026, startPoint y: 322, endPoint x: 1252, endPoint y: 316, distance: 226.1
click at [1252, 316] on div "General Datos SEO / Meta Idiomas Nombre del sitio web modaole.com Logo Arrastra…" at bounding box center [1013, 304] width 479 height 408
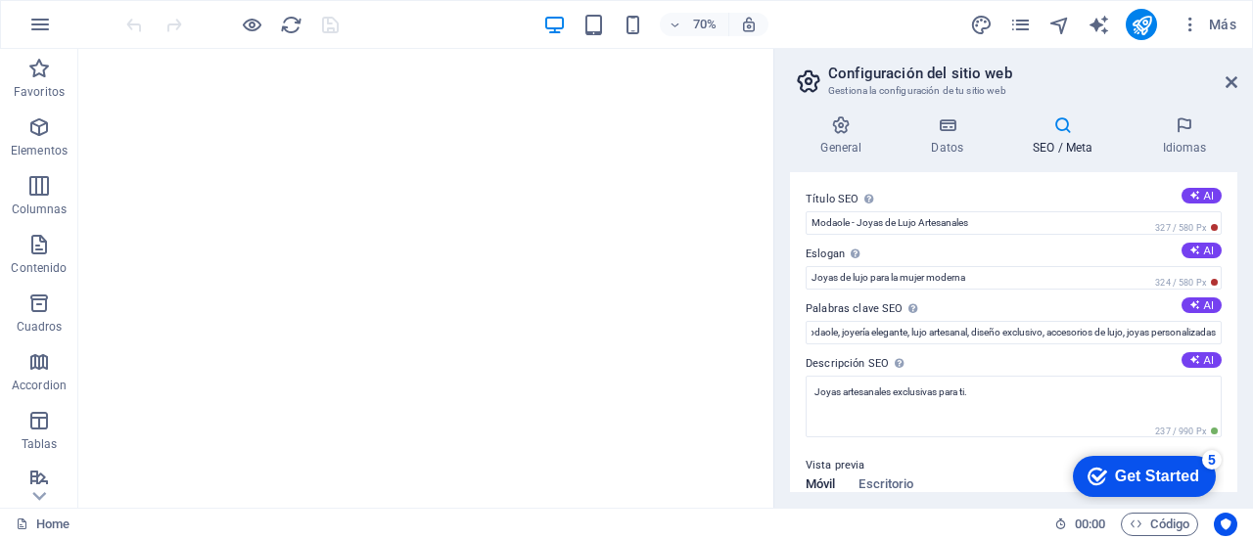
scroll to position [0, 0]
click at [1087, 183] on div "Título SEO El título de tu sitio web. Elige algo que destaque en los resultados…" at bounding box center [1013, 332] width 447 height 320
click at [1231, 77] on icon at bounding box center [1231, 82] width 12 height 16
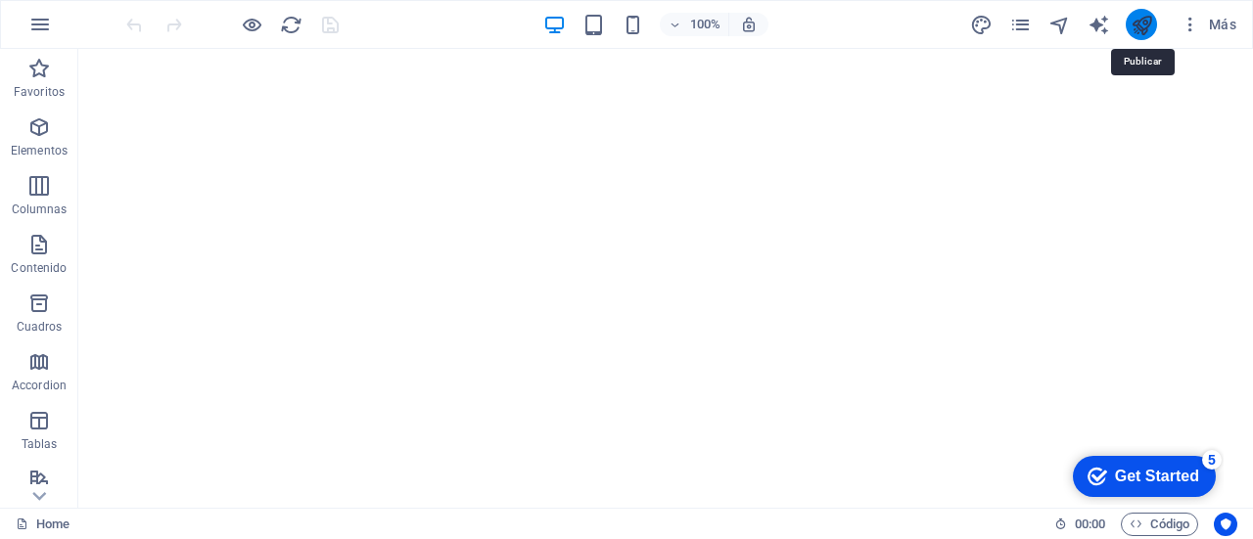
click at [1135, 22] on icon "publish" at bounding box center [1141, 25] width 23 height 23
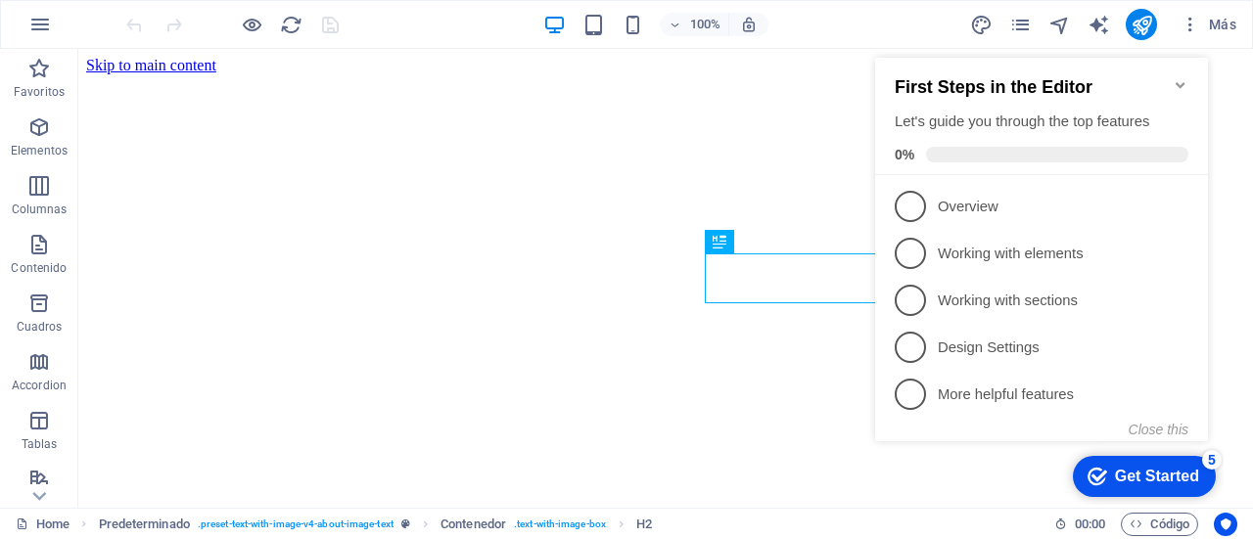
scroll to position [857, 0]
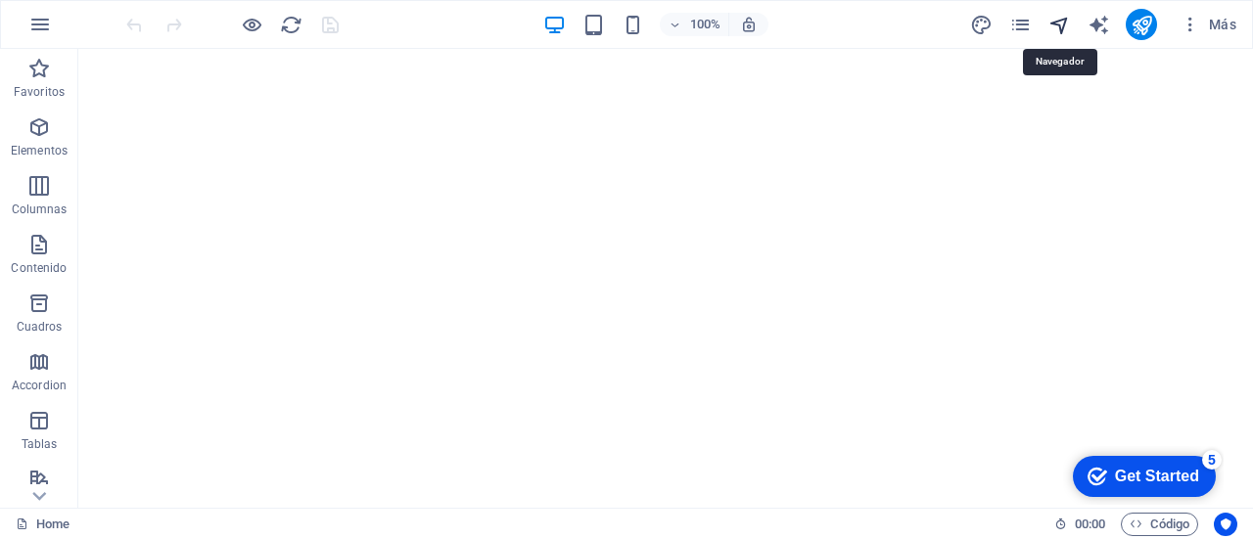
click at [1063, 15] on icon "navigator" at bounding box center [1059, 25] width 23 height 23
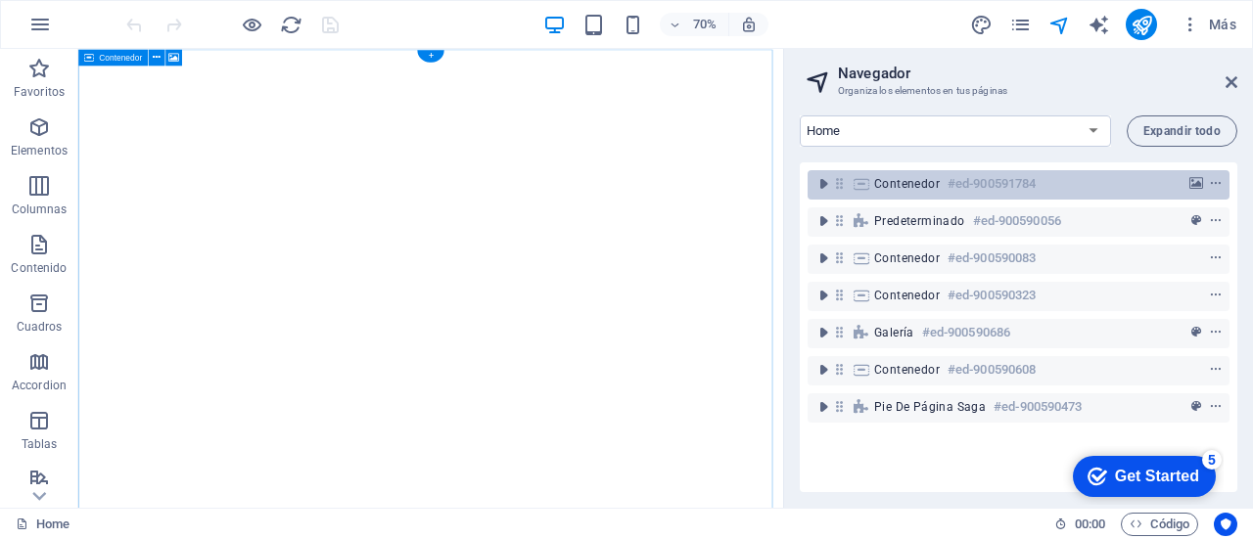
click at [1014, 182] on h6 "#ed-900591784" at bounding box center [991, 183] width 88 height 23
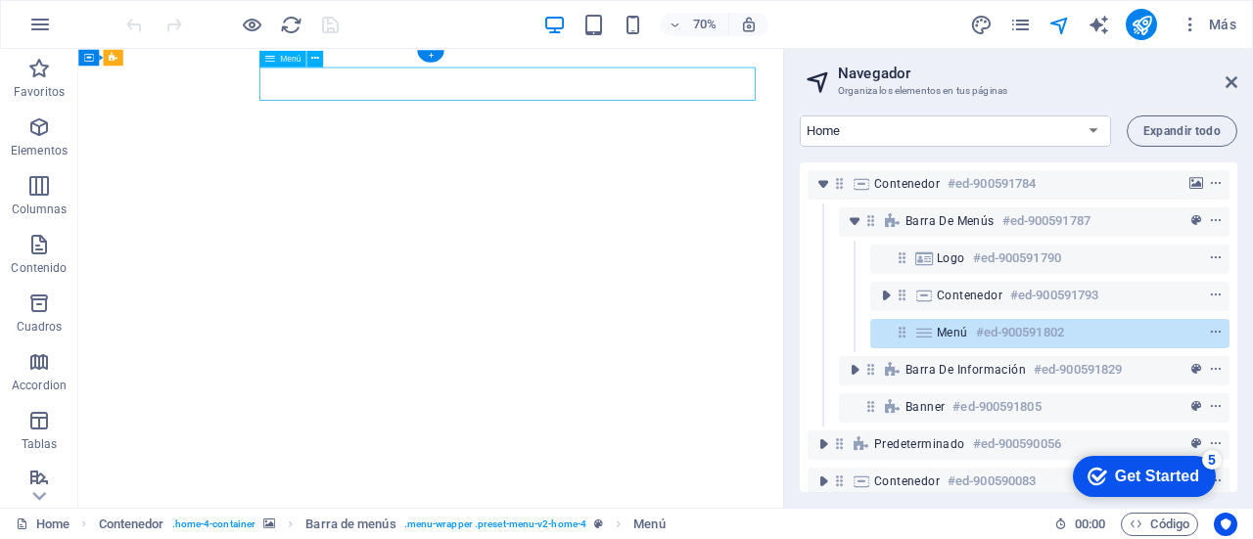
select select
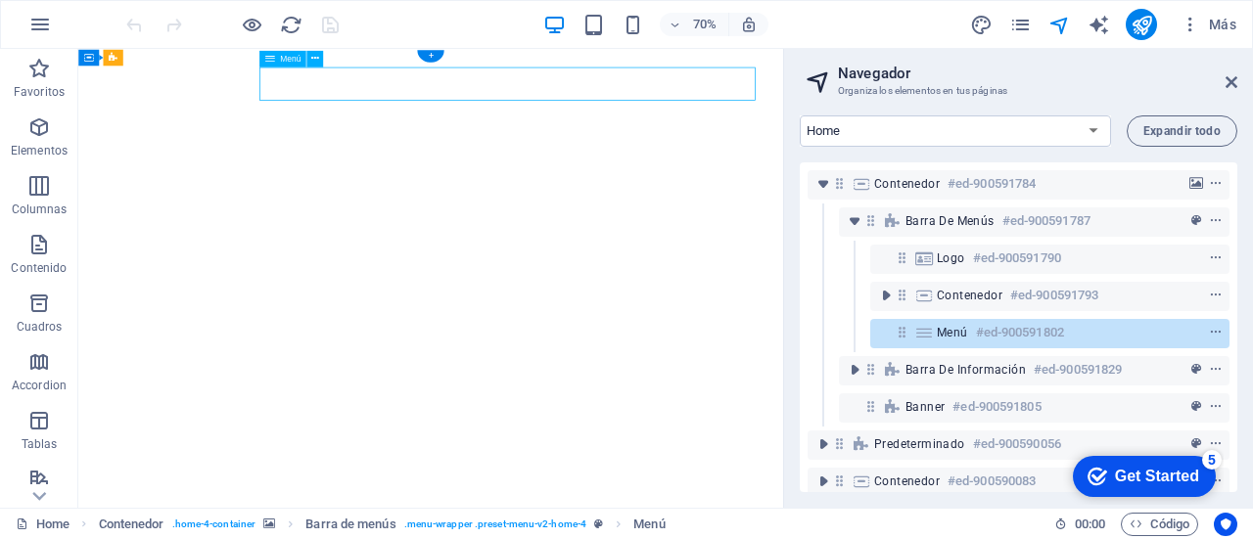
select select
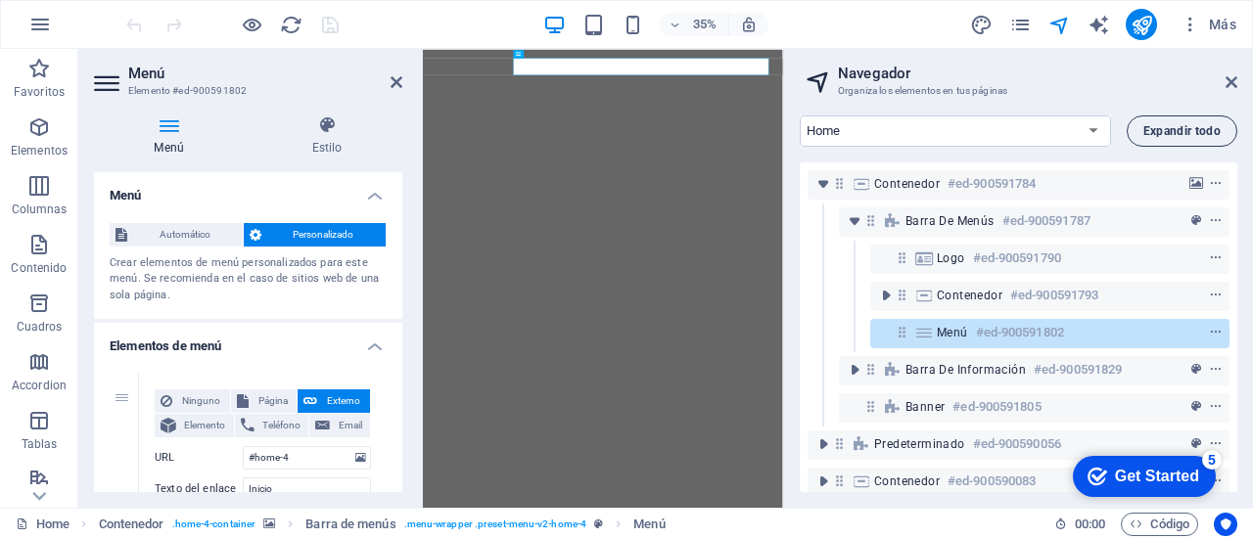
click at [1213, 136] on span "Expandir todo" at bounding box center [1181, 131] width 77 height 12
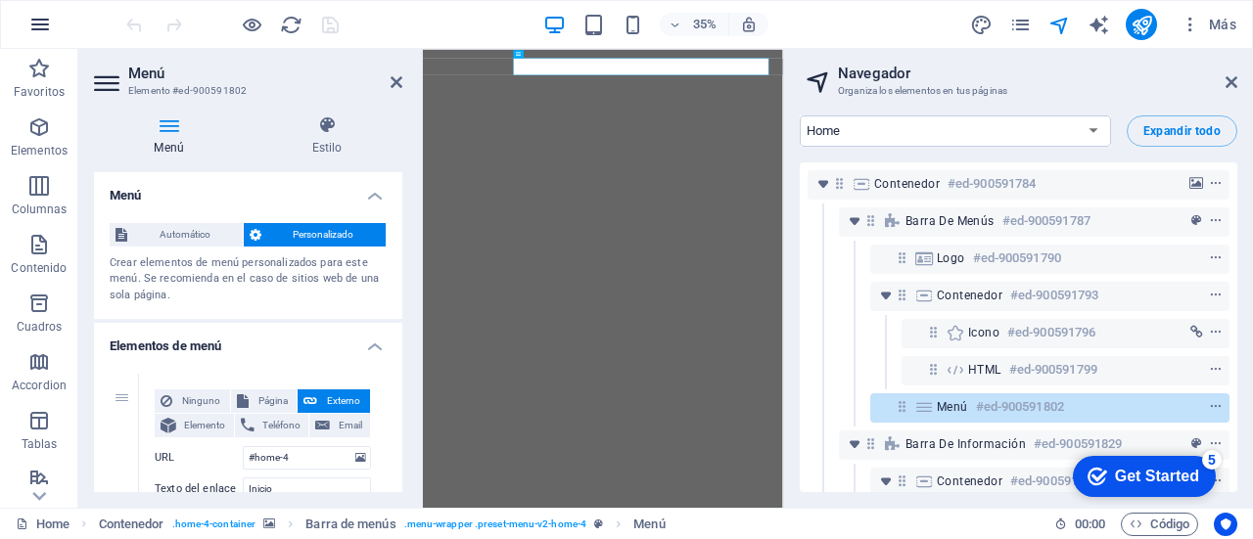
click at [35, 24] on icon "button" at bounding box center [39, 24] width 23 height 23
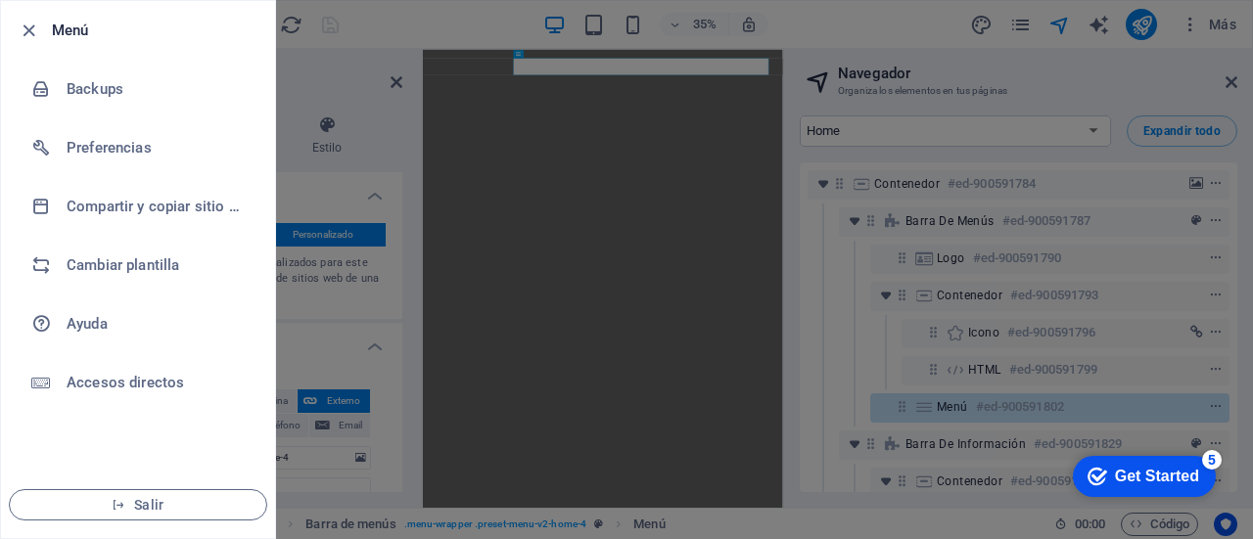
click at [883, 21] on div at bounding box center [626, 269] width 1253 height 539
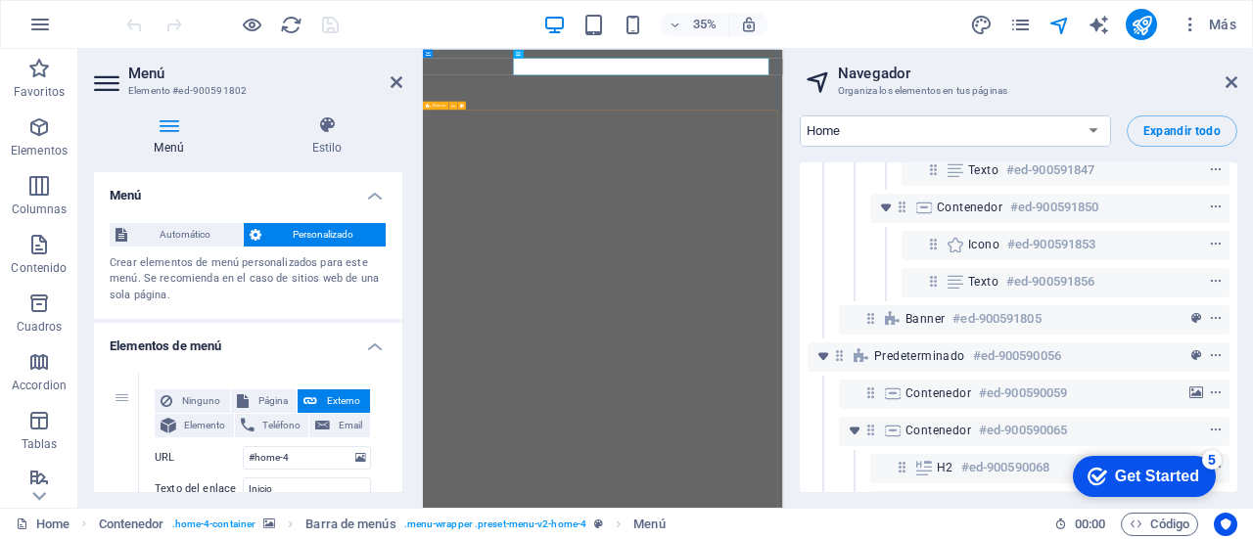
select select "vh"
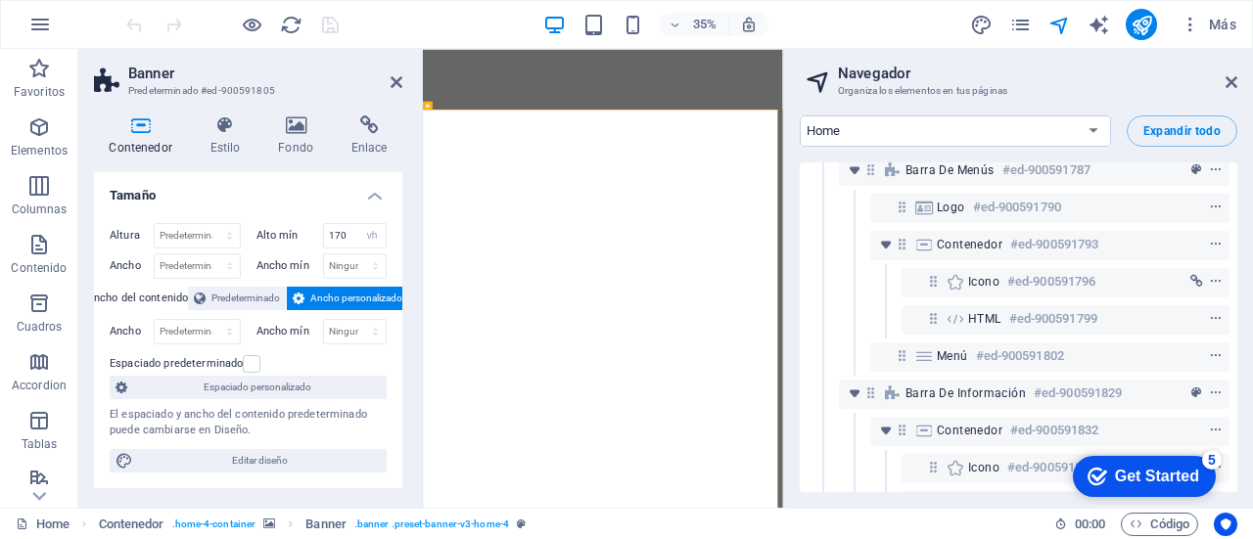
scroll to position [0, 0]
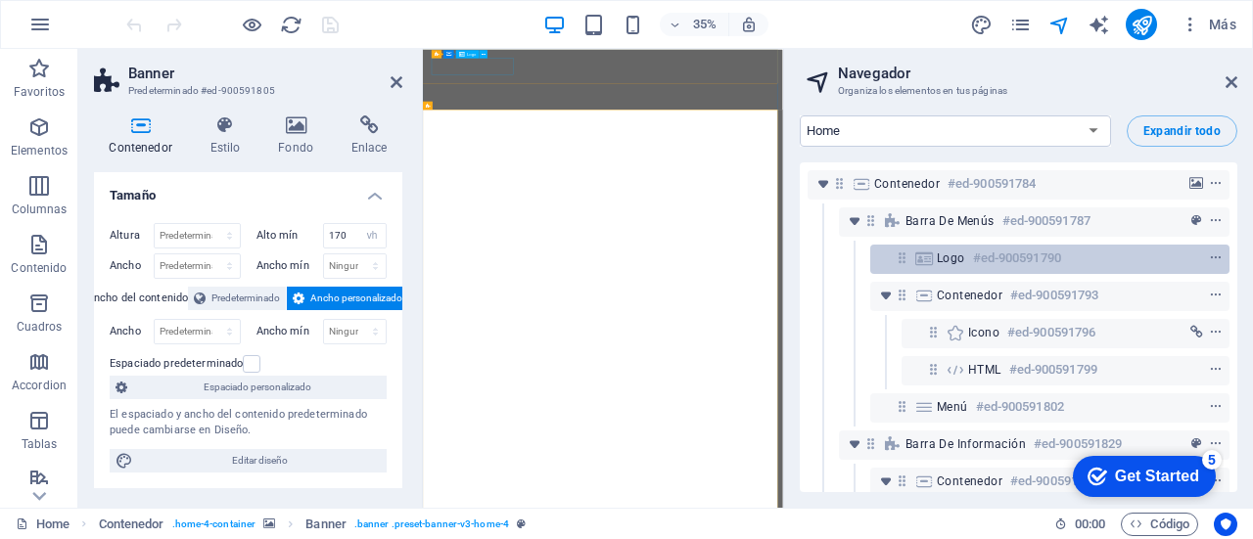
click at [1049, 252] on h6 "#ed-900591790" at bounding box center [1017, 258] width 88 height 23
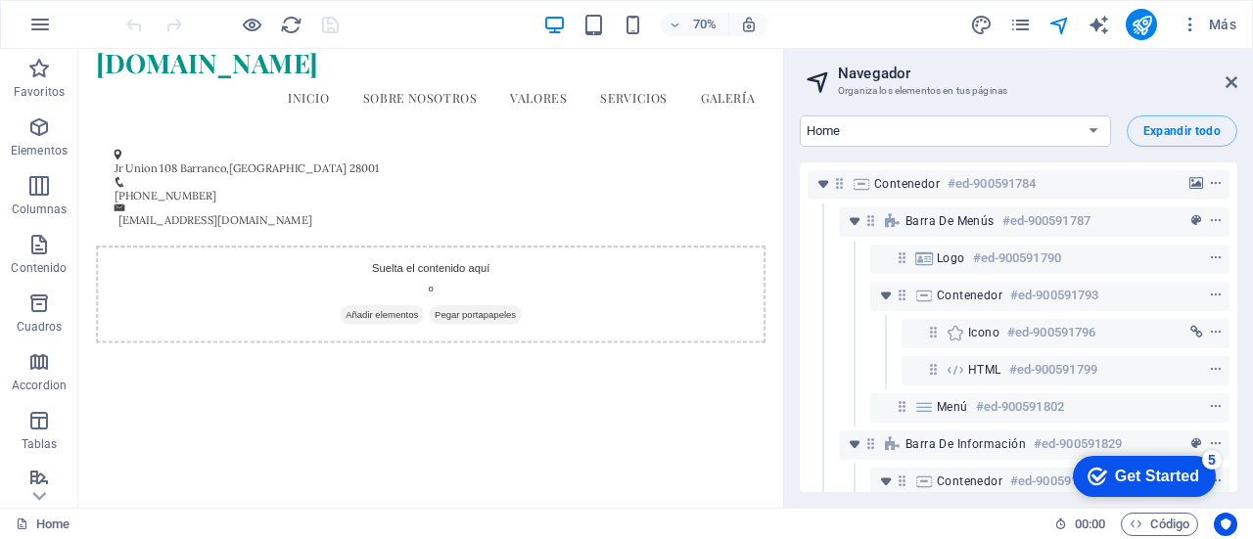
drag, startPoint x: 1074, startPoint y: 141, endPoint x: 892, endPoint y: 297, distance: 239.5
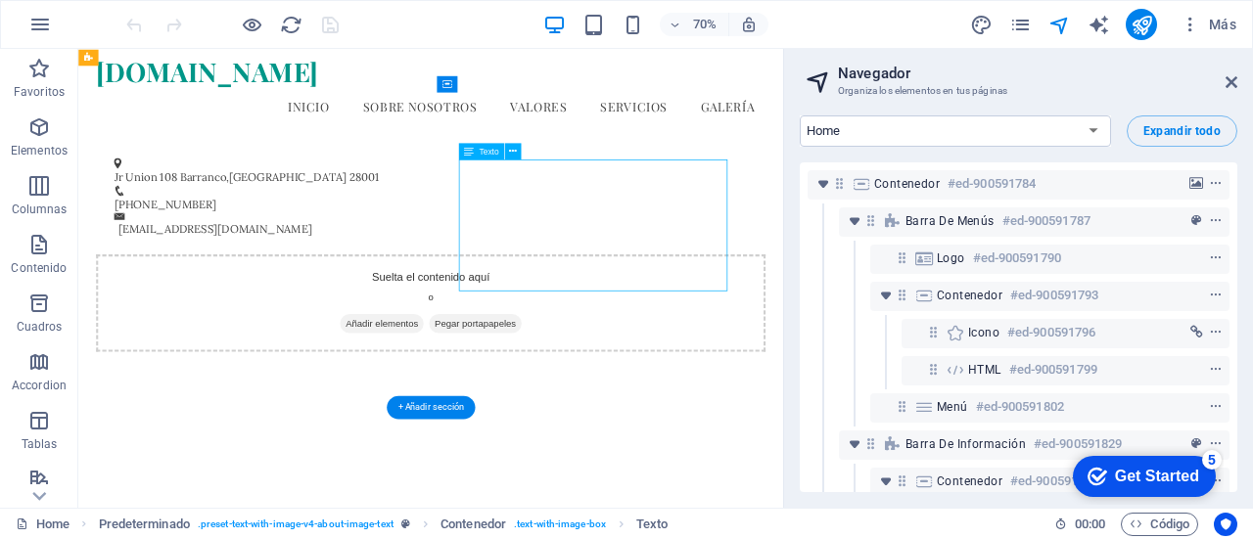
scroll to position [720, 0]
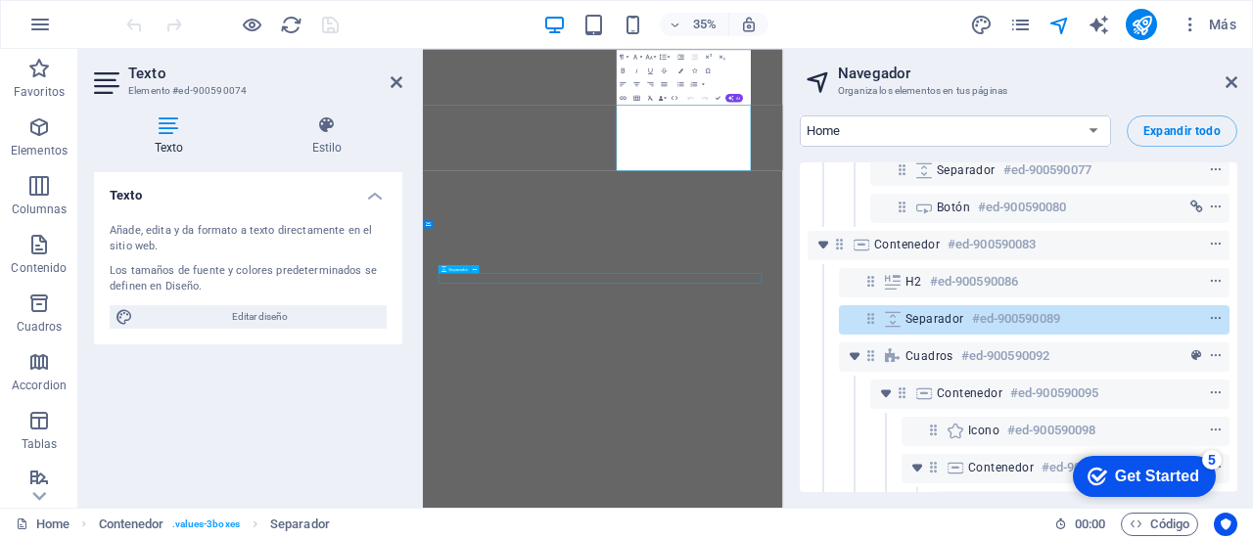
scroll to position [1304, 0]
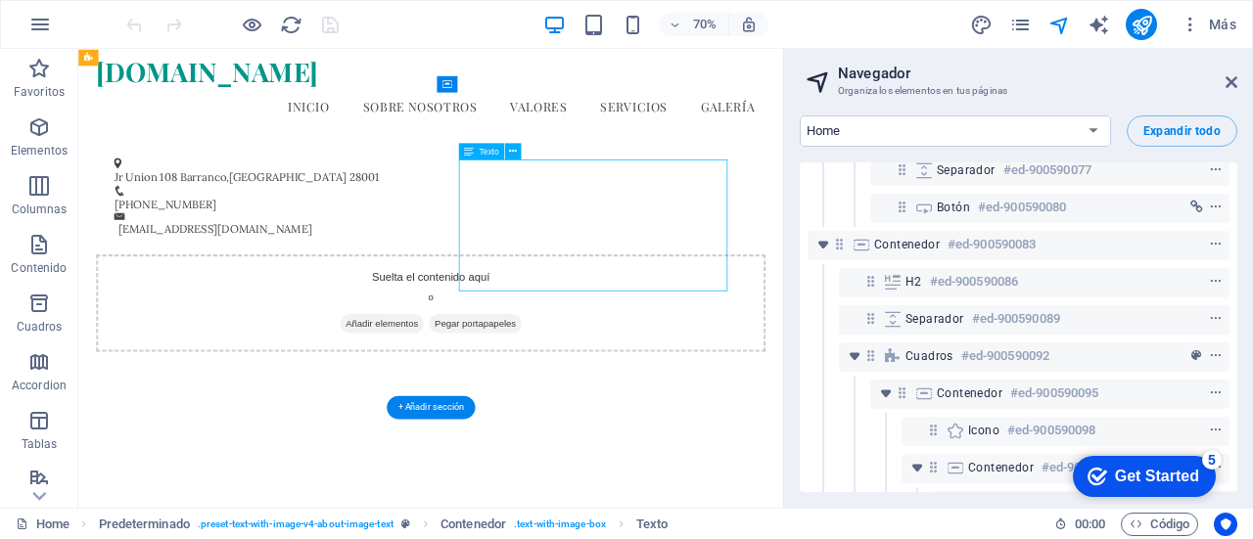
scroll to position [720, 0]
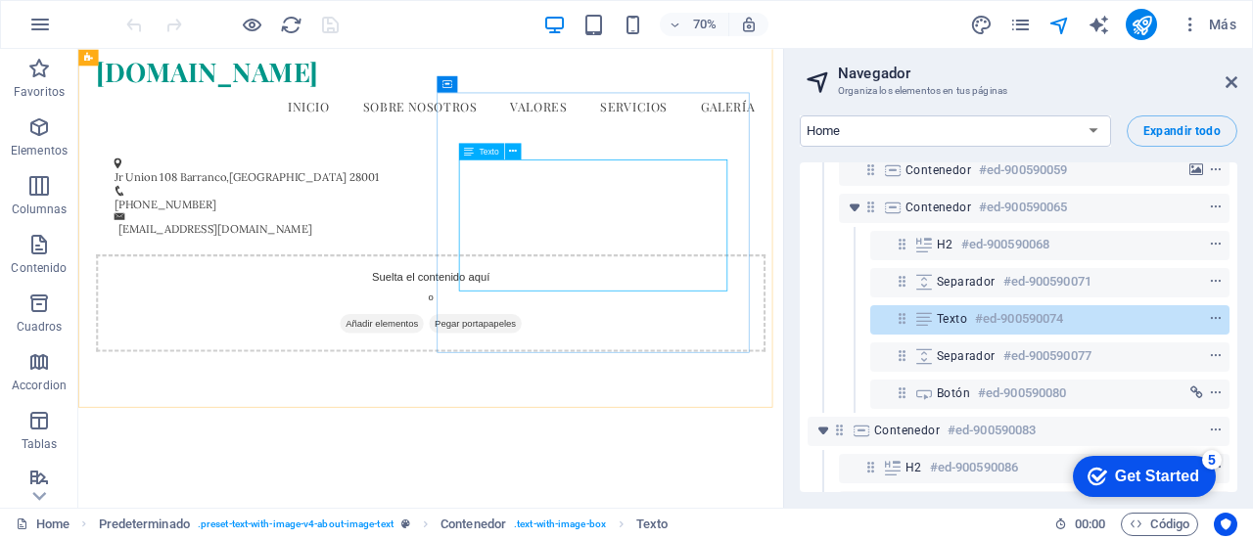
click at [485, 154] on span "Texto" at bounding box center [489, 151] width 20 height 8
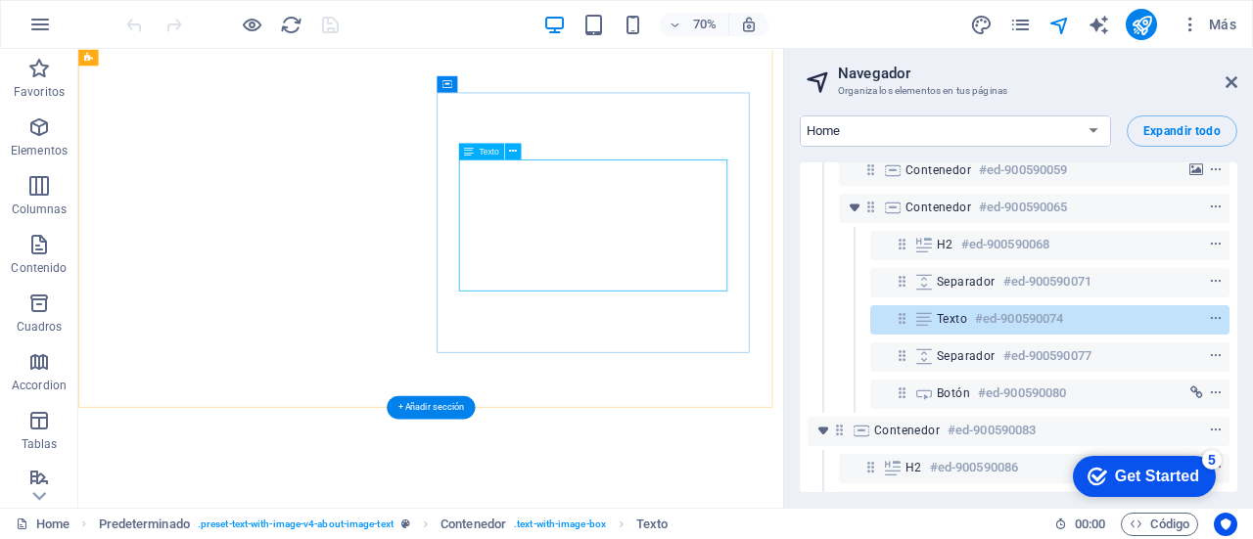
scroll to position [2419, 0]
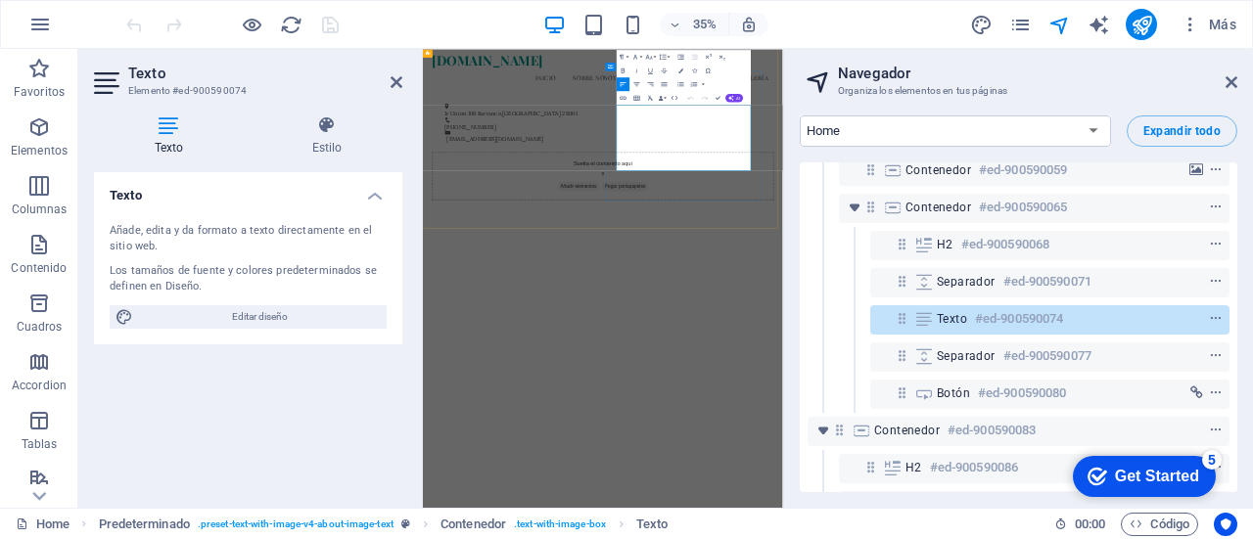
drag, startPoint x: 1282, startPoint y: 381, endPoint x: 931, endPoint y: 213, distance: 389.1
copy p "En Modaole, [DEMOGRAPHIC_DATA] que cada pieza de joyería es una obra de arte. N…"
